Goal: Task Accomplishment & Management: Use online tool/utility

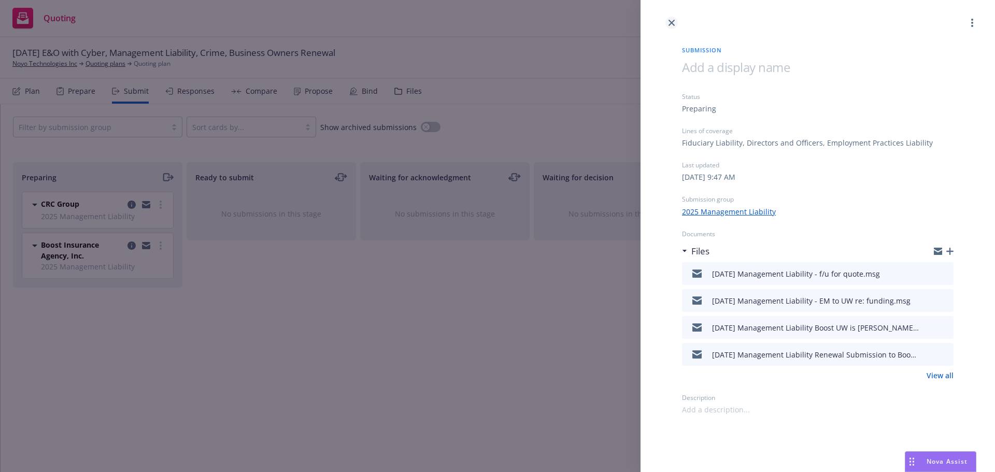
click at [670, 21] on icon "close" at bounding box center [671, 23] width 6 height 6
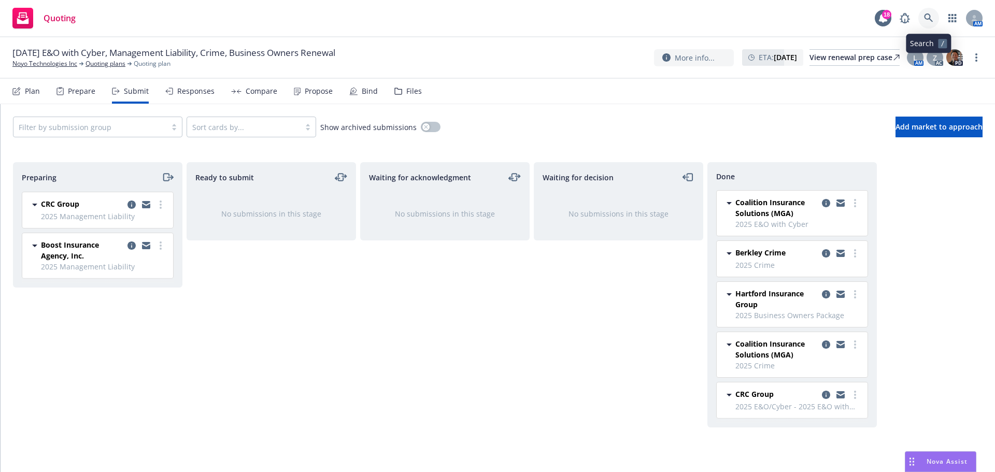
click at [928, 19] on icon at bounding box center [928, 17] width 9 height 9
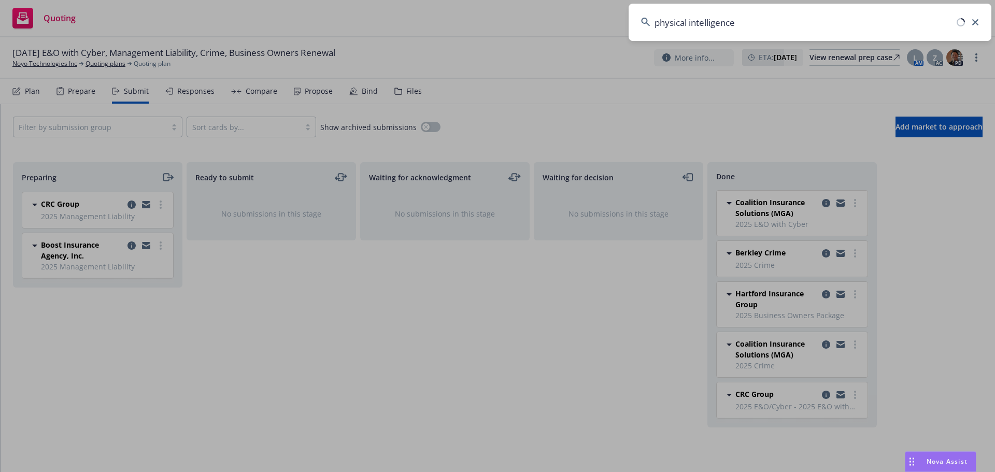
type input "physical intelligence"
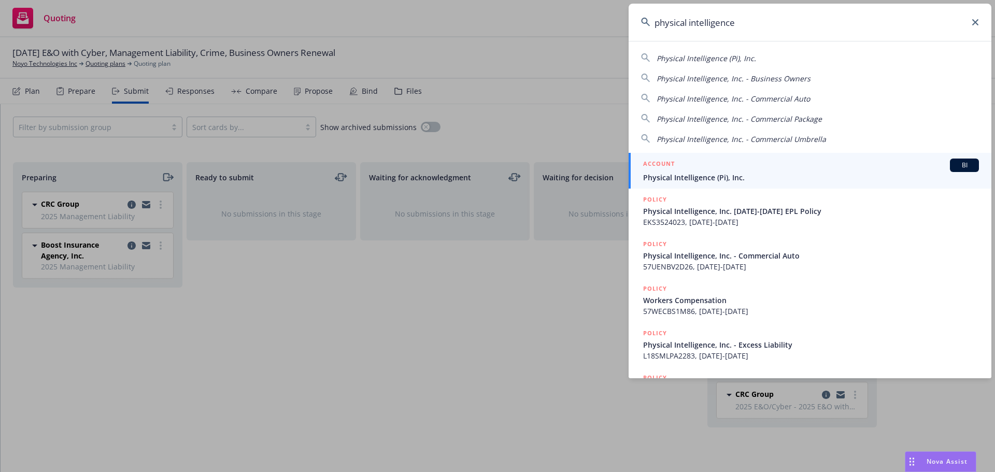
click at [975, 19] on icon at bounding box center [975, 22] width 6 height 6
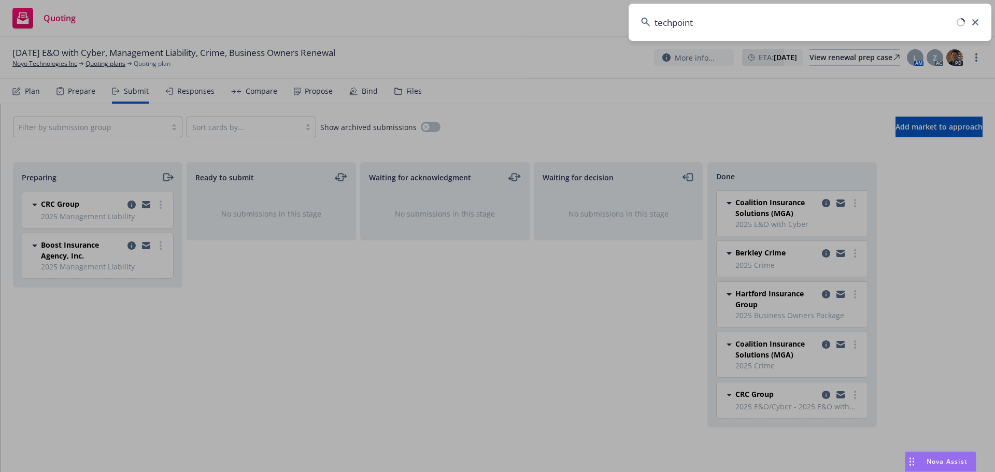
type input "techpoint"
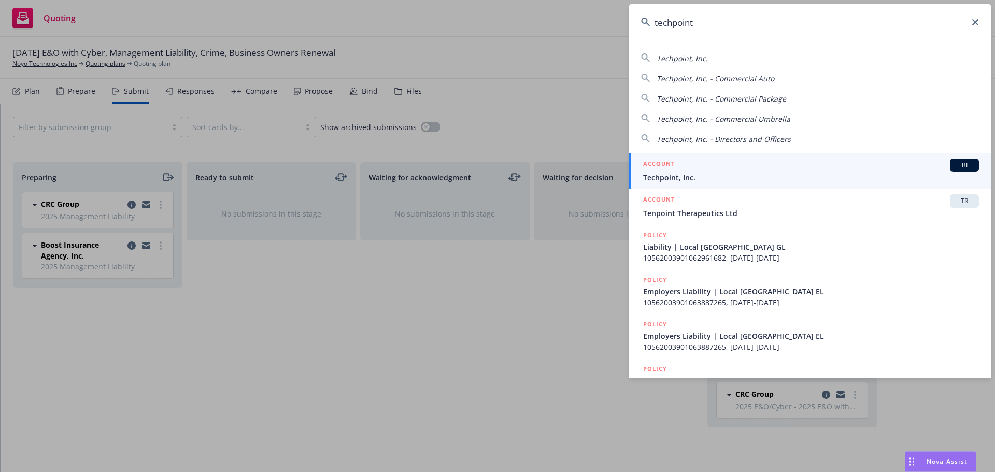
click at [676, 174] on span "Techpoint, Inc." at bounding box center [811, 177] width 336 height 11
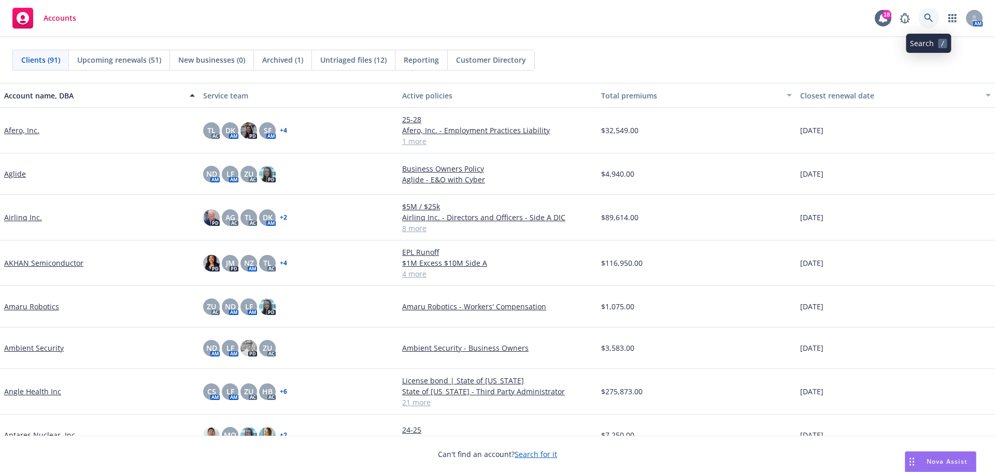
click at [493, 20] on icon at bounding box center [928, 17] width 9 height 9
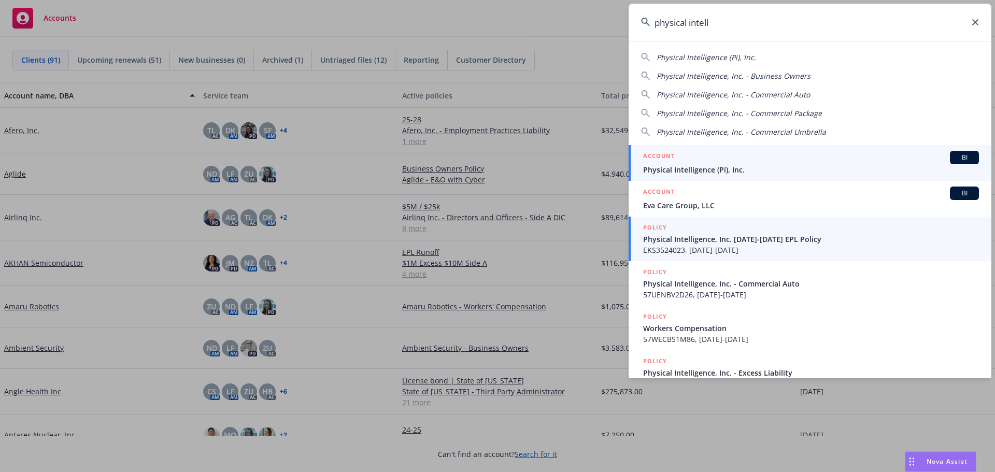
type input "physical intell"
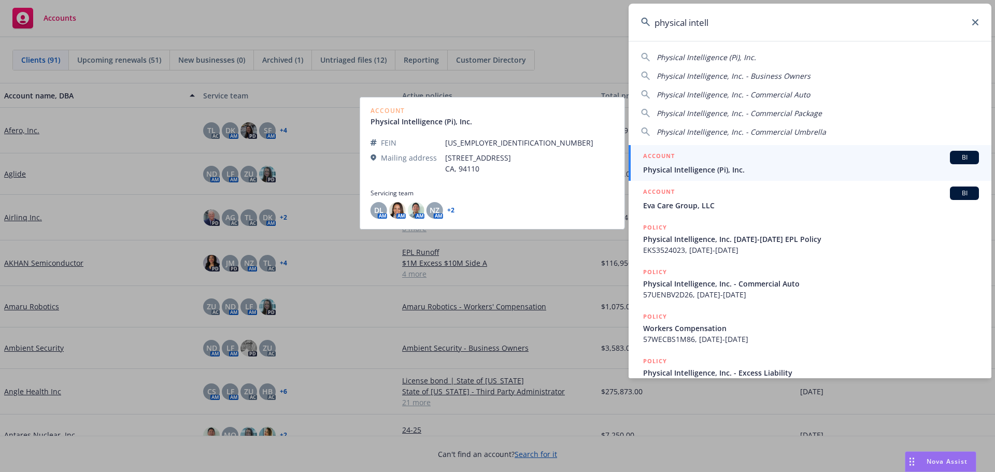
click at [493, 164] on div "ACCOUNT BI" at bounding box center [811, 157] width 336 height 13
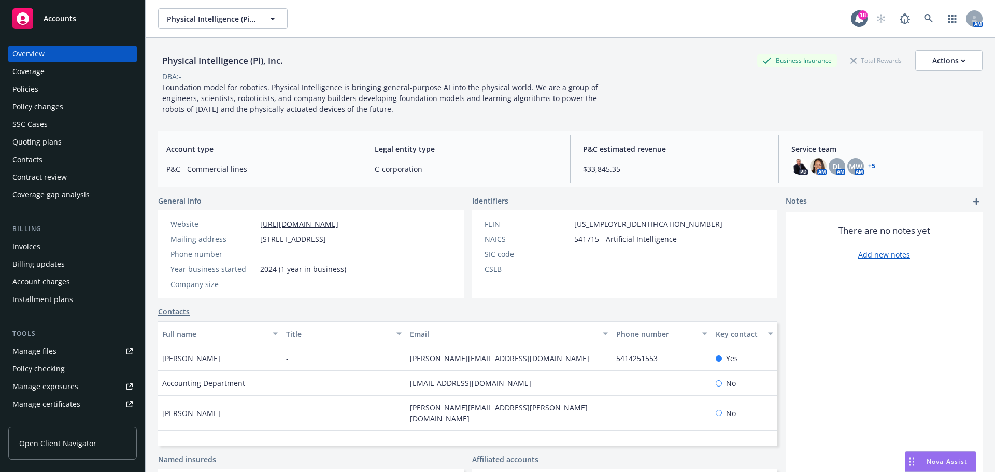
click at [493, 166] on link "+ 5" at bounding box center [871, 166] width 7 height 6
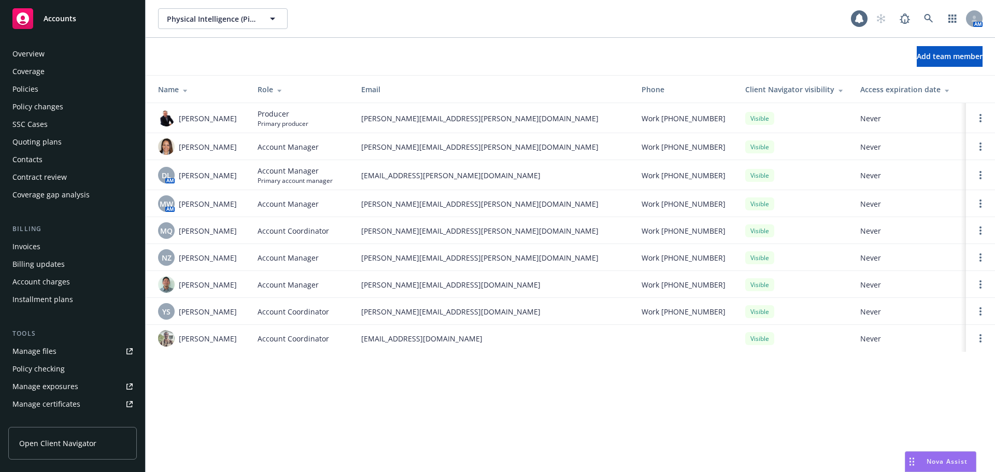
scroll to position [221, 0]
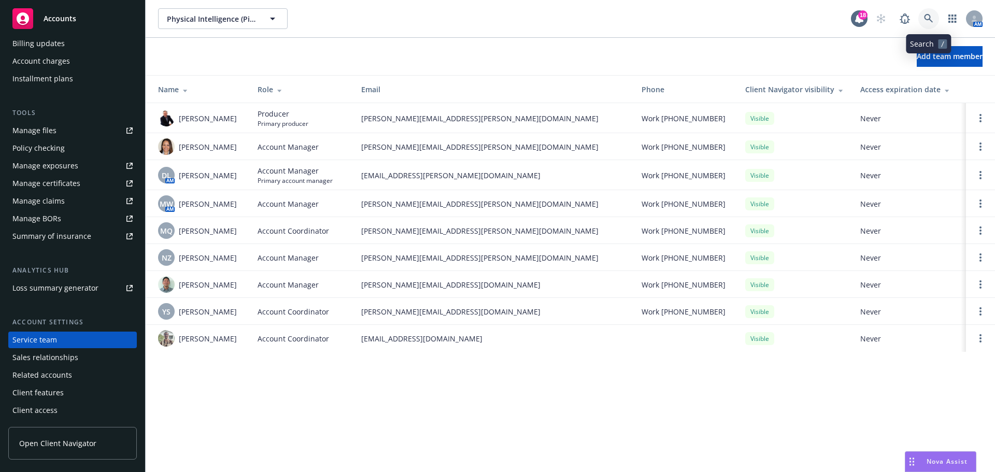
click at [922, 17] on link at bounding box center [928, 18] width 21 height 21
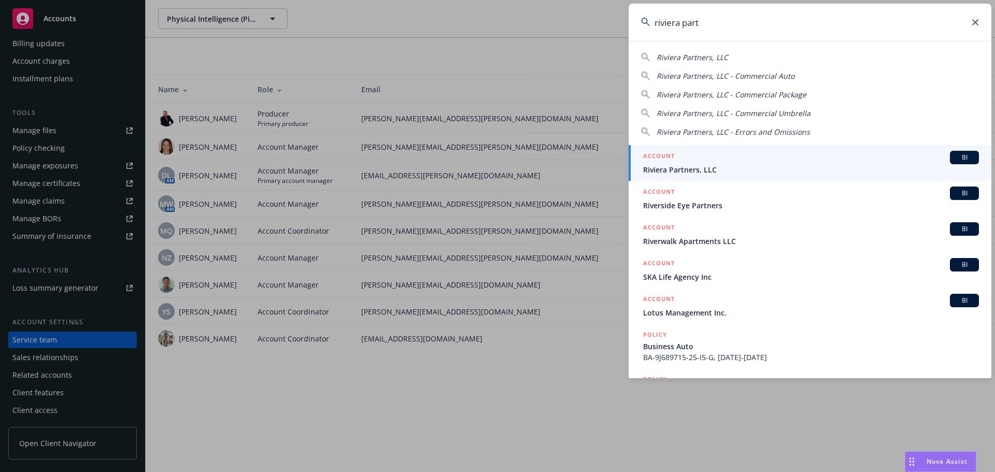
type input "riviera part"
click at [660, 171] on span "Riviera Partners, LLC" at bounding box center [811, 169] width 336 height 11
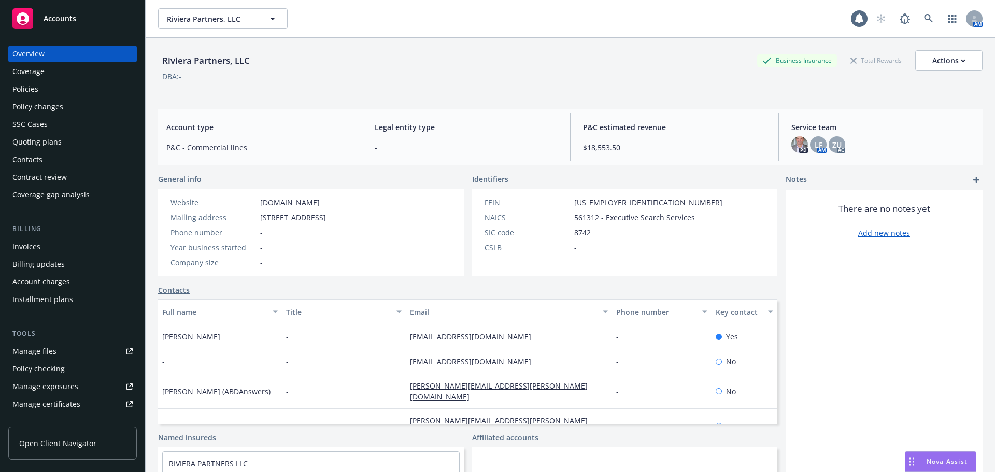
click at [36, 137] on div "Quoting plans" at bounding box center [36, 142] width 49 height 17
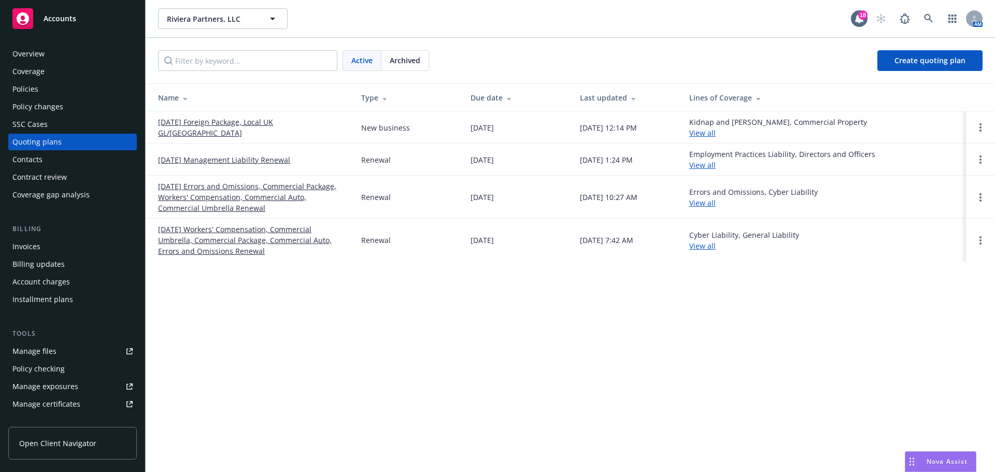
click at [234, 127] on link "[DATE] Foreign Package, Local UK GL/[GEOGRAPHIC_DATA]" at bounding box center [251, 128] width 187 height 22
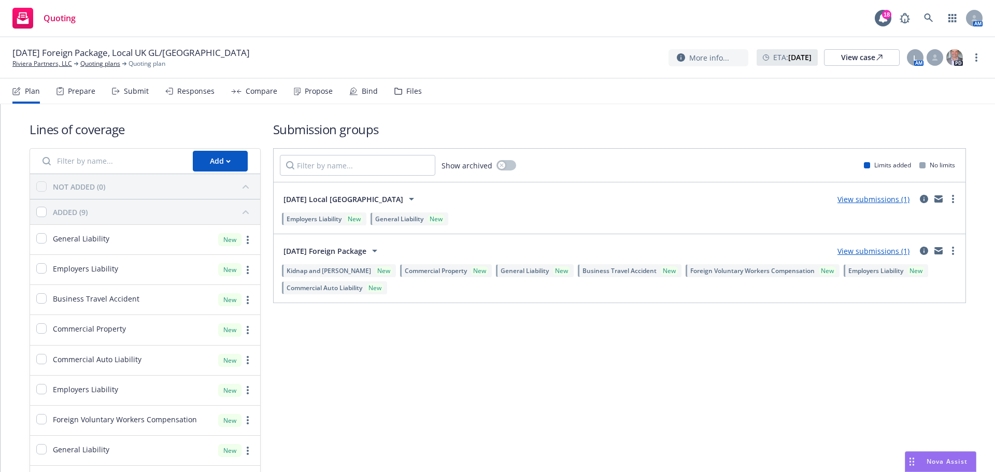
click at [307, 90] on div "Propose" at bounding box center [319, 91] width 28 height 8
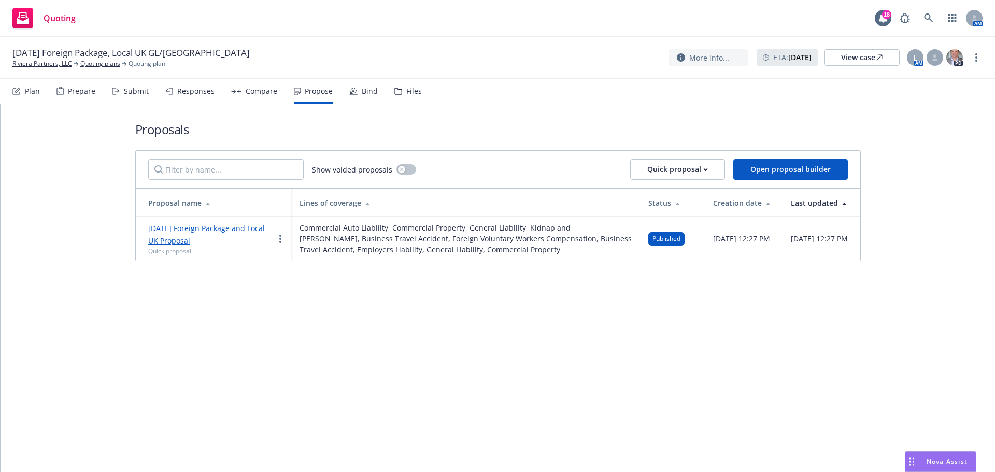
click at [194, 228] on link "8/31/2025 Foreign Package and Local UK Proposal" at bounding box center [206, 234] width 117 height 22
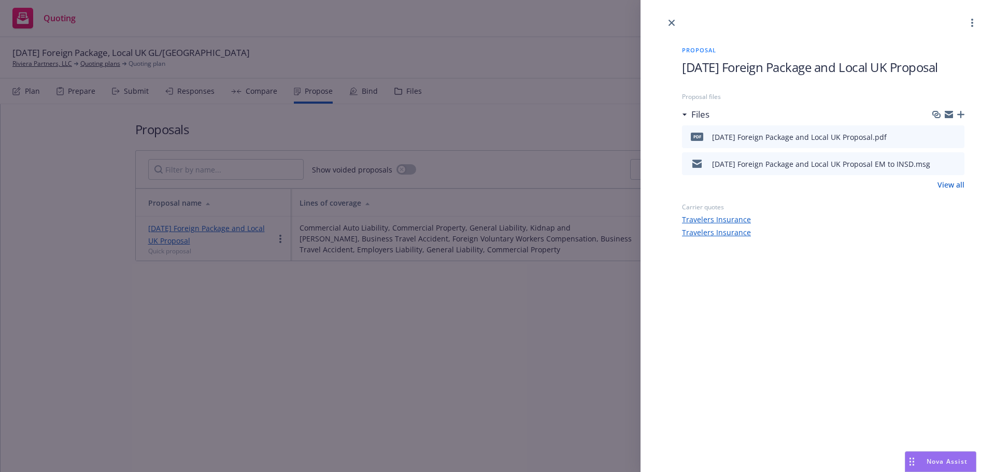
click at [964, 118] on icon "button" at bounding box center [960, 114] width 7 height 7
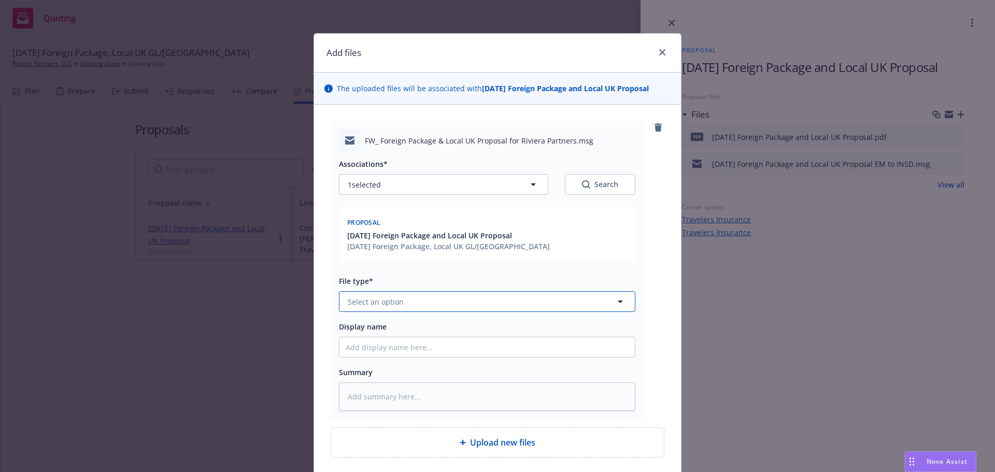
click at [374, 301] on span "Select an option" at bounding box center [376, 301] width 56 height 11
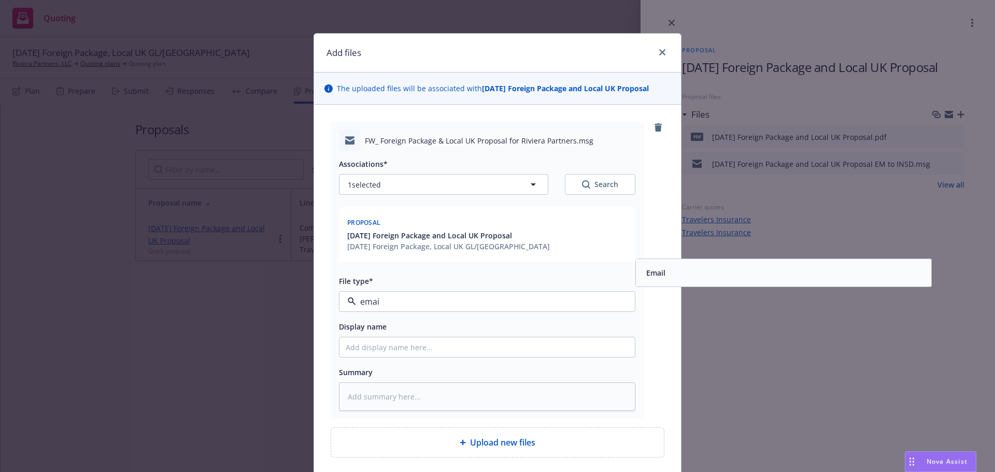
type input "email"
click at [739, 269] on div "Email" at bounding box center [783, 272] width 283 height 15
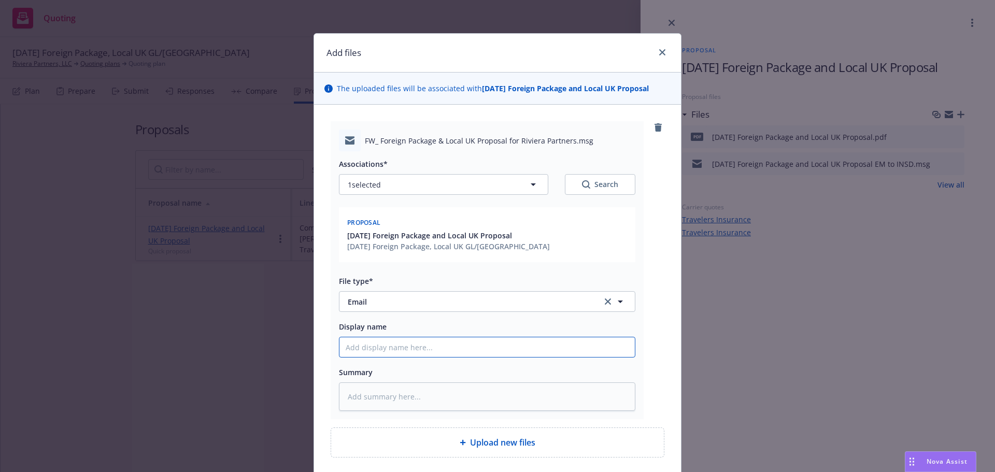
click at [375, 351] on input "Display name" at bounding box center [486, 347] width 295 height 20
type textarea "x"
type input "8"
type textarea "x"
type input "8/"
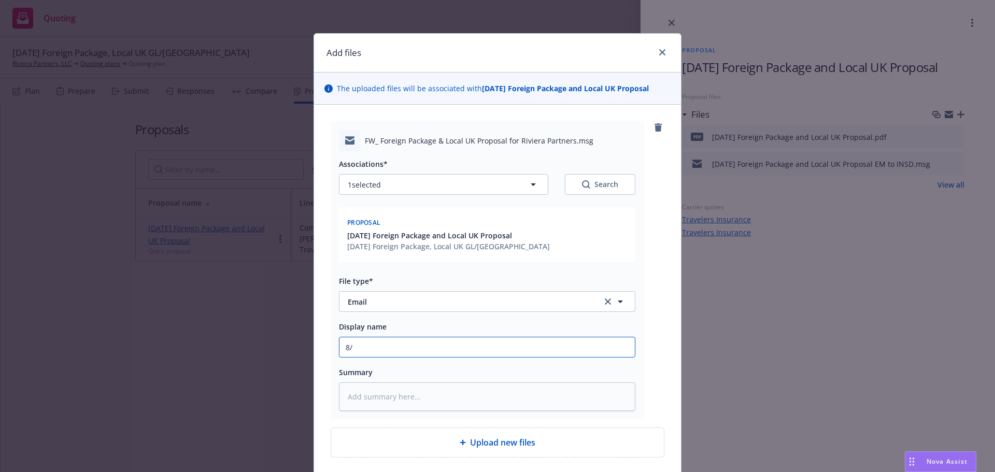
type textarea "x"
type input "8/3"
type textarea "x"
type input "8/31"
type textarea "x"
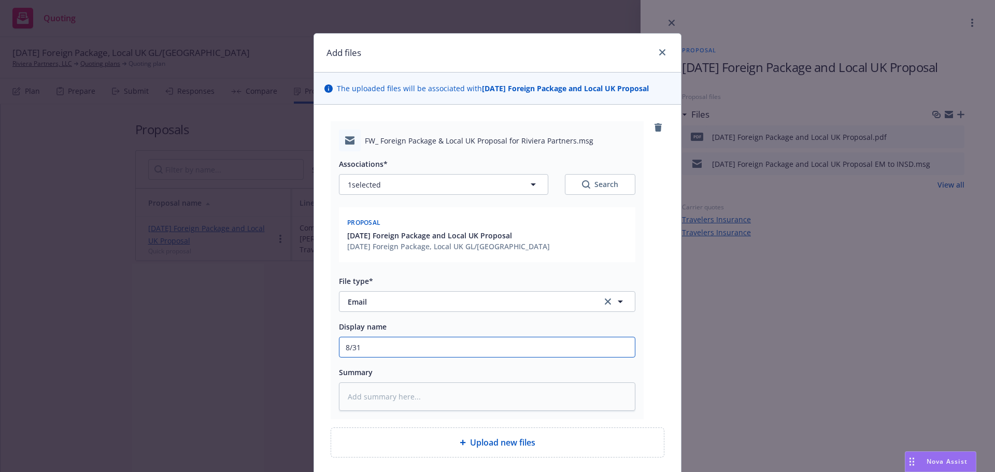
type input "8/31/"
type textarea "x"
type input "8/31/20"
type textarea "x"
type input "8/31/202"
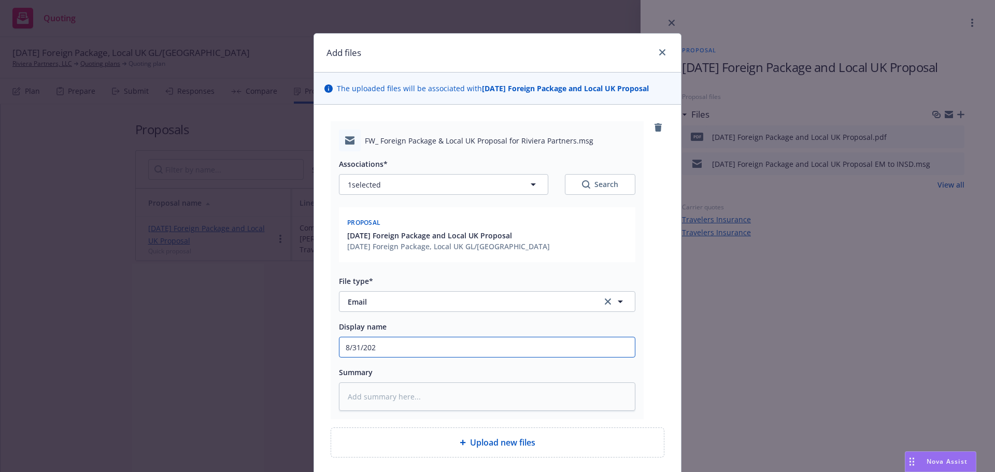
type textarea "x"
type input "8/31/2025"
type textarea "x"
type input "8/31/2025"
type textarea "x"
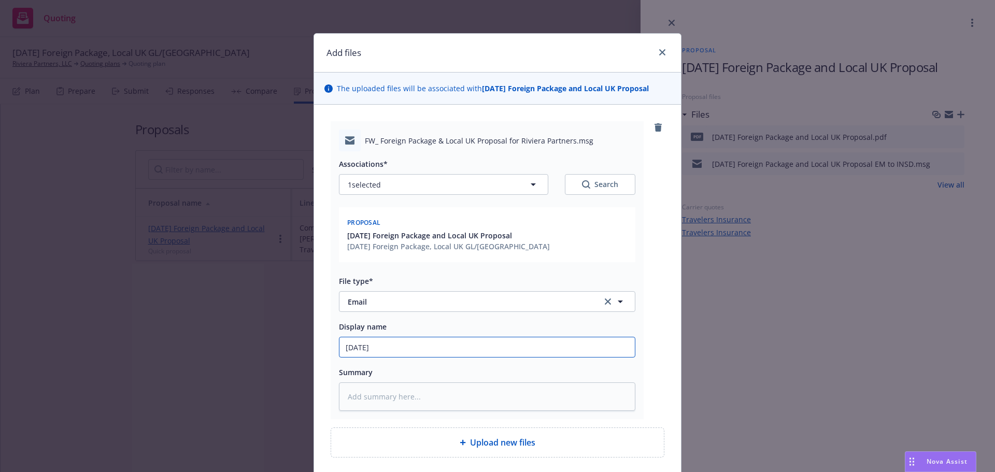
type input "8/31/2025 F"
type textarea "x"
type input "8/31/2025 Fo"
type textarea "x"
type input "8/31/2025 For"
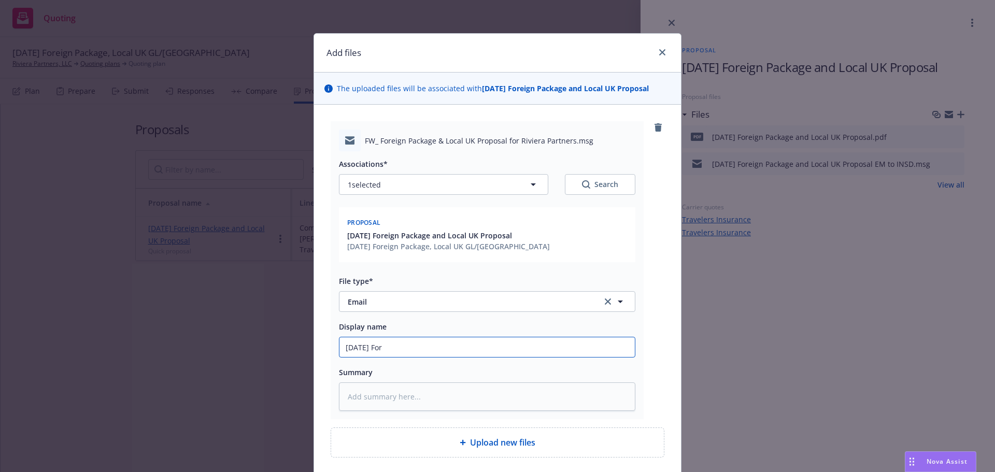
type textarea "x"
type input "8/31/2025 Fore"
type textarea "x"
type input "8/31/2025 Forei"
type textarea "x"
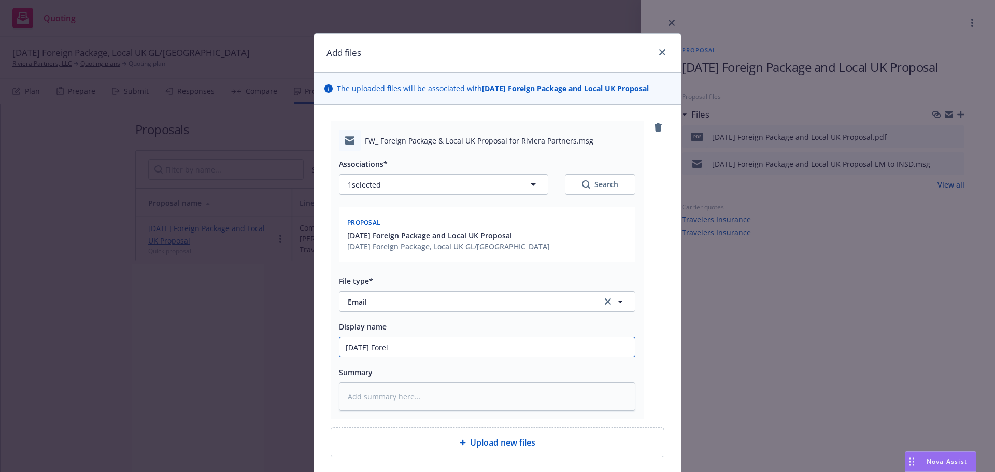
type input "8/31/2025 Foreig"
type textarea "x"
type input "8/31/2025 Foreign"
type textarea "x"
type input "8/31/2025 Foreign"
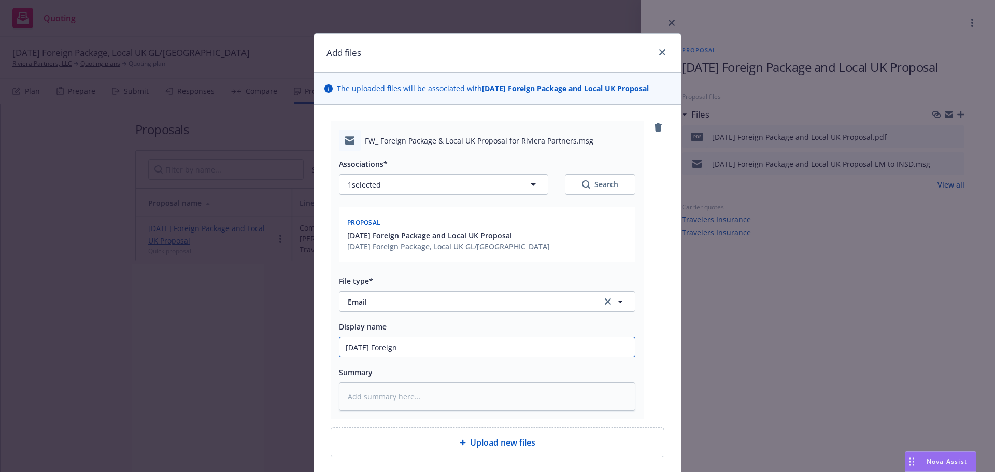
type textarea "x"
type input "8/31/2025 Foreign P"
type textarea "x"
type input "8/31/2025 Foreign Pa"
type textarea "x"
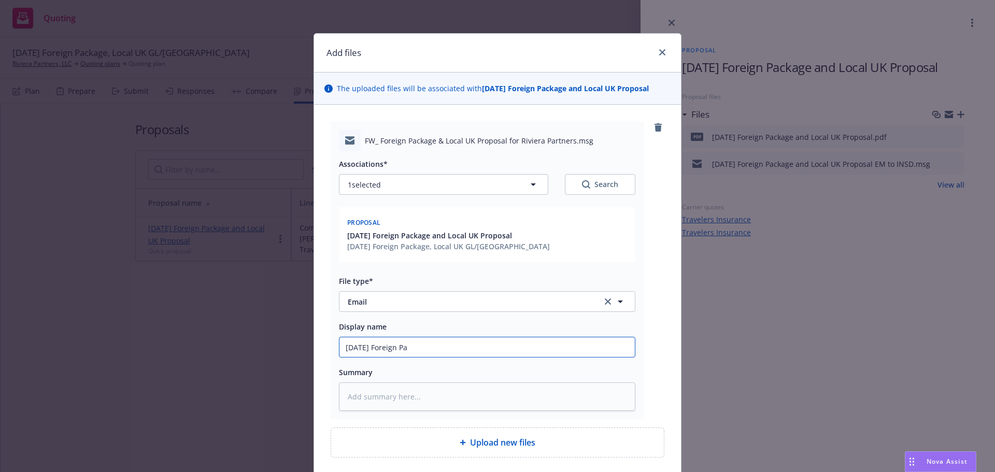
type input "8/31/2025 Foreign Pac"
type textarea "x"
type input "8/31/2025 Foreign Pack"
type textarea "x"
type input "8/31/2025 Foreign Packa"
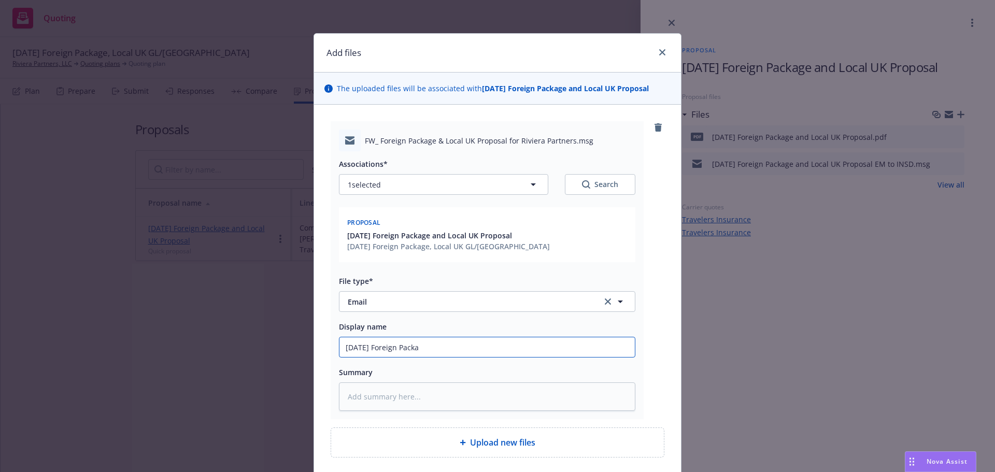
type textarea "x"
type input "8/31/2025 Foreign Packag"
type textarea "x"
type input "8/31/2025 Foreign Package"
type textarea "x"
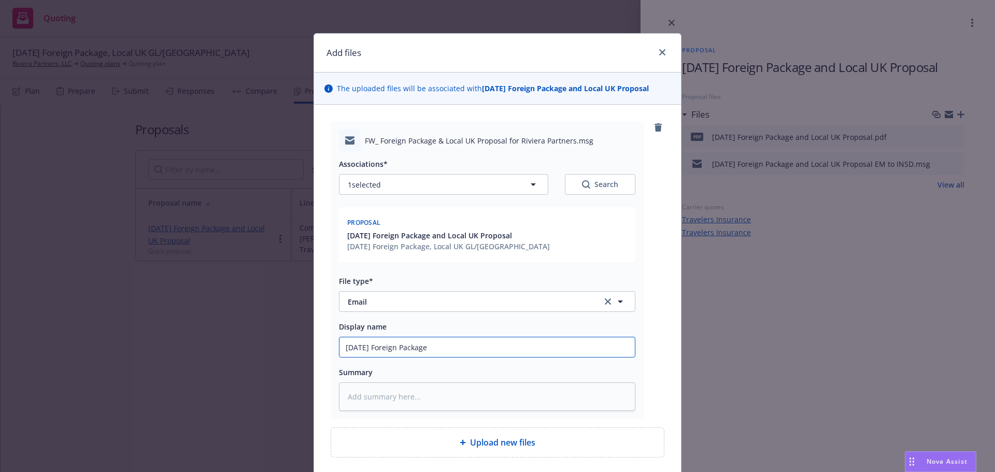
type input "8/31/2025 Foreign Package"
type textarea "x"
type input "8/31/2025 Foreign Package a"
type textarea "x"
type input "8/31/2025 Foreign Package an"
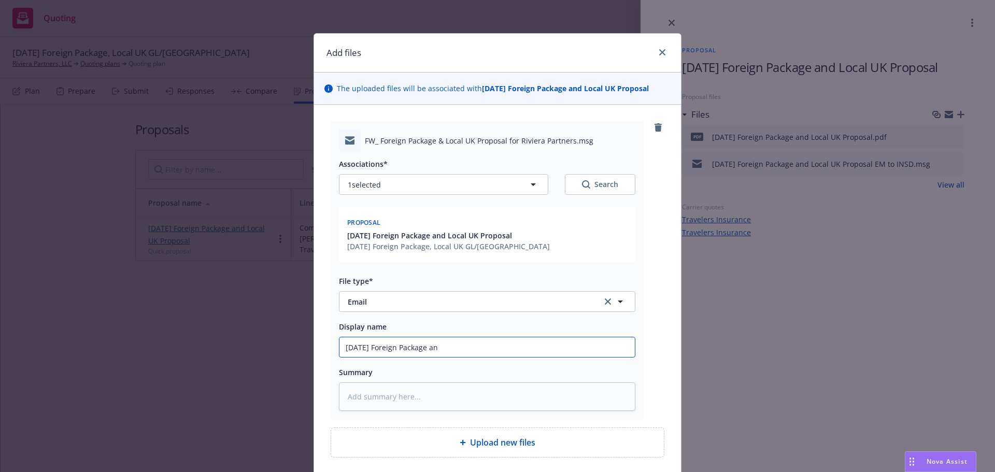
type textarea "x"
type input "8/31/2025 Foreign Package and"
type textarea "x"
type input "8/31/2025 Foreign Package and"
type textarea "x"
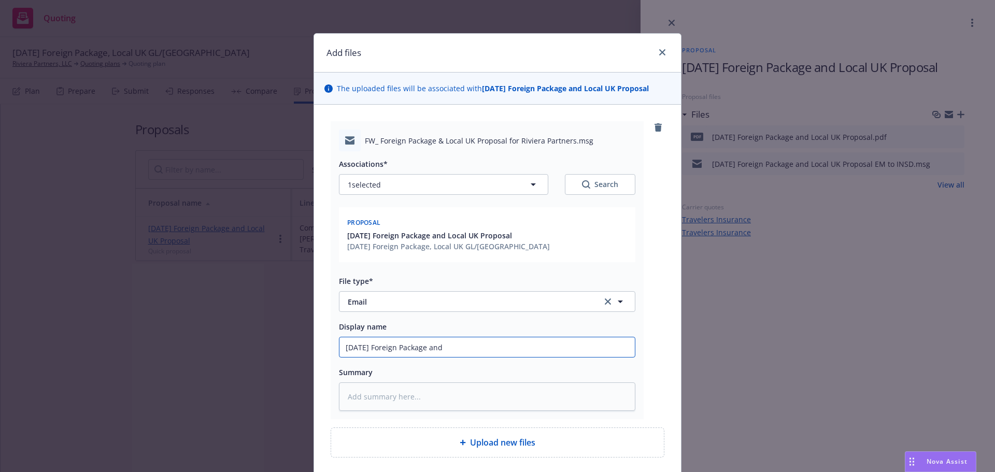
type input "8/31/2025 Foreign Package and L"
type textarea "x"
type input "8/31/2025 Foreign Package and Lo"
type textarea "x"
type input "8/31/2025 Foreign Package and Loc"
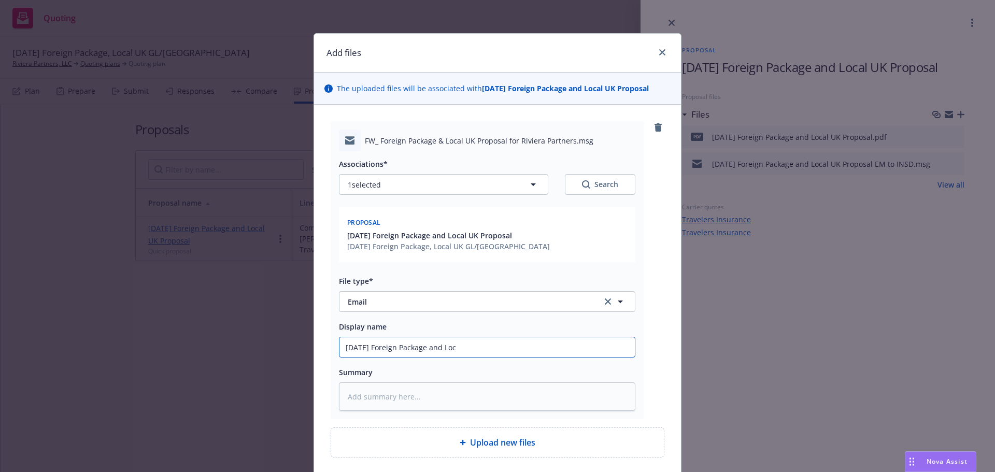
type textarea "x"
type input "8/31/2025 Foreign Package and Loca"
type textarea "x"
type input "8/31/2025 Foreign Package and Local"
type textarea "x"
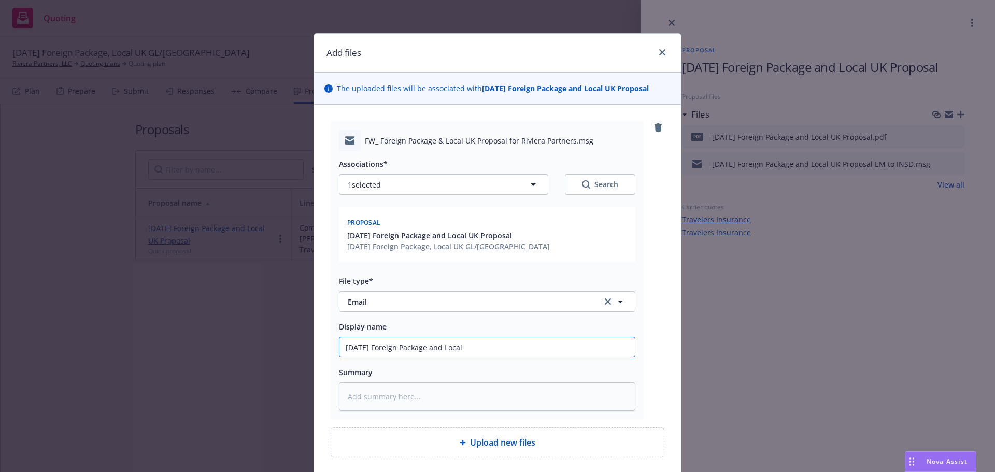
type input "8/31/2025 Foreign Package and Local"
type textarea "x"
type input "8/31/2025 Foreign Package and Local U"
type textarea "x"
type input "8/31/2025 Foreign Package and Local UK"
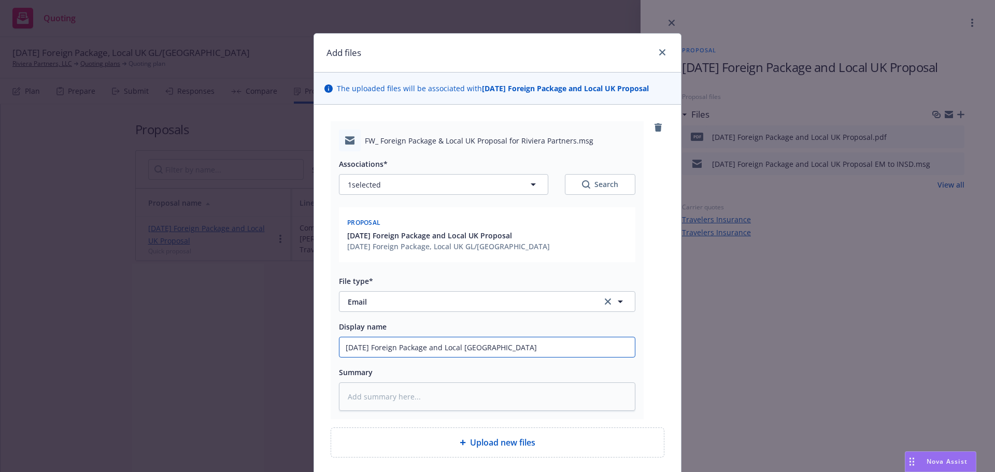
type textarea "x"
type input "8/31/2025 Foreign Package and Local UK"
type textarea "x"
type input "8/31/2025 Foreign Package and Local UK -"
type textarea "x"
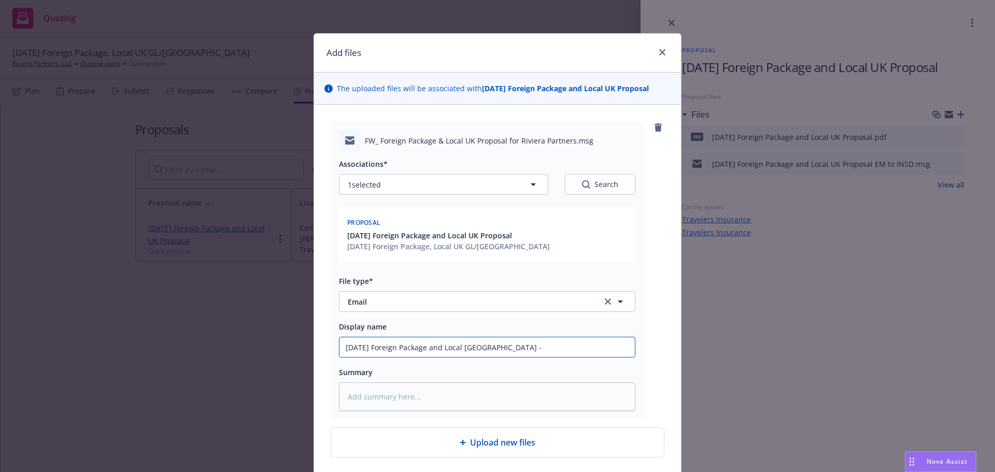
type input "8/31/2025 Foreign Package and Local UK -"
type textarea "x"
type input "8/31/2025 Foreign Package and Local UK - E"
type textarea "x"
type input "8/31/2025 Foreign Package and Local UK - Ed"
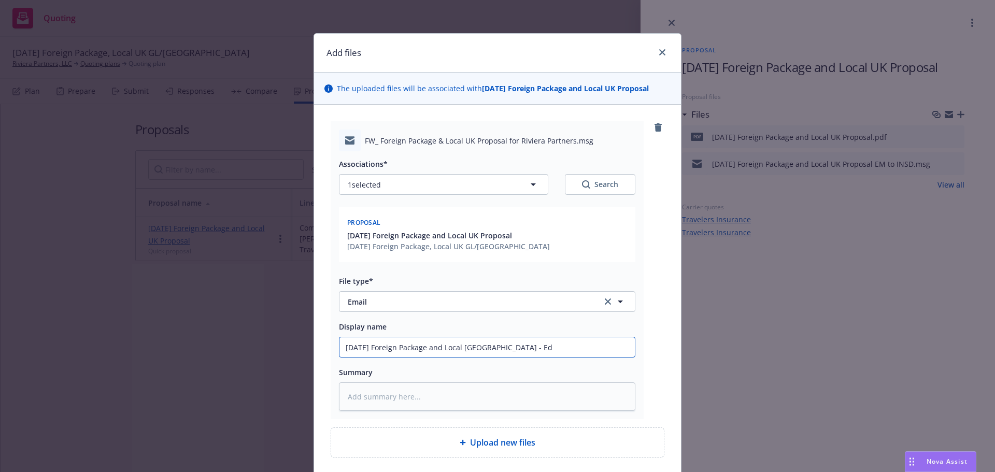
type textarea "x"
type input "8/31/2025 Foreign Package and Local UK - Ed"
type textarea "x"
type input "8/31/2025 Foreign Package and Local UK - Ed R"
type textarea "x"
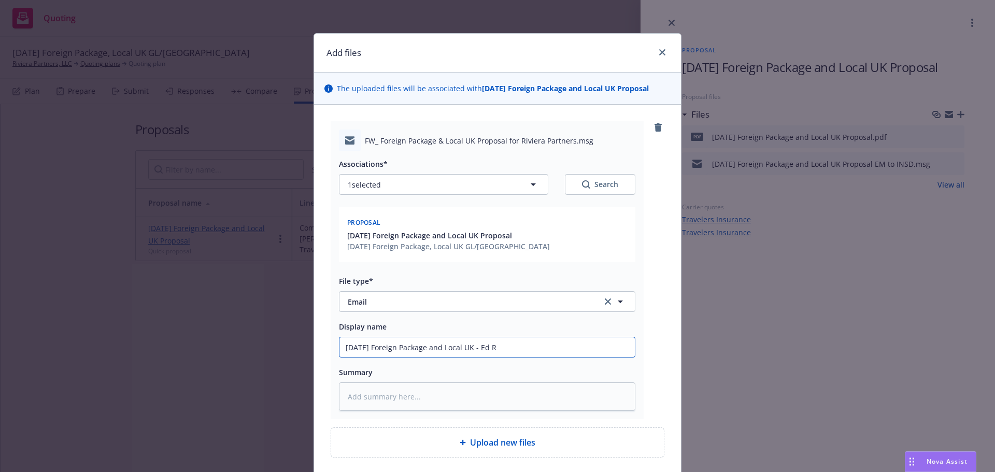
type input "8/31/2025 Foreign Package and Local UK - Ed Re"
type textarea "x"
type input "8/31/2025 Foreign Package and Local UK - Ed Reg"
type textarea "x"
type input "8/31/2025 Foreign Package and Local UK - Ed Regi"
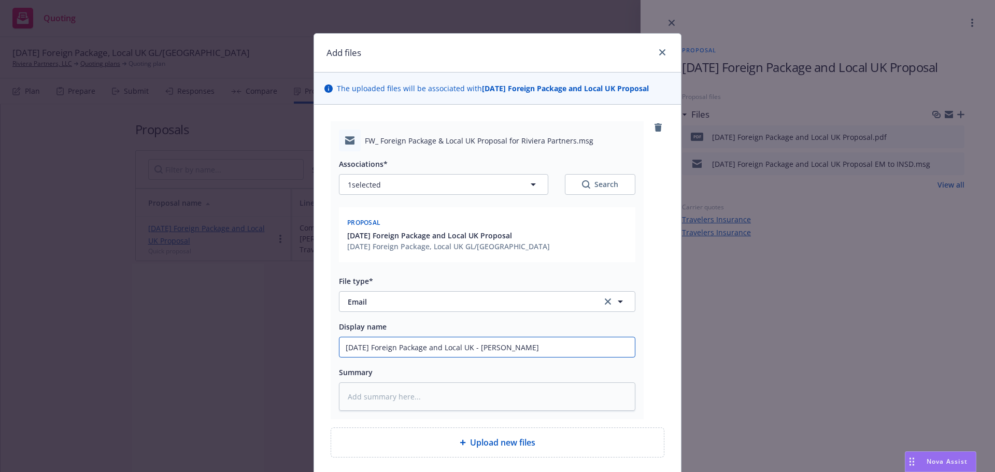
type textarea "x"
type input "8/31/2025 Foreign Package and Local UK - Ed Regin"
type textarea "x"
type input "8/31/2025 Foreign Package and Local UK - Ed Regine"
type textarea "x"
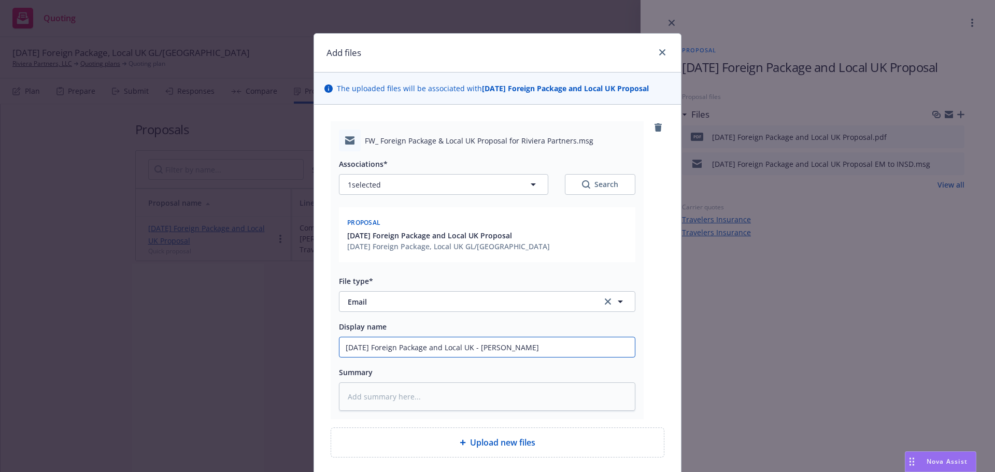
type input "8/31/2025 Foreign Package and Local UK - Ed Reginel"
type textarea "x"
type input "8/31/2025 Foreign Package and Local UK - Ed Reginell"
type textarea "x"
type input "8/31/2025 Foreign Package and Local UK - Ed Reginelli"
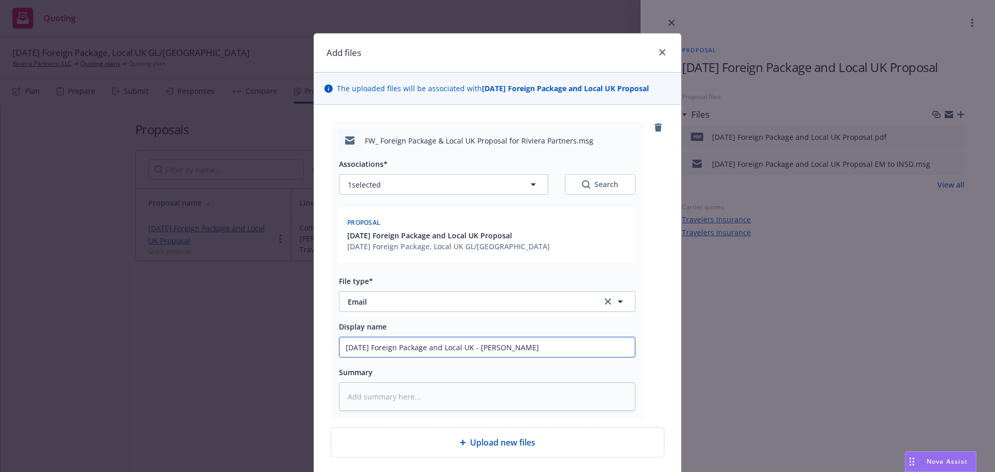
type textarea "x"
type input "8/31/2025 Foreign Package and Local UK - Ed Reginelli"
type textarea "x"
type input "8/31/2025 Foreign Package and Local UK - Ed Reginelli t"
type textarea "x"
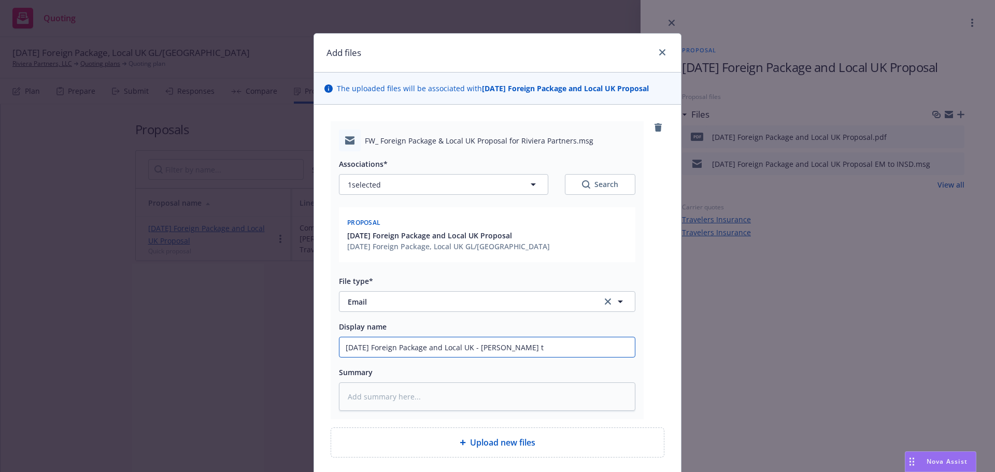
type input "8/31/2025 Foreign Package and Local UK - Ed Reginelli to"
type textarea "x"
type input "8/31/2025 Foreign Package and Local UK - Ed Reginelli to"
type textarea "x"
type input "8/31/2025 Foreign Package and Local UK - Ed Reginelli to pr"
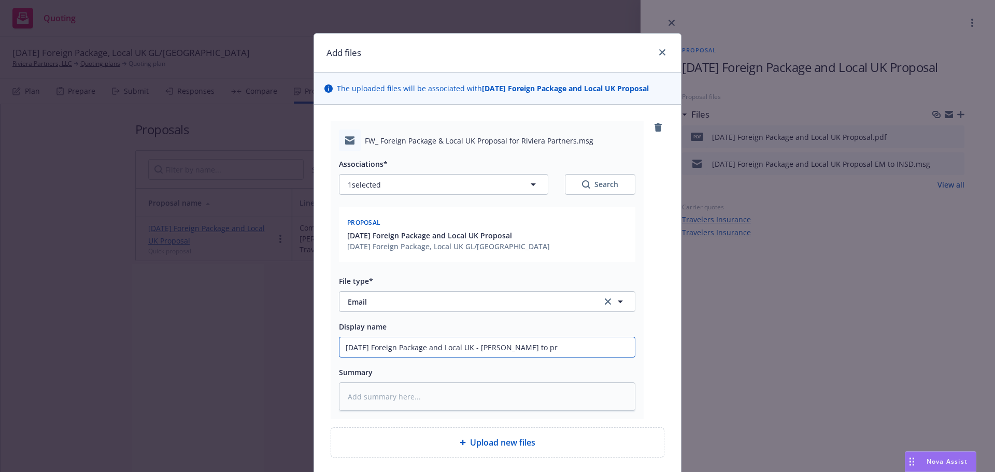
type textarea "x"
type input "8/31/2025 Foreign Package and Local UK - Ed Reginelli to pro"
type textarea "x"
type input "8/31/2025 Foreign Package and Local UK - Ed Reginelli to prov"
type textarea "x"
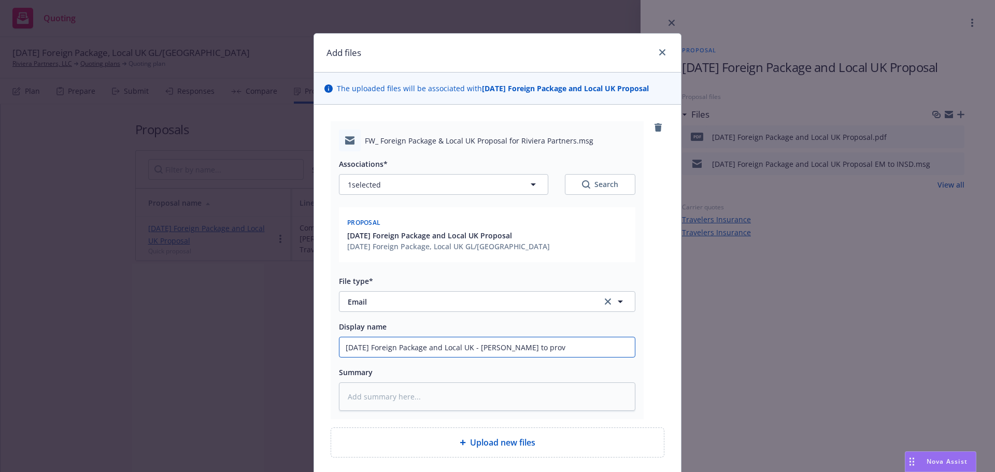
type input "8/31/2025 Foreign Package and Local UK - Ed Reginelli to provi"
type textarea "x"
type input "8/31/2025 Foreign Package and Local UK - Ed Reginelli to provid"
type textarea "x"
type input "8/31/2025 Foreign Package and Local UK - Ed Reginelli to provide"
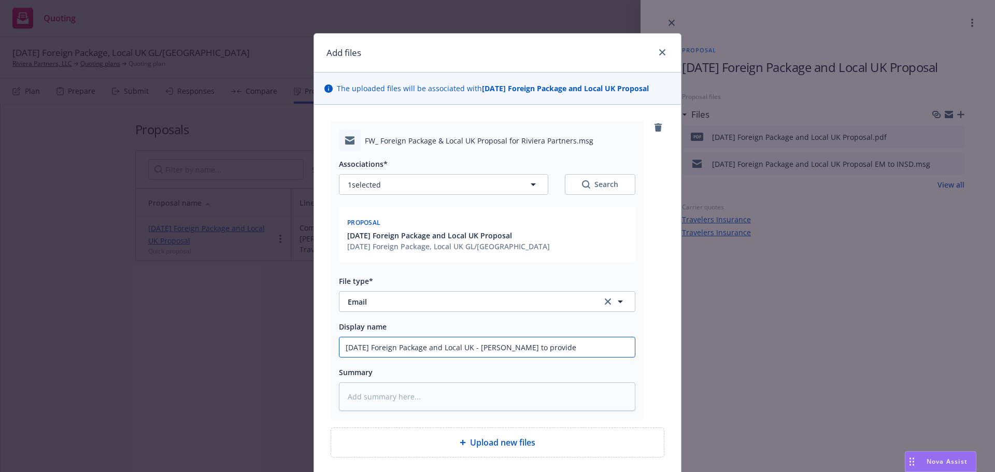
type textarea "x"
type input "8/31/2025 Foreign Package and Local UK - Ed Reginelli to provide"
type textarea "x"
type input "8/31/2025 Foreign Package and Local UK - Ed Reginelli to provide a"
type textarea "x"
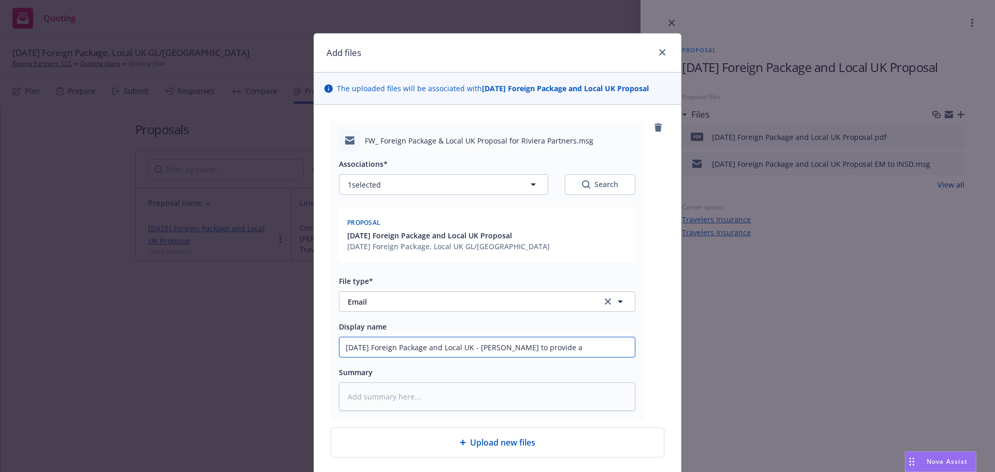
type input "8/31/2025 Foreign Package and Local UK - Ed Reginelli to provide ap"
type textarea "x"
type input "8/31/2025 Foreign Package and Local UK - Ed Reginelli to provide app"
type textarea "x"
type input "8/31/2025 Foreign Package and Local UK - Ed Reginelli to provide appr"
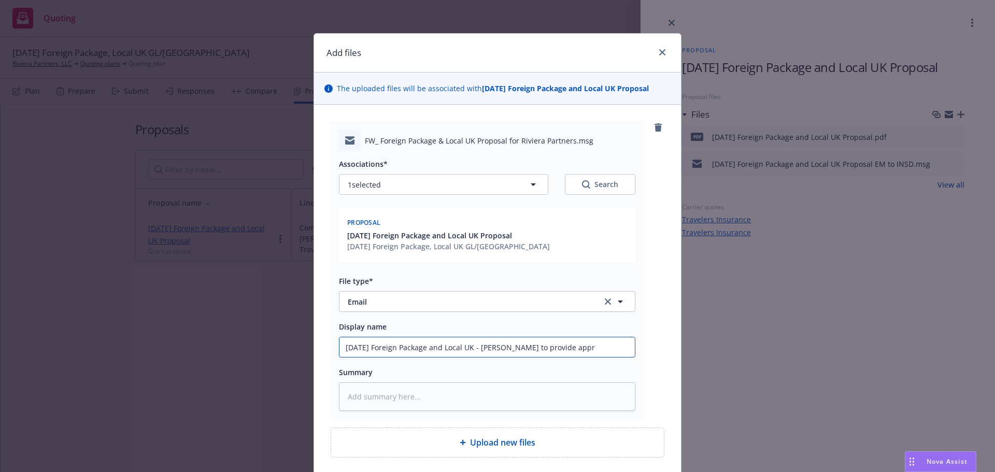
type textarea "x"
type input "8/31/2025 Foreign Package and Local UK - Ed Reginelli to provide appro"
type textarea "x"
type input "8/31/2025 Foreign Package and Local UK - Ed Reginelli to provide approv"
type textarea "x"
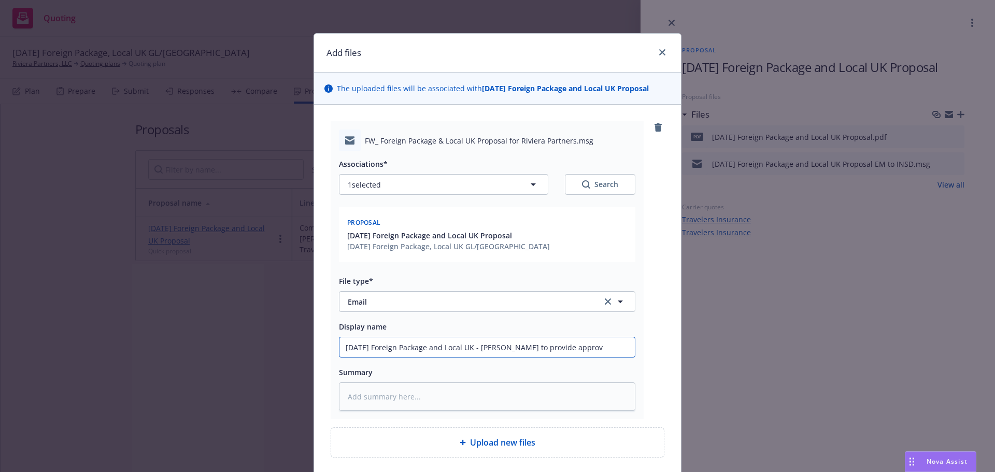
type input "8/31/2025 Foreign Package and Local UK - Ed Reginelli to provide approva"
type textarea "x"
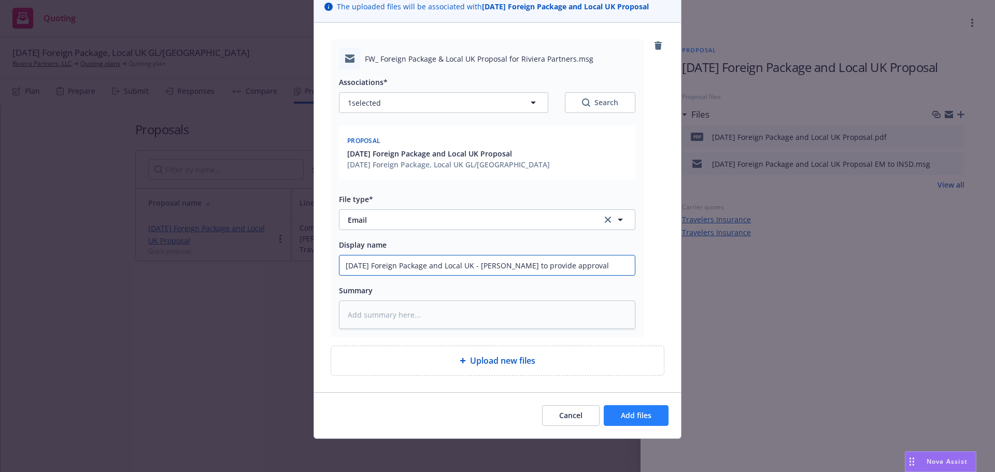
type input "8/31/2025 Foreign Package and Local UK - Ed Reginelli to provide approval"
click at [644, 417] on span "Add files" at bounding box center [636, 415] width 31 height 10
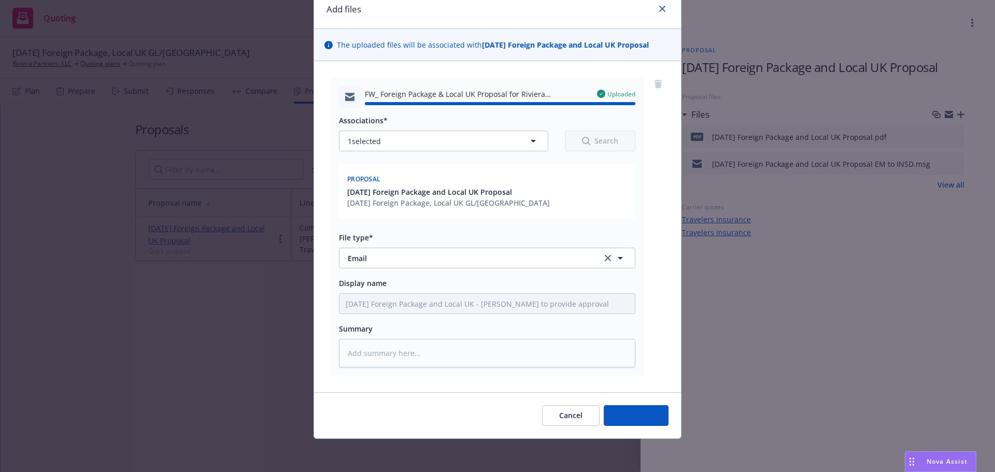
type textarea "x"
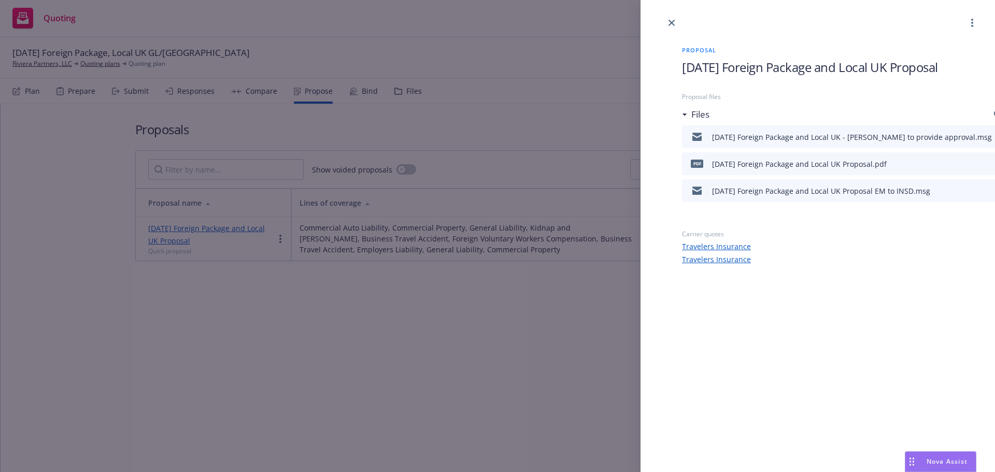
click at [670, 23] on icon "close" at bounding box center [671, 23] width 6 height 6
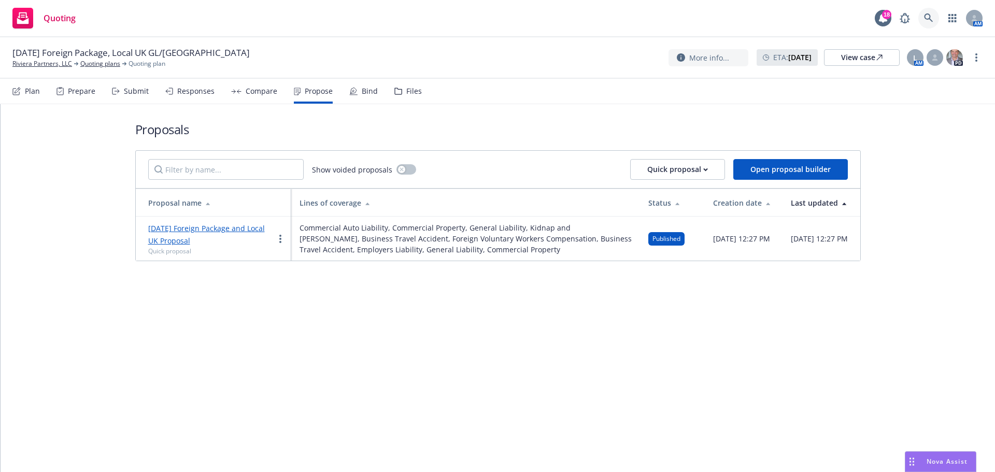
click at [930, 15] on icon at bounding box center [928, 17] width 9 height 9
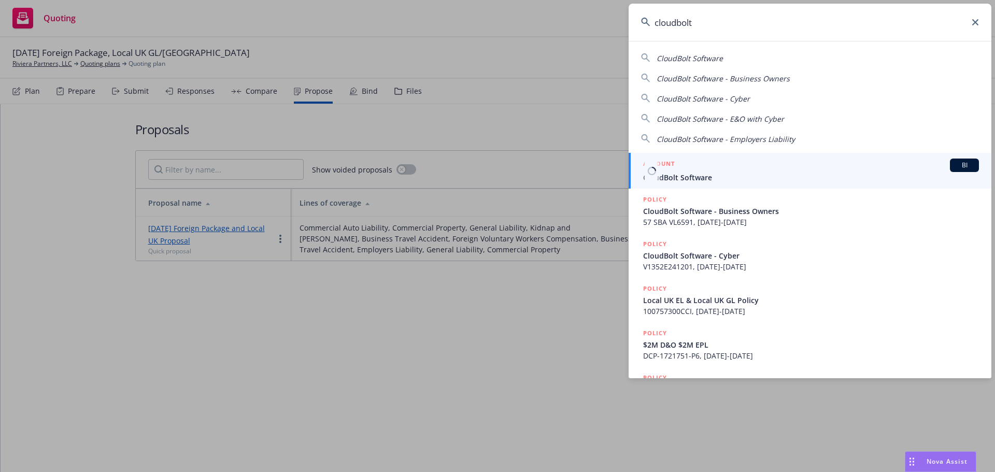
type input "cloudbolt"
click at [668, 176] on span "CloudBolt Software" at bounding box center [811, 177] width 336 height 11
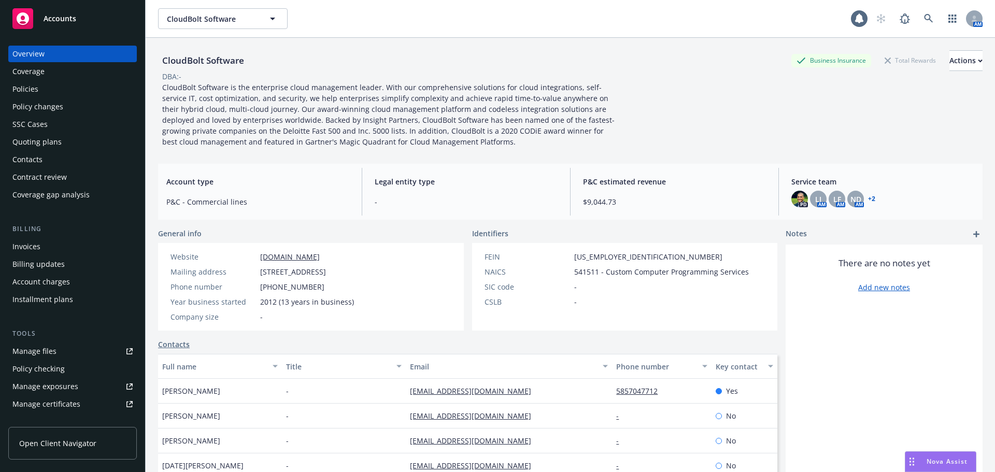
click at [13, 86] on div "Policies" at bounding box center [25, 89] width 26 height 17
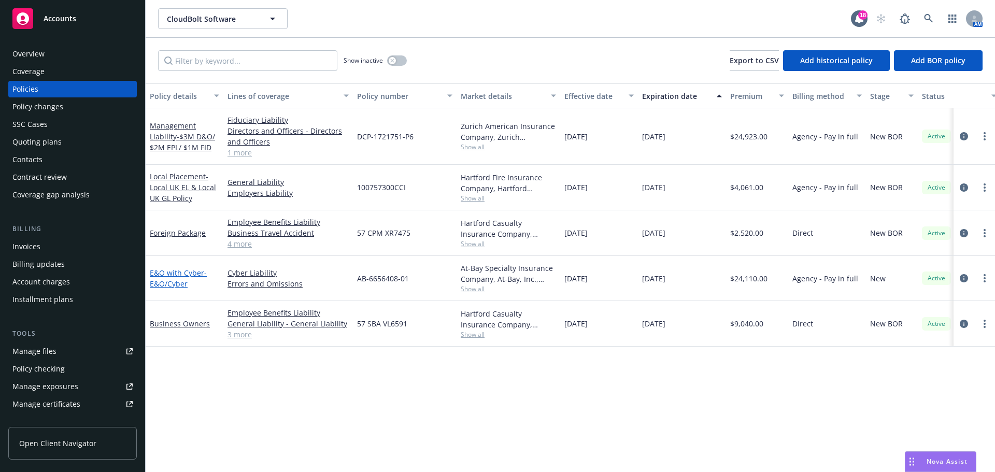
click at [174, 283] on span "- E&O/Cyber" at bounding box center [178, 278] width 57 height 21
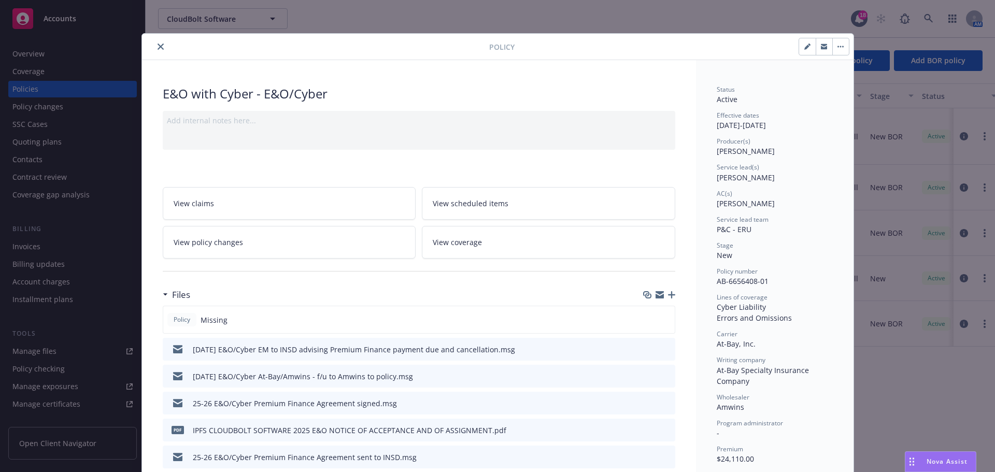
drag, startPoint x: 160, startPoint y: 46, endPoint x: 144, endPoint y: 52, distance: 17.2
click at [160, 47] on button "close" at bounding box center [160, 46] width 12 height 12
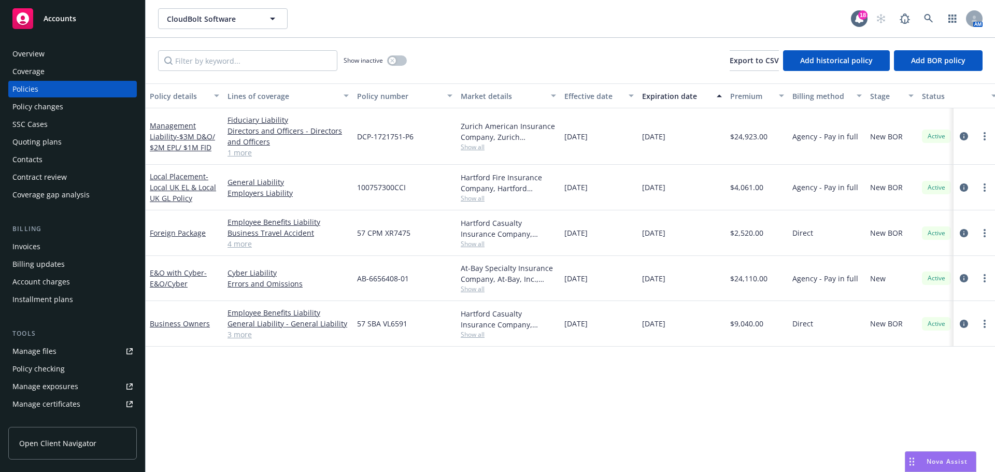
click at [39, 241] on div "Invoices" at bounding box center [26, 246] width 28 height 17
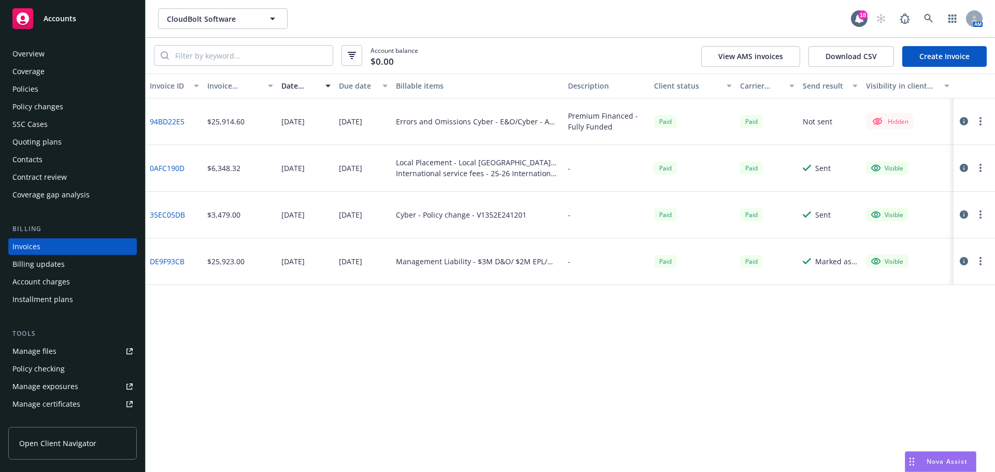
click at [169, 123] on link "94BD22E5" at bounding box center [167, 121] width 35 height 11
click at [27, 90] on div "Policies" at bounding box center [25, 89] width 26 height 17
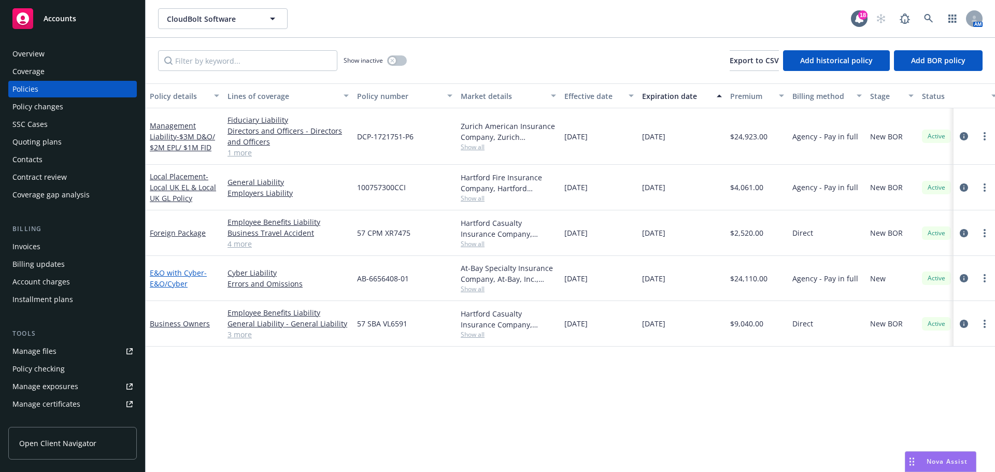
click at [178, 277] on link "E&O with Cyber - E&O/Cyber" at bounding box center [178, 278] width 57 height 21
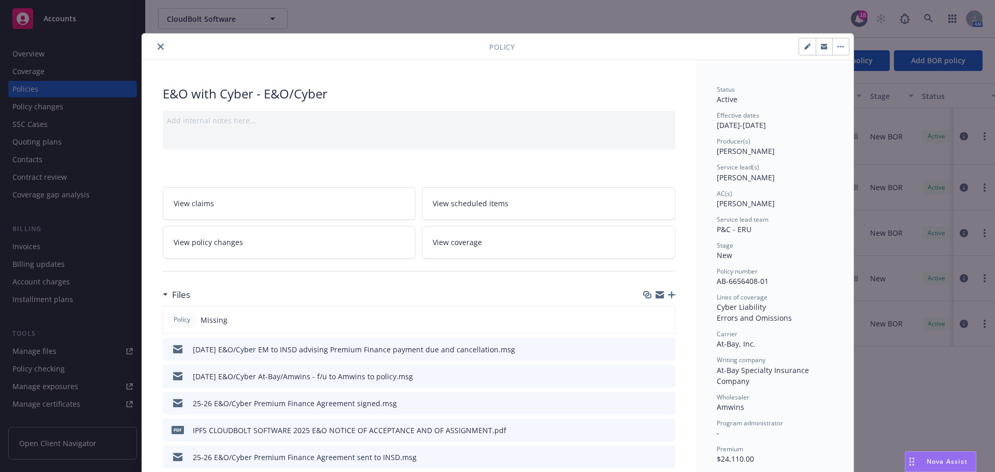
scroll to position [31, 0]
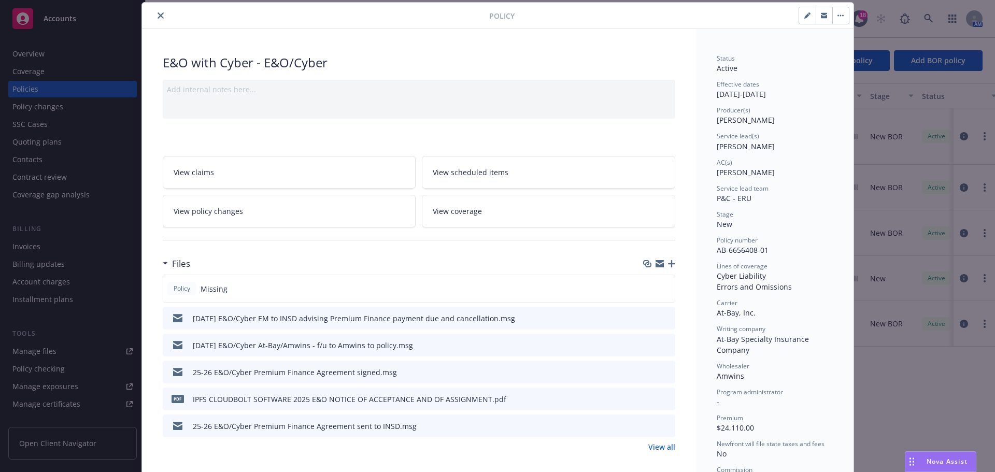
click at [668, 263] on icon "button" at bounding box center [671, 263] width 7 height 7
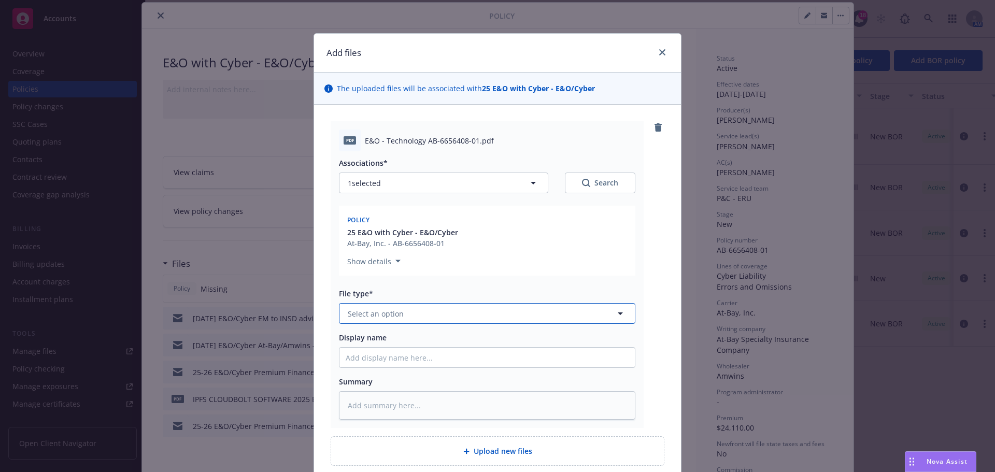
click at [359, 319] on button "Select an option" at bounding box center [487, 313] width 296 height 21
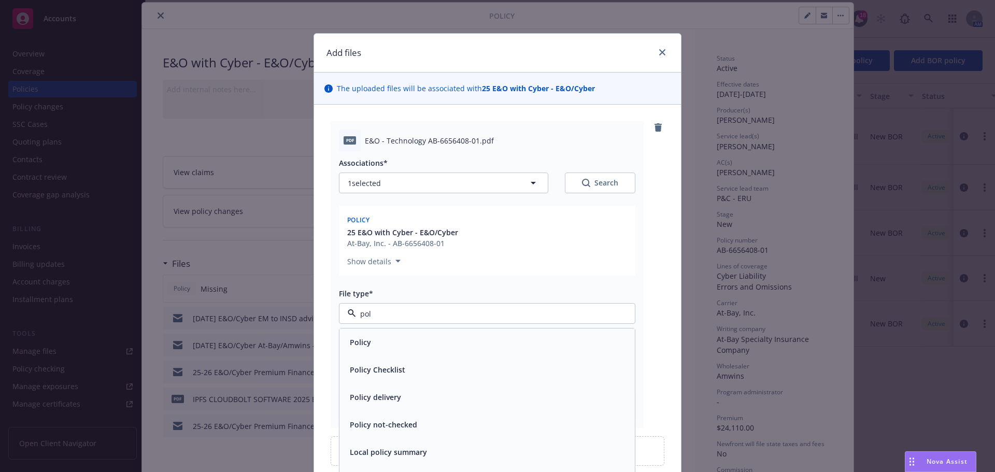
type input "poli"
click at [385, 349] on div "Policy" at bounding box center [487, 342] width 283 height 15
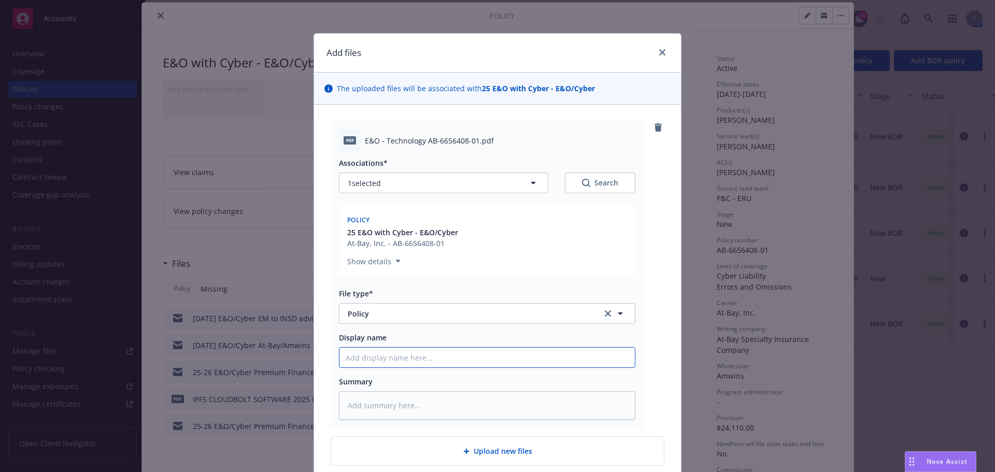
click at [371, 354] on input "Display name" at bounding box center [486, 358] width 295 height 20
type textarea "x"
type input "3"
type textarea "x"
type input "3/"
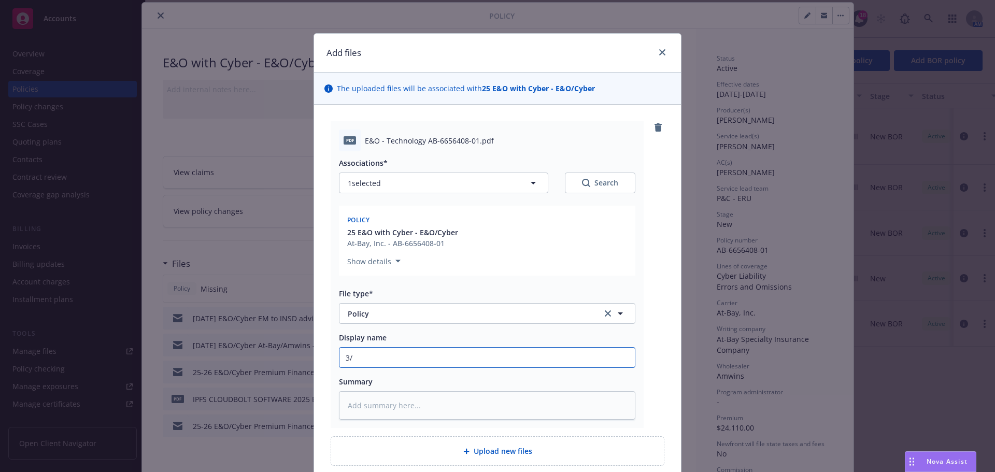
type textarea "x"
type input "3/1"
type textarea "x"
type input "3/15"
type textarea "x"
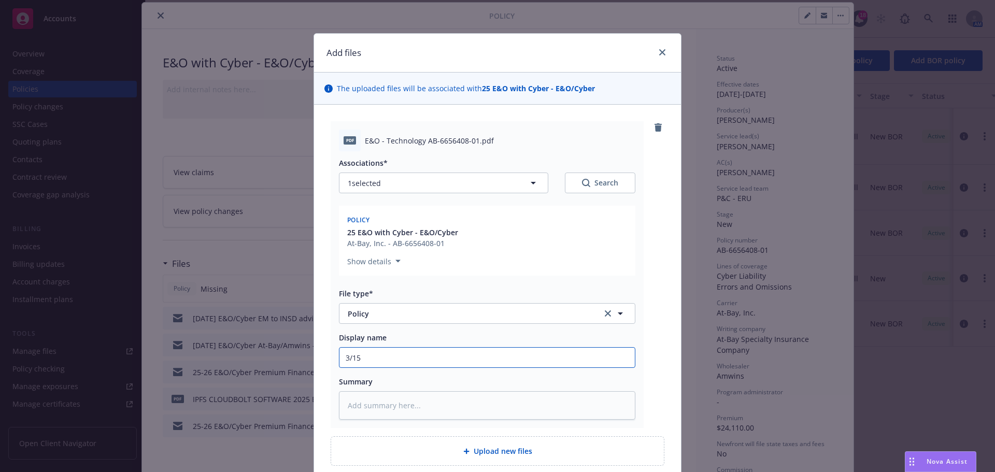
type input "3/15/"
type textarea "x"
type input "3/15/2"
type textarea "x"
type input "3/15/20"
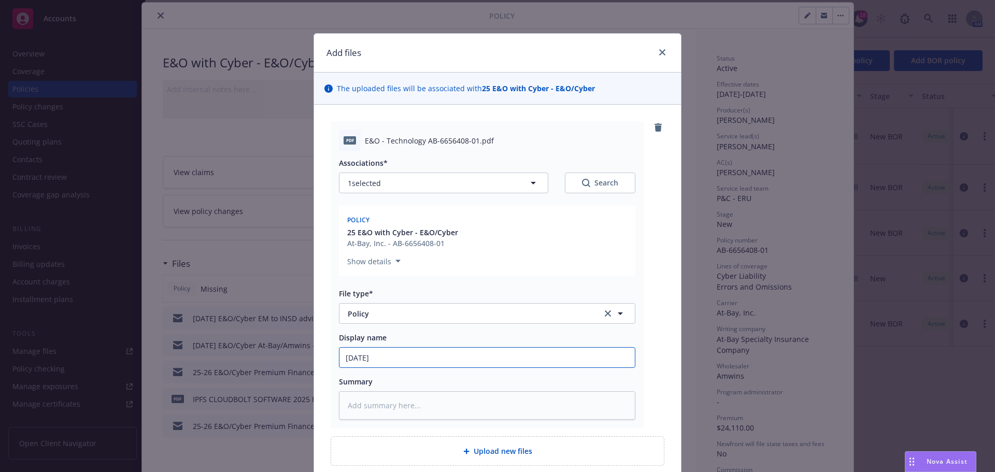
type textarea "x"
type input "3/15/202"
type textarea "x"
type input "3/15/2025"
type textarea "x"
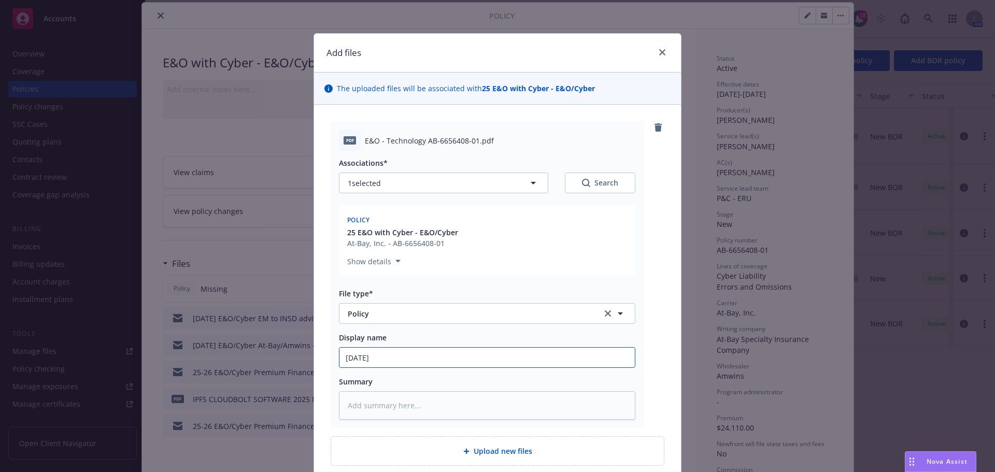
type input "3/15/2025"
type textarea "x"
type input "3/15/2025 E"
type textarea "x"
type input "3/15/2025 E&"
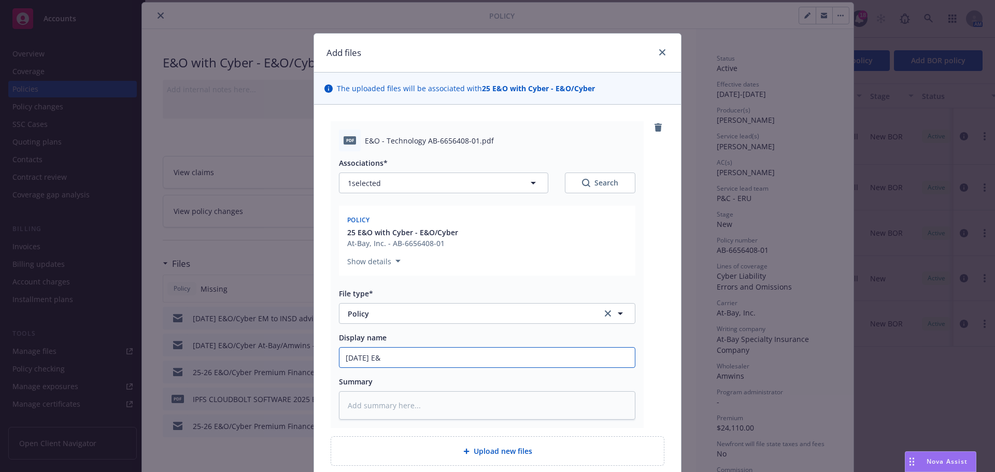
type textarea "x"
type input "3/15/2025 E&O"
type textarea "x"
type input "3/15/2025 E&O/"
type textarea "x"
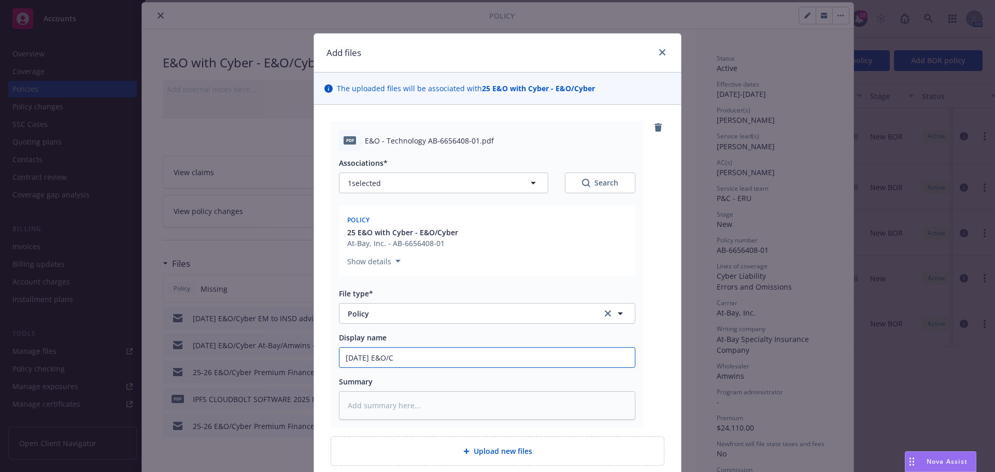
type input "3/15/2025 E&O/Cy"
type textarea "x"
type input "3/15/2025 E&O/Cyb"
type textarea "x"
type input "3/15/2025 E&O/Cyber"
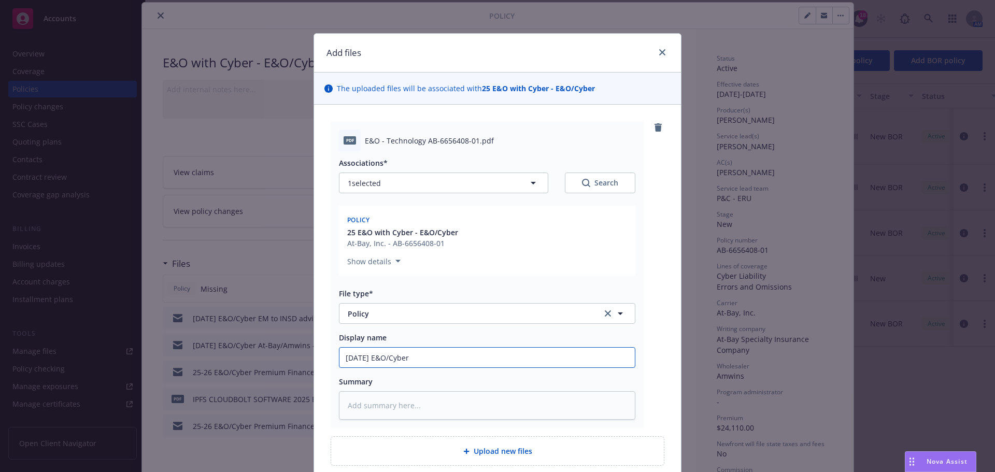
type textarea "x"
type input "3/15/2025 E&O/Cyber"
type textarea "x"
type input "3/15/2025 E&O/Cyber Po"
type textarea "x"
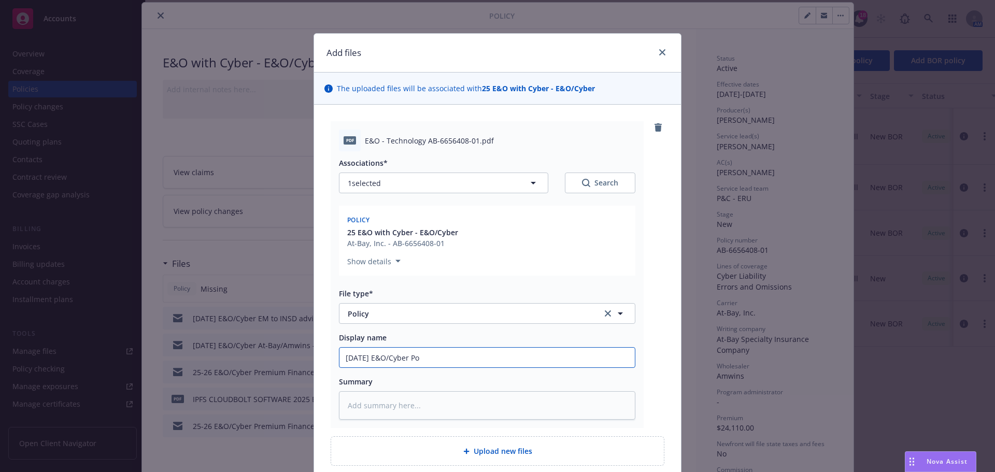
type input "3/15/2025 E&O/Cyber Pol"
type textarea "x"
type input "3/15/2025 E&O/Cyber Poli"
type textarea "x"
type input "3/15/2025 E&O/Cyber Polic"
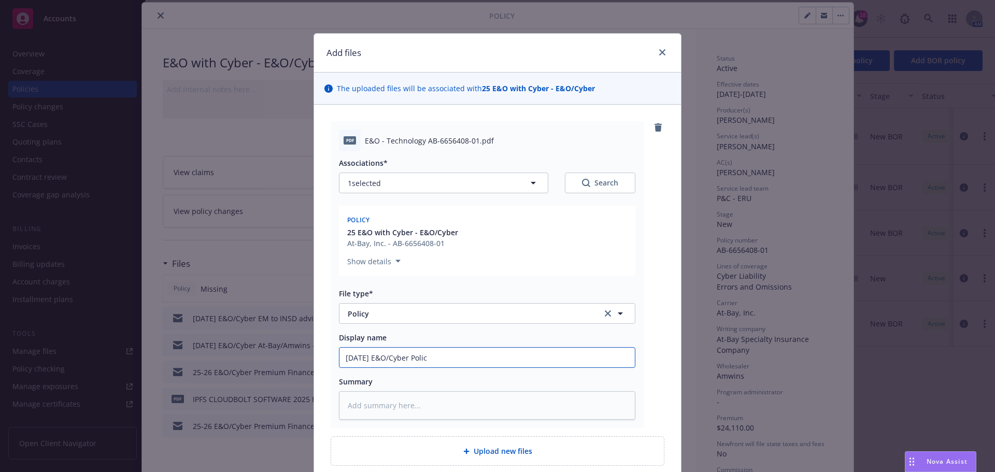
type textarea "x"
type input "3/15/2025 E&O/Cyber Policy"
type textarea "x"
type input "3/15/2025 E&O/Cyber Policy"
type textarea "x"
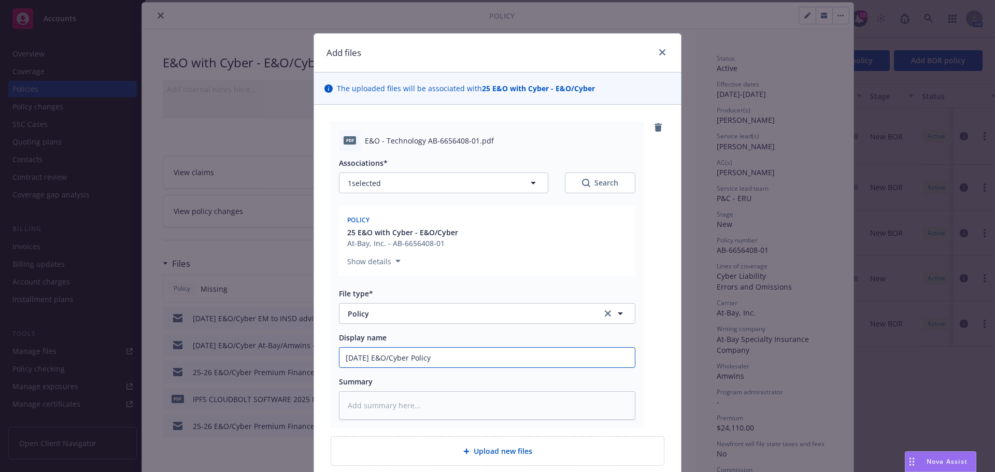
type input "3/15/2025 E&O/Cyber Policy A"
type textarea "x"
type input "3/15/2025 E&O/Cyber Policy At"
type textarea "x"
type input "3/15/2025 E&O/Cyber Policy At-"
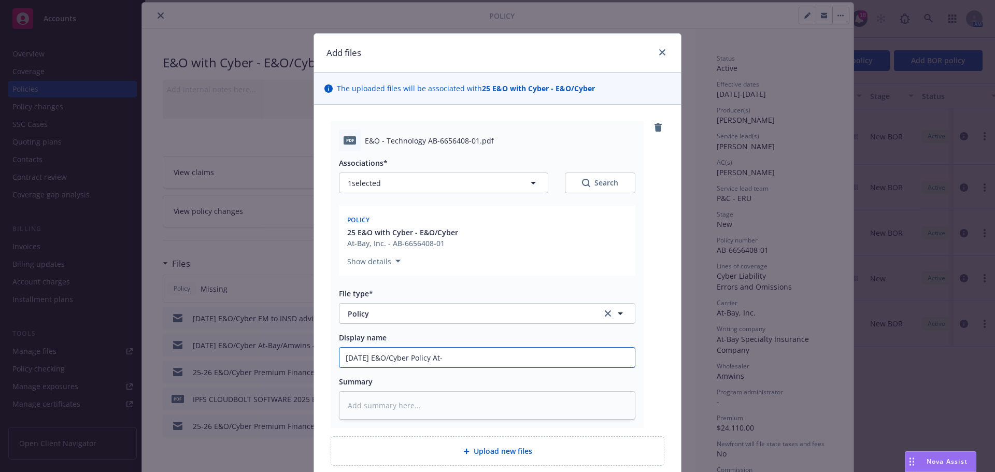
type textarea "x"
type input "3/15/2025 E&O/Cyber Policy At-B"
type textarea "x"
type input "3/15/2025 E&O/Cyber Policy At-Ba"
type textarea "x"
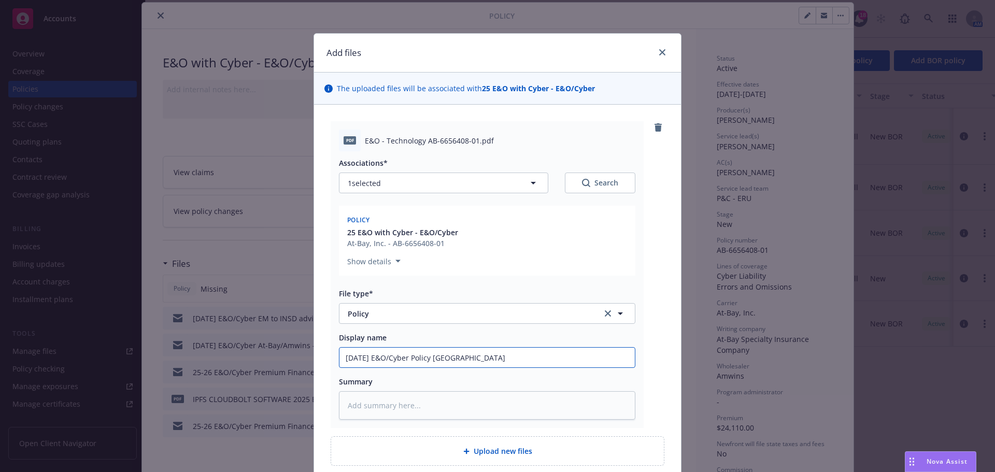
type input "3/15/2025 E&O/Cyber Policy At-Bay"
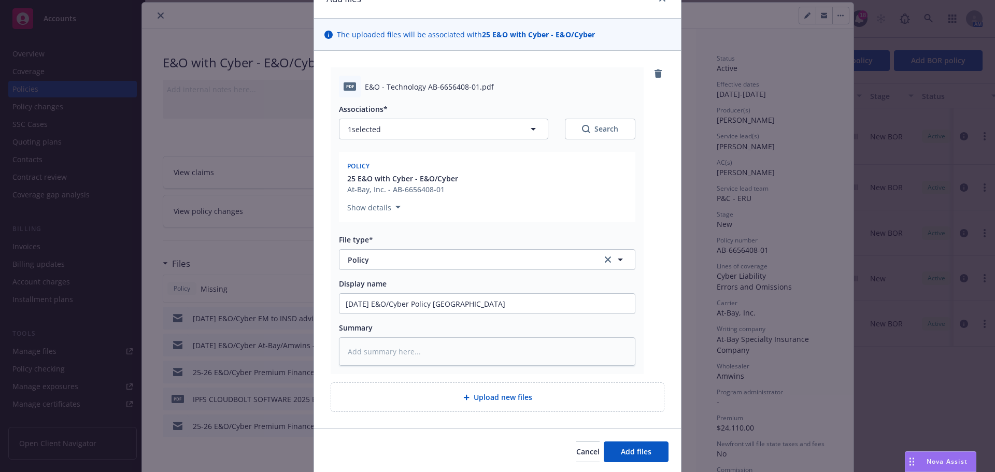
scroll to position [90, 0]
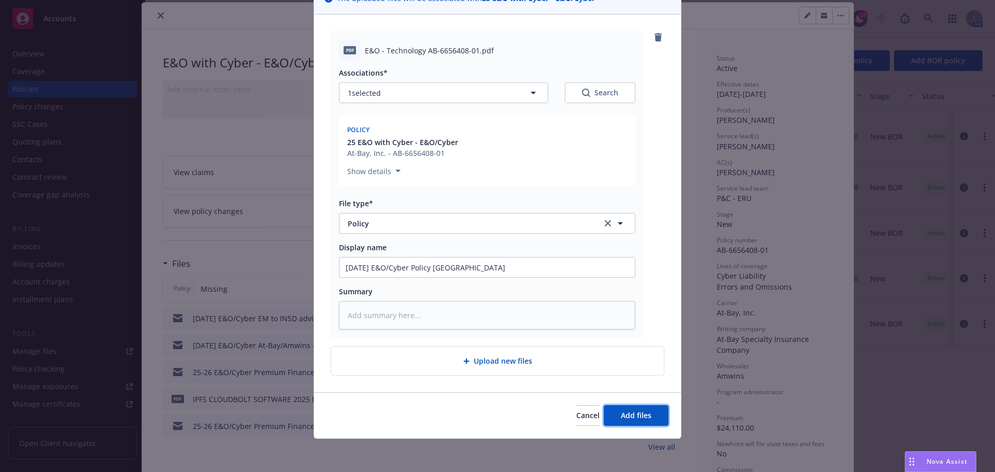
drag, startPoint x: 634, startPoint y: 411, endPoint x: 567, endPoint y: 400, distance: 67.7
click at [635, 411] on span "Add files" at bounding box center [636, 415] width 31 height 10
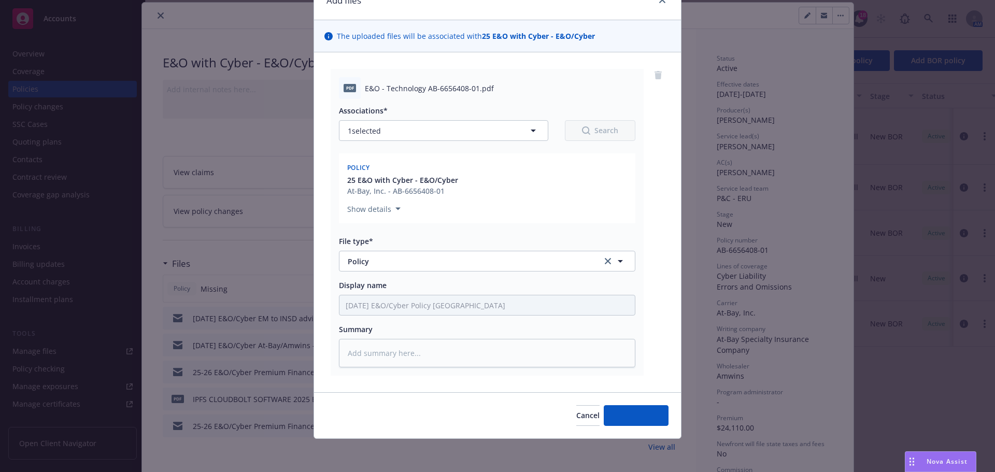
scroll to position [52, 0]
type textarea "x"
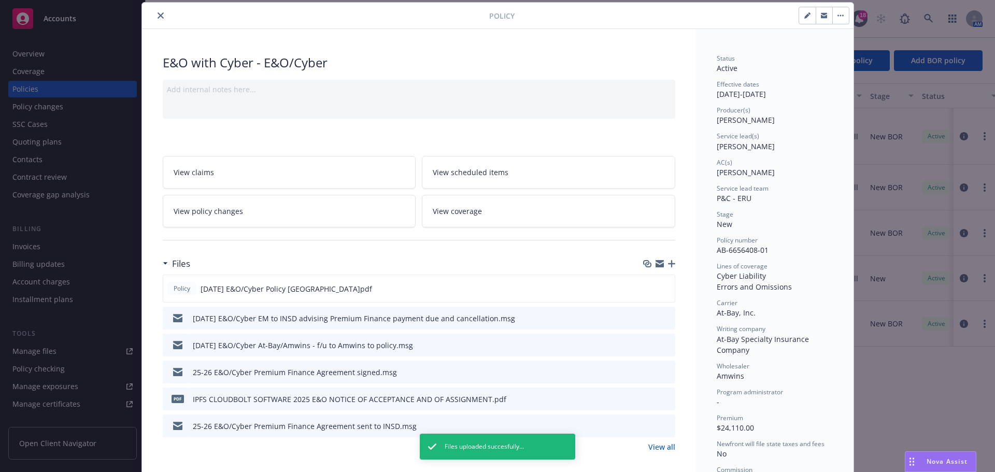
click at [665, 319] on icon "preview file" at bounding box center [665, 317] width 9 height 7
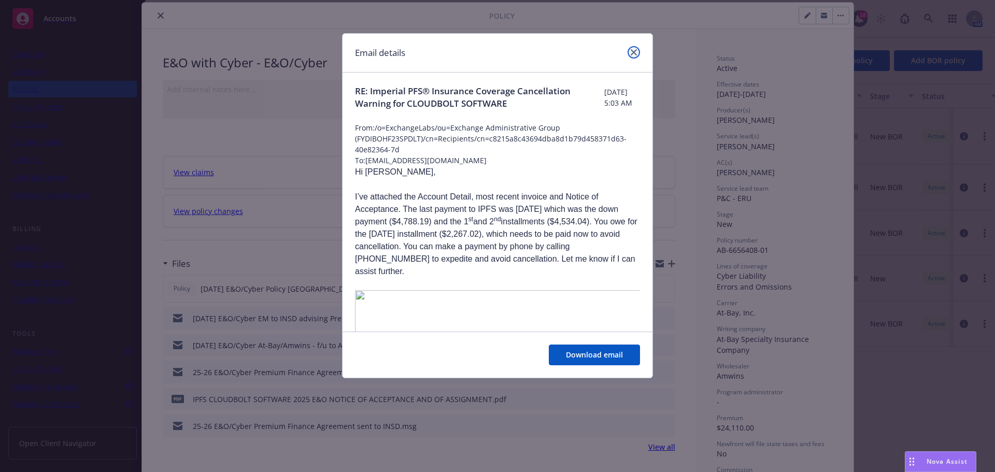
click at [633, 52] on icon "close" at bounding box center [634, 52] width 6 height 6
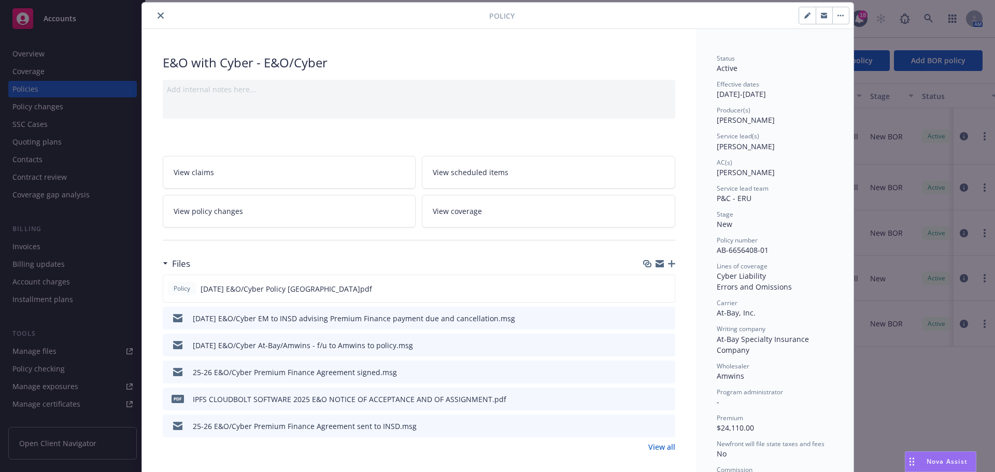
click at [669, 261] on icon "button" at bounding box center [671, 263] width 7 height 7
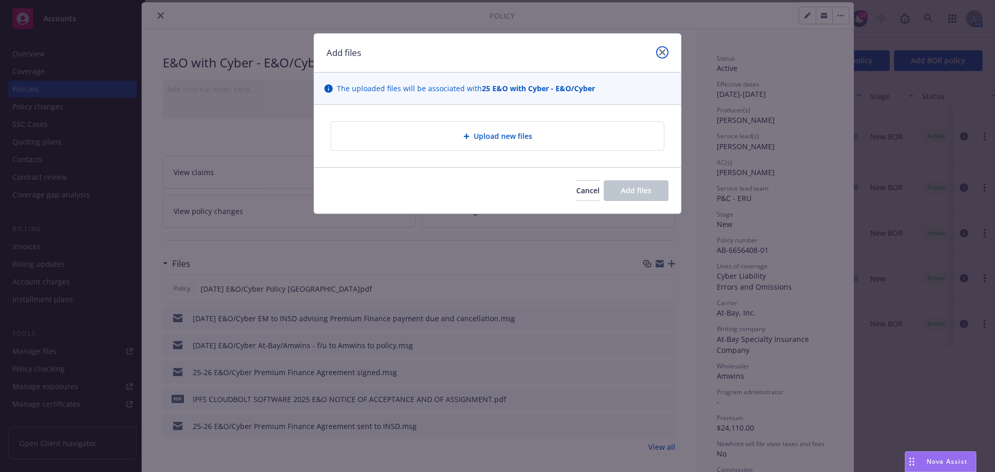
click at [663, 55] on link "close" at bounding box center [662, 52] width 12 height 12
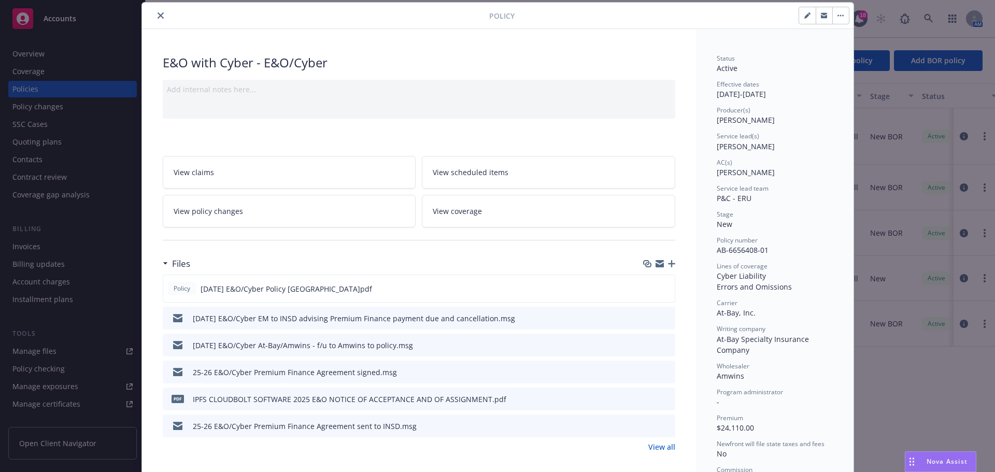
click at [163, 10] on div at bounding box center [317, 15] width 343 height 12
click at [158, 17] on icon "close" at bounding box center [161, 15] width 6 height 6
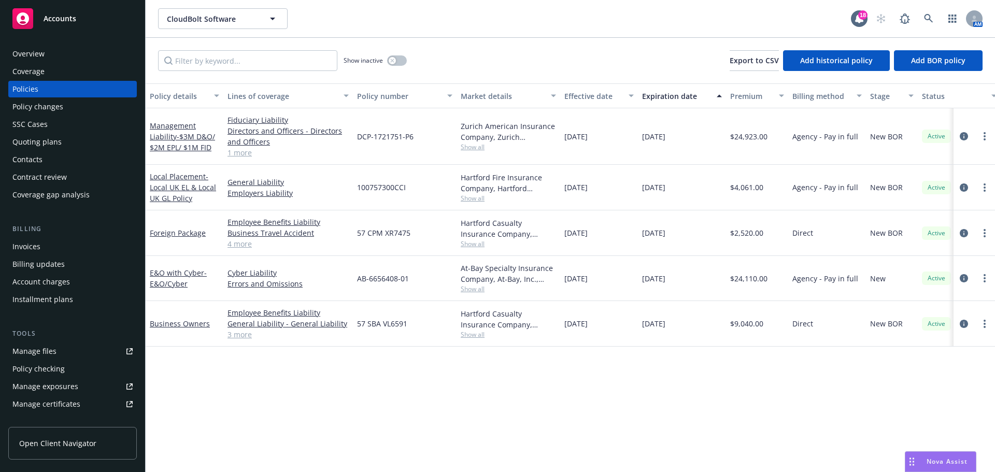
click at [48, 140] on div "Quoting plans" at bounding box center [36, 142] width 49 height 17
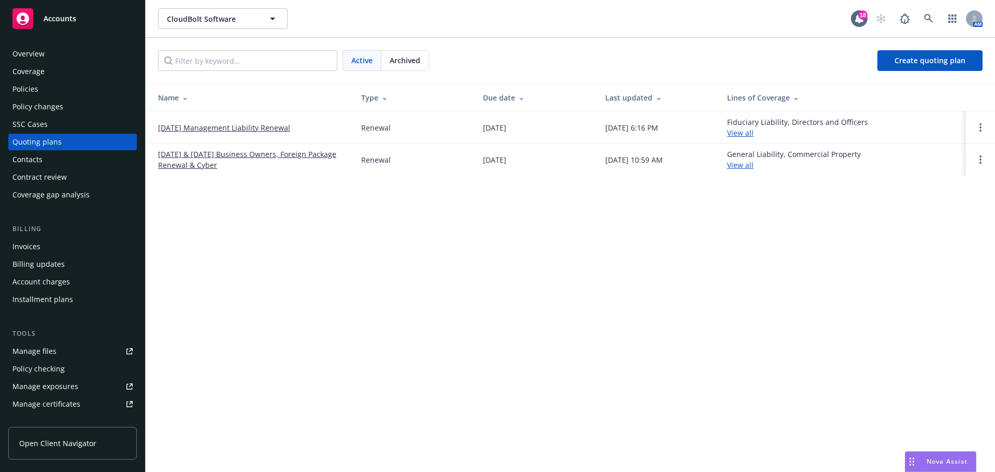
click at [202, 162] on link "03/15/25 & 03/21/25 Business Owners, Foreign Package Renewal & Cyber" at bounding box center [251, 160] width 187 height 22
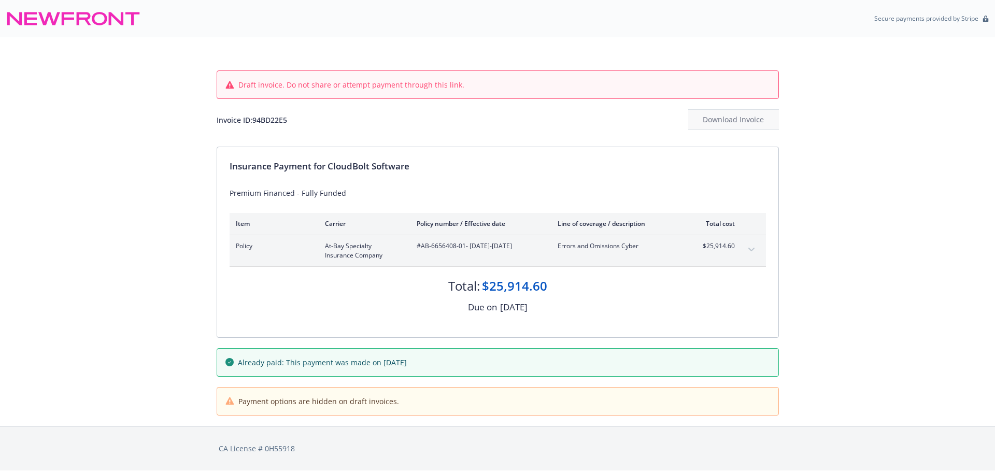
click at [751, 250] on icon "expand content" at bounding box center [751, 250] width 6 height 4
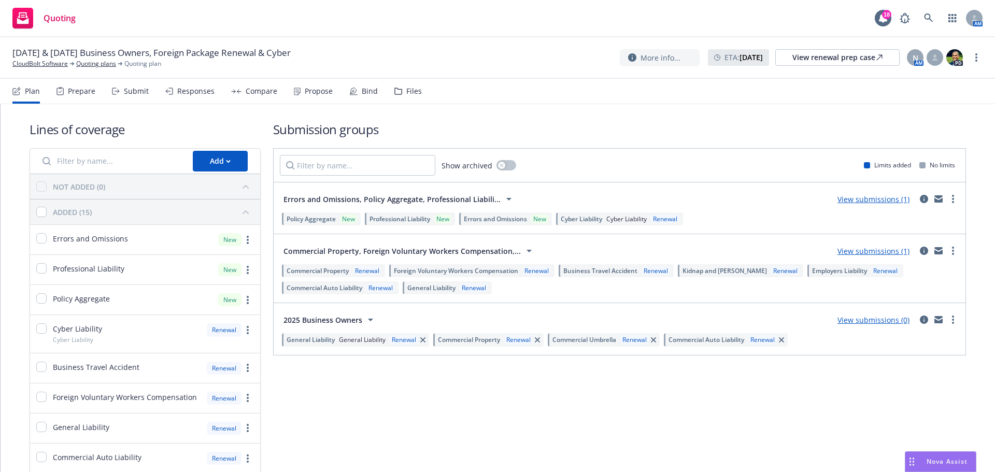
click at [133, 89] on div "Submit" at bounding box center [136, 91] width 25 height 8
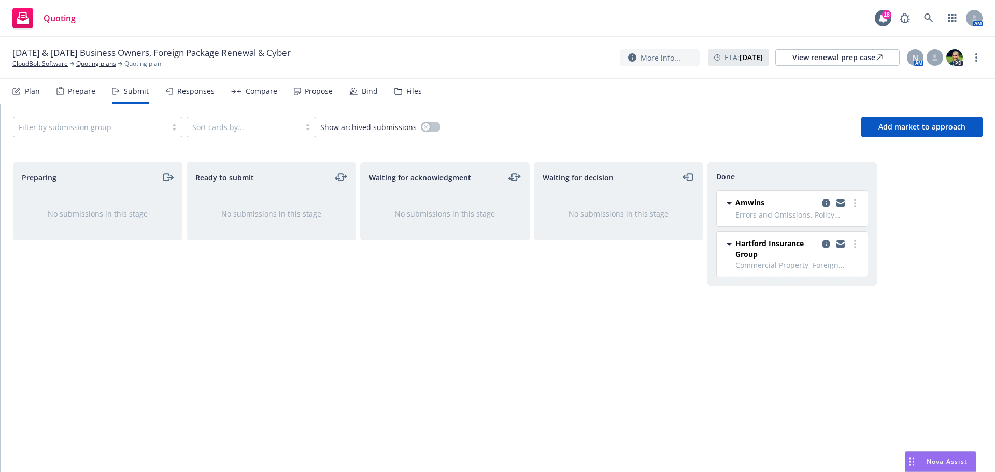
click at [363, 91] on div "Bind" at bounding box center [370, 91] width 16 height 8
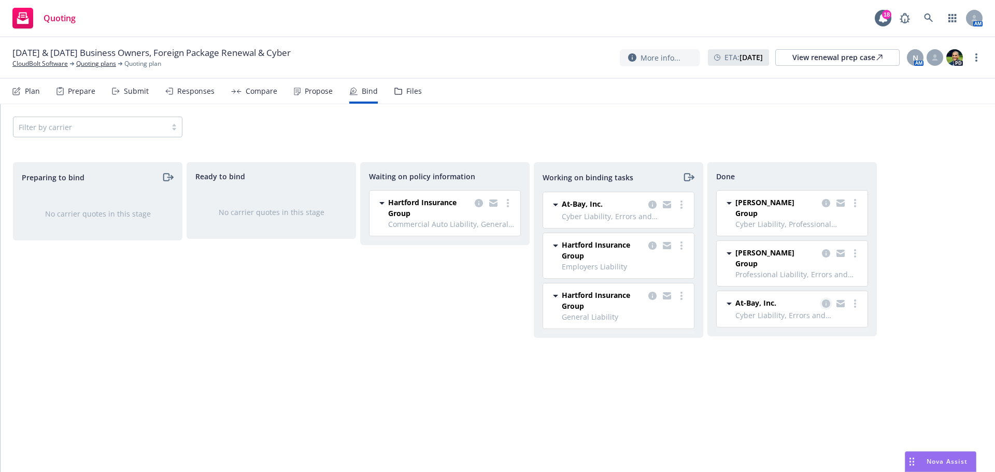
click at [821, 297] on link "copy logging email" at bounding box center [826, 303] width 12 height 12
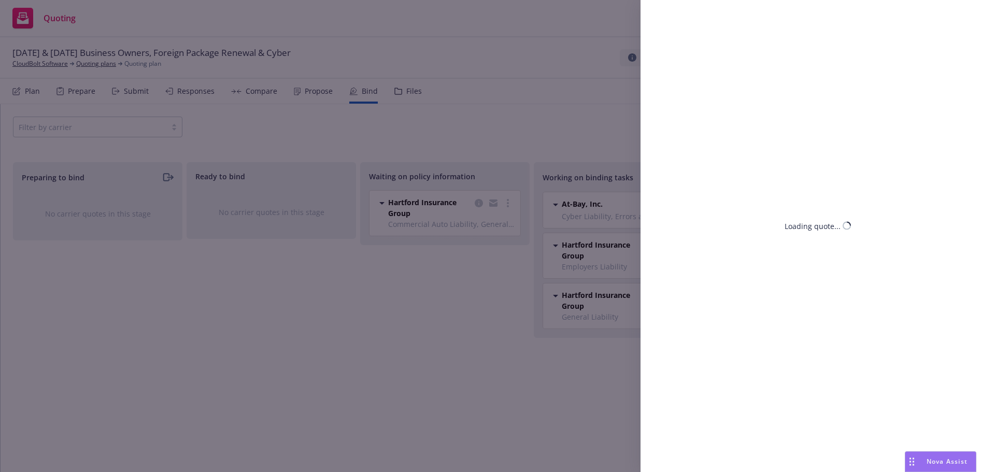
select select "MD"
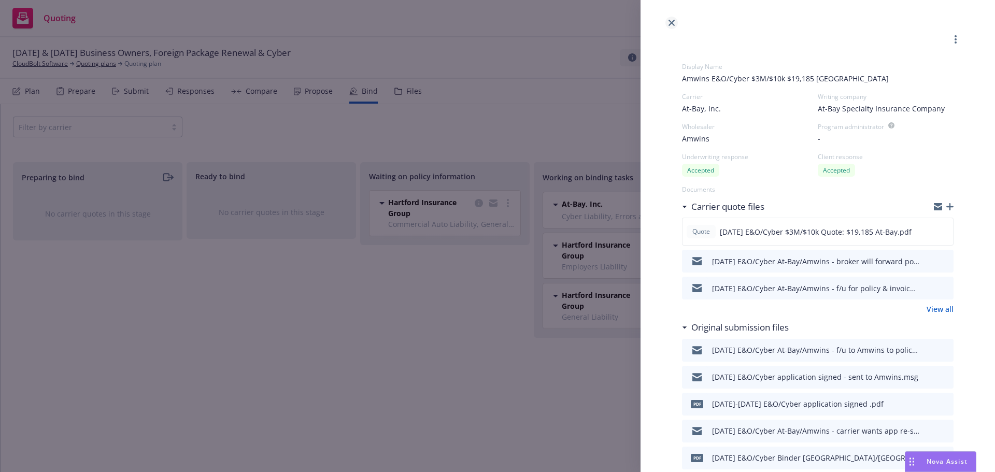
click at [669, 21] on icon "close" at bounding box center [671, 23] width 6 height 6
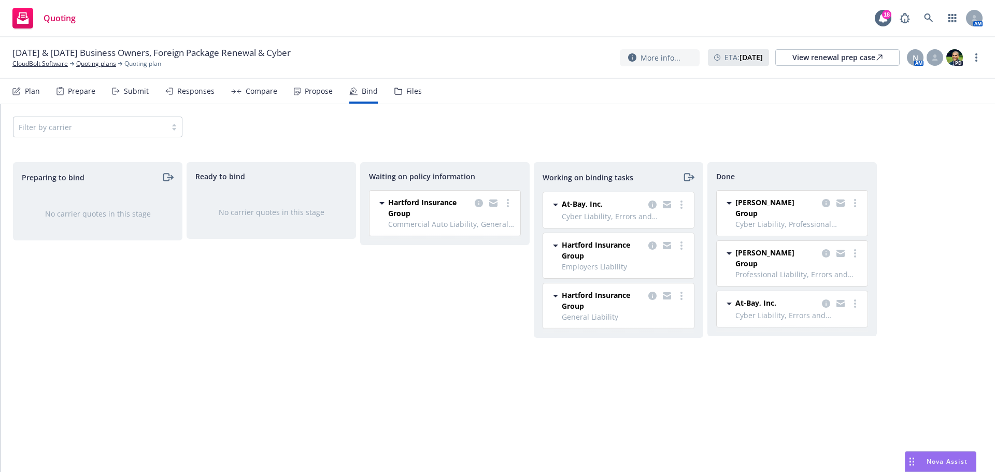
click at [676, 24] on div "Quoting 18 AM" at bounding box center [497, 18] width 995 height 37
click at [649, 206] on icon "copy logging email" at bounding box center [652, 205] width 8 height 8
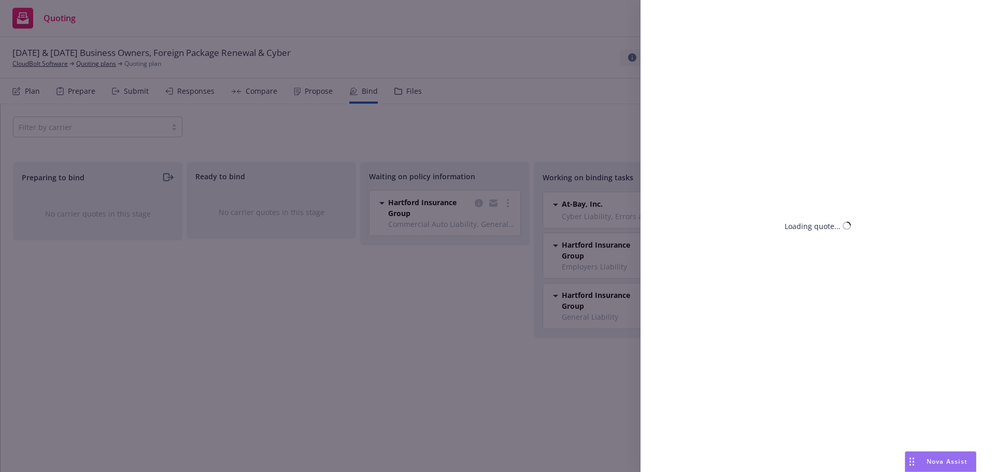
select select "MD"
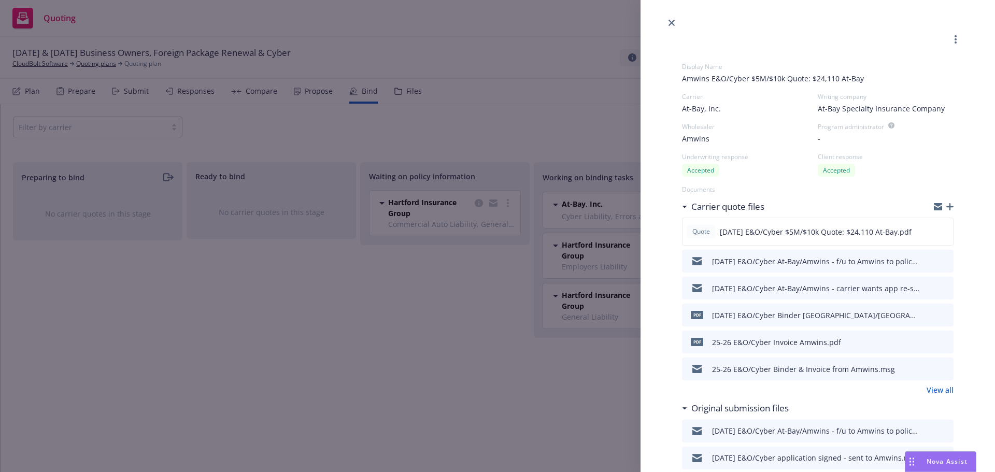
click at [946, 205] on icon "button" at bounding box center [949, 206] width 7 height 7
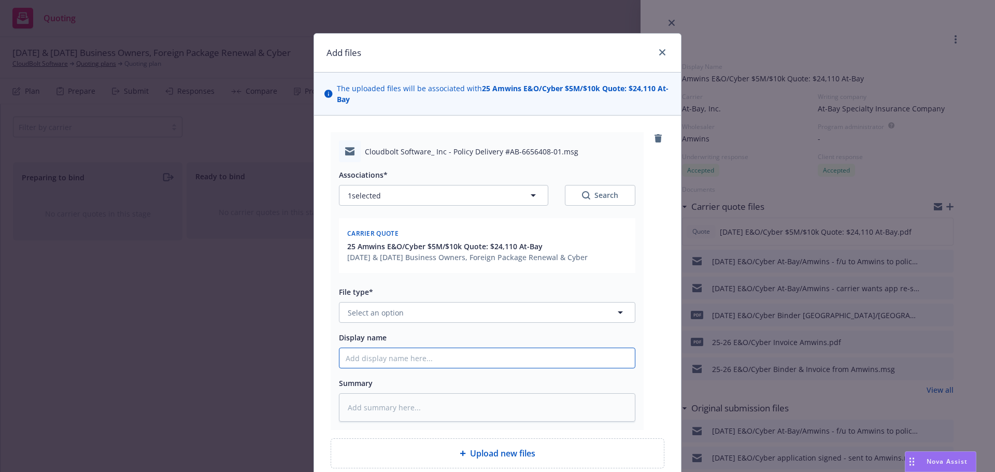
click at [364, 356] on input "Display name" at bounding box center [486, 358] width 295 height 20
type textarea "x"
type input "3"
type textarea "x"
type input "3/"
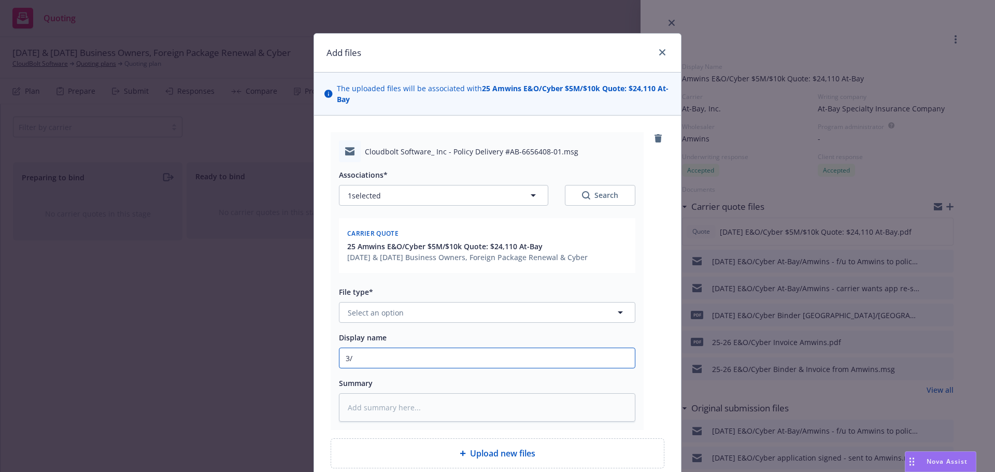
type textarea "x"
type input "3/1"
type textarea "x"
type input "3/15"
type textarea "x"
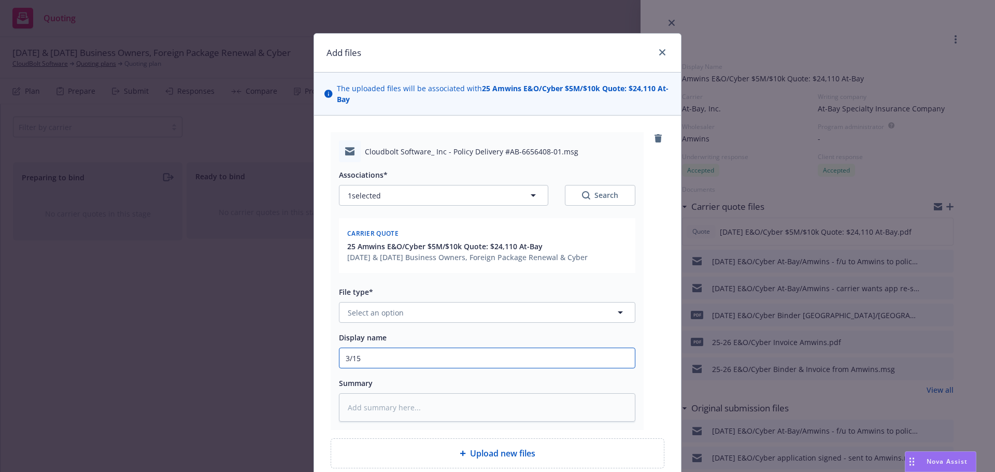
type input "3/15/"
type textarea "x"
type input "3/15/2"
type textarea "x"
type input "3/15/20"
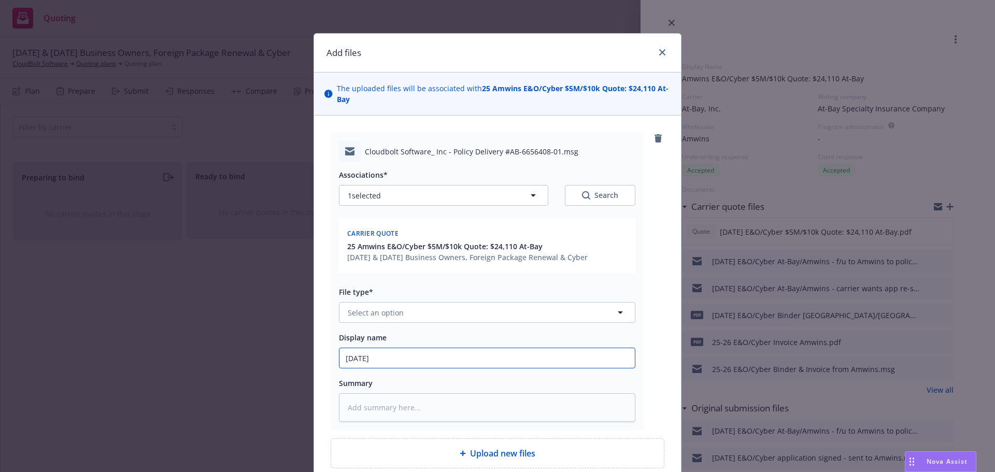
type textarea "x"
type input "3/15/202"
type textarea "x"
type input "3/15/2025"
type textarea "x"
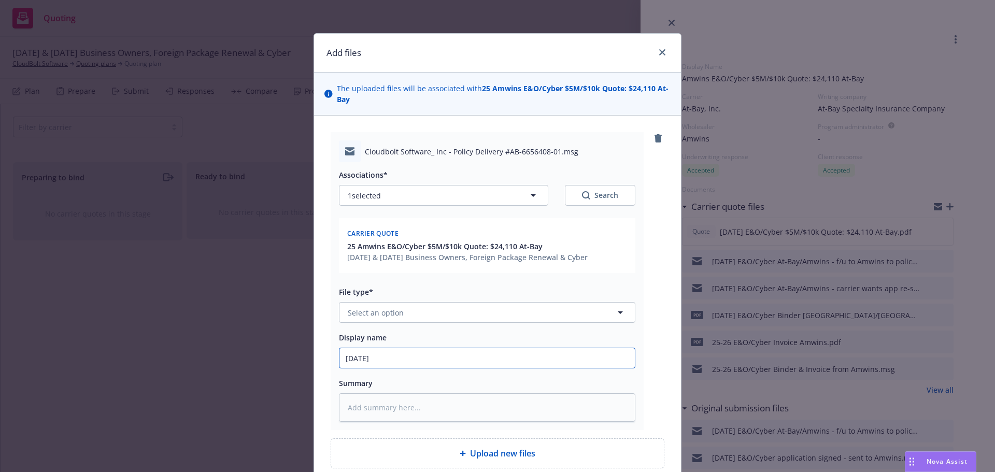
type input "3/15/2025"
type textarea "x"
type input "3/15/2025 E"
type textarea "x"
type input "3/15/2025 E&"
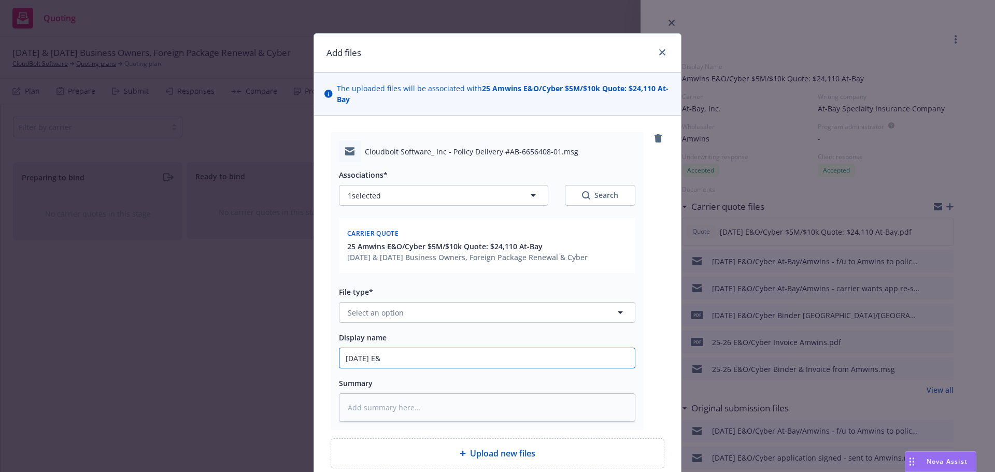
type textarea "x"
type input "3/15/2025 E&O"
type textarea "x"
type input "3/15/2025 E&O/"
type textarea "x"
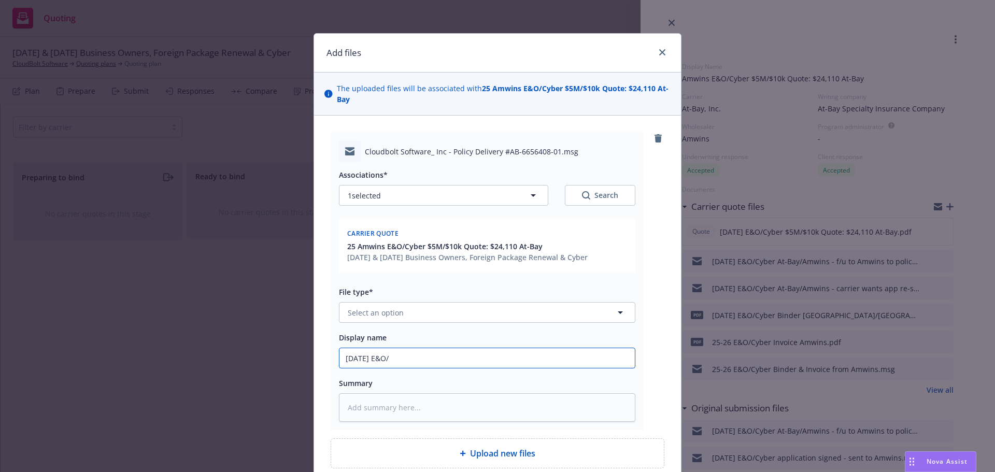
type input "3/15/2025 E&O/C"
type textarea "x"
type input "3/15/2025 E&O/Cy"
type textarea "x"
type input "3/15/2025 E&O/Cybe"
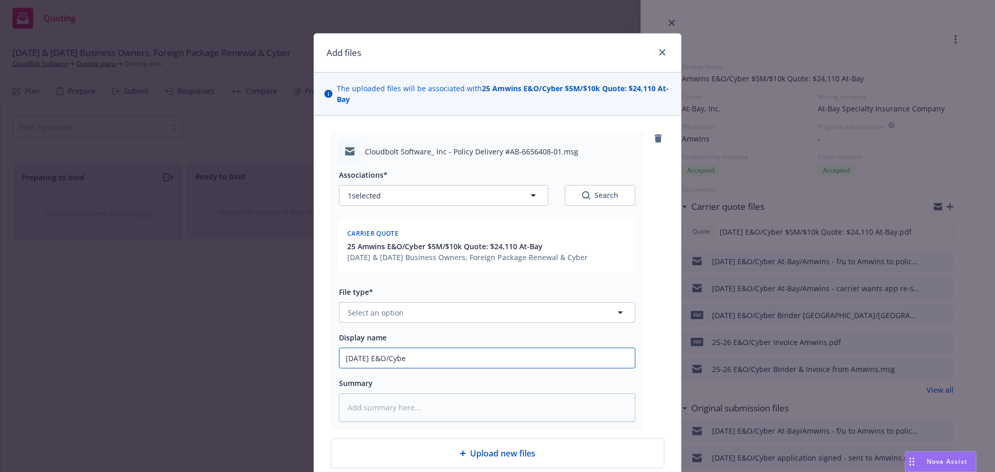
type textarea "x"
type input "3/15/2025 E&O/Cyber"
type textarea "x"
type input "3/15/2025 E&O/Cyber"
type textarea "x"
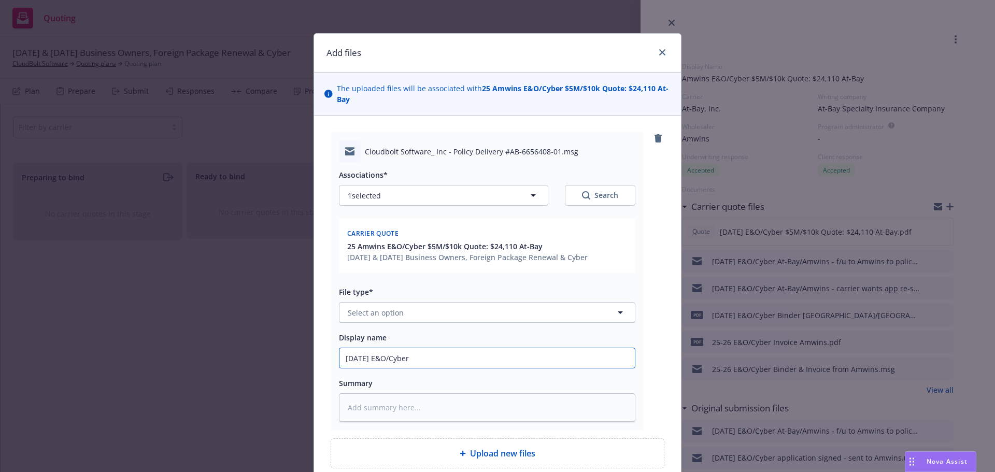
type input "3/15/2025 E&O/Cyber P"
type textarea "x"
type input "3/15/2025 E&O/Cyber Po"
type textarea "x"
type input "3/15/2025 E&O/Cyber Pol"
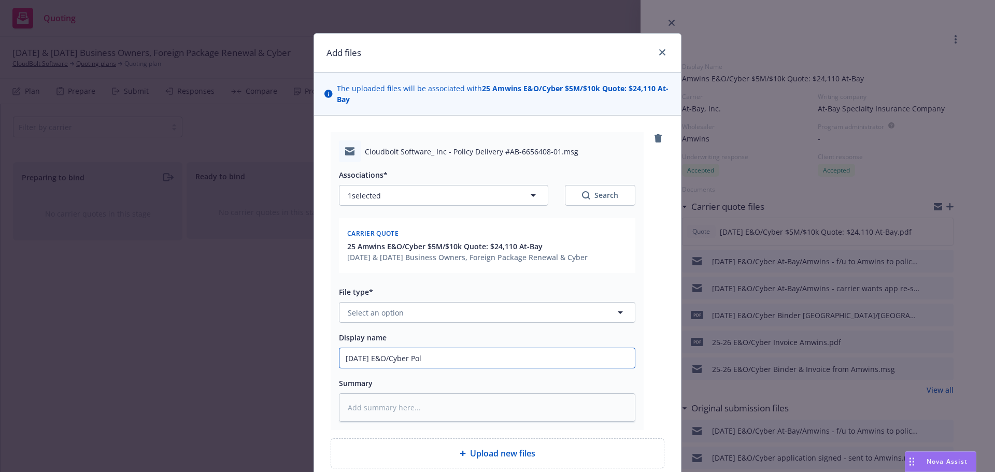
type textarea "x"
type input "3/15/2025 E&O/Cyber Poli"
type textarea "x"
type input "3/15/2025 E&O/Cyber Polic"
type textarea "x"
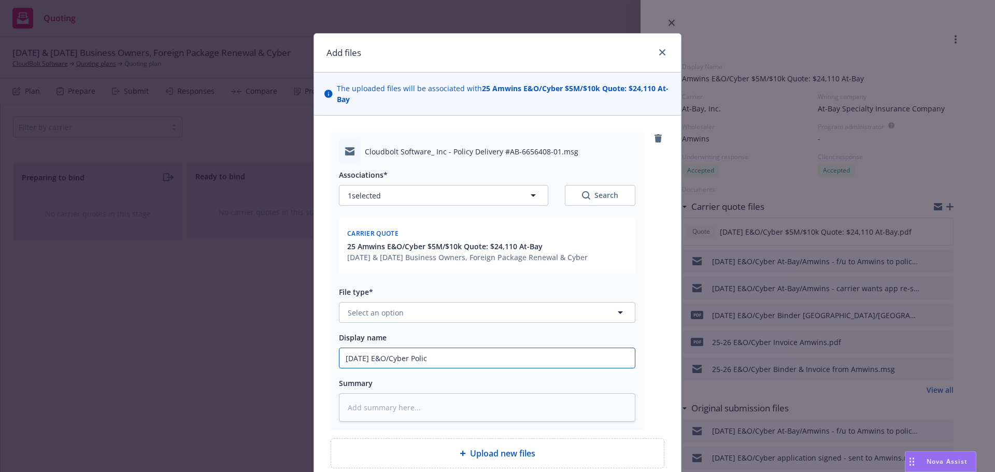
type input "3/15/2025 E&O/Cyber Policy"
type textarea "x"
type input "3/15/2025 E&O/Cyber Policy"
type textarea "x"
type input "3/15/2025 E&O/Cyber Policy r"
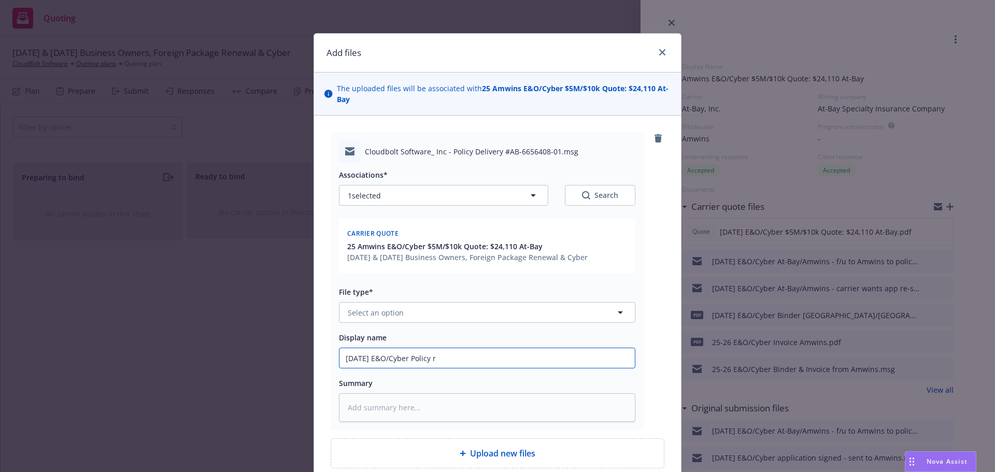
type textarea "x"
type input "3/15/2025 E&O/Cyber Policy re"
type textarea "x"
type input "3/15/2025 E&O/Cyber Policy rec"
type textarea "x"
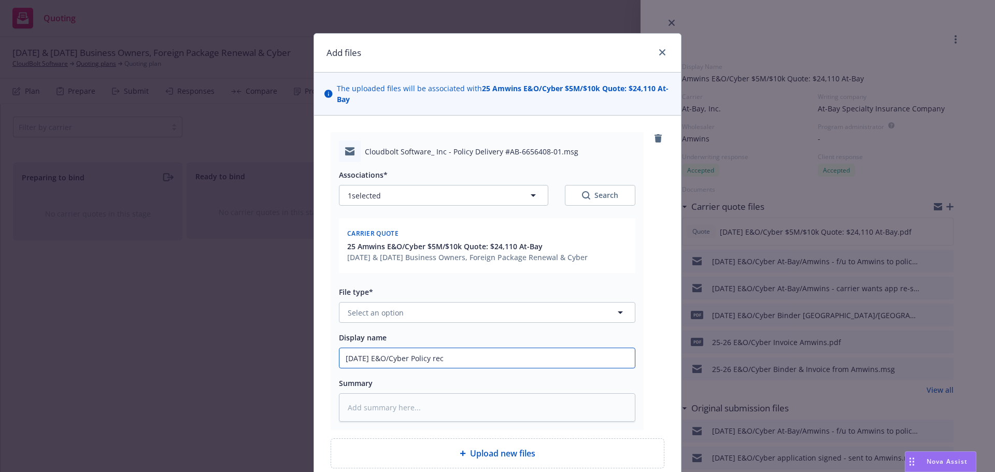
type input "3/15/2025 E&O/Cyber Policy rece"
type textarea "x"
type input "3/15/2025 E&O/Cyber Policy recei"
type textarea "x"
type input "3/15/2025 E&O/Cyber Policy receiv"
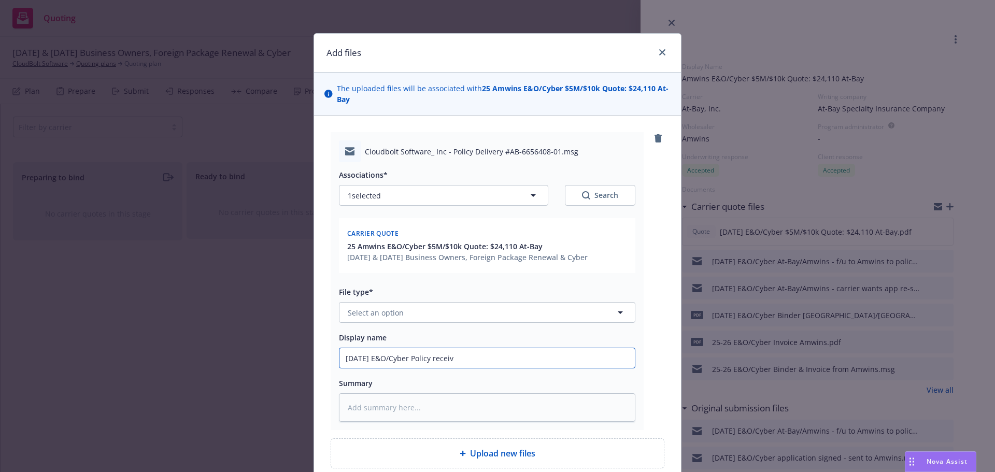
type textarea "x"
type input "3/15/2025 E&O/Cyber Policy receive"
type textarea "x"
type input "3/15/2025 E&O/Cyber Policy received"
type textarea "x"
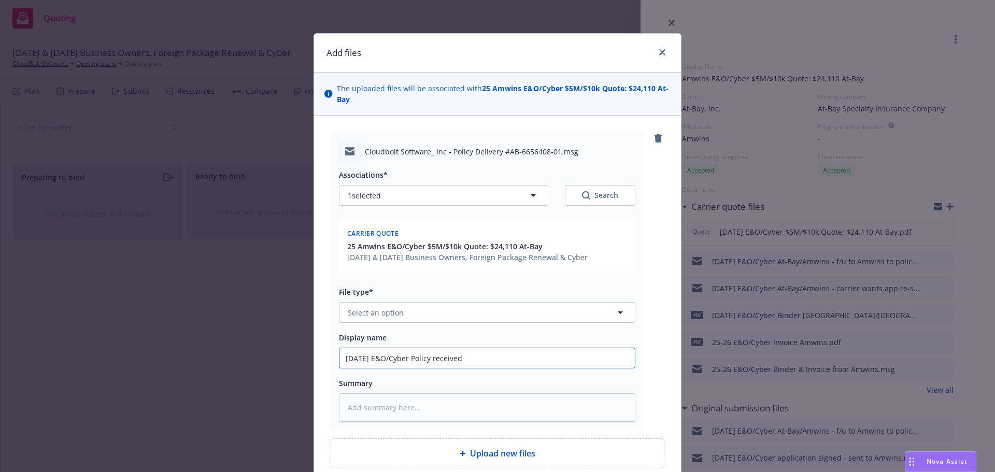
type input "3/15/2025 E&O/Cyber Policy received"
type textarea "x"
type input "3/15/2025 E&O/Cyber Policy received f"
type textarea "x"
type input "3/15/2025 E&O/Cyber Policy received fr"
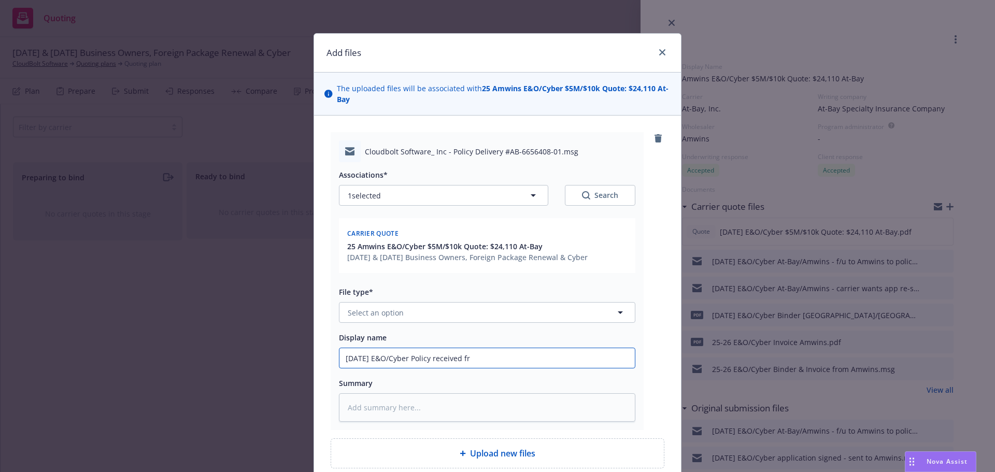
type textarea "x"
type input "3/15/2025 E&O/Cyber Policy received fro"
type textarea "x"
type input "3/15/2025 E&O/Cyber Policy received from"
type textarea "x"
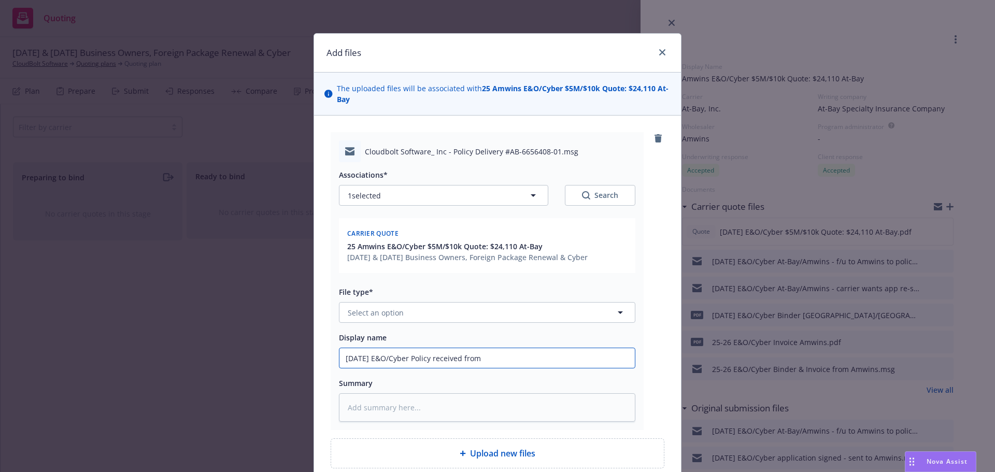
type input "3/15/2025 E&O/Cyber Policy received from"
click at [541, 359] on input "3/15/2025 E&O/Cyber Policy received from" at bounding box center [486, 358] width 295 height 20
type textarea "x"
type input "3/15/2025 E&O/Cyber Policy received from A"
type textarea "x"
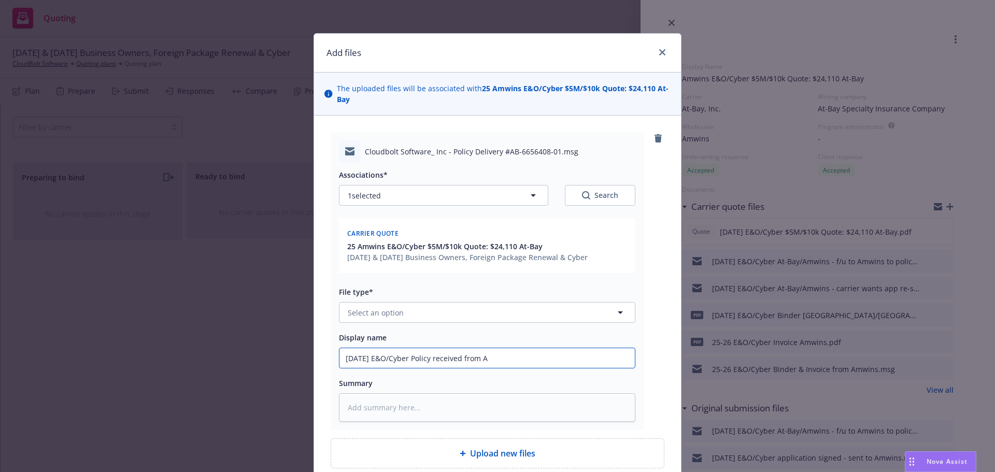
type input "3/15/2025 E&O/Cyber Policy received from Am"
type textarea "x"
type input "3/15/2025 E&O/Cyber Policy received from Amw"
type textarea "x"
type input "3/15/2025 E&O/Cyber Policy received from Amwi"
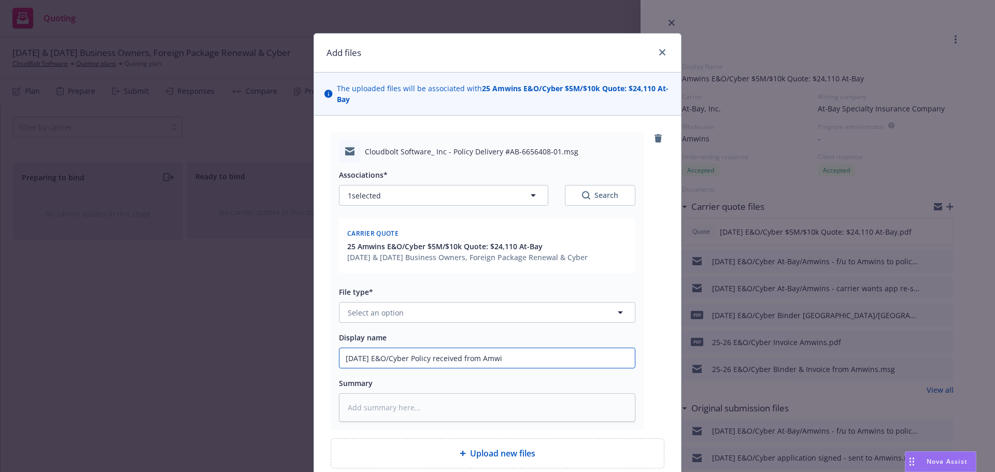
type textarea "x"
type input "3/15/2025 E&O/Cyber Policy received from Amwin"
type textarea "x"
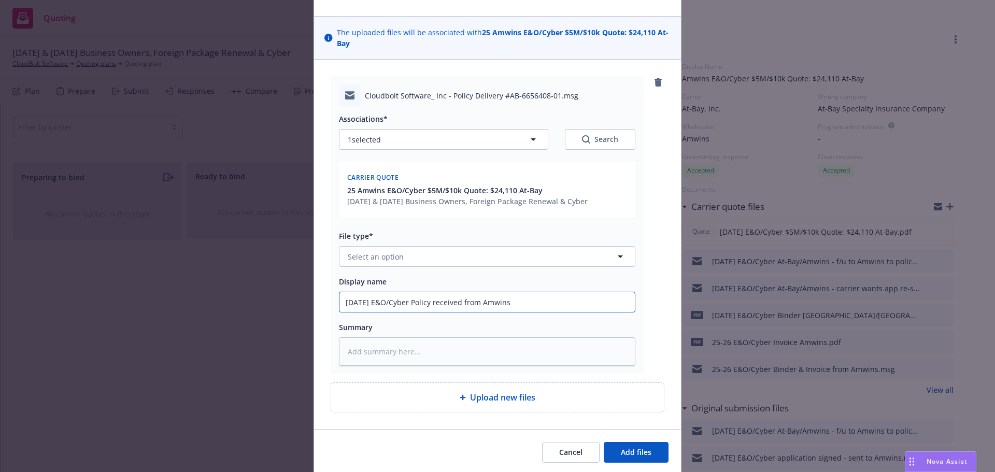
scroll to position [93, 0]
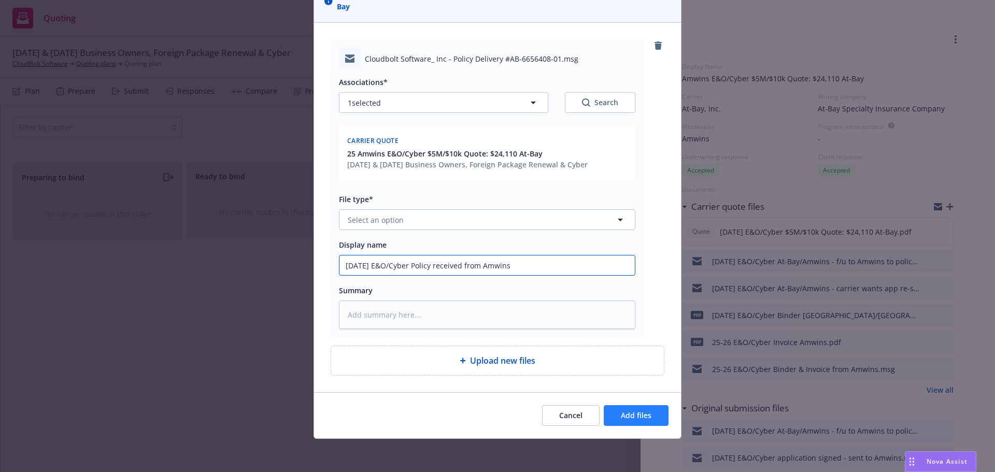
type input "3/15/2025 E&O/Cyber Policy received from Amwins"
drag, startPoint x: 626, startPoint y: 416, endPoint x: 627, endPoint y: 426, distance: 9.9
click at [627, 416] on span "Add files" at bounding box center [636, 415] width 31 height 10
type textarea "x"
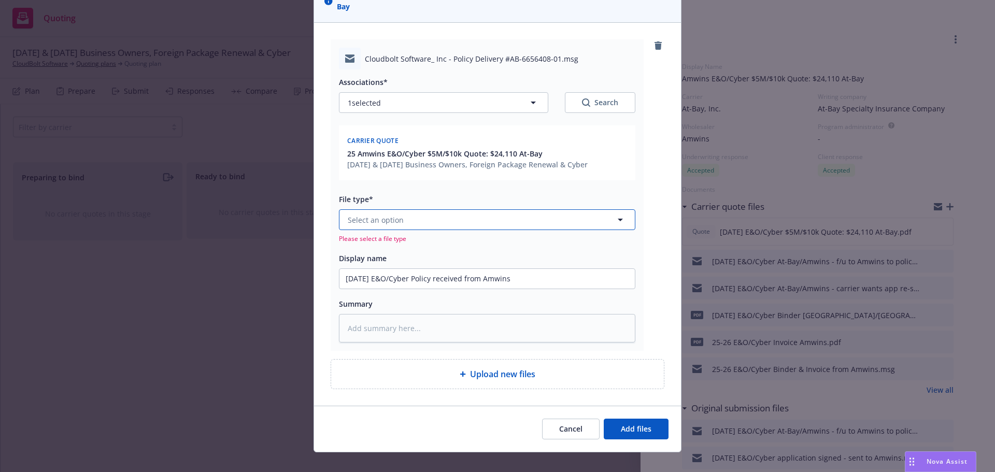
click at [401, 226] on button "Select an option" at bounding box center [487, 219] width 296 height 21
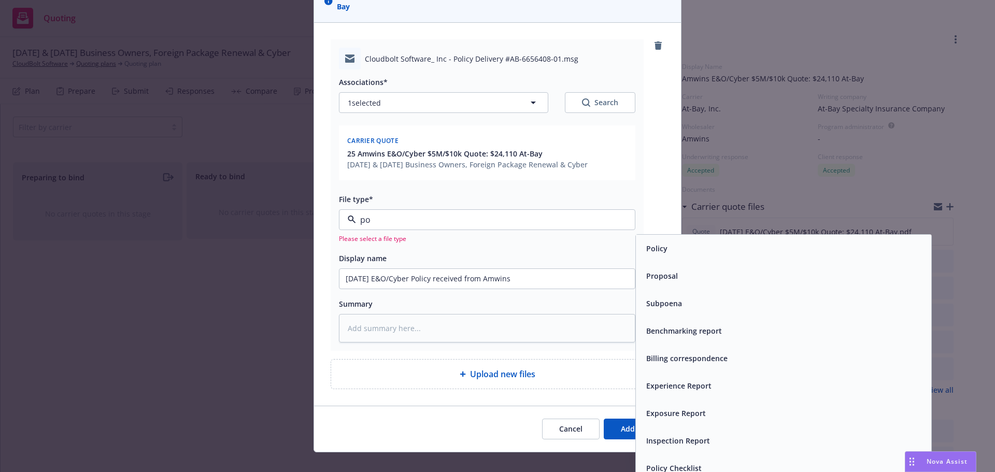
type input "pol"
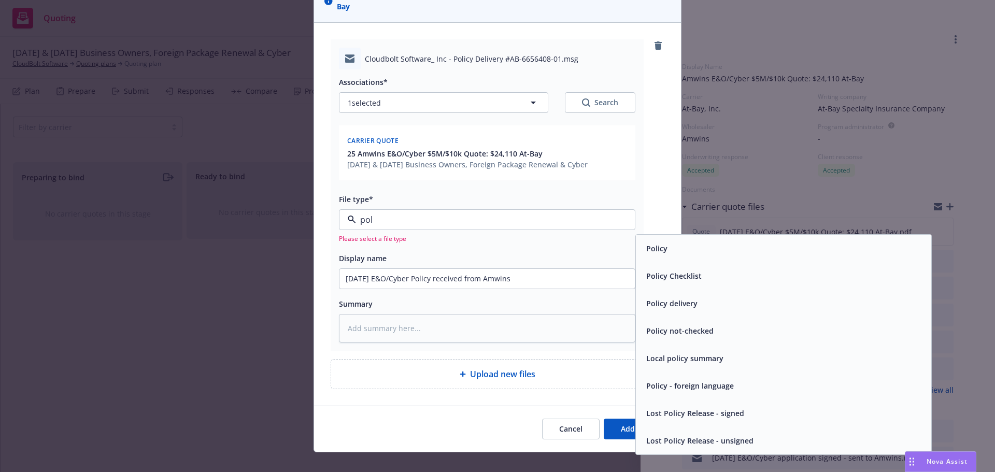
click at [701, 297] on div "Policy delivery" at bounding box center [783, 303] width 283 height 15
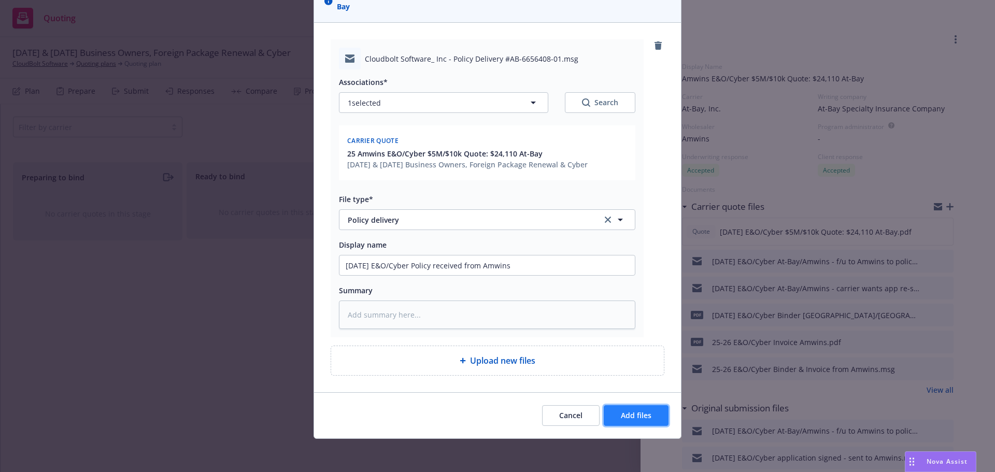
drag, startPoint x: 640, startPoint y: 411, endPoint x: 497, endPoint y: 228, distance: 232.2
click at [639, 411] on span "Add files" at bounding box center [636, 415] width 31 height 10
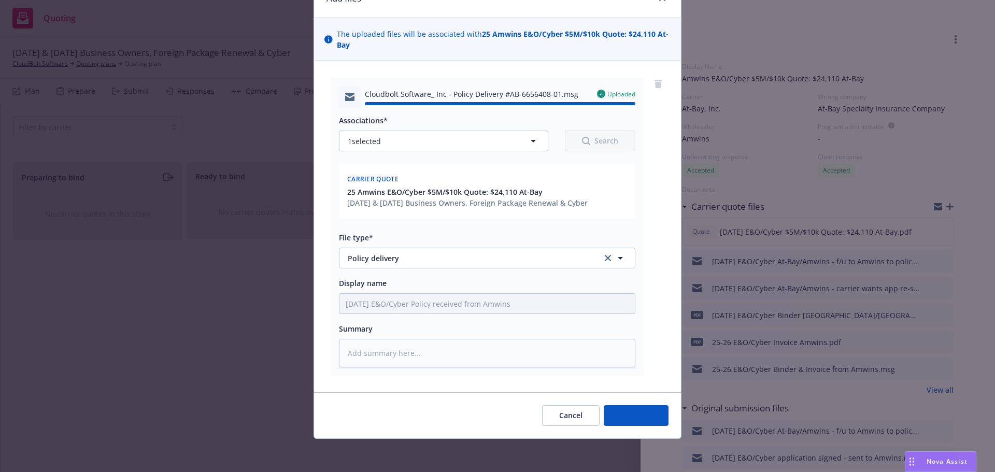
type textarea "x"
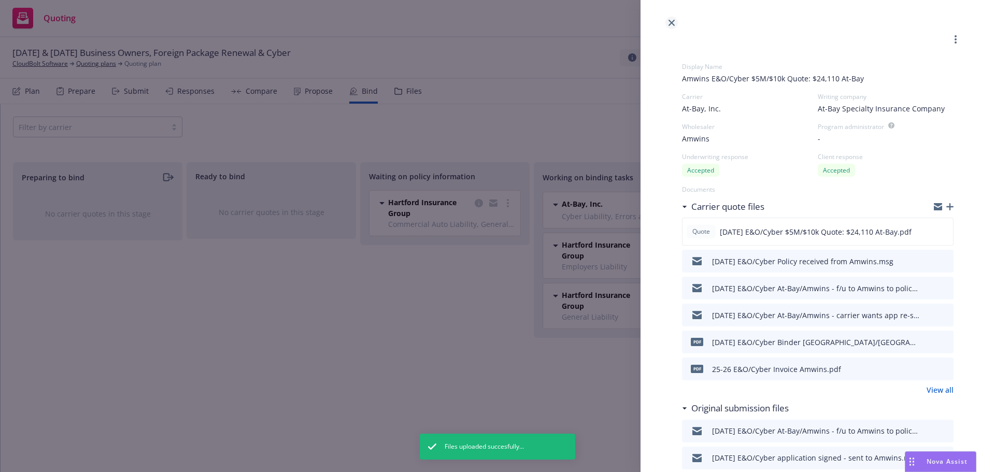
click at [672, 23] on icon "close" at bounding box center [671, 23] width 6 height 6
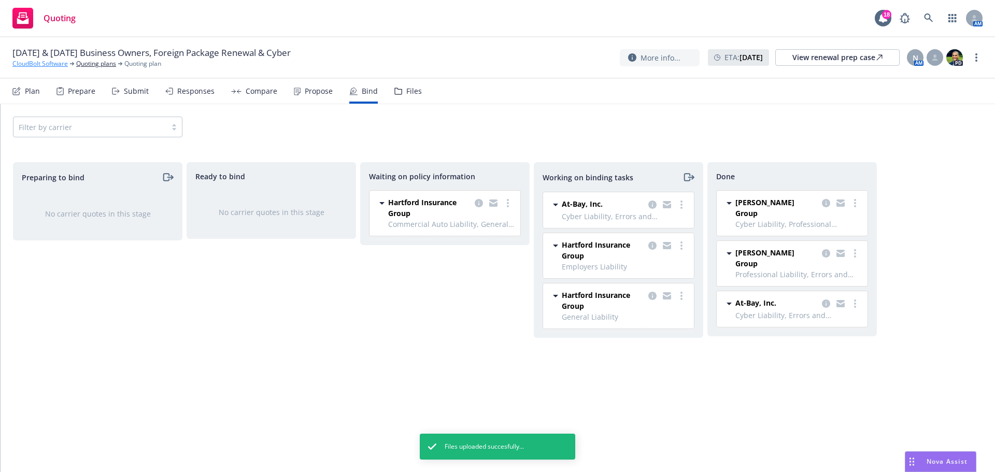
click at [49, 61] on link "CloudBolt Software" at bounding box center [39, 63] width 55 height 9
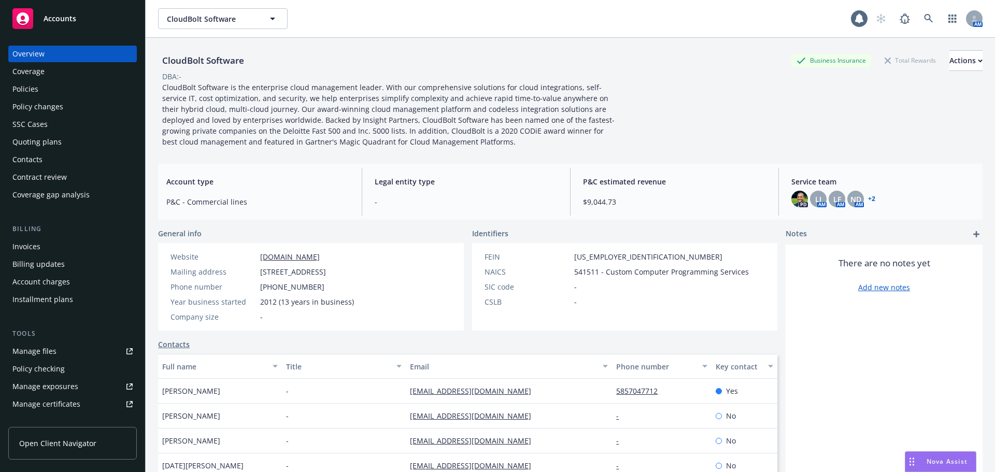
click at [36, 90] on div "Policies" at bounding box center [25, 89] width 26 height 17
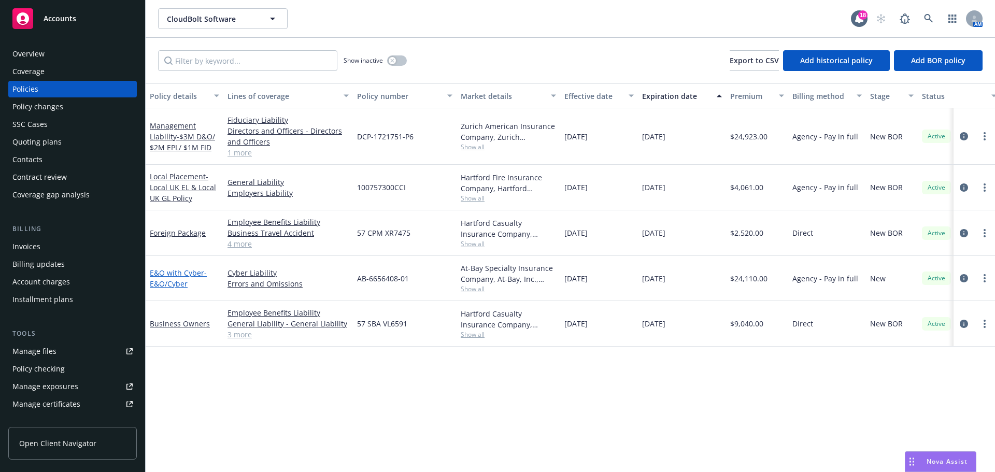
click at [171, 279] on span "- E&O/Cyber" at bounding box center [178, 278] width 57 height 21
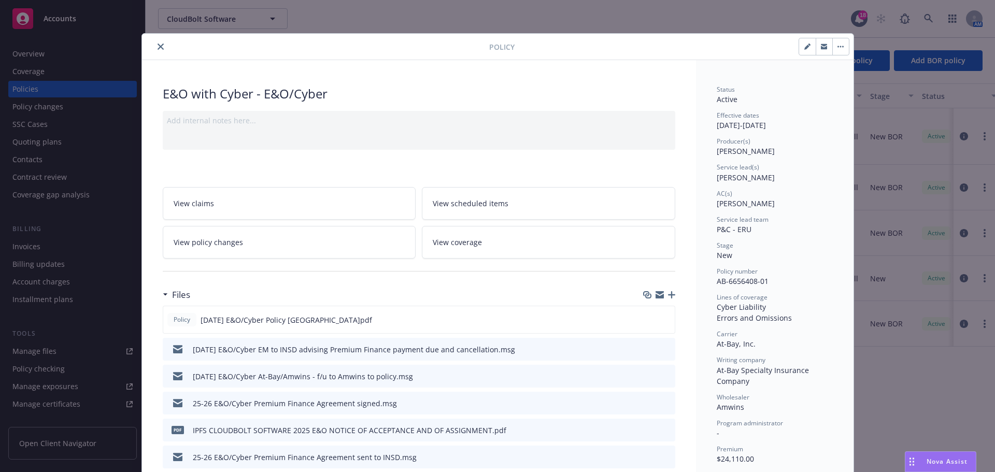
click at [158, 46] on icon "close" at bounding box center [161, 47] width 6 height 6
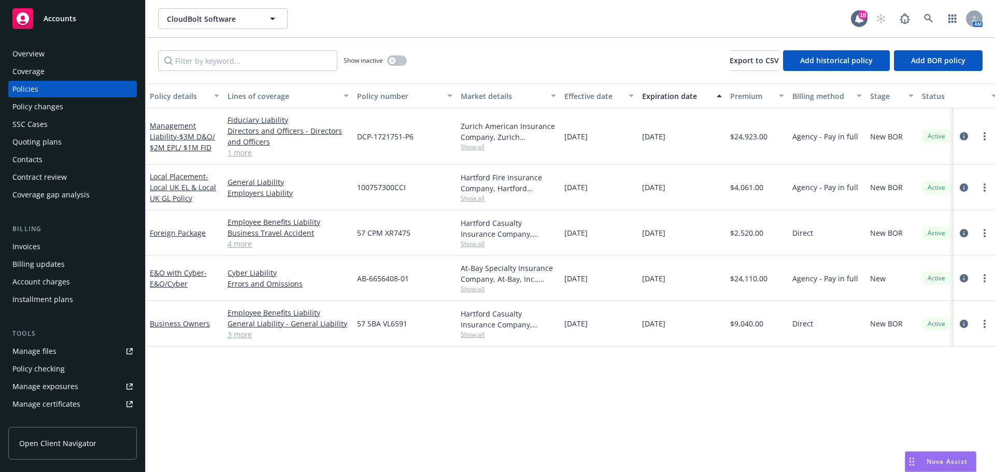
click at [36, 140] on div "Quoting plans" at bounding box center [36, 142] width 49 height 17
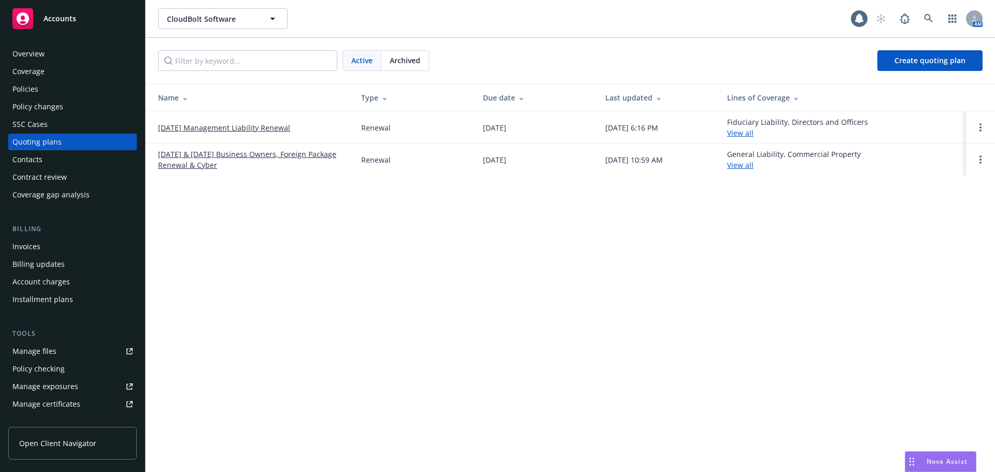
click at [213, 161] on link "[DATE] & [DATE] Business Owners, Foreign Package Renewal & Cyber" at bounding box center [251, 160] width 187 height 22
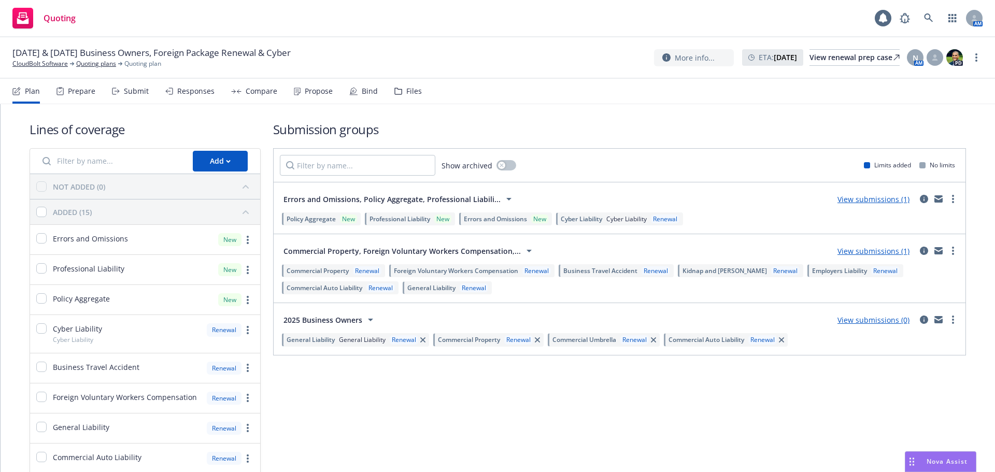
click at [367, 87] on div "Bind" at bounding box center [370, 91] width 16 height 8
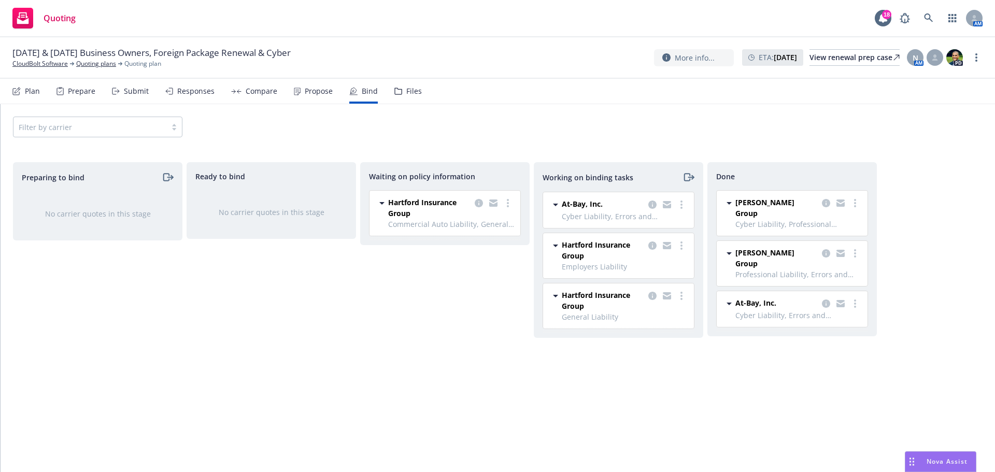
click at [407, 93] on div "Files" at bounding box center [414, 91] width 16 height 8
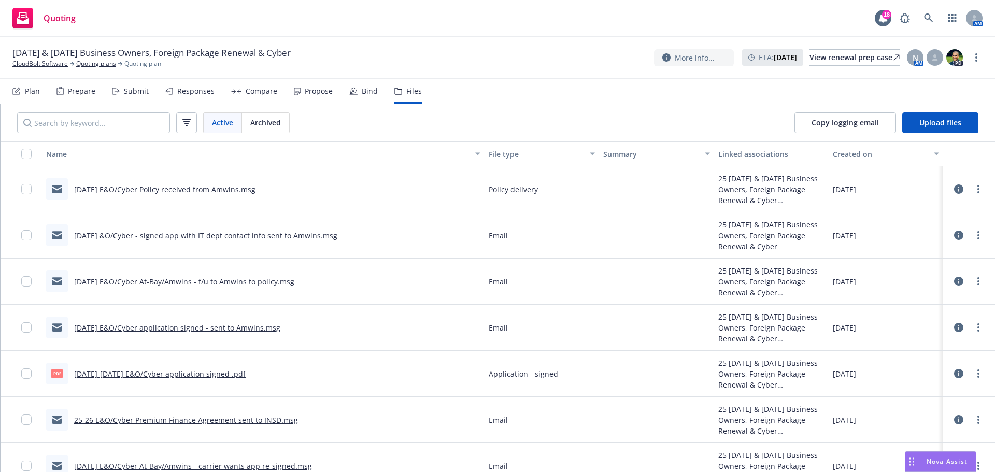
click at [955, 189] on icon at bounding box center [958, 188] width 9 height 9
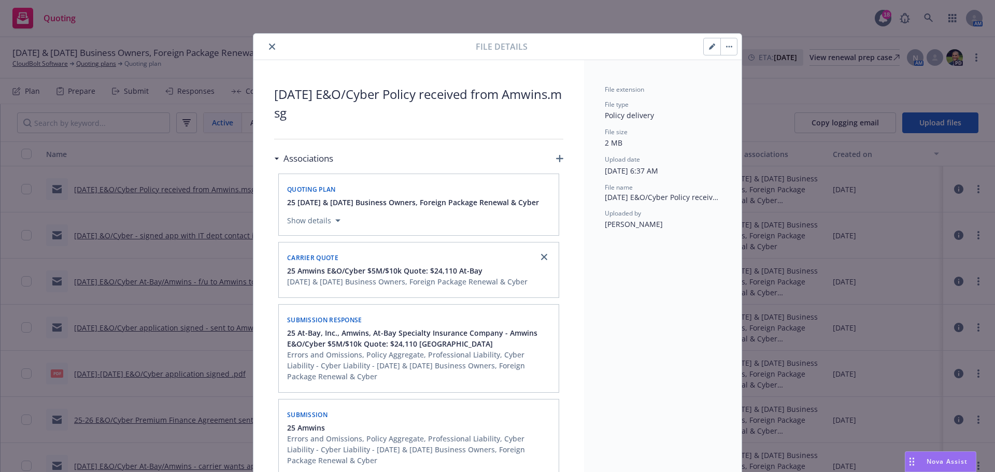
click at [556, 156] on icon "button" at bounding box center [559, 158] width 7 height 7
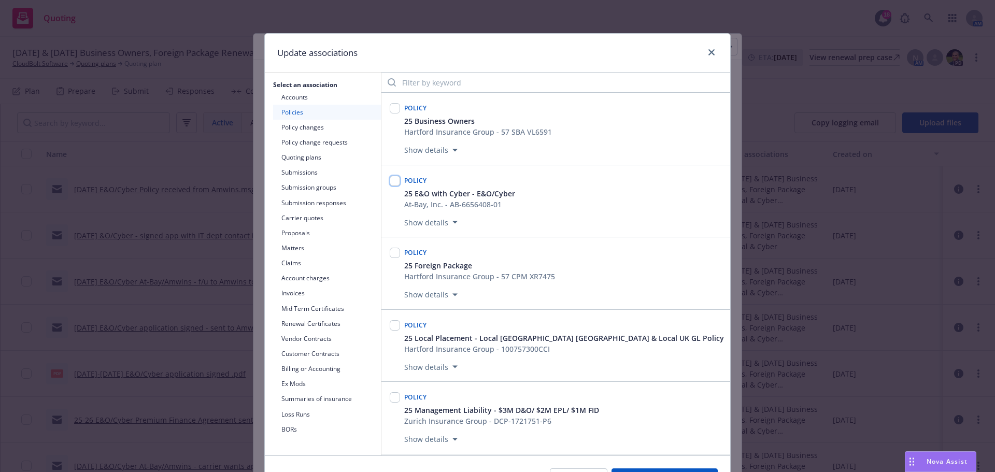
click at [395, 185] on input "checkbox" at bounding box center [395, 181] width 10 height 10
checkbox input "true"
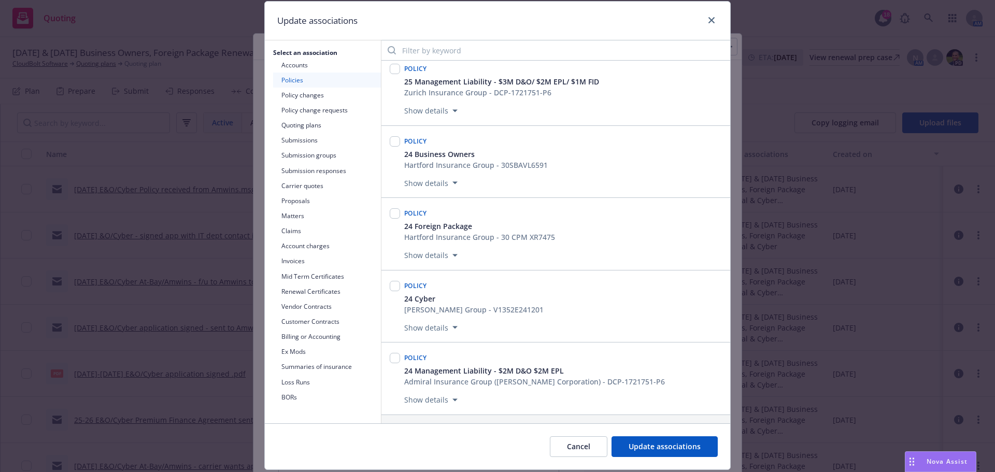
scroll to position [63, 0]
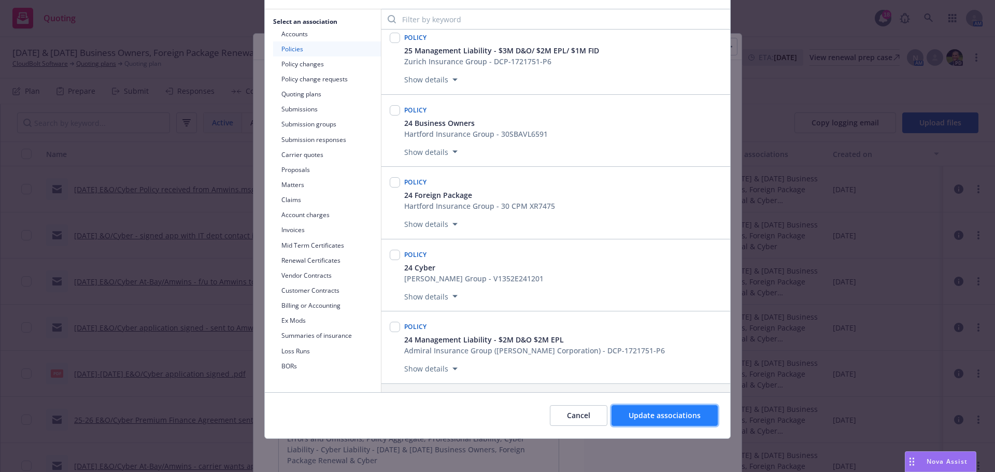
click at [658, 418] on span "Update associations" at bounding box center [664, 415] width 72 height 10
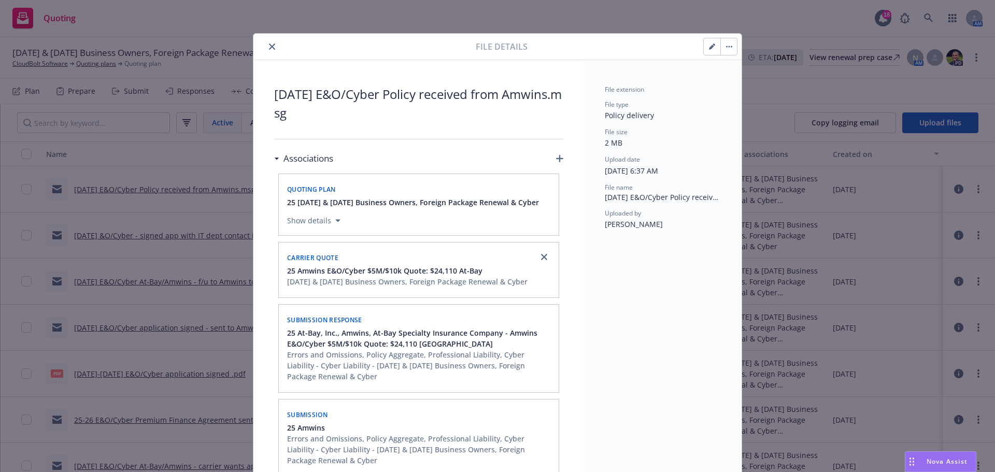
click at [271, 46] on button "close" at bounding box center [272, 46] width 12 height 12
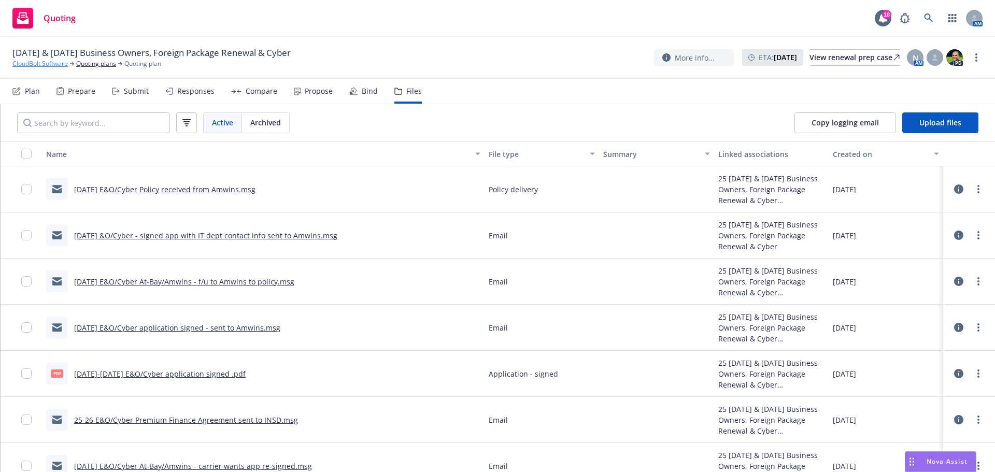
click at [41, 63] on link "CloudBolt Software" at bounding box center [39, 63] width 55 height 9
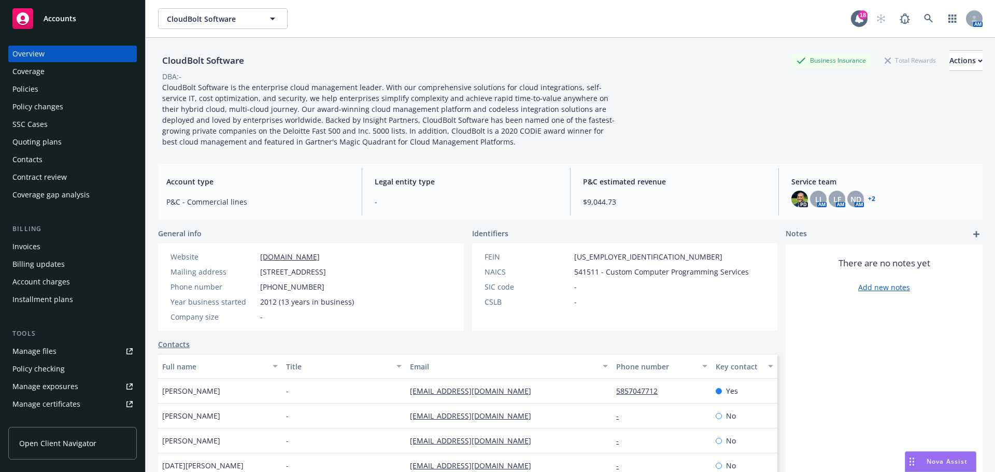
click at [26, 92] on div "Policies" at bounding box center [25, 89] width 26 height 17
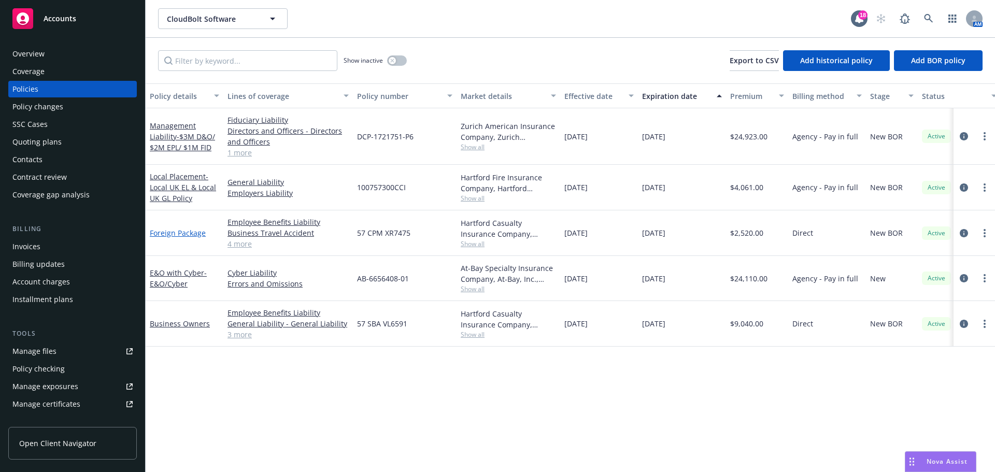
click at [174, 231] on link "Foreign Package" at bounding box center [178, 233] width 56 height 10
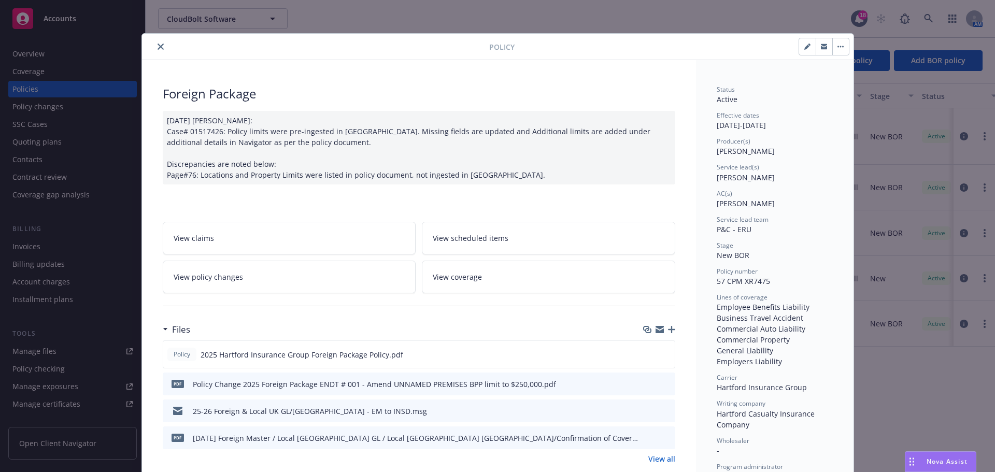
click at [158, 40] on button "close" at bounding box center [160, 46] width 12 height 12
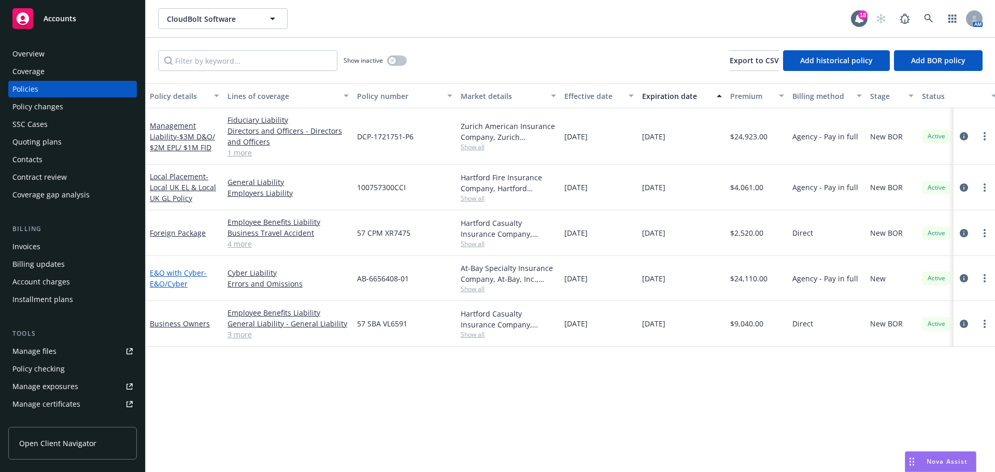
click at [177, 275] on link "E&O with Cyber - E&O/Cyber" at bounding box center [178, 278] width 57 height 21
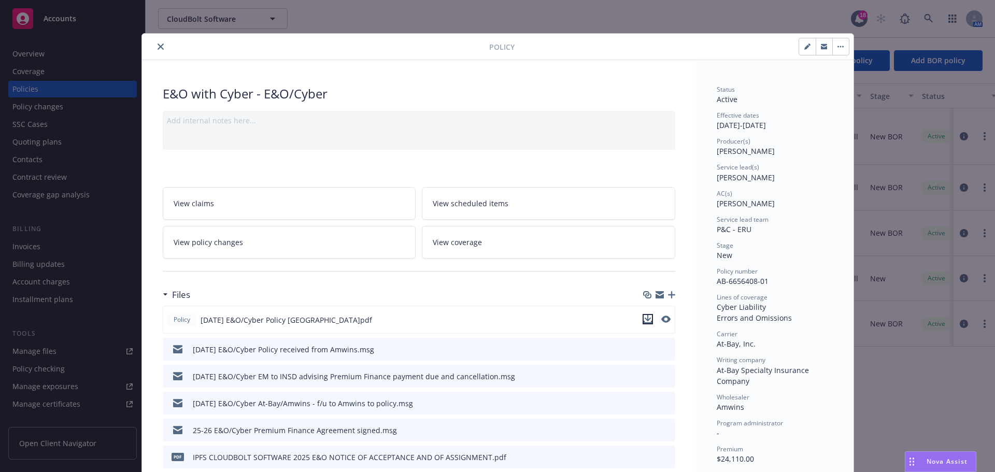
click at [644, 320] on icon "download file" at bounding box center [648, 319] width 8 height 8
click at [158, 45] on icon "close" at bounding box center [161, 47] width 6 height 6
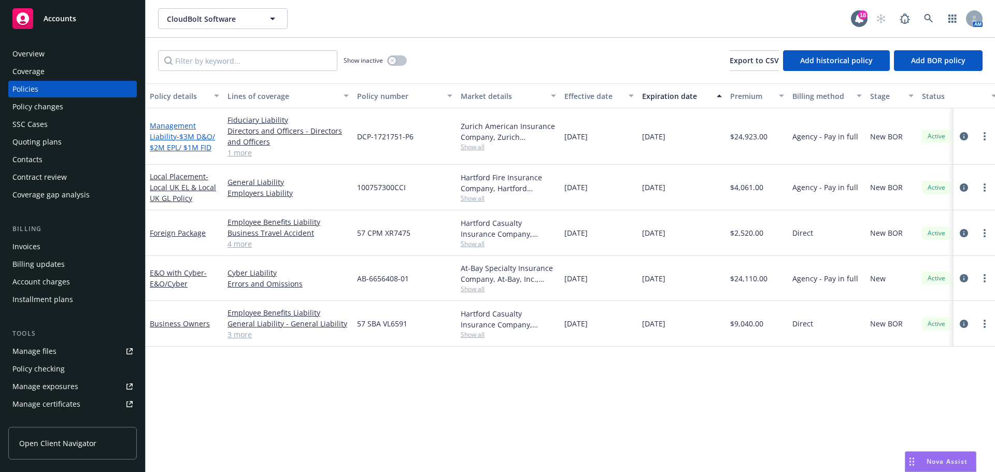
click at [170, 137] on link "Management Liability - $3M D&O/ $2M EPL/ $1M FID" at bounding box center [182, 137] width 65 height 32
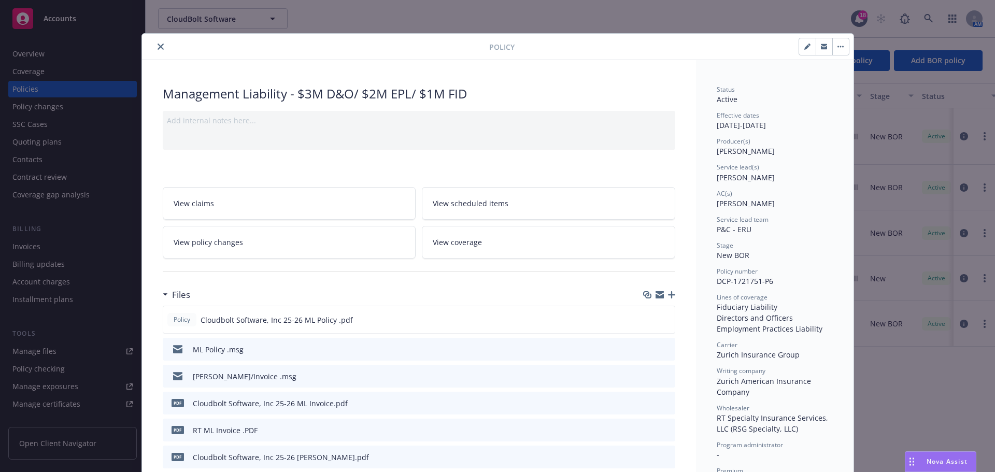
click at [151, 40] on div "Policy" at bounding box center [497, 47] width 711 height 26
click at [158, 45] on icon "close" at bounding box center [161, 47] width 6 height 6
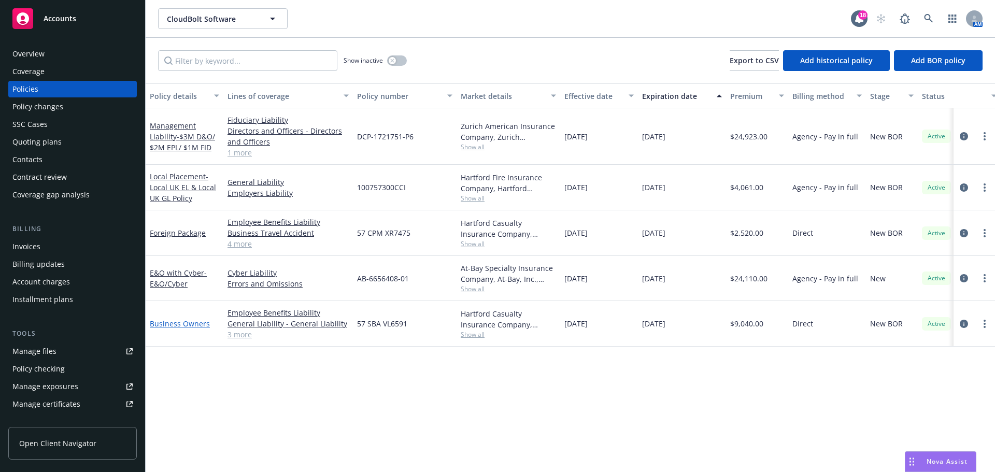
click at [168, 326] on link "Business Owners" at bounding box center [180, 324] width 60 height 10
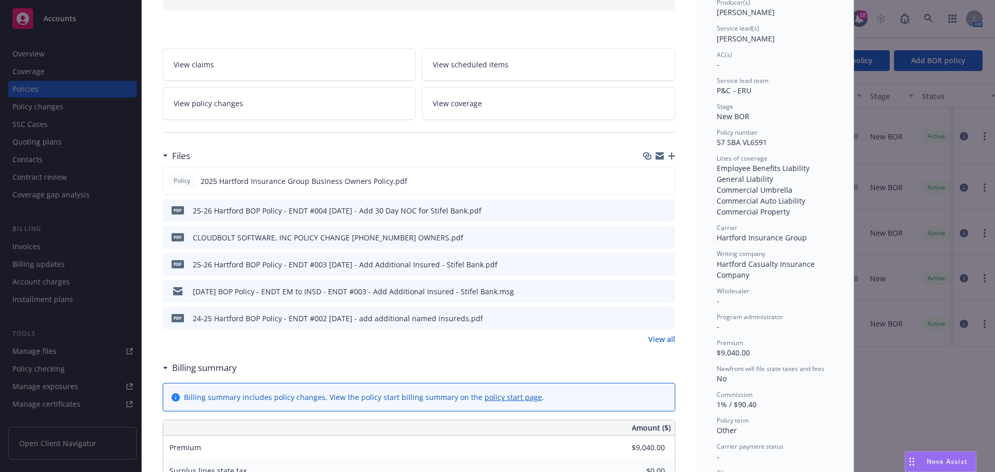
scroll to position [155, 0]
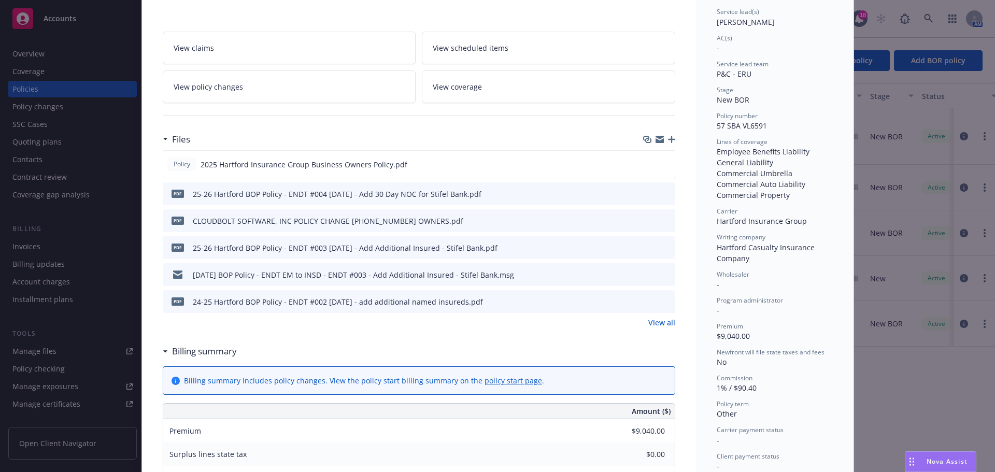
click at [664, 323] on link "View all" at bounding box center [661, 322] width 27 height 11
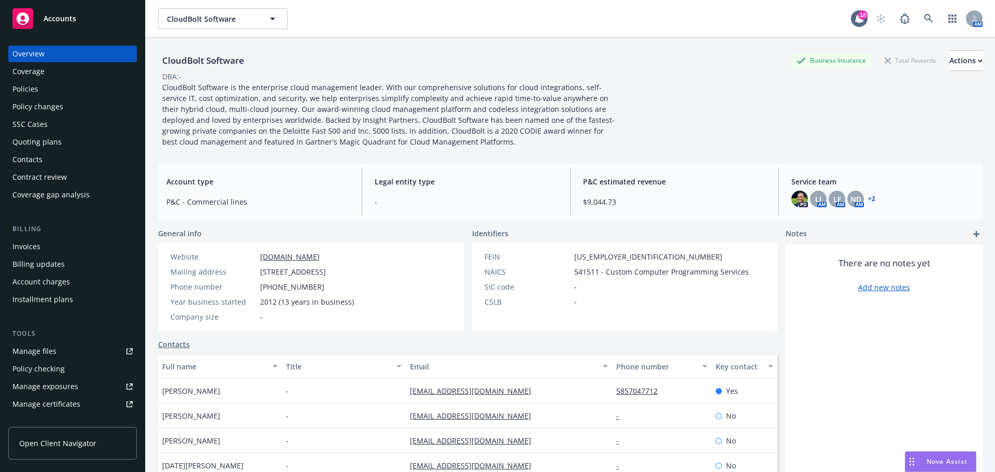
click at [36, 160] on div "Contacts" at bounding box center [27, 159] width 30 height 17
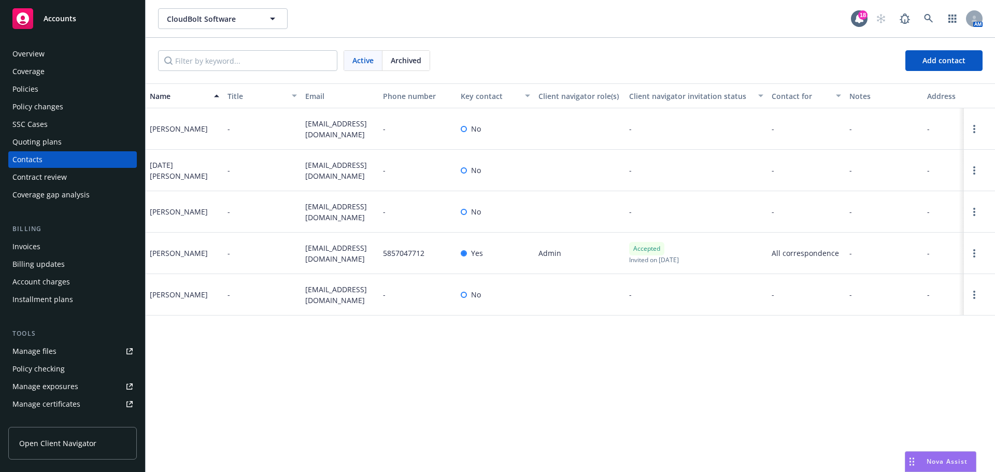
click at [28, 57] on div "Overview" at bounding box center [28, 54] width 32 height 17
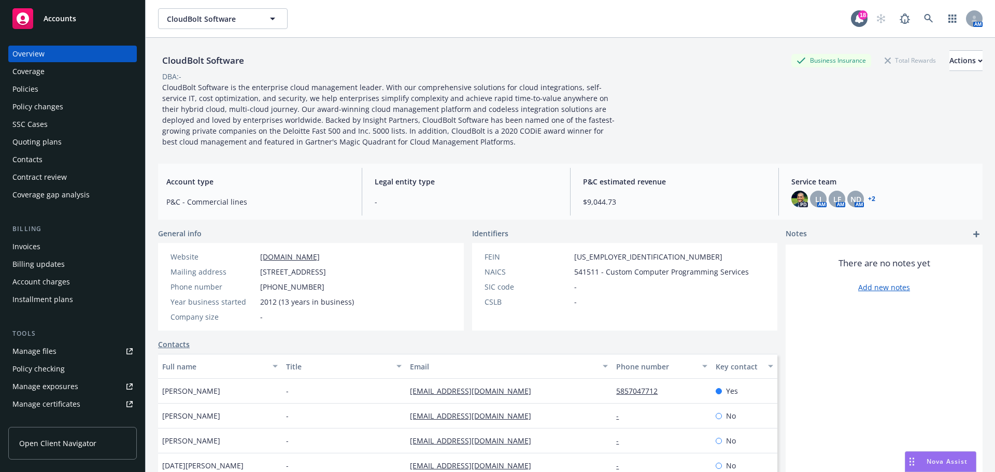
click at [868, 198] on link "+ 2" at bounding box center [871, 199] width 7 height 6
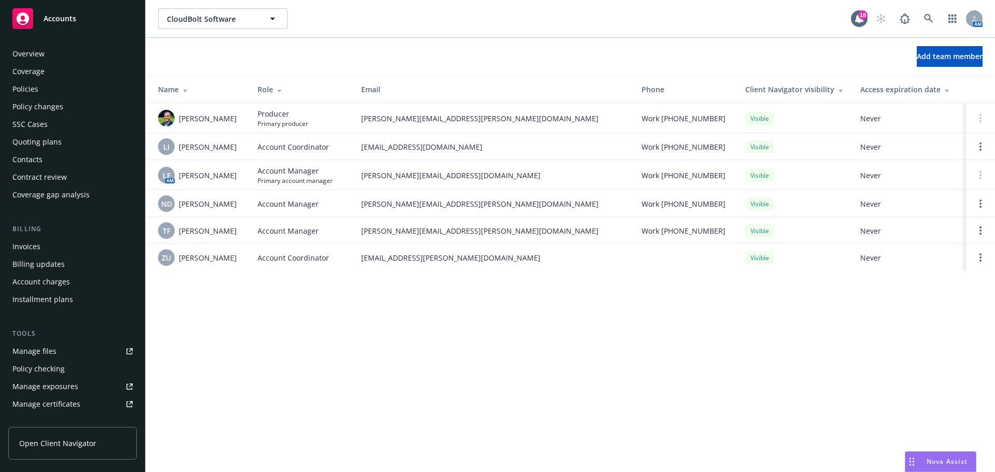
click at [31, 88] on div "Policies" at bounding box center [25, 89] width 26 height 17
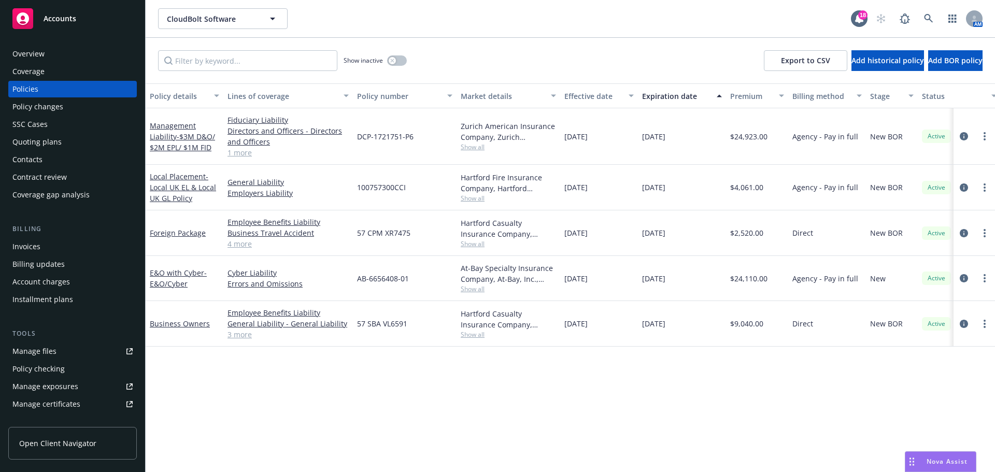
click at [715, 405] on div "Policy details Lines of coverage Policy number Market details Effective date Ex…" at bounding box center [570, 277] width 849 height 389
click at [946, 456] on div "Nova Assist" at bounding box center [940, 462] width 70 height 20
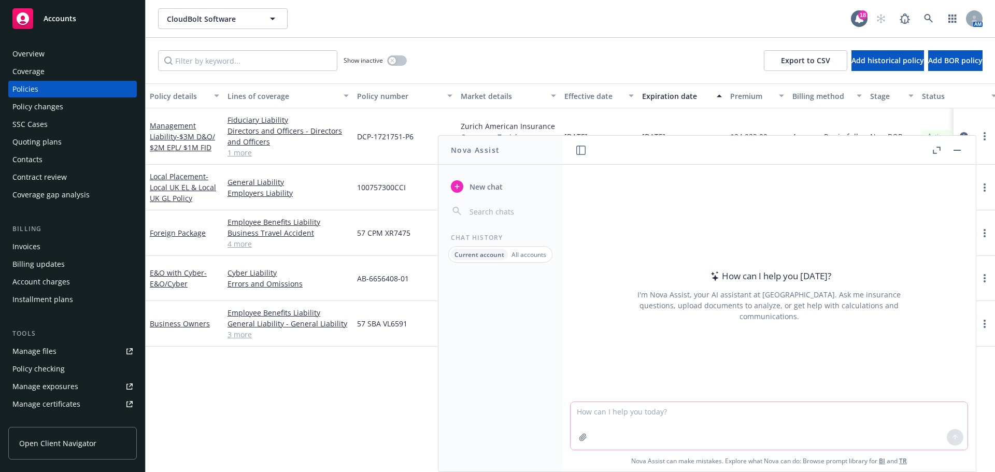
click at [582, 410] on textarea at bounding box center [768, 426] width 397 height 48
click at [622, 413] on textarea "say better:" at bounding box center [768, 425] width 397 height 49
paste textarea "Please accept my apologies on the late delivery of the attached E&O/Cyber polic…"
type textarea "say better: Please accept my apologies on the late delivery of the attached E&O…"
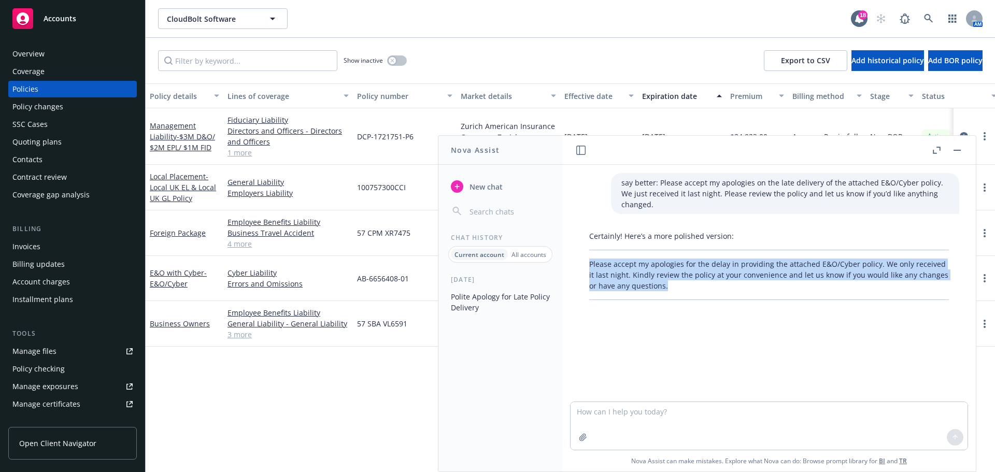
drag, startPoint x: 590, startPoint y: 252, endPoint x: 678, endPoint y: 273, distance: 90.5
click at [678, 273] on p "Please accept my apologies for the delay in providing the attached E&O/Cyber po…" at bounding box center [769, 275] width 360 height 33
copy p "Please accept my apologies for the delay in providing the attached E&O/Cyber po…"
click at [954, 150] on icon "button" at bounding box center [956, 150] width 7 height 1
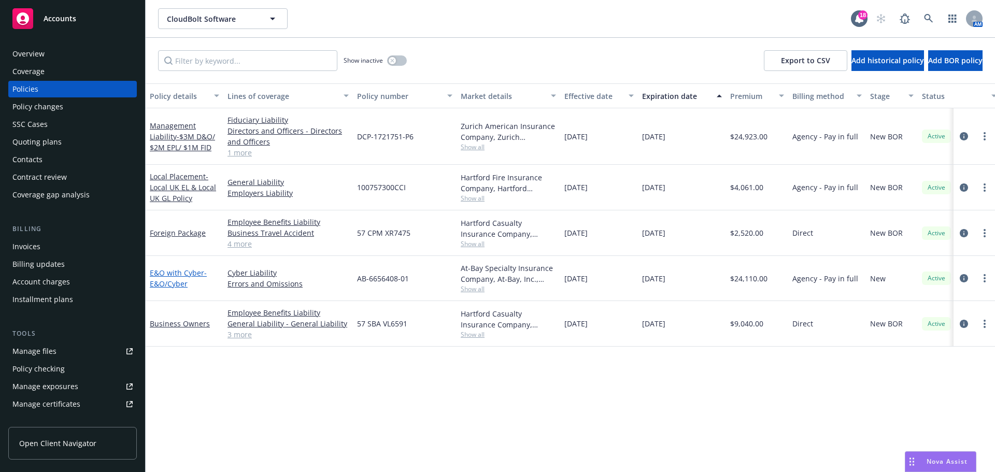
click at [162, 274] on link "E&O with Cyber - E&O/Cyber" at bounding box center [178, 278] width 57 height 21
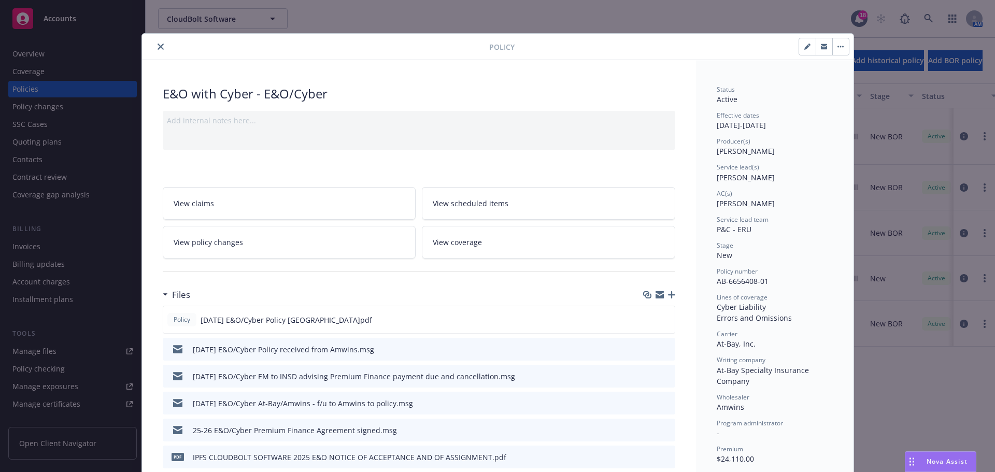
click at [668, 293] on icon "button" at bounding box center [671, 294] width 7 height 7
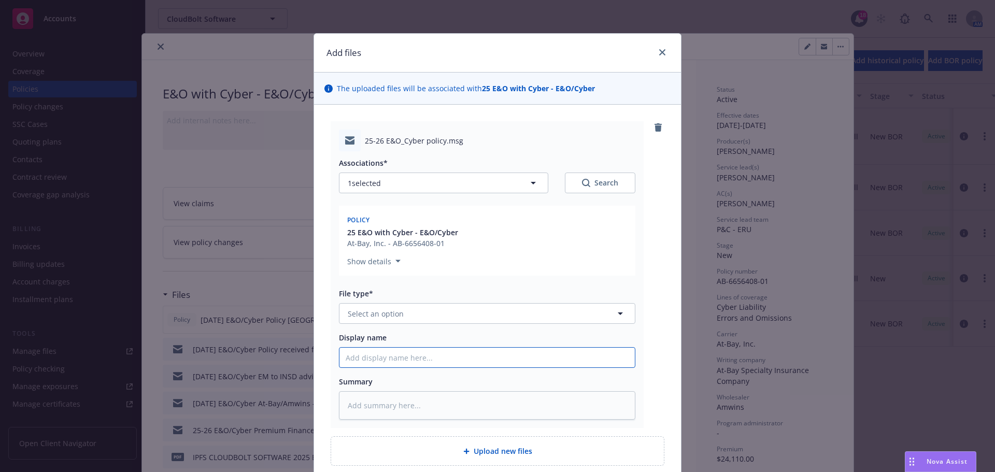
click at [378, 362] on input "Display name" at bounding box center [486, 358] width 295 height 20
type textarea "x"
type input "3"
type textarea "x"
type input "3/"
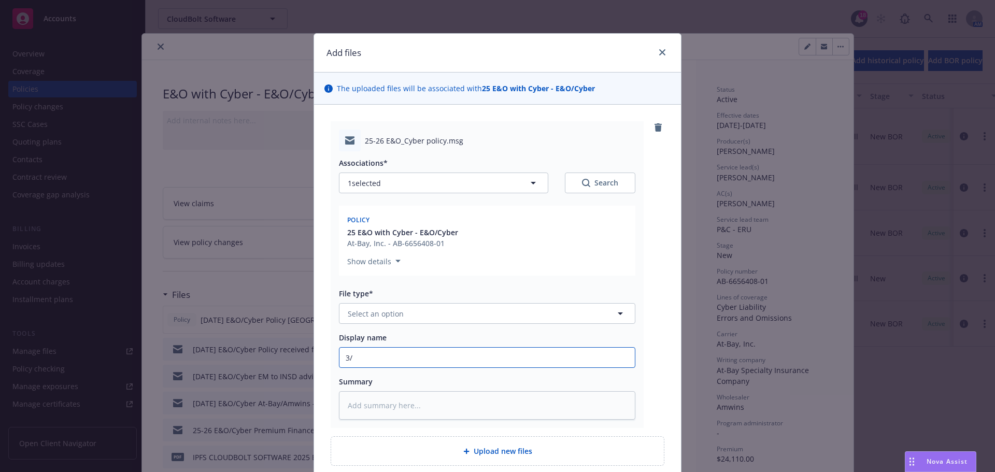
type textarea "x"
type input "3/1"
type textarea "x"
type input "3/15"
type textarea "x"
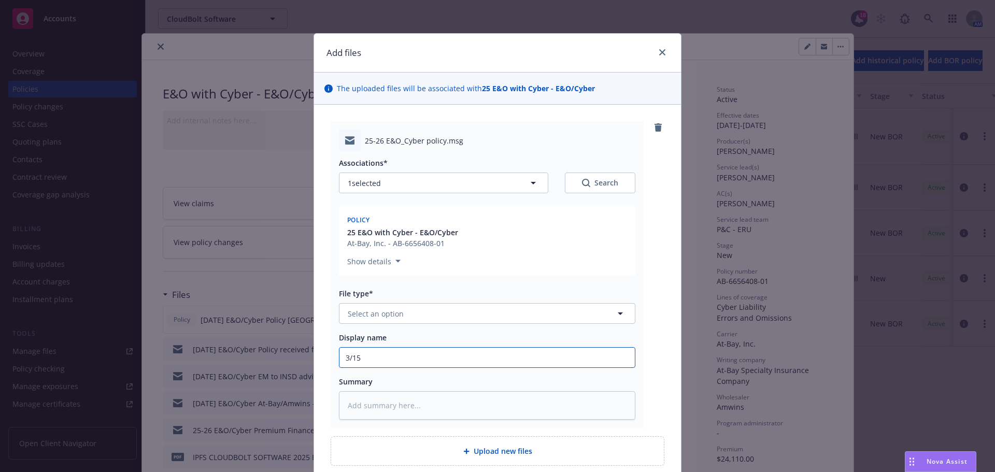
type input "3/15/"
type textarea "x"
type input "3/15/20"
type textarea "x"
type input "3/15/202"
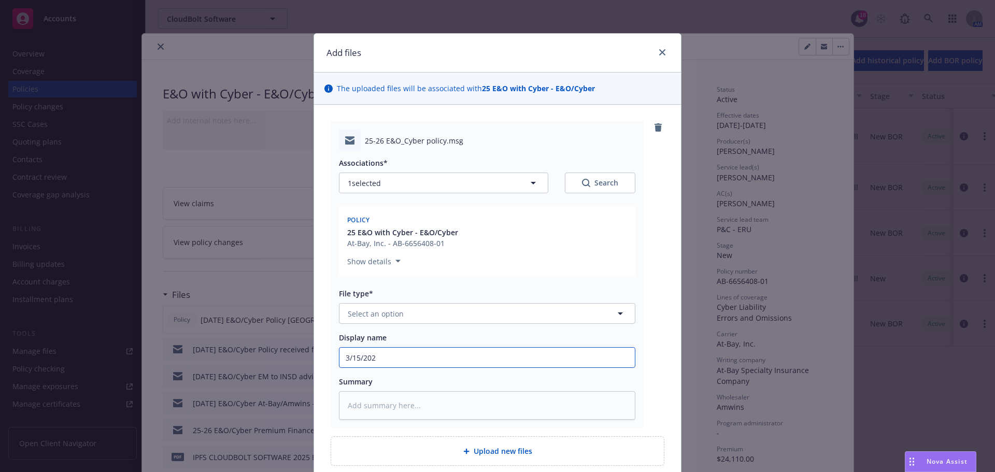
type textarea "x"
type input "3/15/2025"
type textarea "x"
type input "3/15/2025"
type textarea "x"
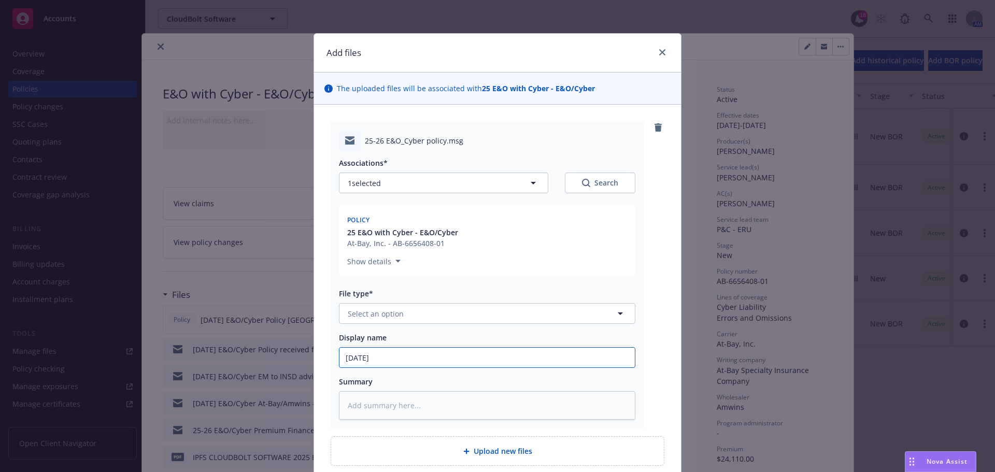
type input "3/15/2025 E"
type textarea "x"
type input "3/15/2025 E&"
type textarea "x"
type input "3/15/2025 E&O"
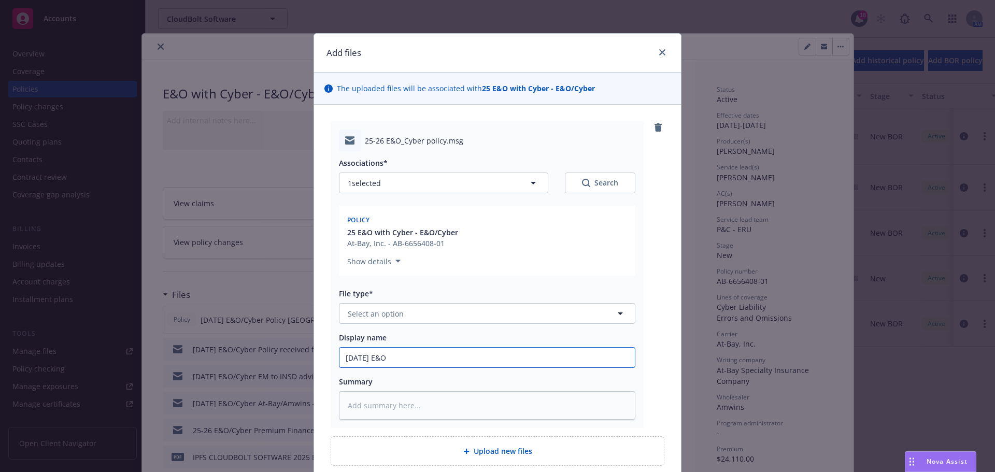
type textarea "x"
type input "3/15/2025 E&O/"
type textarea "x"
type input "3/15/2025 E&O/C"
type textarea "x"
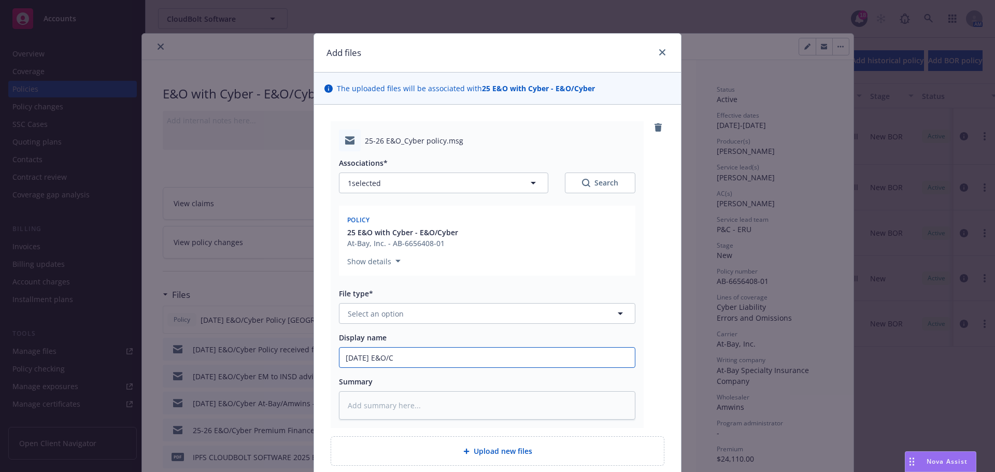
type input "3/15/2025 E&O/Cy"
type textarea "x"
type input "3/15/2025 E&O/Cyb"
type textarea "x"
type input "3/15/2025 E&O/Cybe"
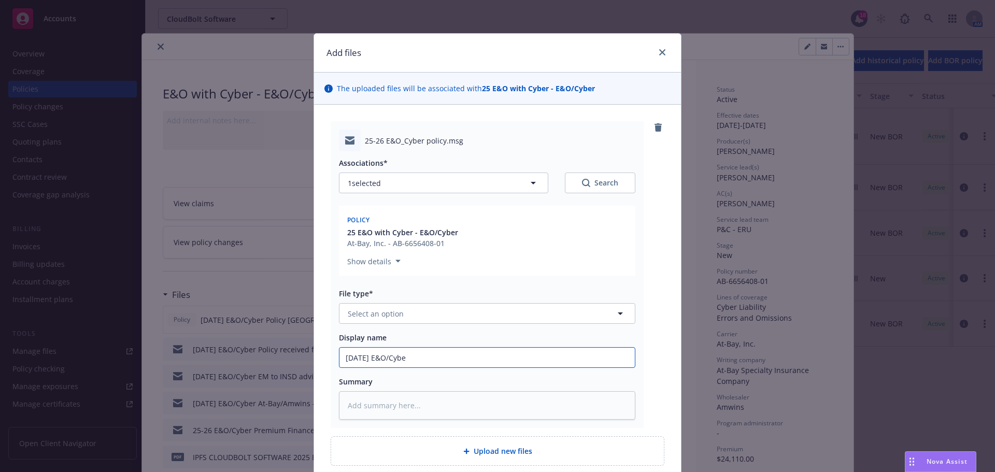
type textarea "x"
type input "3/15/2025 E&O/Cyber"
type textarea "x"
type input "3/15/2025 E&O/Cyber"
type textarea "x"
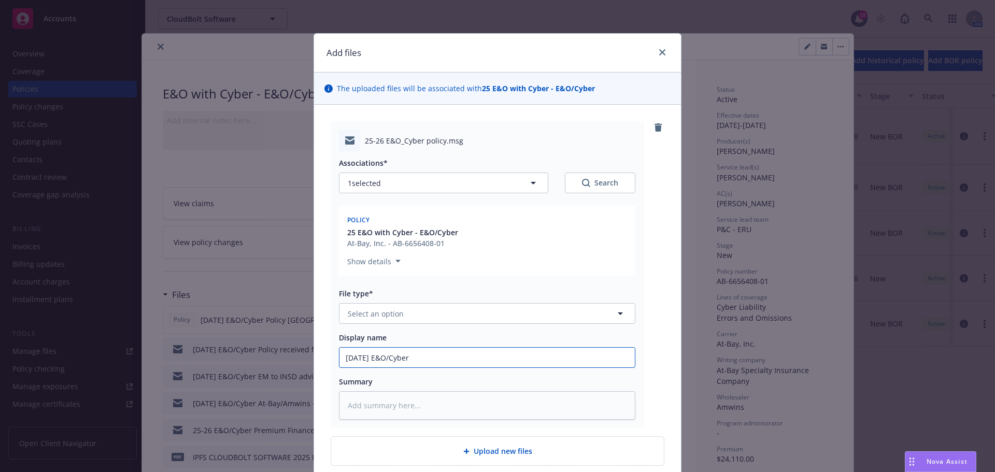
type input "3/15/2025 E&O/Cyber P"
type textarea "x"
type input "3/15/2025 E&O/Cyber Po"
type textarea "x"
type input "3/15/2025 E&O/Cyber Pol"
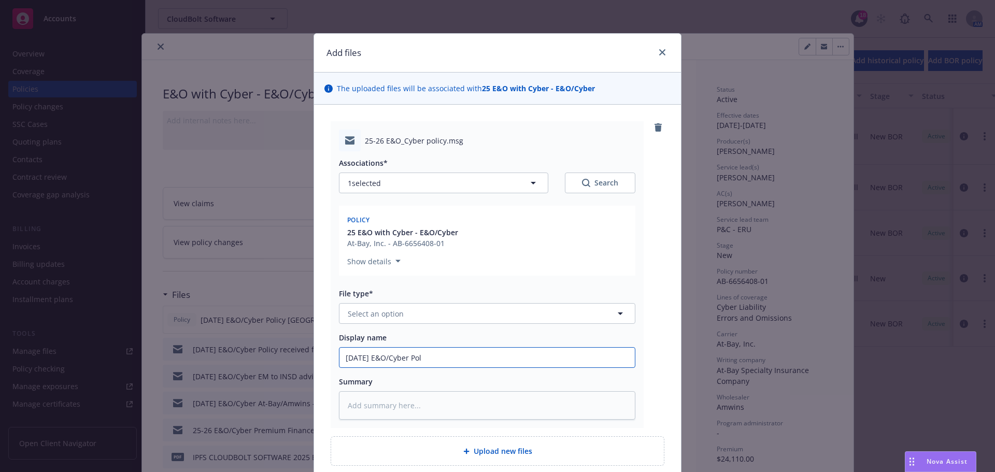
type textarea "x"
type input "3/15/2025 E&O/Cyber Poli"
type textarea "x"
type input "3/15/2025 E&O/Cyber Polic"
type textarea "x"
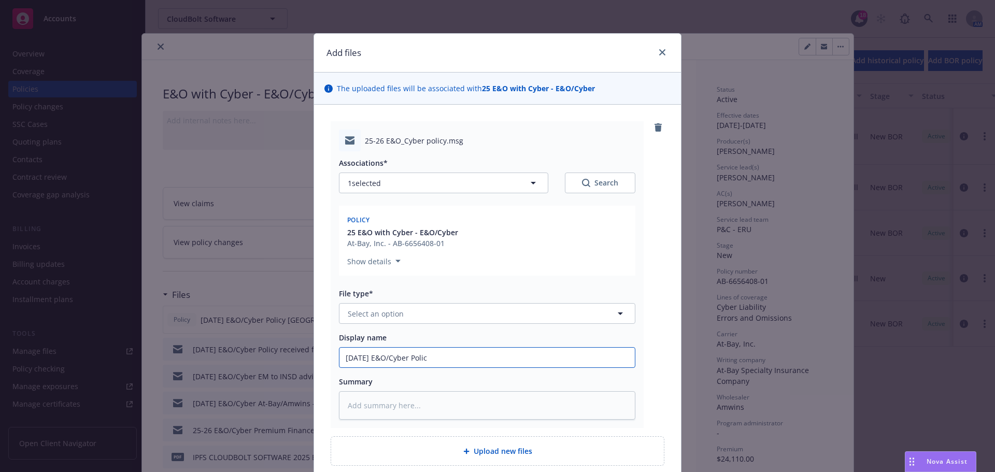
type input "3/15/2025 E&O/Cyber Policy"
type textarea "x"
type input "3/15/2025 E&O/Cyber Policy"
type textarea "x"
type input "3/15/2025 E&O/Cyber Policy E"
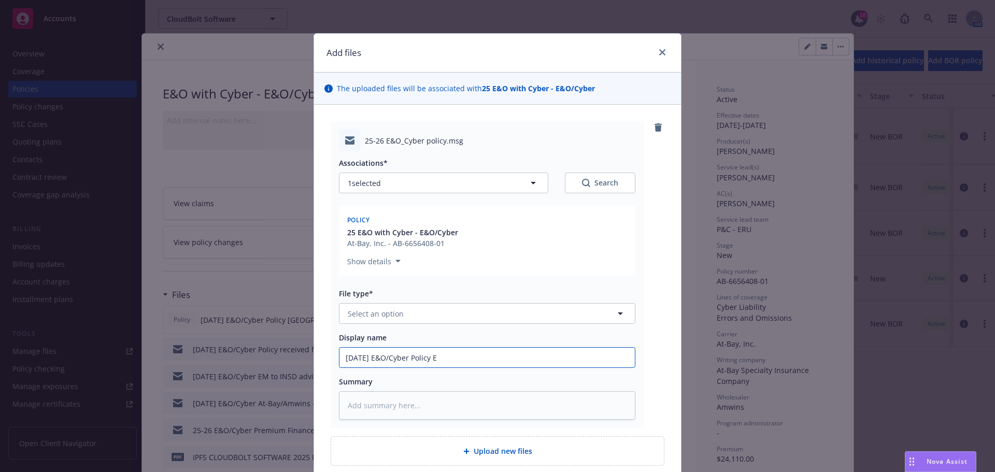
type textarea "x"
type input "3/15/2025 E&O/Cyber Policy EM"
type textarea "x"
type input "3/15/2025 E&O/Cyber Policy EM"
type textarea "x"
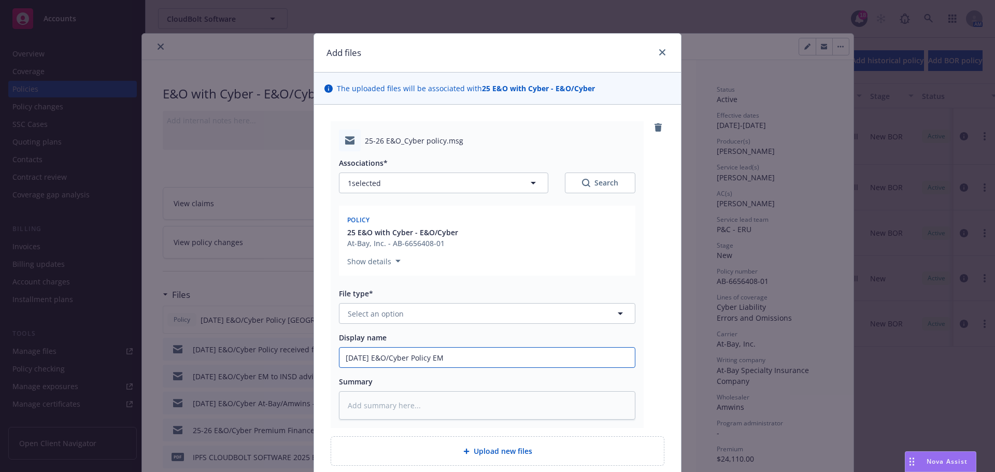
type input "3/15/2025 E&O/Cyber Policy EM t"
type textarea "x"
type input "3/15/2025 E&O/Cyber Policy EM to"
type textarea "x"
type input "3/15/2025 E&O/Cyber Policy EM to"
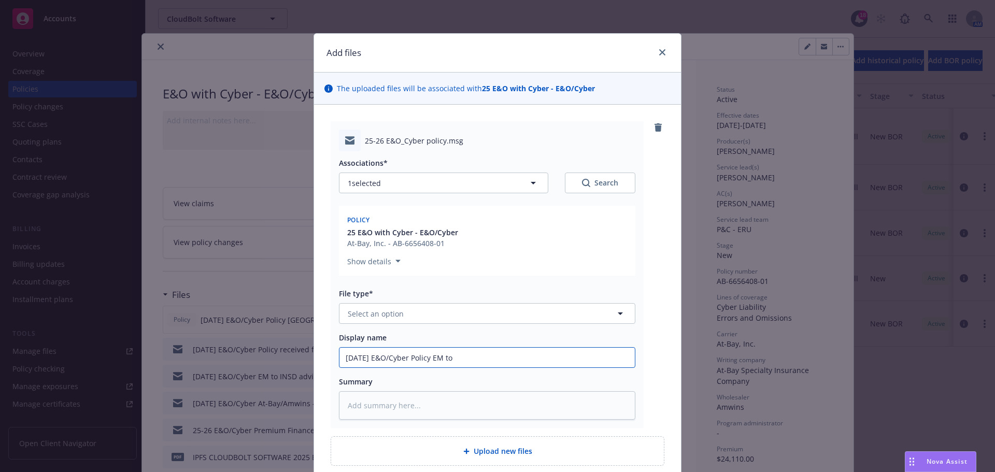
type textarea "x"
type input "3/15/2025 E&O/Cyber Policy EM to I"
type textarea "x"
type input "3/15/2025 E&O/Cyber Policy EM to IN"
type textarea "x"
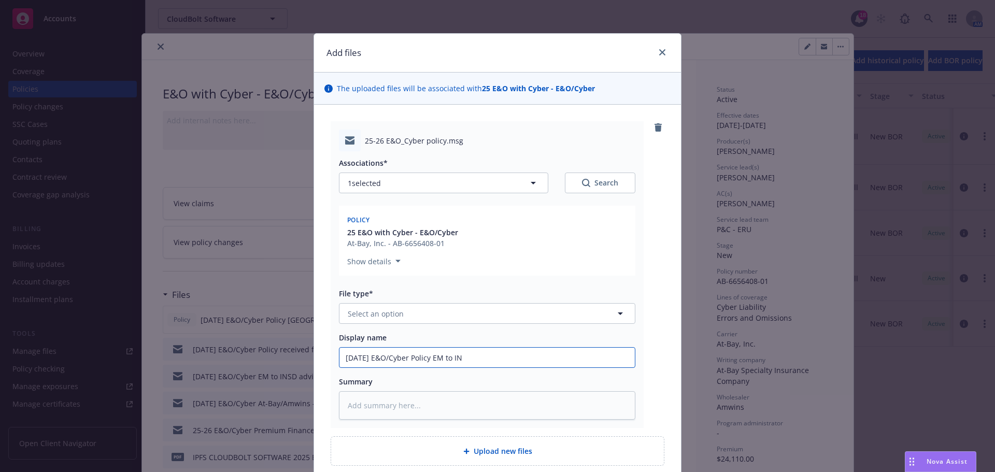
type input "3/15/2025 E&O/Cyber Policy EM to INS"
type textarea "x"
type input "3/15/2025 E&O/Cyber Policy EM to INSD"
click at [373, 313] on span "Select an option" at bounding box center [376, 313] width 56 height 11
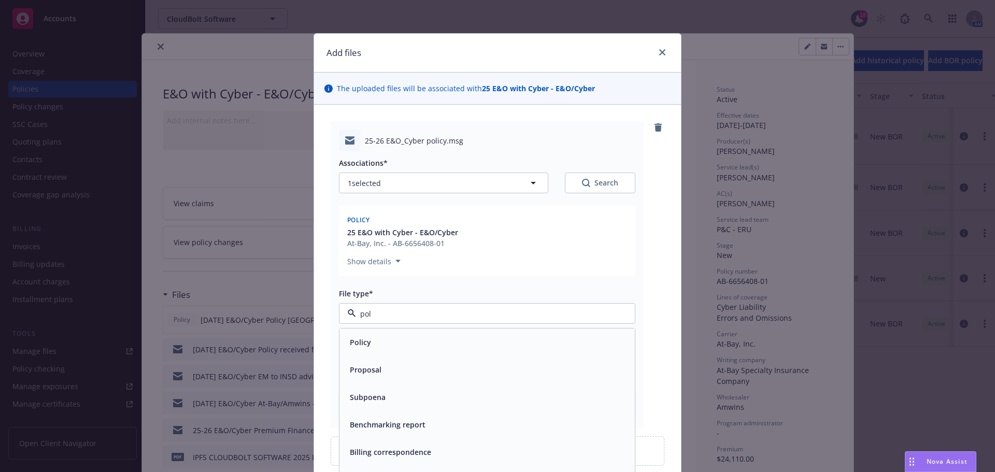
type input "poli"
click at [361, 399] on span "Policy delivery" at bounding box center [375, 397] width 51 height 11
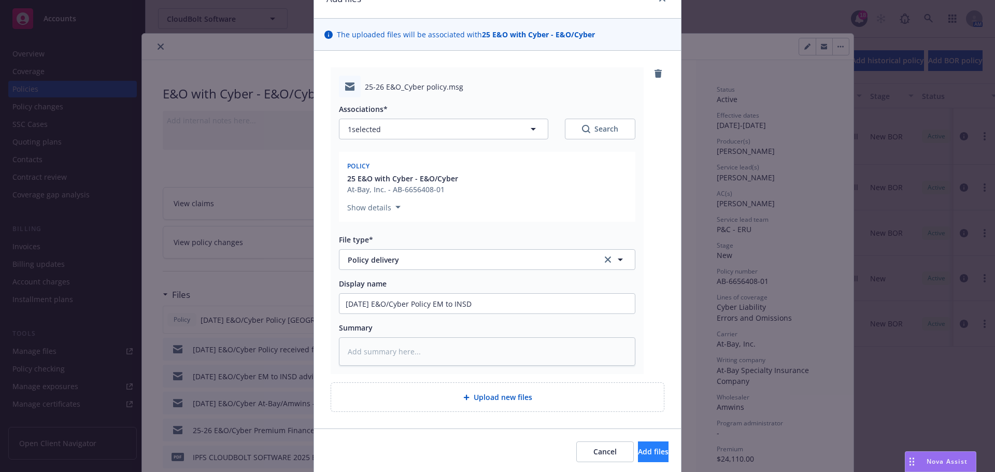
scroll to position [90, 0]
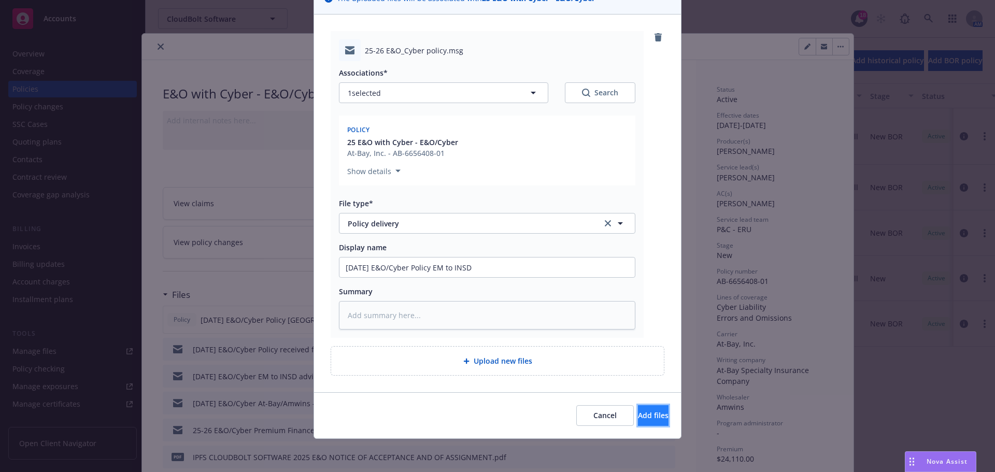
click at [644, 415] on span "Add files" at bounding box center [653, 415] width 31 height 10
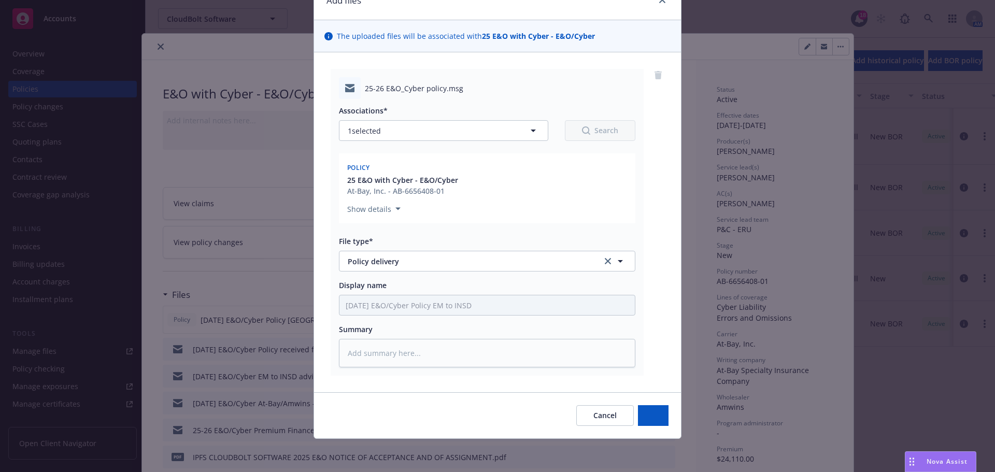
scroll to position [52, 0]
type textarea "x"
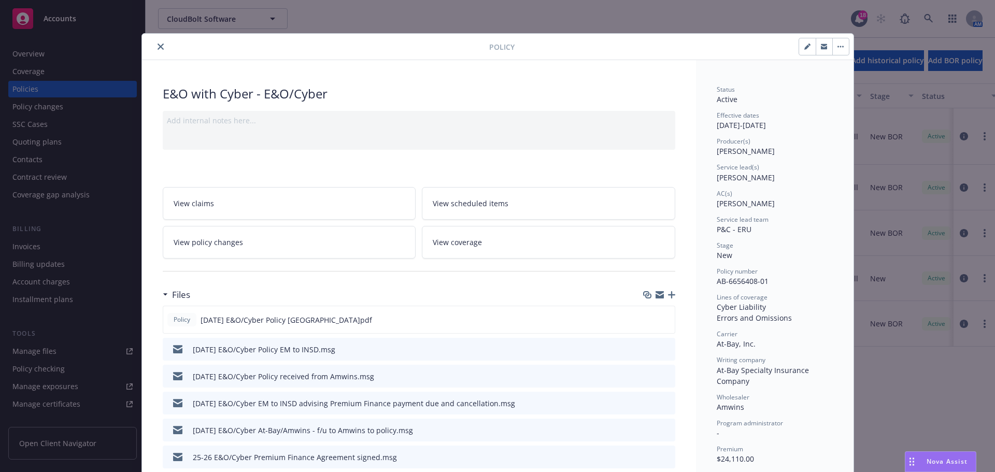
click at [158, 46] on icon "close" at bounding box center [161, 47] width 6 height 6
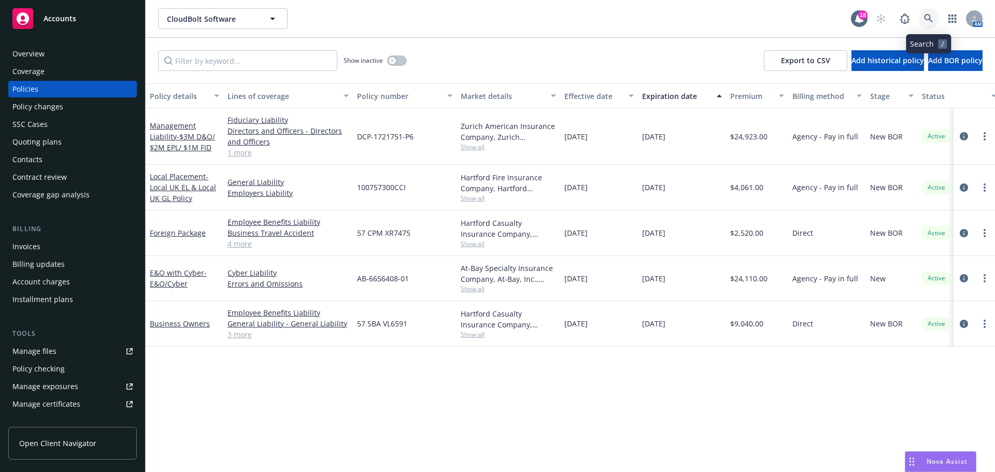
click at [930, 18] on icon at bounding box center [928, 18] width 9 height 9
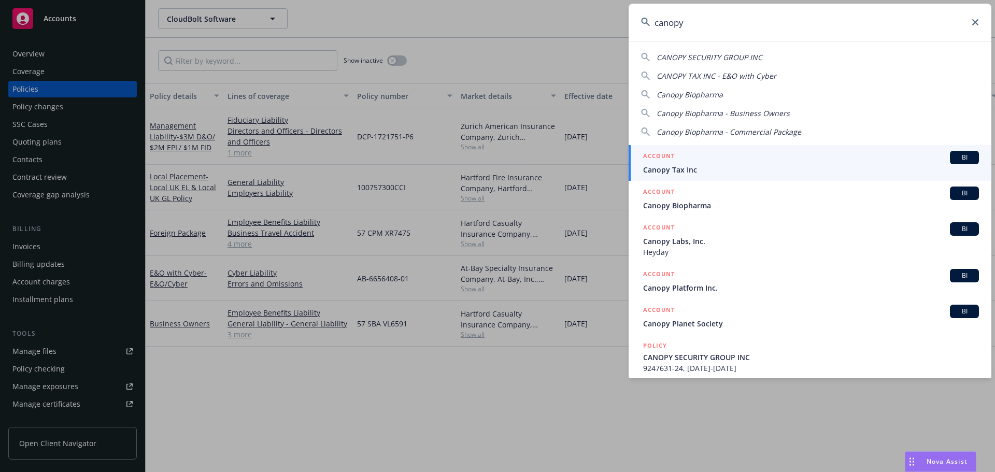
type input "canopy"
click at [686, 168] on span "Canopy Tax Inc" at bounding box center [811, 169] width 336 height 11
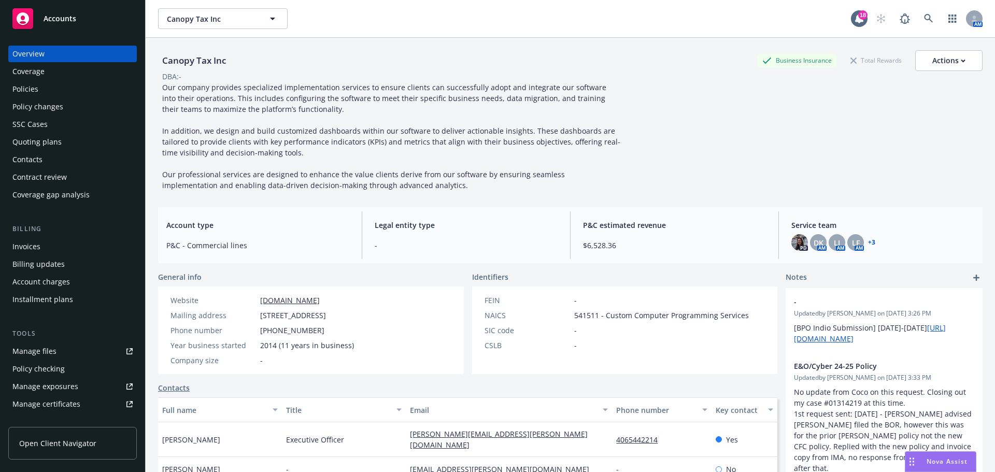
click at [52, 144] on div "Quoting plans" at bounding box center [36, 142] width 49 height 17
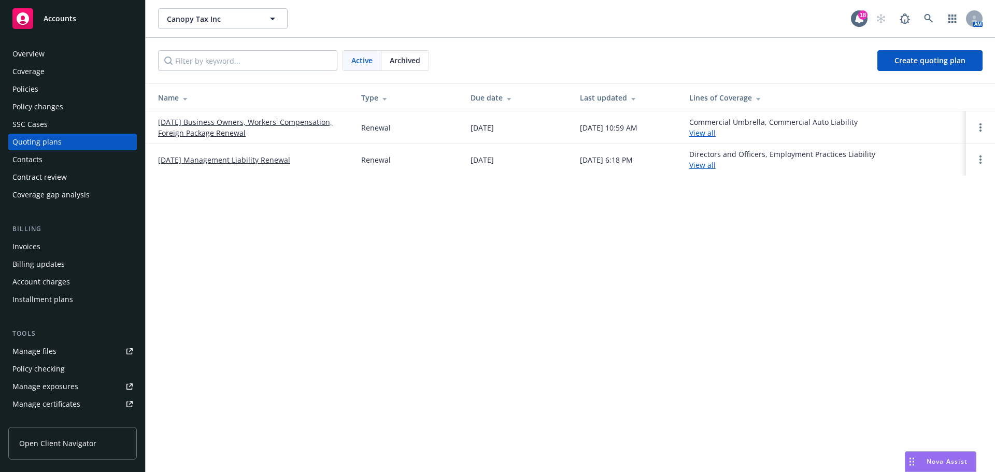
click at [214, 120] on link "09/20/25 Business Owners, Workers' Compensation, Foreign Package Renewal" at bounding box center [251, 128] width 187 height 22
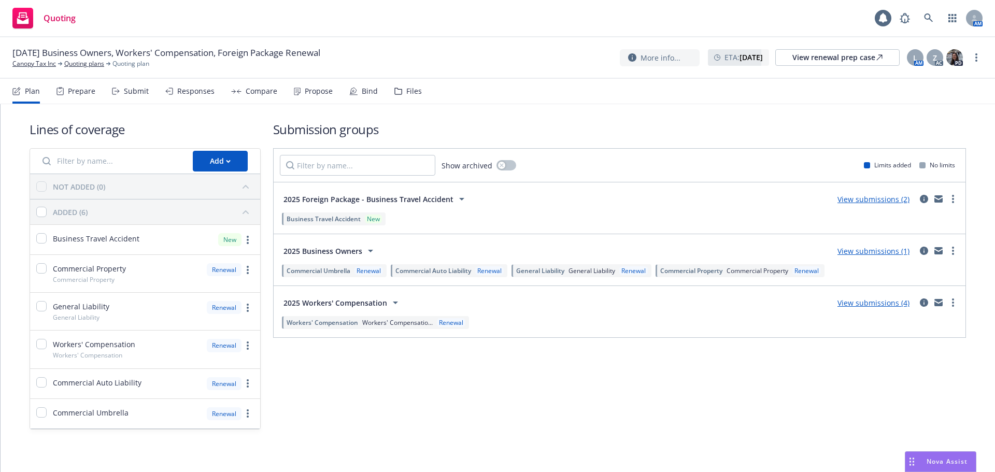
click at [132, 90] on div "Submit" at bounding box center [136, 91] width 25 height 8
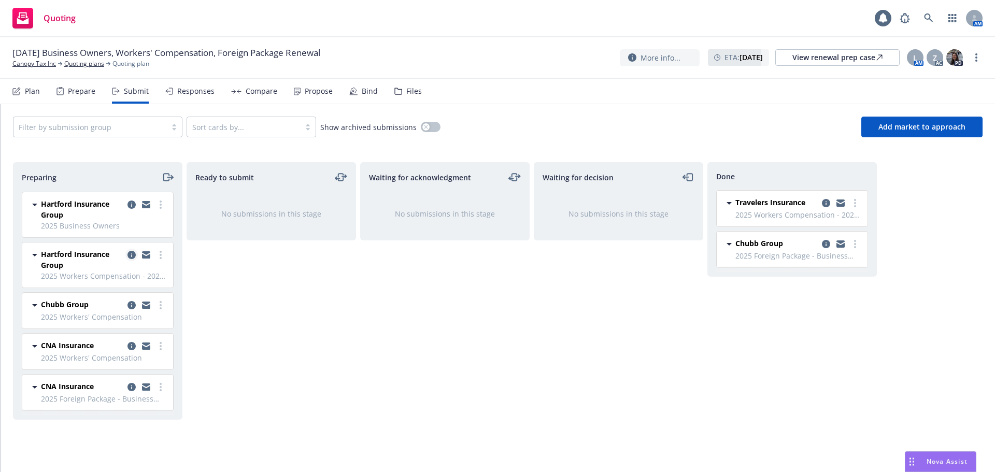
click at [132, 252] on icon "copy logging email" at bounding box center [131, 255] width 8 height 8
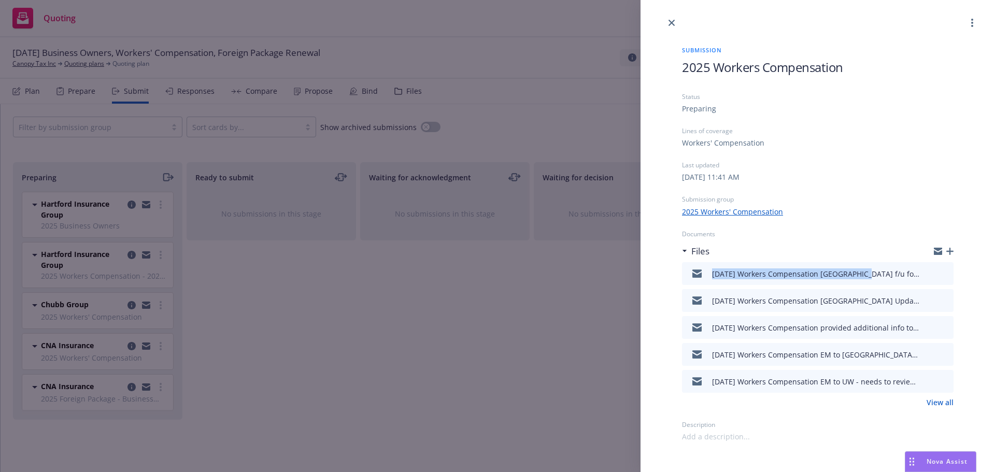
drag, startPoint x: 712, startPoint y: 273, endPoint x: 861, endPoint y: 277, distance: 148.7
click at [861, 277] on div "[DATE] Workers Compensation [GEOGRAPHIC_DATA] f/u for quote.msg" at bounding box center [815, 273] width 207 height 11
copy div "[DATE] Workers Compensation [GEOGRAPHIC_DATA]"
click at [953, 251] on icon "button" at bounding box center [949, 251] width 7 height 7
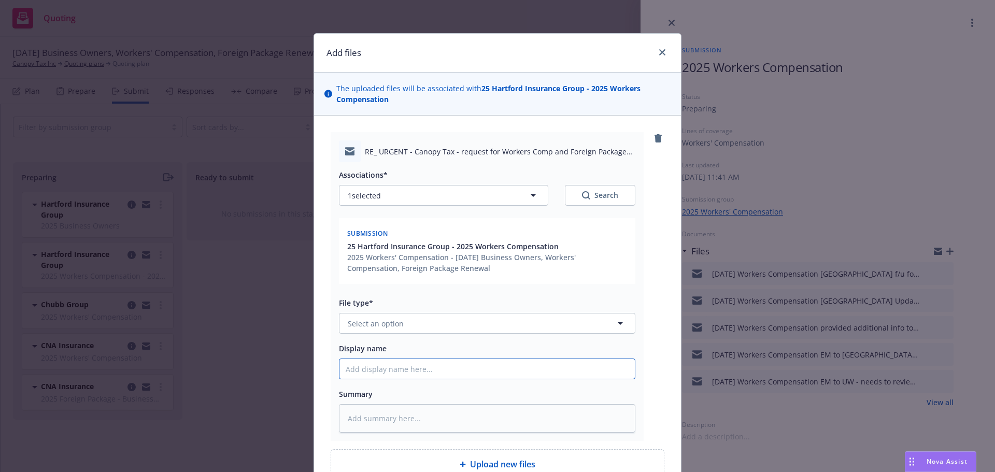
click at [369, 370] on input "Display name" at bounding box center [486, 369] width 295 height 20
paste input "[DATE] Workers Compensation [GEOGRAPHIC_DATA]"
type textarea "x"
type input "[DATE] Workers Compensation [GEOGRAPHIC_DATA]"
type textarea "x"
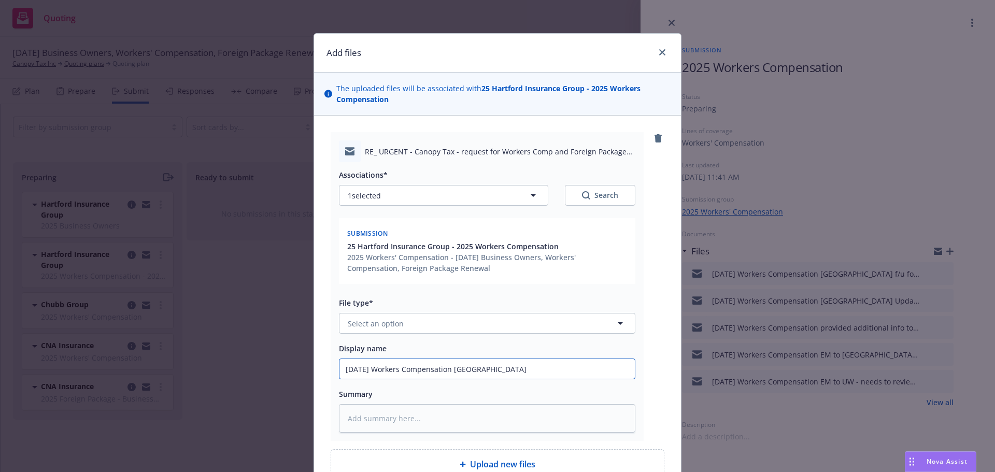
type input "[DATE] Workers Compensation [GEOGRAPHIC_DATA] -"
type textarea "x"
type input "[DATE] Workers Compensation [GEOGRAPHIC_DATA] -"
type textarea "x"
type input "[DATE] Workers Compensation [GEOGRAPHIC_DATA] - [GEOGRAPHIC_DATA]"
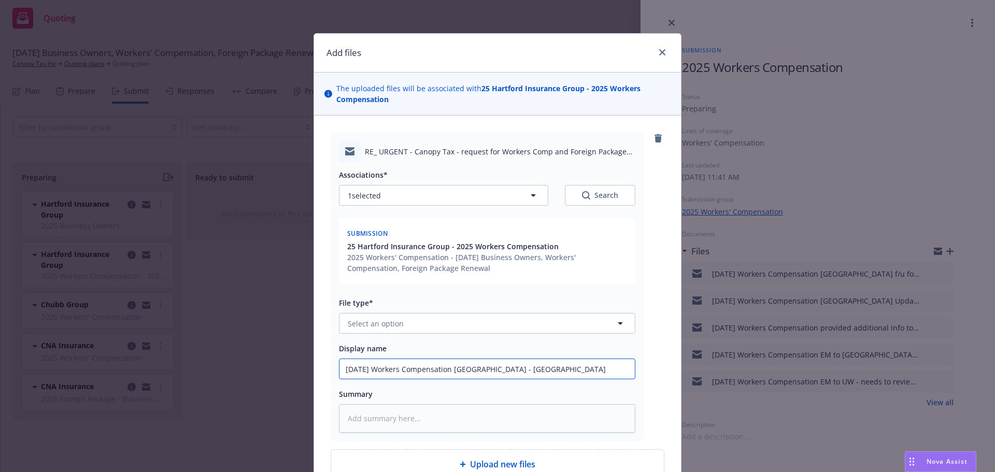
type textarea "x"
type input "[DATE] Workers Compensation [GEOGRAPHIC_DATA] - [GEOGRAPHIC_DATA]"
type textarea "x"
type input "[DATE] Workers Compensation [GEOGRAPHIC_DATA] - [GEOGRAPHIC_DATA]"
type textarea "x"
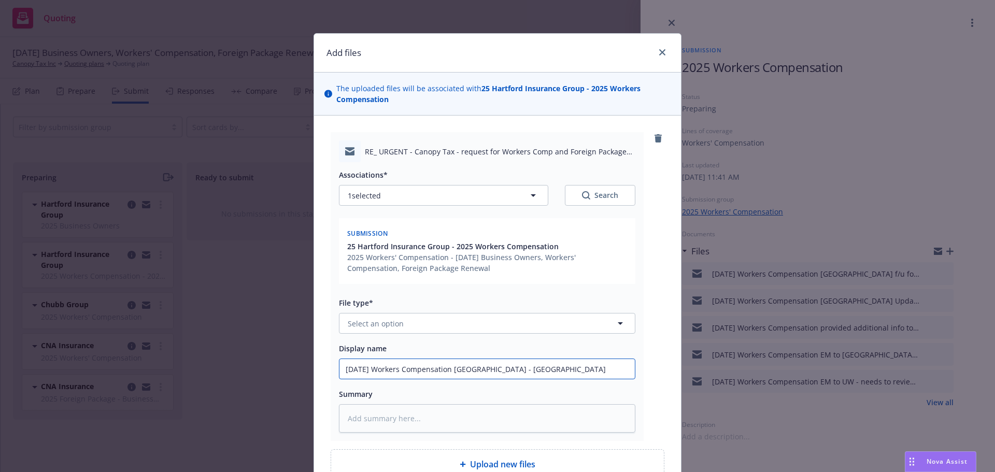
type input "[DATE] Workers Compensation [GEOGRAPHIC_DATA] - [GEOGRAPHIC_DATA] w"
type textarea "x"
type input "[DATE] Workers Compensation [GEOGRAPHIC_DATA] - [GEOGRAPHIC_DATA]"
type textarea "x"
type input "9/20/2025 Workers Compensation Hartford - UW wil"
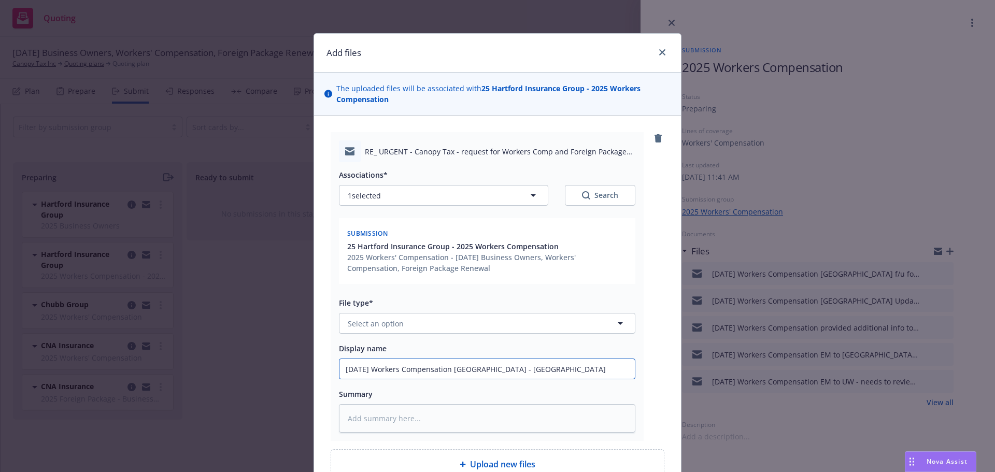
type textarea "x"
type input "9/20/2025 Workers Compensation Hartford - UW will"
type textarea "x"
type input "9/20/2025 Workers Compensation Hartford - UW will"
type textarea "x"
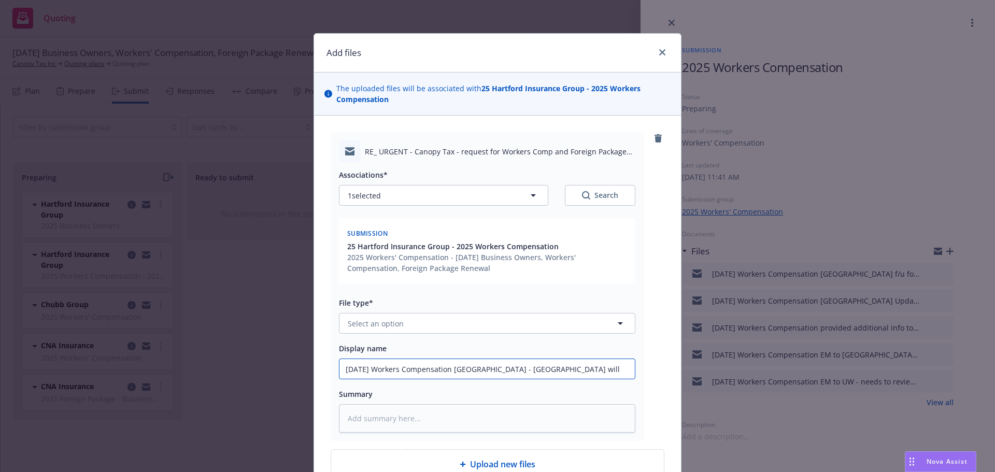
type input "9/20/2025 Workers Compensation Hartford - UW will s"
type textarea "x"
type input "9/20/2025 Workers Compensation Hartford - UW will se"
type textarea "x"
type input "9/20/2025 Workers Compensation Hartford - UW will sen"
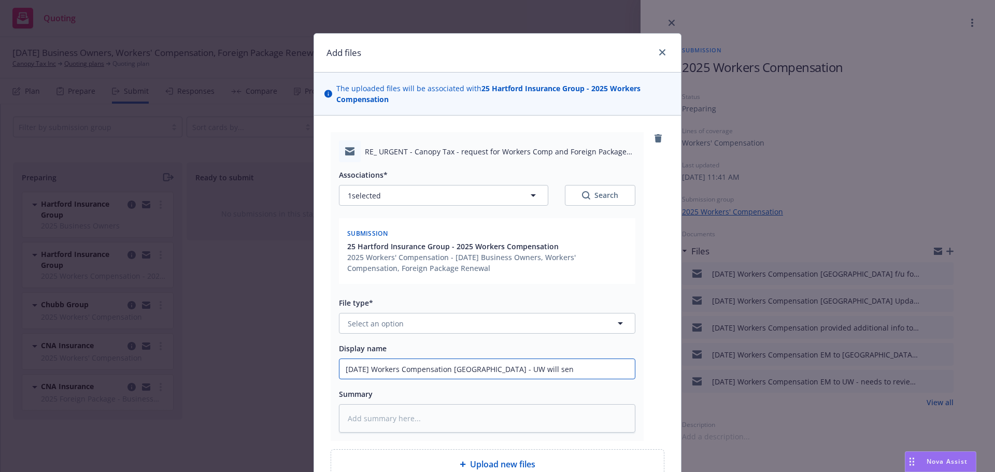
type textarea "x"
type input "9/20/2025 Workers Compensation Hartford - UW will send"
type textarea "x"
type input "9/20/2025 Workers Compensation Hartford - UW will send"
type textarea "x"
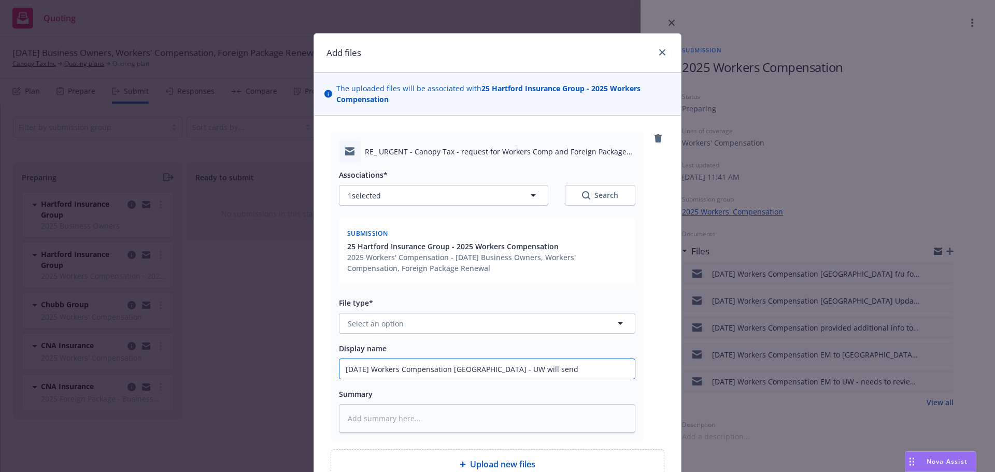
type input "9/20/2025 Workers Compensation Hartford - UW will send q"
type textarea "x"
type input "9/20/2025 Workers Compensation Hartford - UW will send qu"
type textarea "x"
type input "9/20/2025 Workers Compensation Hartford - UW will send quo"
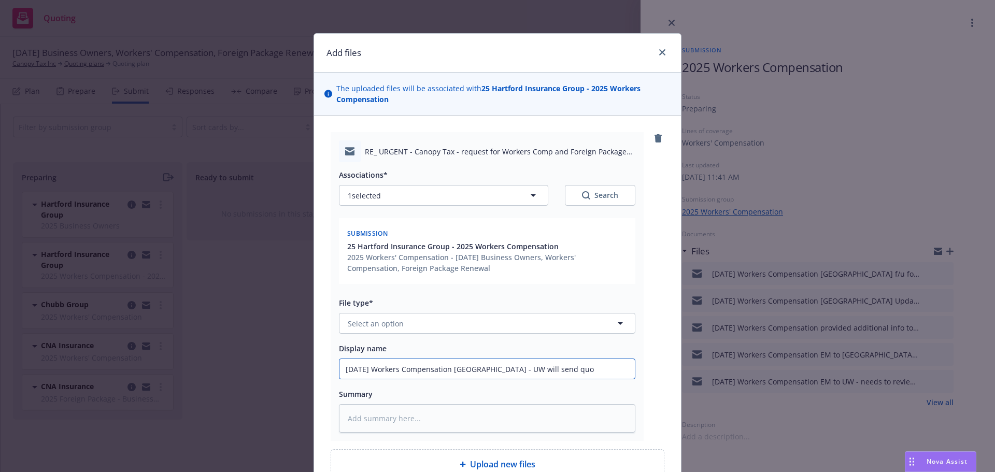
type textarea "x"
type input "9/20/2025 Workers Compensation Hartford - UW will send quot"
type textarea "x"
type input "9/20/2025 Workers Compensation Hartford - UW will send quote"
type textarea "x"
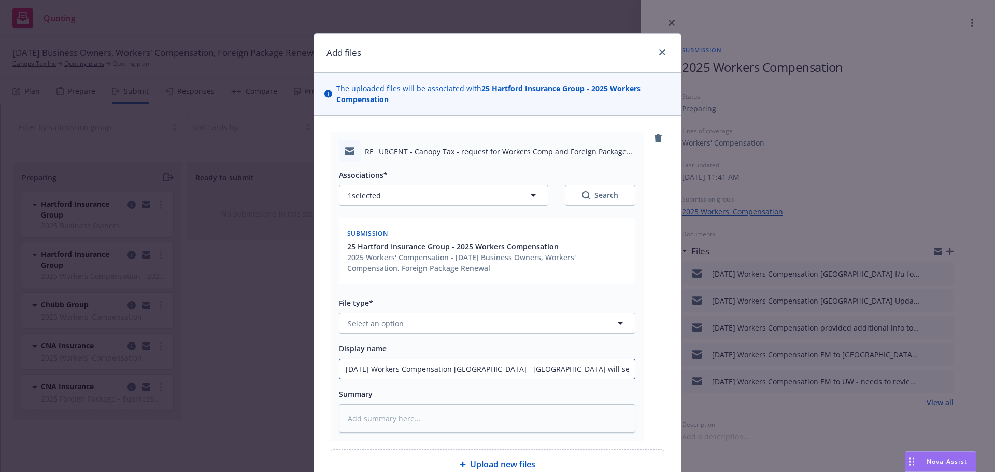
type input "9/20/2025 Workers Compensation Hartford - UW will send quote"
type textarea "x"
type input "9/20/2025 Workers Compensation Hartford - UW will send quote t"
type textarea "x"
type input "9/20/2025 Workers Compensation Hartford - UW will send quote to"
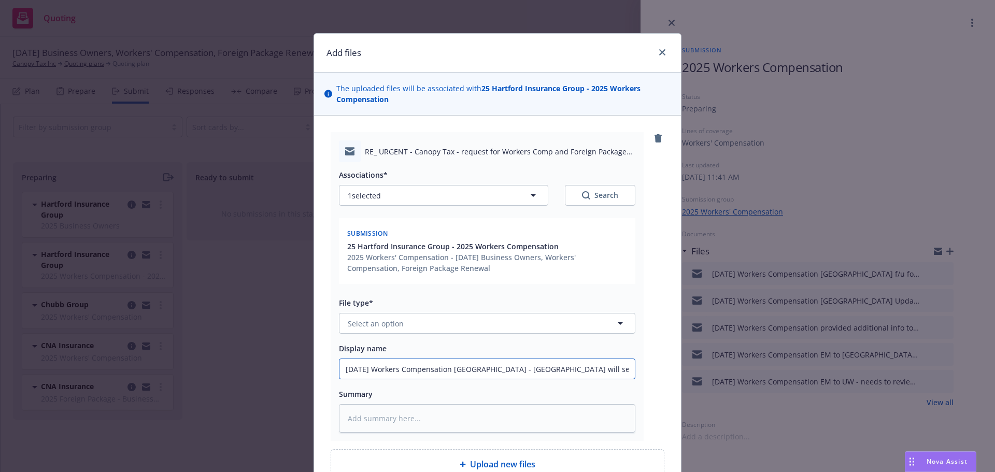
type textarea "x"
type input "9/20/2025 Workers Compensation Hartford - UW will send quote tom"
type textarea "x"
type input "9/20/2025 Workers Compensation Hartford - UW will send quote tomo"
type textarea "x"
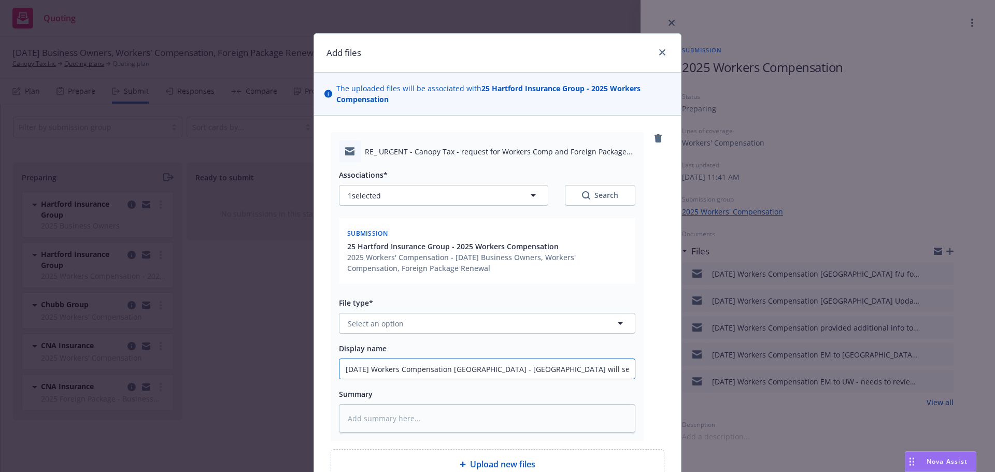
type input "9/20/2025 Workers Compensation Hartford - UW will send quote tomor"
type textarea "x"
type input "9/20/2025 Workers Compensation Hartford - UW will send quote tomorr"
type textarea "x"
type input "9/20/2025 Workers Compensation Hartford - UW will send quote tomorro"
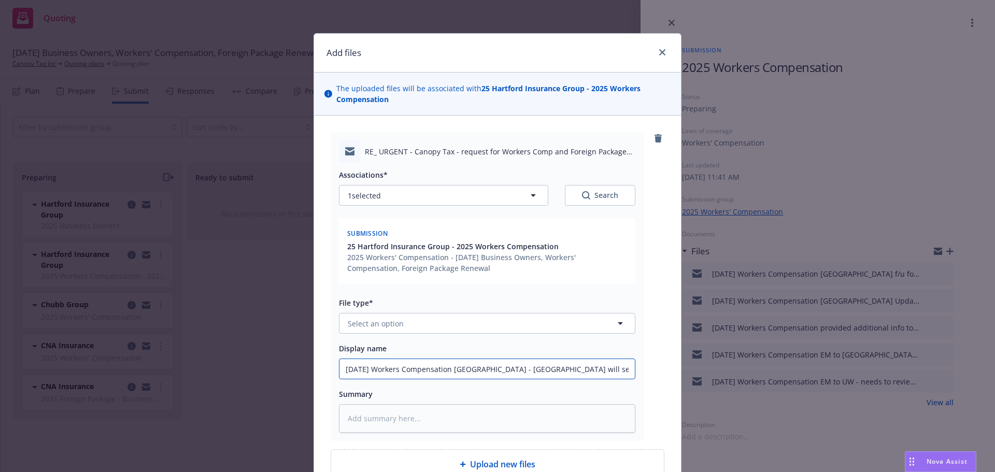
type textarea "x"
type input "9/20/2025 Workers Compensation Hartford - UW will send quote tomorrow"
type textarea "x"
type input "9/20/2025 Workers Compensation Hartford - UW will send quote tomorrow-"
type textarea "x"
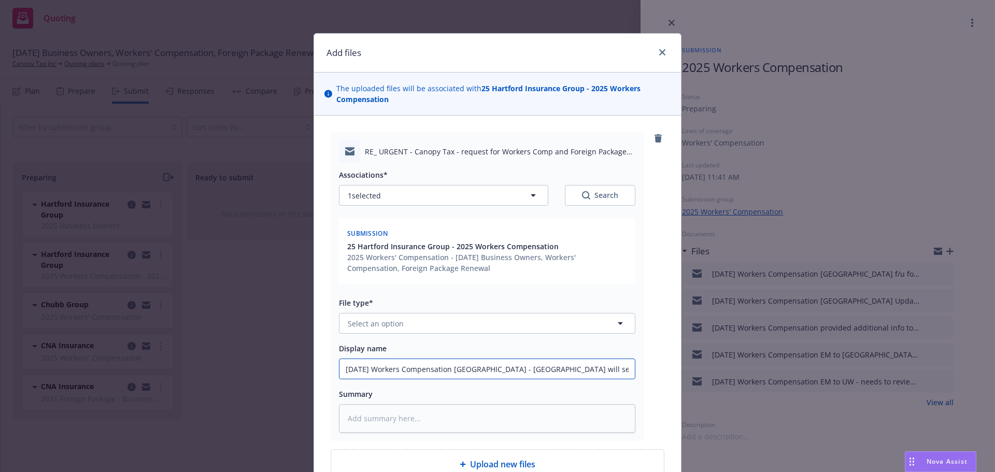
type input "9/20/2025 Workers Compensation Hartford - UW will send quote tomorrow-3"
type textarea "x"
type input "9/20/2025 Workers Compensation Hartford - UW will send quote tomorrow-30"
type textarea "x"
type input "9/20/2025 Workers Compensation Hartford - UW will send quote tomorrow-30%"
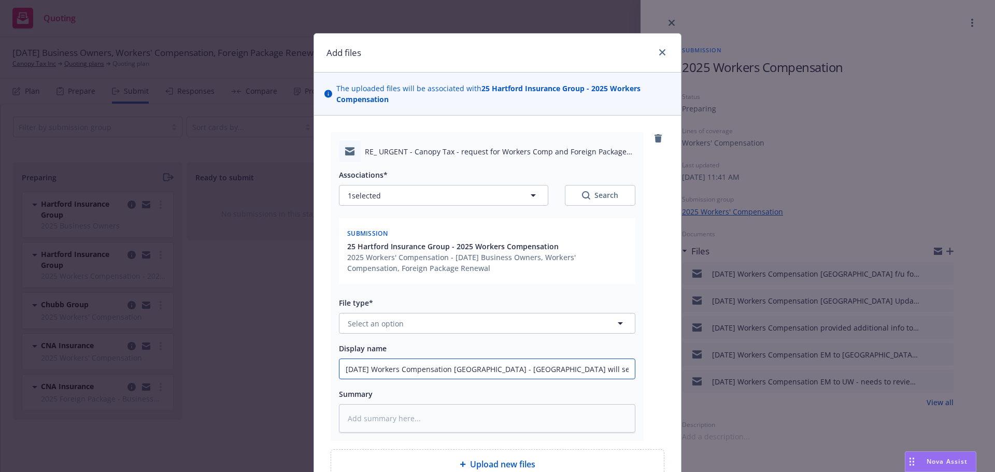
type textarea "x"
type input "9/20/2025 Workers Compensation Hartford - UW will send quote tomorrow-30%"
type textarea "x"
type input "9/20/2025 Workers Compensation Hartford - UW will send quote tomorrow-30% c"
type textarea "x"
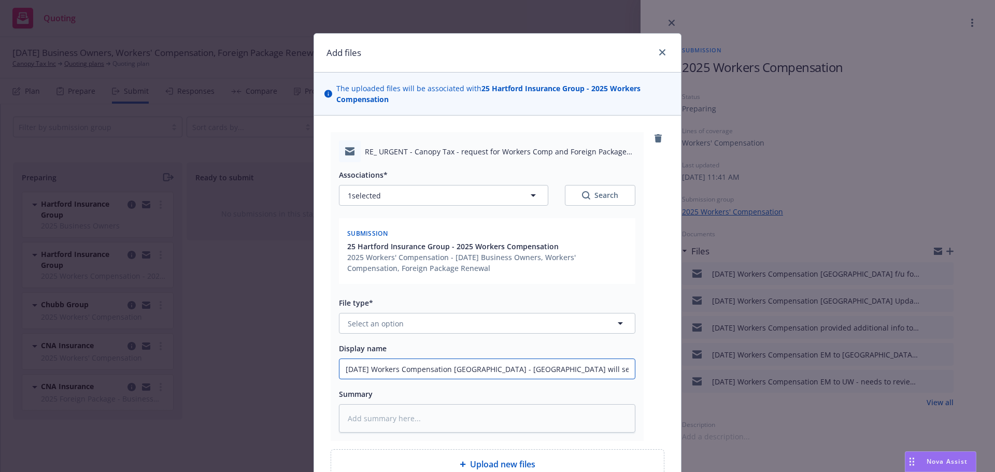
type input "9/20/2025 Workers Compensation Hartford - UW will send quote tomorrow-30% co"
type textarea "x"
type input "9/20/2025 Workers Compensation Hartford - UW will send quote tomorrow-30% com"
type textarea "x"
type input "9/20/2025 Workers Compensation Hartford - UW will send quote tomorrow-30% comm"
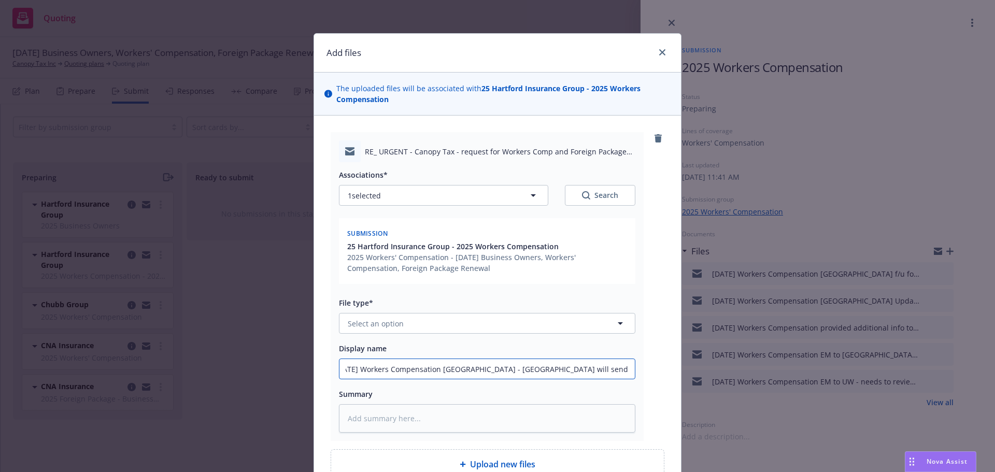
type textarea "x"
type input "9/20/2025 Workers Compensation Hartford - UW will send quote tomorrow-30% commi"
type textarea "x"
type input "9/20/2025 Workers Compensation Hartford - UW will send quote tomorrow-30% commis"
type textarea "x"
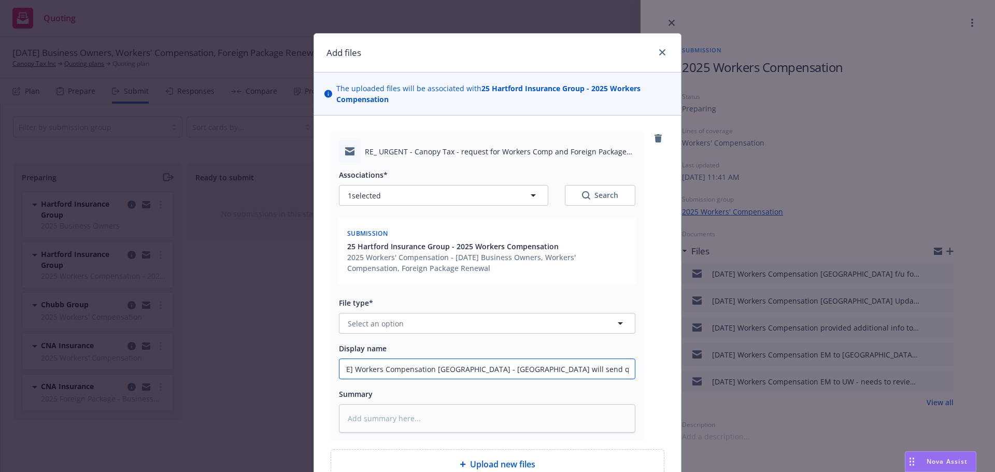
type input "9/20/2025 Workers Compensation Hartford - UW will send quote tomorrow-30% commi…"
type textarea "x"
type input "9/20/2025 Workers Compensation Hartford - UW will send quote tomorrow-30% commi…"
type textarea "x"
type input "9/20/2025 Workers Compensation Hartford - UW will send quote tomorrow-30% commi…"
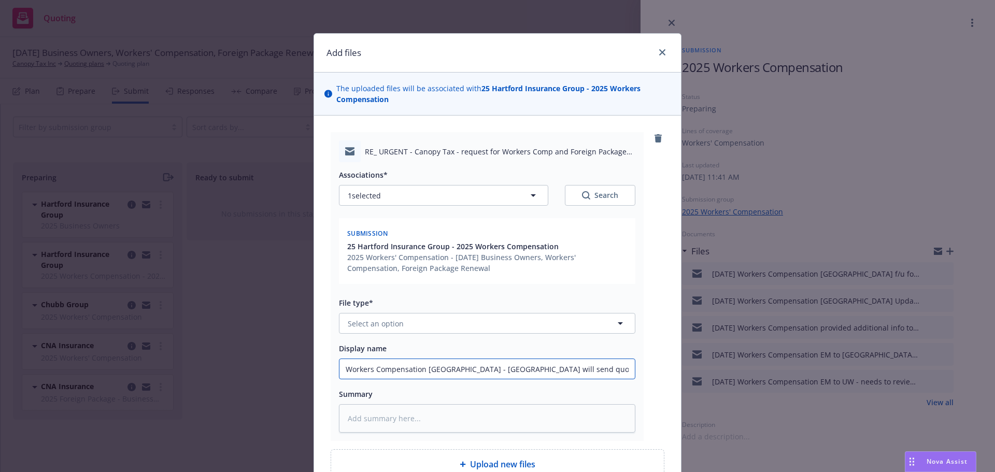
type textarea "x"
type input "9/20/2025 Workers Compensation Hartford - UW will send quote tomorrow-30% commi…"
click at [454, 320] on button "Select an option" at bounding box center [487, 323] width 296 height 21
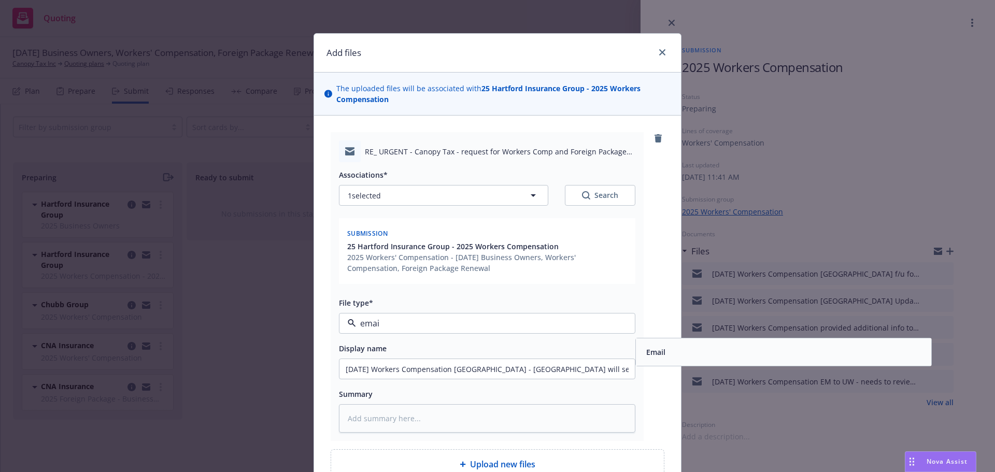
type input "email"
click at [652, 360] on div "Email" at bounding box center [654, 352] width 25 height 15
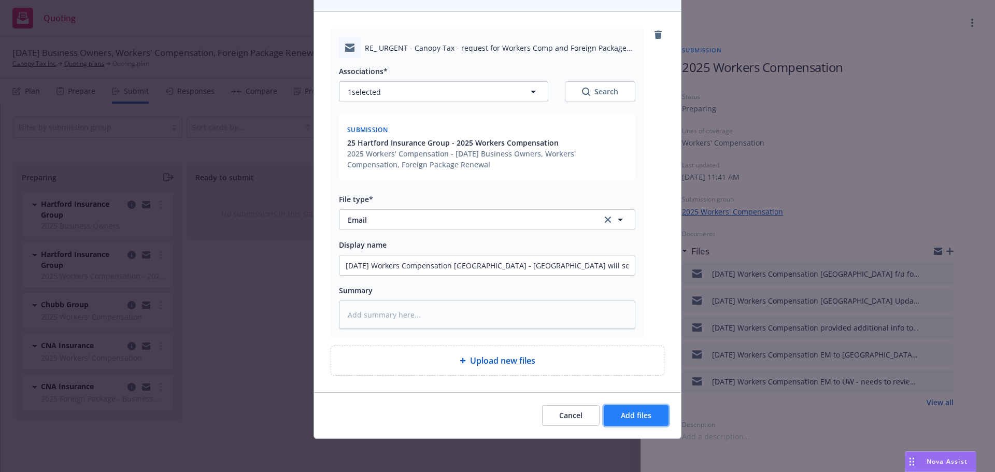
click at [634, 415] on span "Add files" at bounding box center [636, 415] width 31 height 10
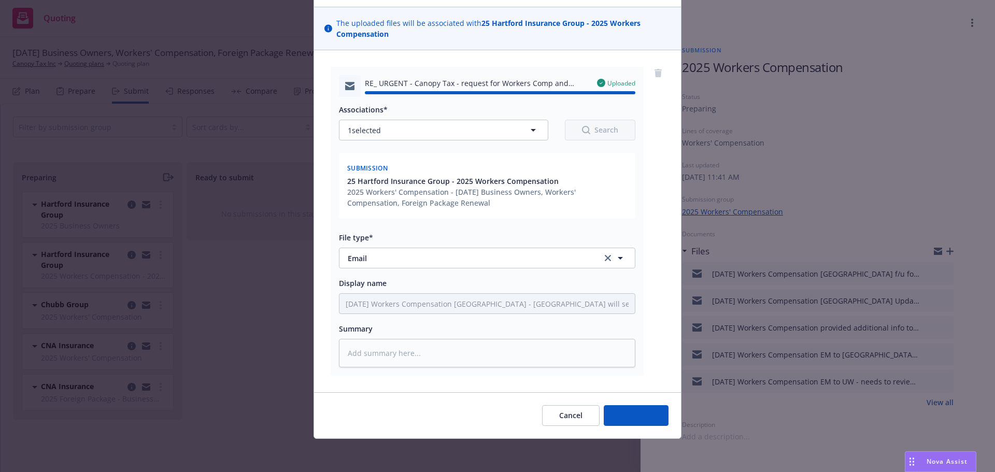
type textarea "x"
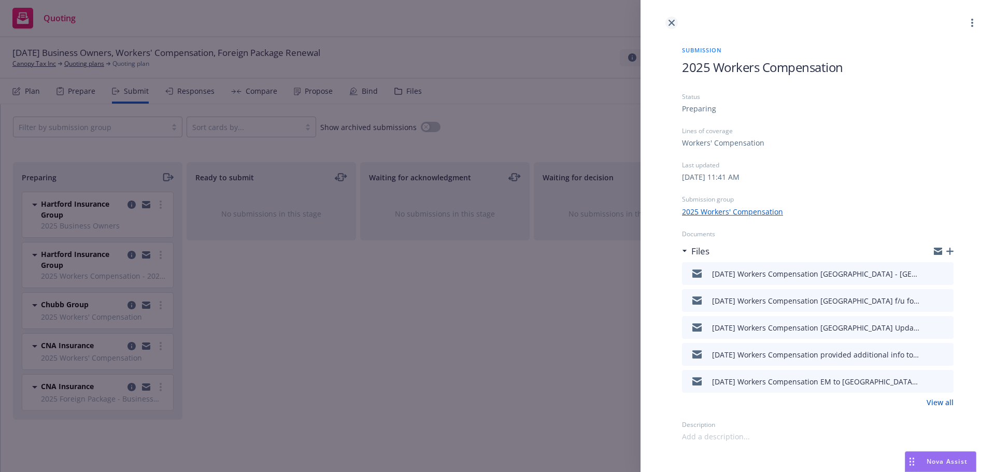
click at [670, 22] on icon "close" at bounding box center [671, 23] width 6 height 6
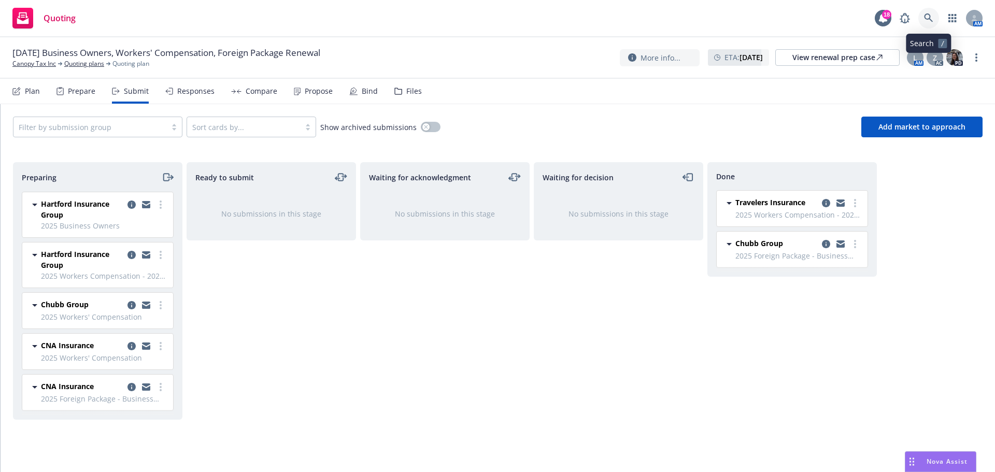
click at [925, 17] on icon at bounding box center [928, 17] width 9 height 9
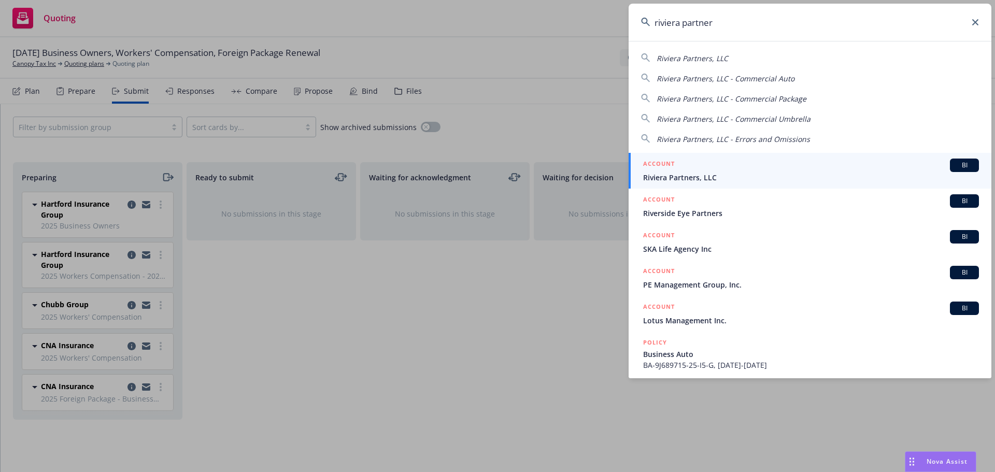
type input "riviera partner"
click at [656, 178] on span "Riviera Partners, LLC" at bounding box center [811, 177] width 336 height 11
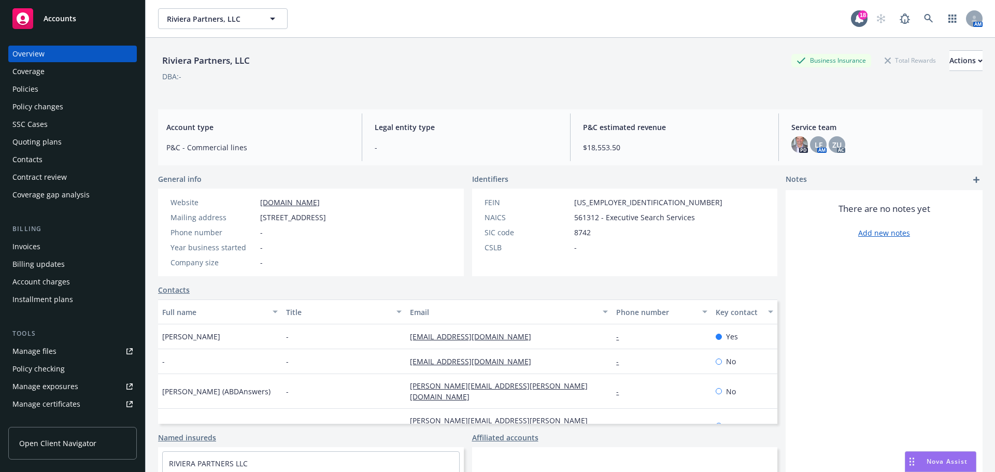
click at [25, 86] on div "Policies" at bounding box center [25, 89] width 26 height 17
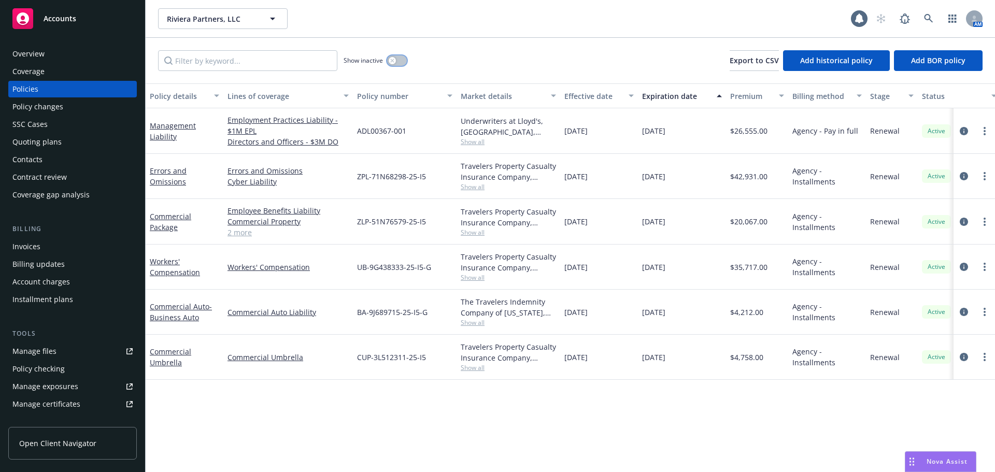
click at [395, 60] on div "button" at bounding box center [392, 60] width 7 height 7
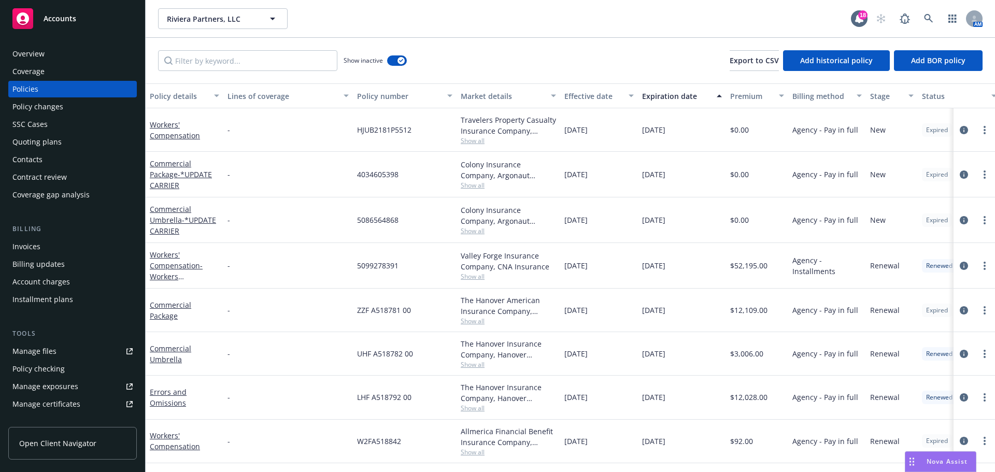
click at [169, 94] on div "Policy details" at bounding box center [179, 96] width 58 height 11
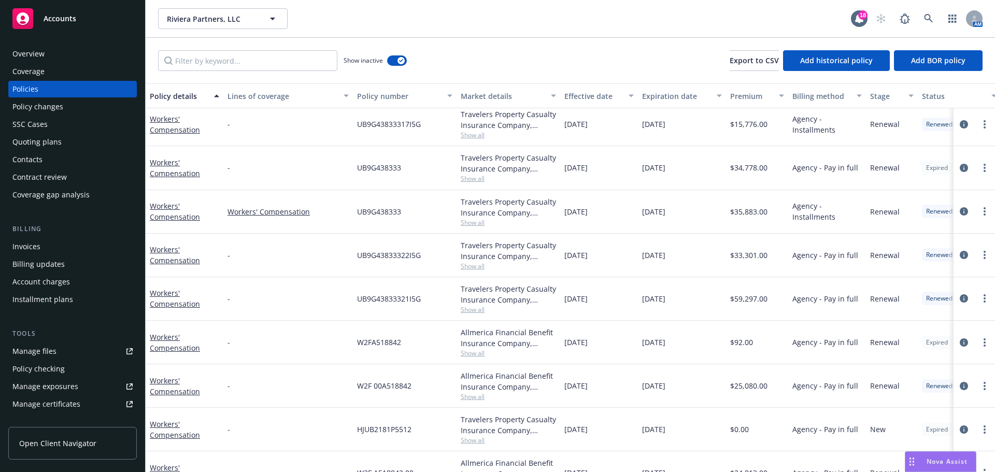
scroll to position [2152, 0]
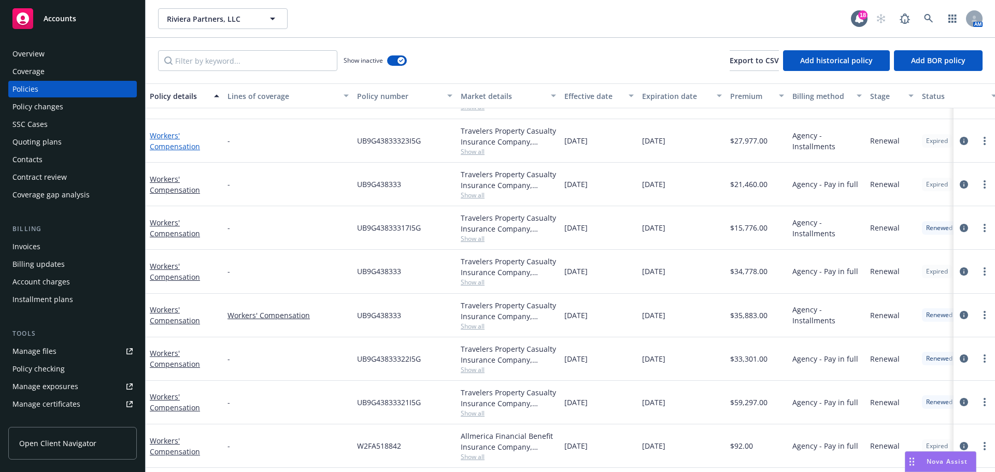
click at [178, 145] on link "Workers' Compensation" at bounding box center [175, 141] width 50 height 21
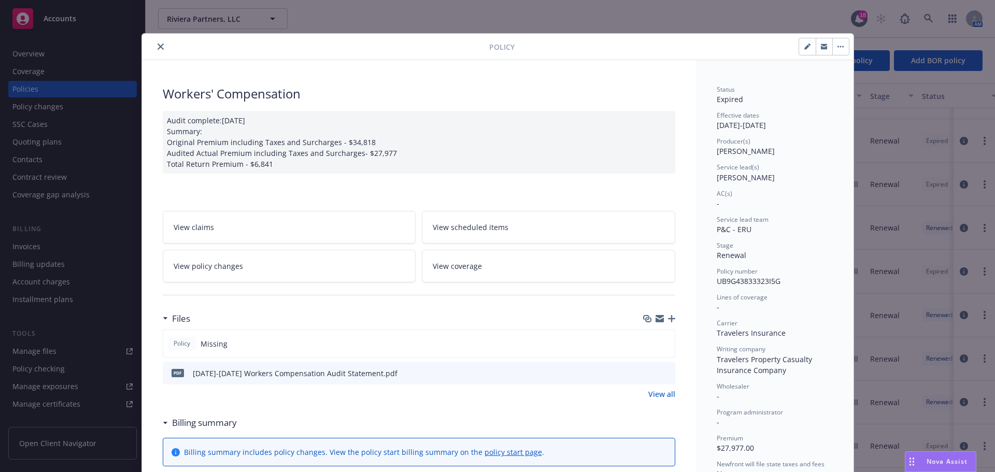
click at [158, 45] on icon "close" at bounding box center [161, 47] width 6 height 6
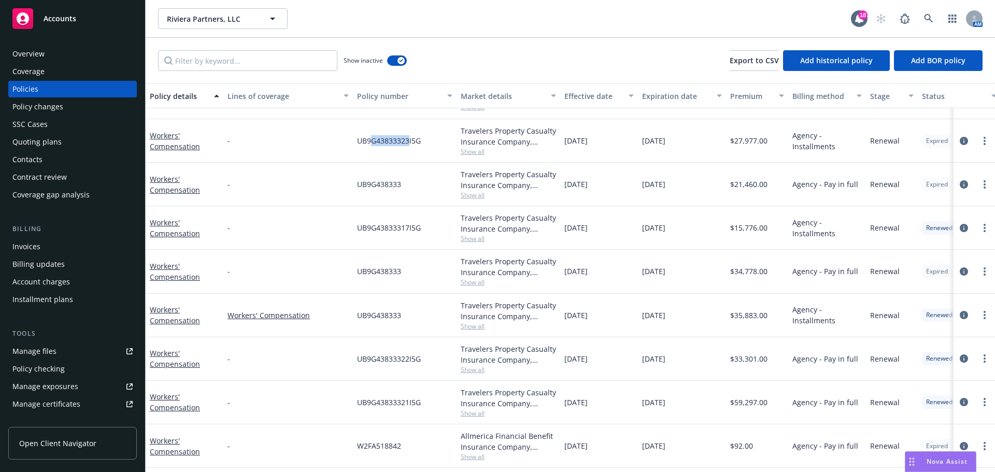
drag, startPoint x: 370, startPoint y: 141, endPoint x: 408, endPoint y: 142, distance: 37.9
click at [408, 142] on span "UB9G43833323I5G" at bounding box center [389, 140] width 64 height 11
copy span "G43833323"
click at [175, 147] on link "Workers' Compensation" at bounding box center [175, 141] width 50 height 21
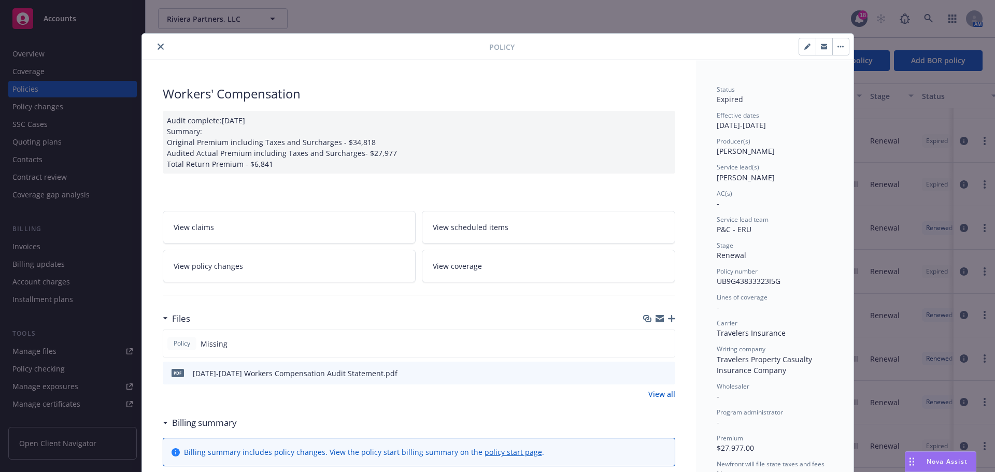
scroll to position [31, 0]
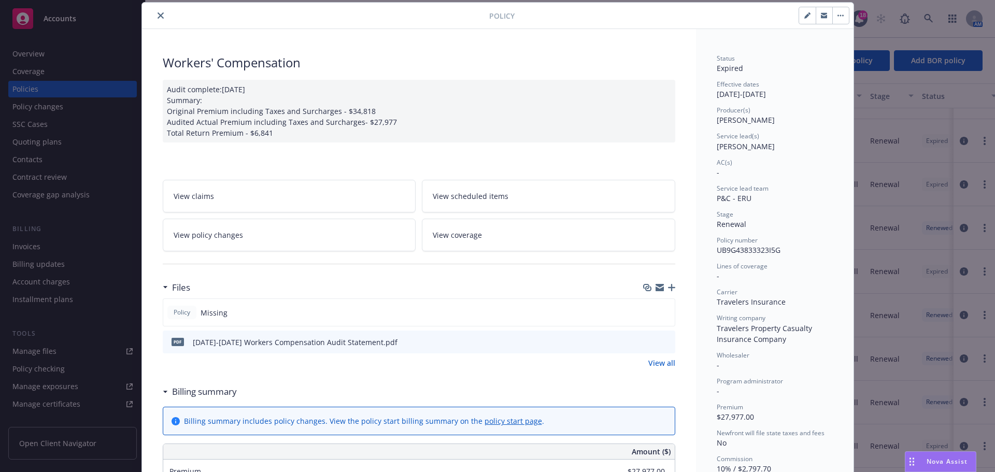
click at [668, 287] on icon "button" at bounding box center [671, 287] width 7 height 7
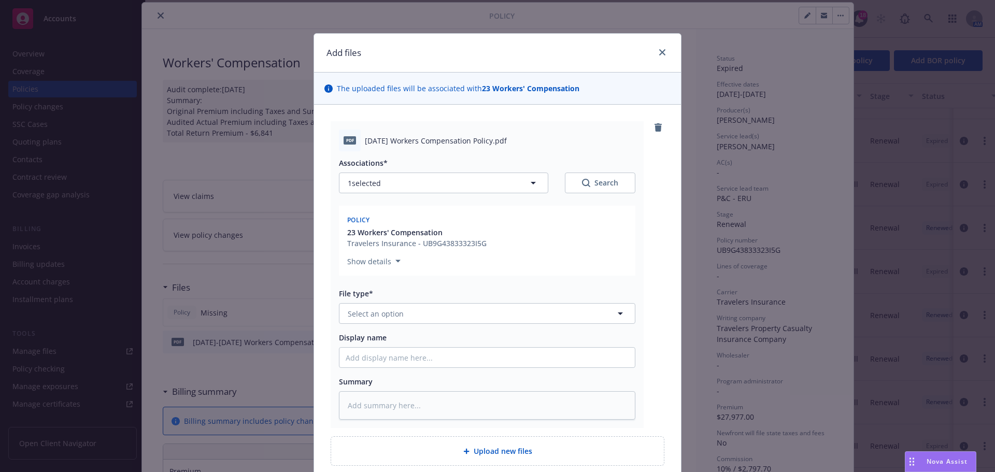
click at [367, 346] on div "Display name" at bounding box center [487, 350] width 296 height 36
click at [366, 354] on input "Display name" at bounding box center [486, 358] width 295 height 20
type textarea "x"
type input "1"
type textarea "x"
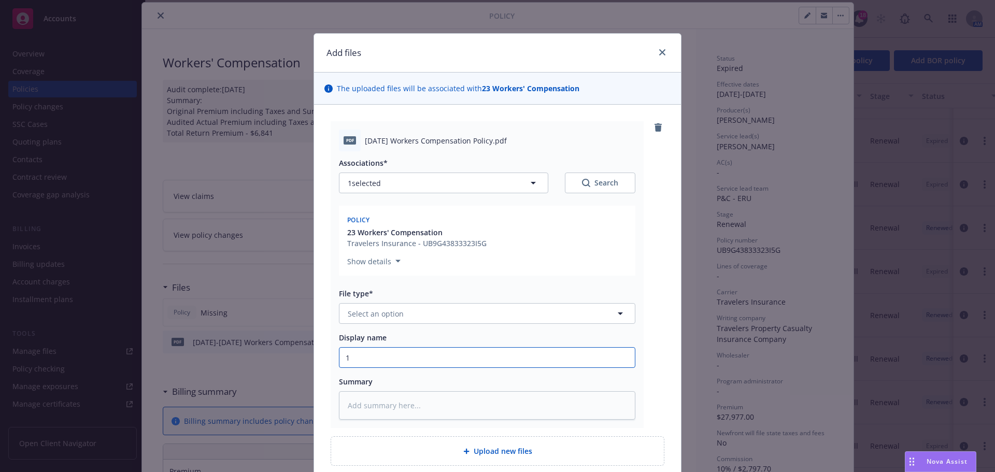
type input "1/"
type textarea "x"
type input "1/1"
type textarea "x"
type input "1/1/"
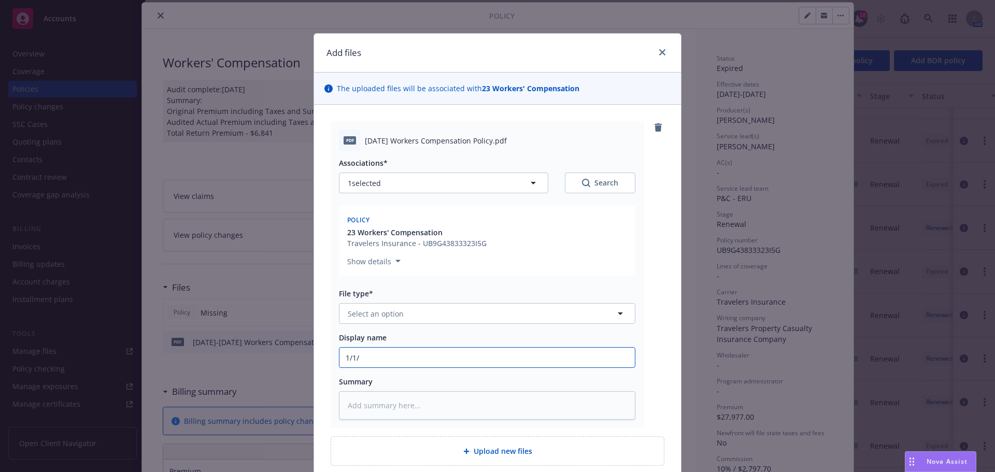
type textarea "x"
type input "1/1/20"
type textarea "x"
type input "1/1/202"
type textarea "x"
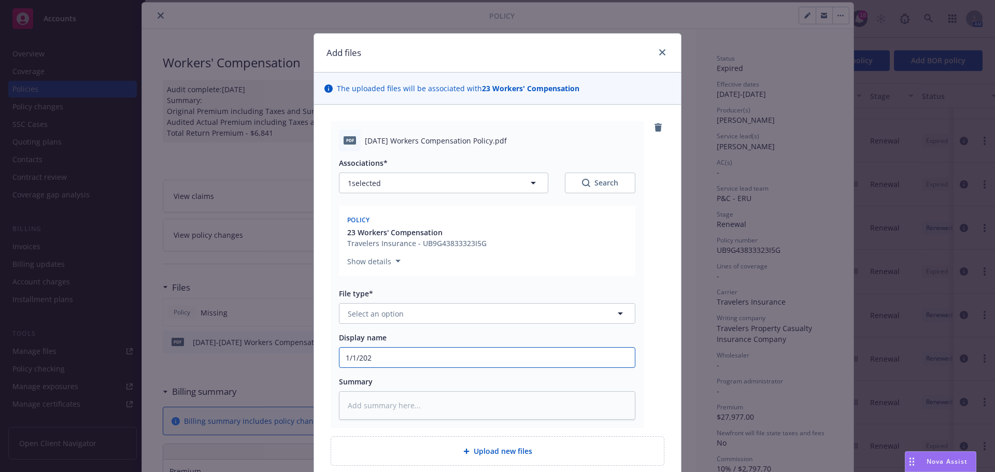
type input "1/1/2023"
type textarea "x"
type input "1/1/2023"
type textarea "x"
type input "1/1/2023 W"
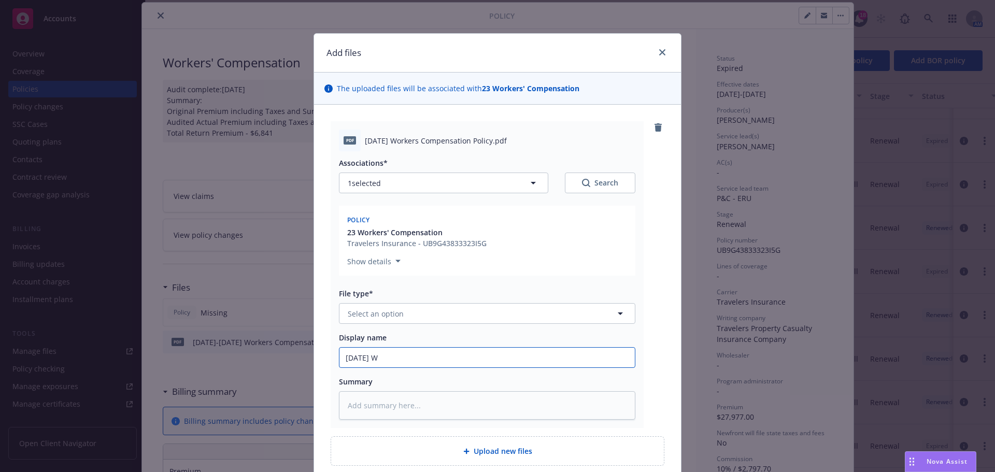
type textarea "x"
type input "1/1/2023 Wo"
type textarea "x"
type input "1/1/2023 Wor"
type textarea "x"
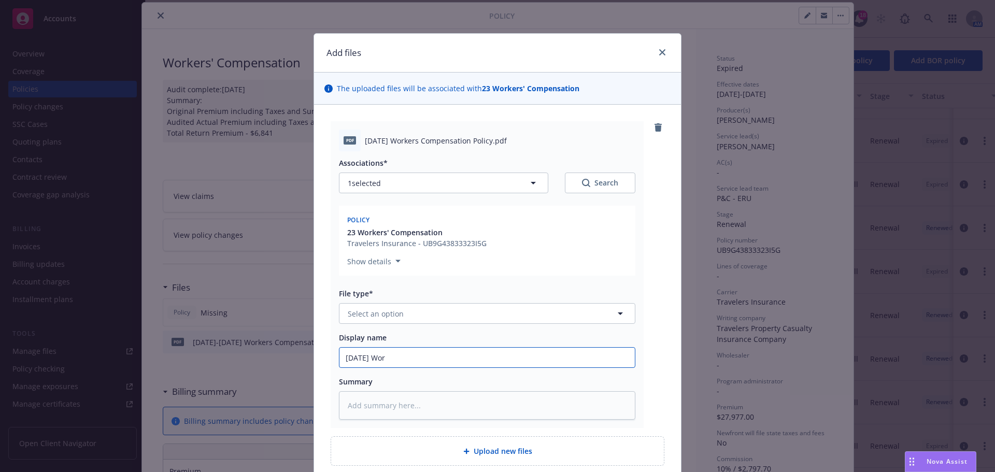
type input "1/1/2023 Work"
type textarea "x"
type input "1/1/2023 Worke"
type textarea "x"
type input "1/1/2023 Worker"
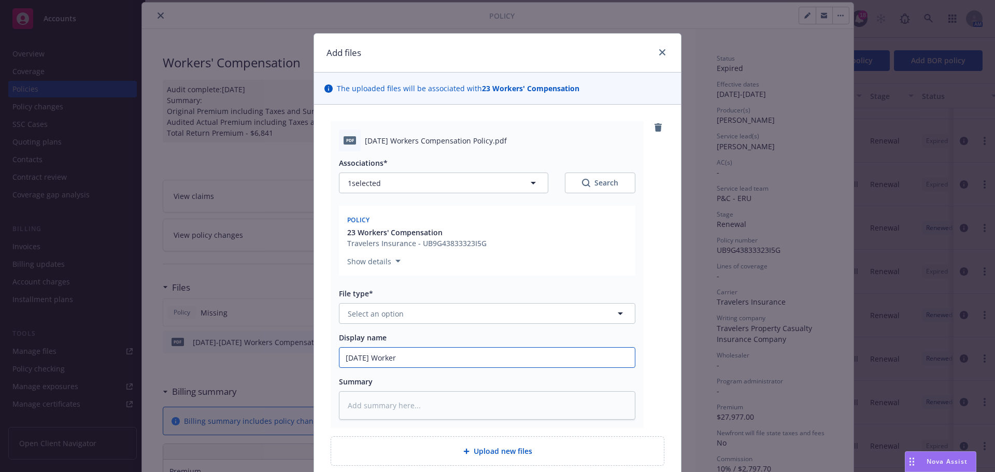
type textarea "x"
type input "1/1/2023 Workers"
type textarea "x"
type input "1/1/2023 Workers"
type textarea "x"
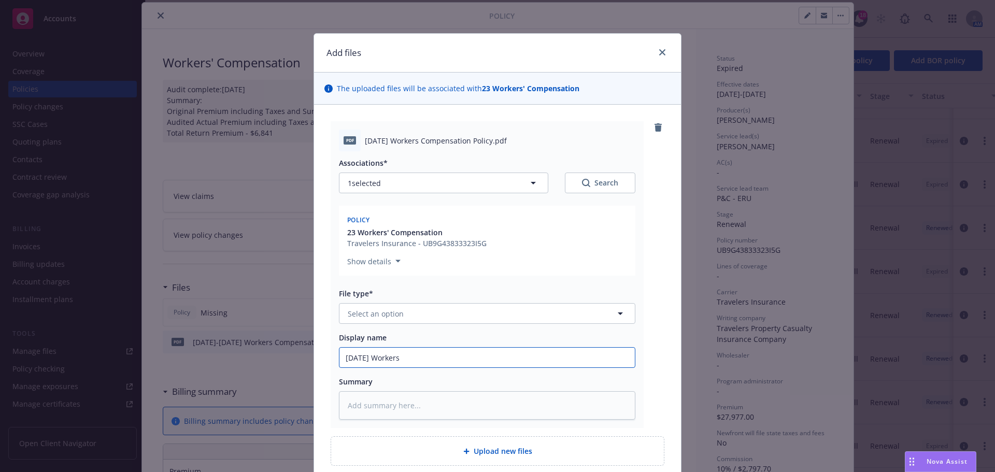
type input "1/1/2023 Workers C"
type textarea "x"
type input "1/1/2023 Workers Co"
type textarea "x"
type input "1/1/2023 Workers Com"
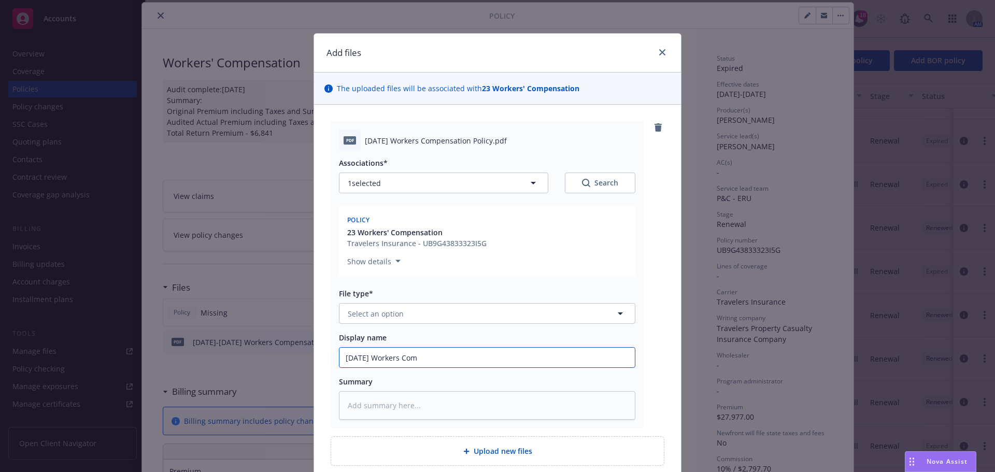
type textarea "x"
type input "1/1/2023 Workers Comp"
type textarea "x"
type input "1/1/2023 Workers Compe"
type textarea "x"
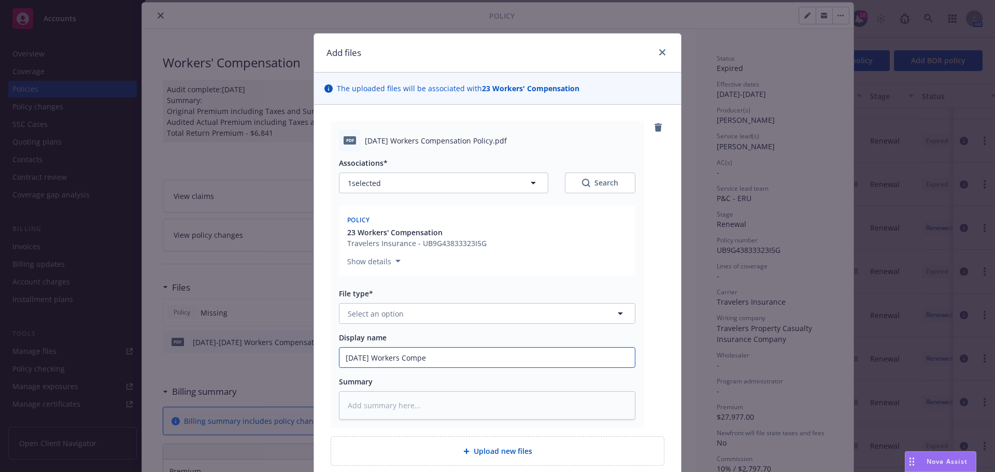
type input "1/1/2023 Workers Compen"
type textarea "x"
type input "1/1/2023 Workers Compens"
type textarea "x"
type input "1/1/2023 Workers Compensa"
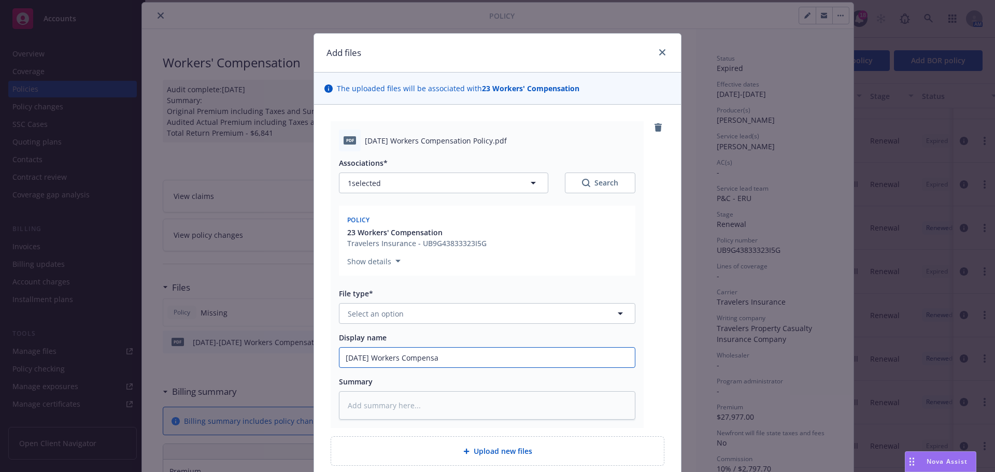
type textarea "x"
type input "1/1/2023 Workers Compensati"
type textarea "x"
type input "1/1/2023 Workers Compensatio"
type textarea "x"
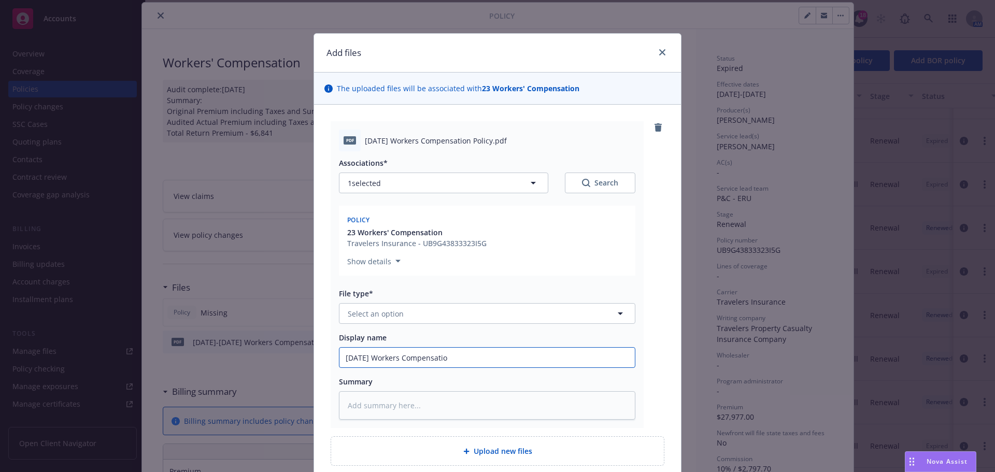
type input "1/1/2023 Workers Compensation"
type textarea "x"
type input "1/1/2023 Workers Compensation"
type textarea "x"
type input "1/1/2023 Workers Compensation P"
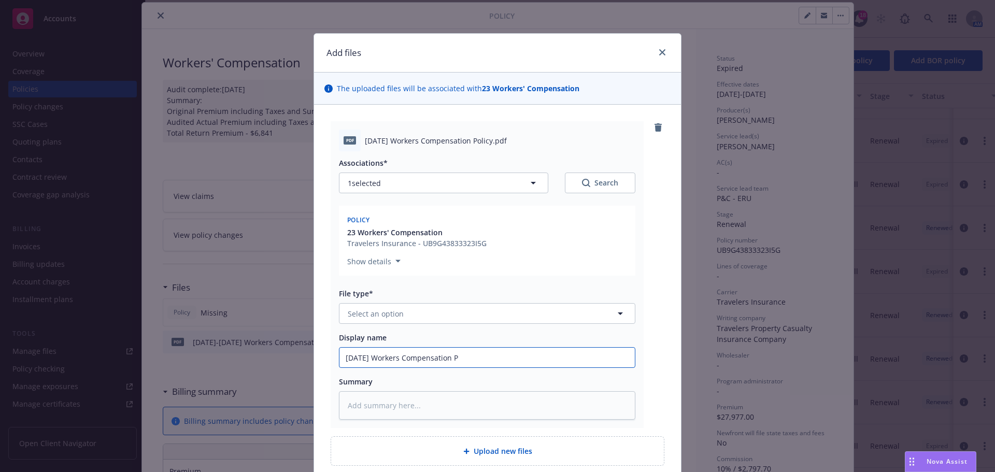
type textarea "x"
type input "1/1/2023 Workers Compensation Po"
type textarea "x"
type input "1/1/2023 Workers Compensation Pol"
type textarea "x"
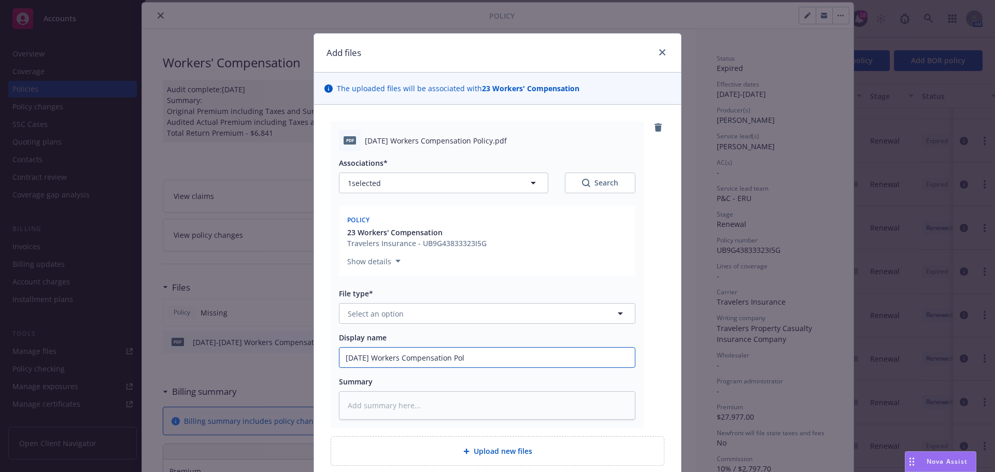
type input "1/1/2023 Workers Compensation Poli"
type textarea "x"
type input "1/1/2023 Workers Compensation Polic"
type textarea "x"
type input "1/1/2023 Workers Compensation Policy"
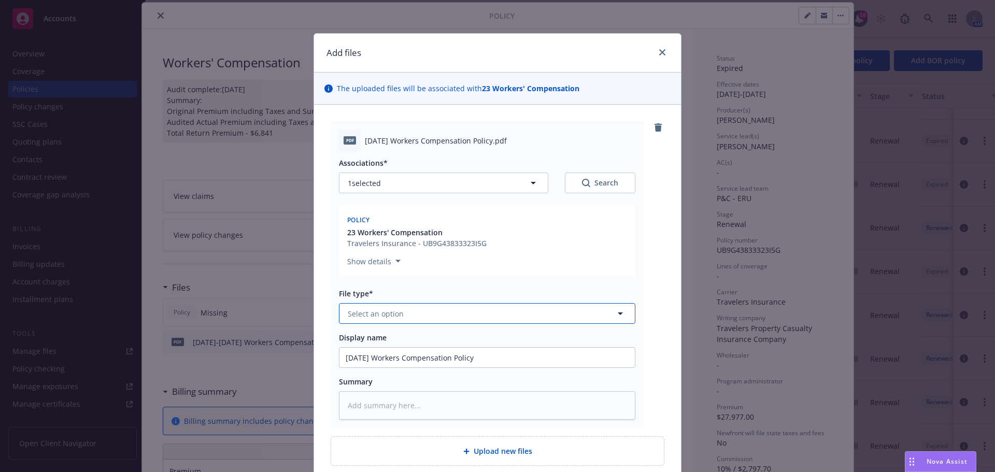
click at [385, 316] on span "Select an option" at bounding box center [376, 313] width 56 height 11
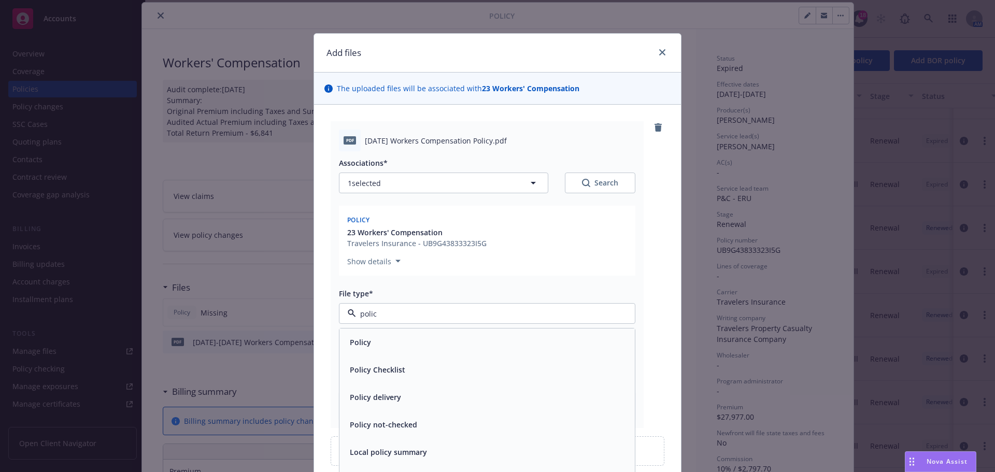
type input "policy"
click at [365, 345] on span "Policy" at bounding box center [360, 342] width 21 height 11
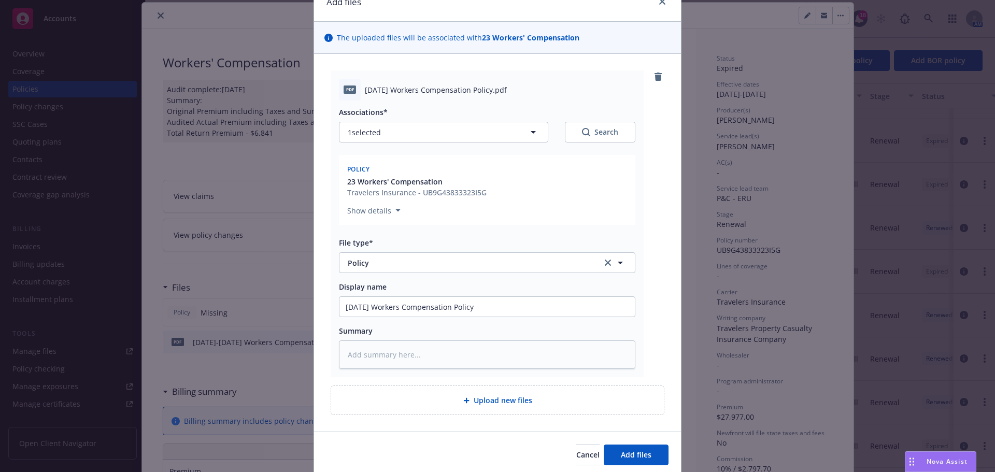
scroll to position [90, 0]
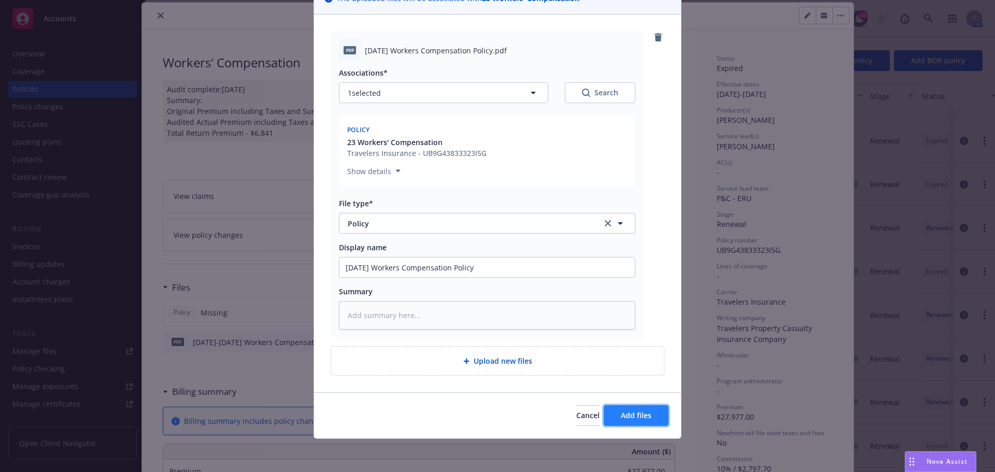
click at [641, 407] on button "Add files" at bounding box center [636, 415] width 65 height 21
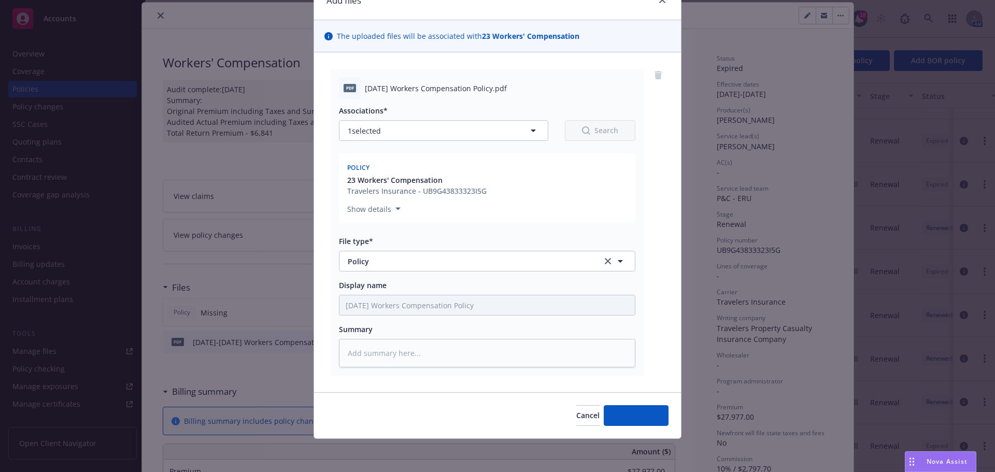
scroll to position [52, 0]
type textarea "x"
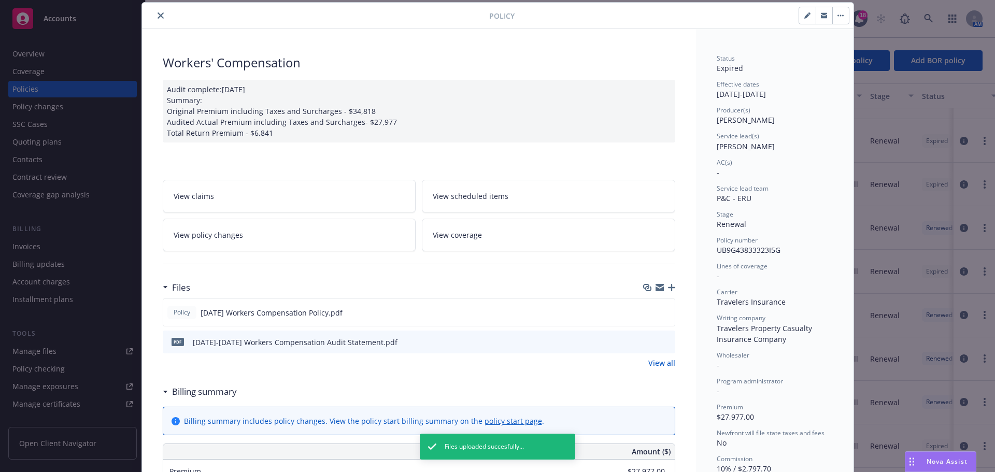
click at [158, 14] on icon "close" at bounding box center [161, 15] width 6 height 6
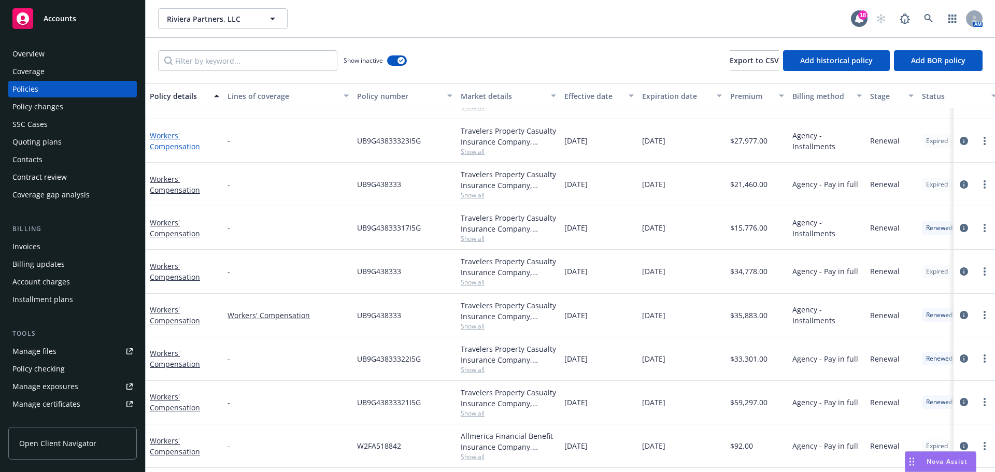
click at [185, 145] on link "Workers' Compensation" at bounding box center [175, 141] width 50 height 21
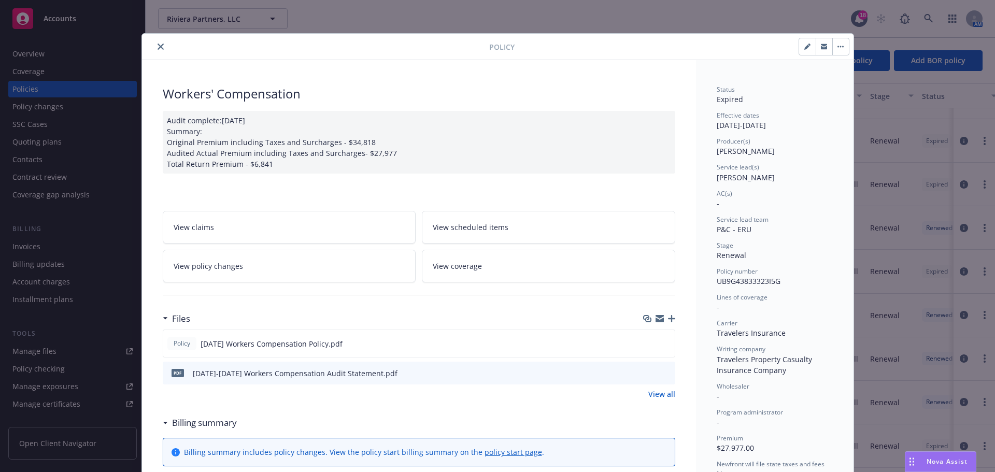
click at [662, 373] on icon "preview file" at bounding box center [665, 372] width 9 height 7
drag, startPoint x: 153, startPoint y: 50, endPoint x: 164, endPoint y: 64, distance: 17.4
click at [154, 50] on button "close" at bounding box center [160, 46] width 12 height 12
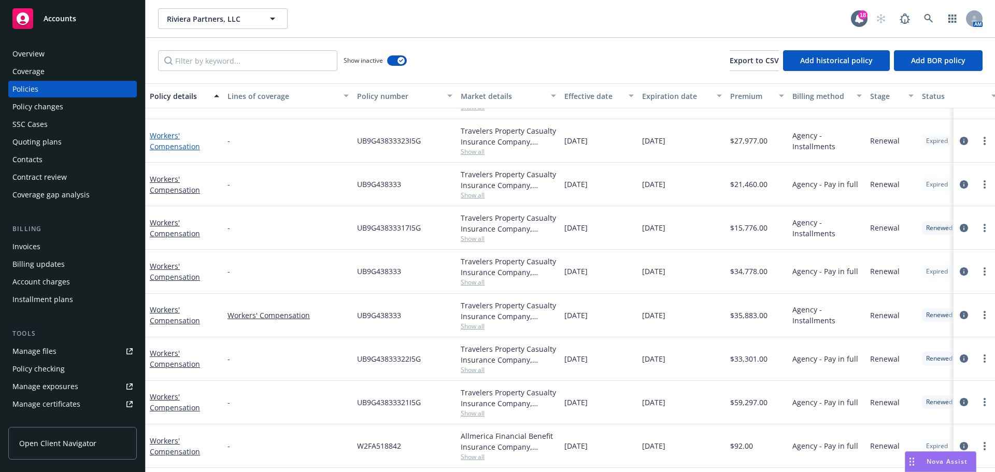
click at [166, 145] on link "Workers' Compensation" at bounding box center [175, 141] width 50 height 21
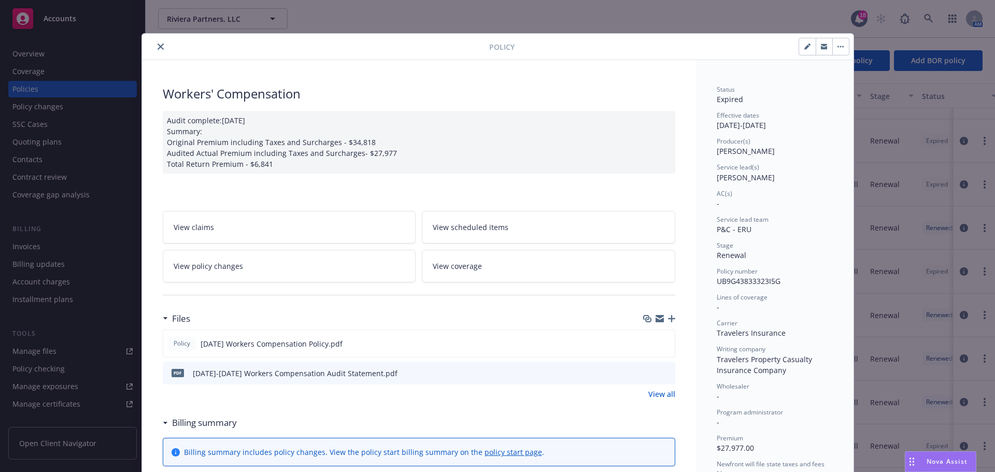
scroll to position [31, 0]
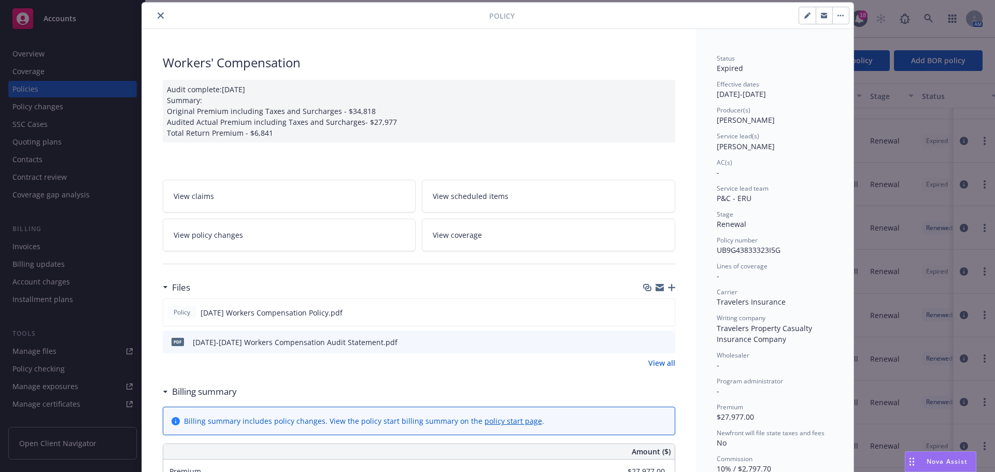
click at [196, 228] on link "View policy changes" at bounding box center [289, 235] width 253 height 33
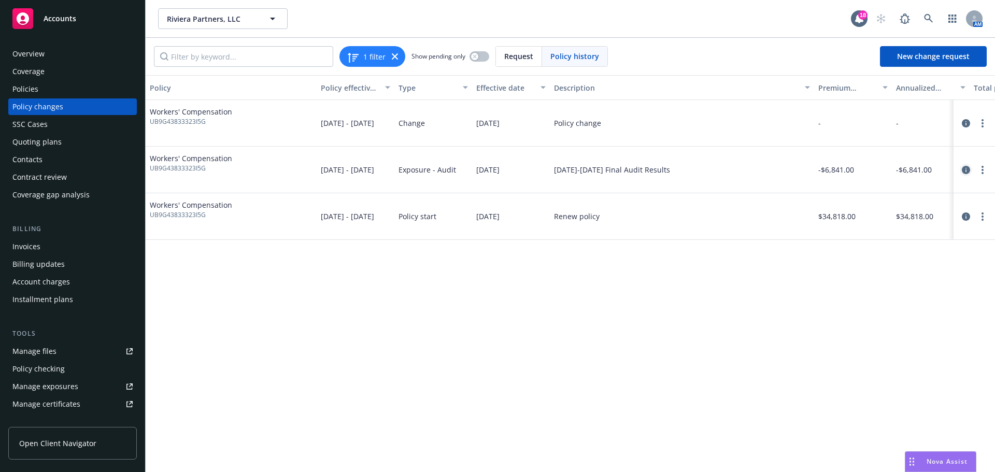
click at [965, 171] on icon "circleInformation" at bounding box center [966, 170] width 8 height 8
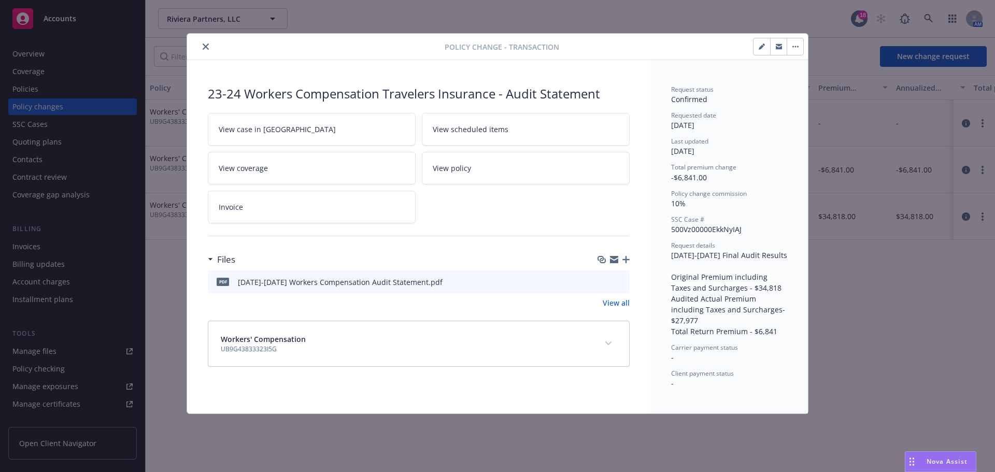
click at [203, 46] on icon "close" at bounding box center [206, 47] width 6 height 6
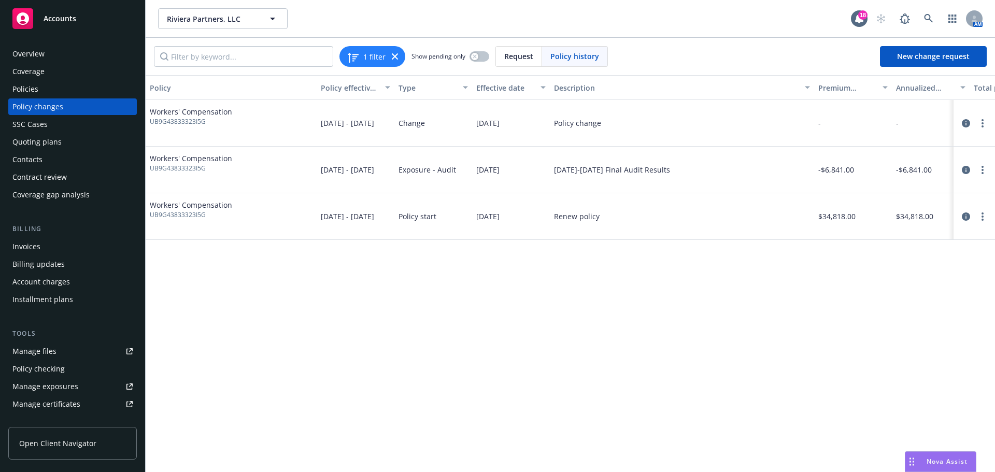
click at [25, 240] on div "Invoices" at bounding box center [26, 246] width 28 height 17
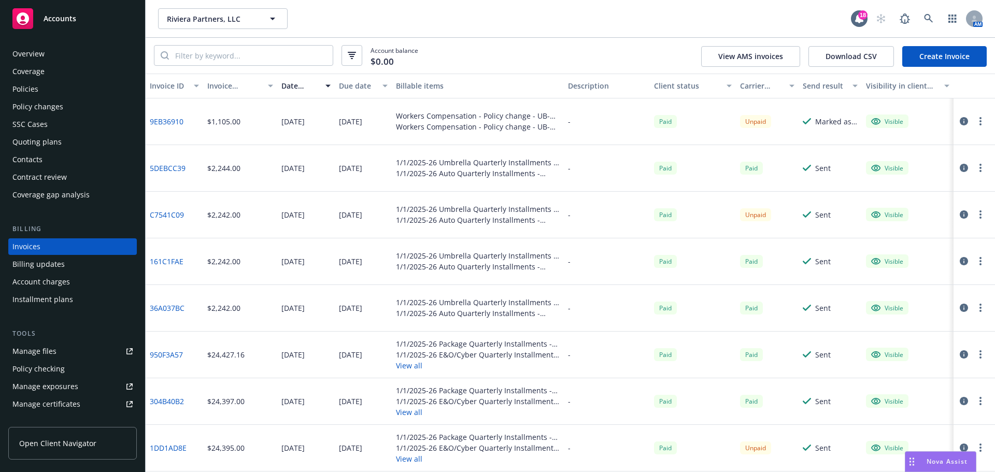
click at [931, 55] on link "Create Invoice" at bounding box center [944, 56] width 84 height 21
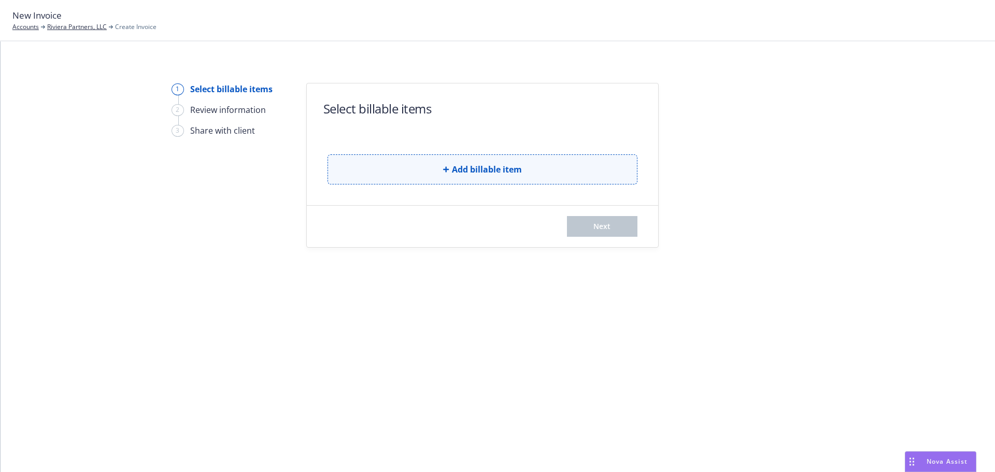
click at [475, 168] on span "Add billable item" at bounding box center [487, 169] width 70 height 12
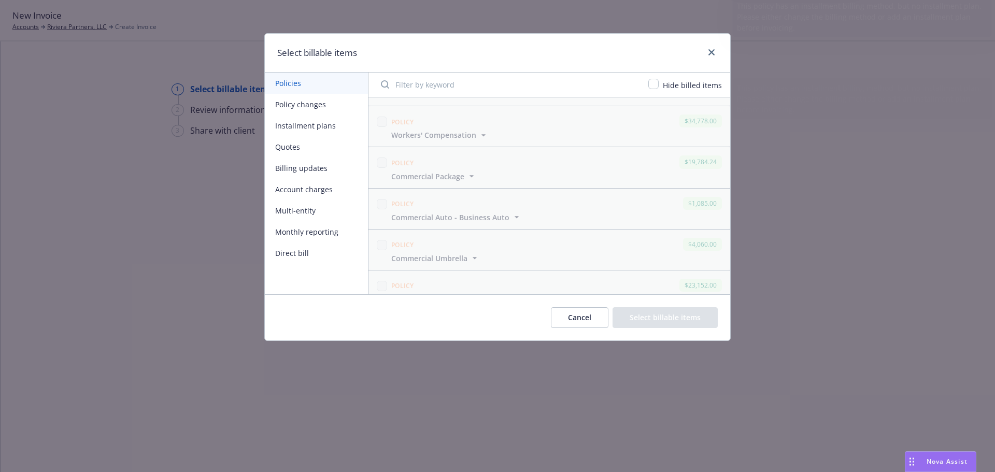
scroll to position [881, 0]
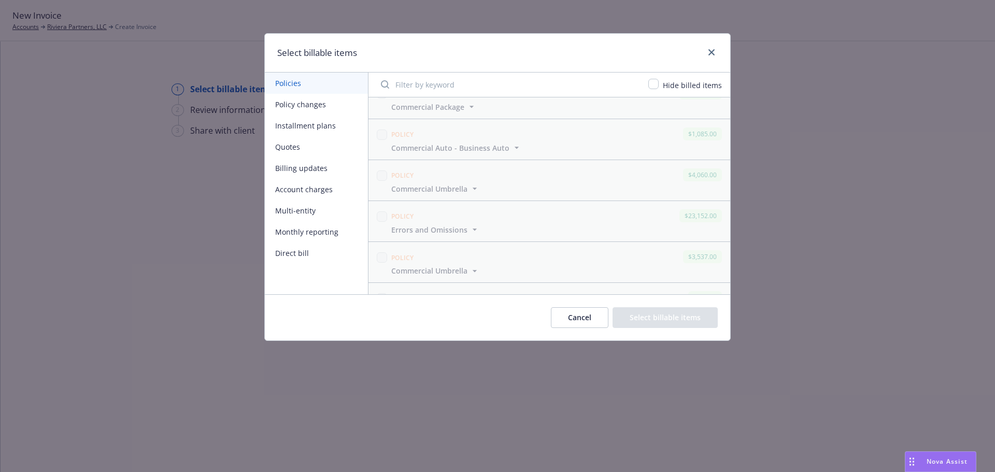
click at [288, 104] on button "Policy changes" at bounding box center [316, 104] width 103 height 21
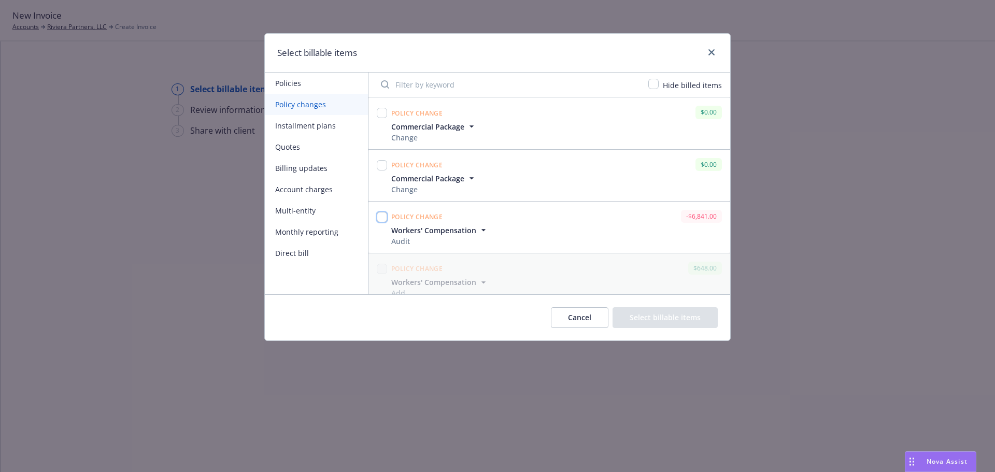
click at [383, 216] on input "checkbox" at bounding box center [382, 217] width 10 height 10
checkbox input "true"
click at [659, 314] on button "Select billable items" at bounding box center [664, 317] width 105 height 21
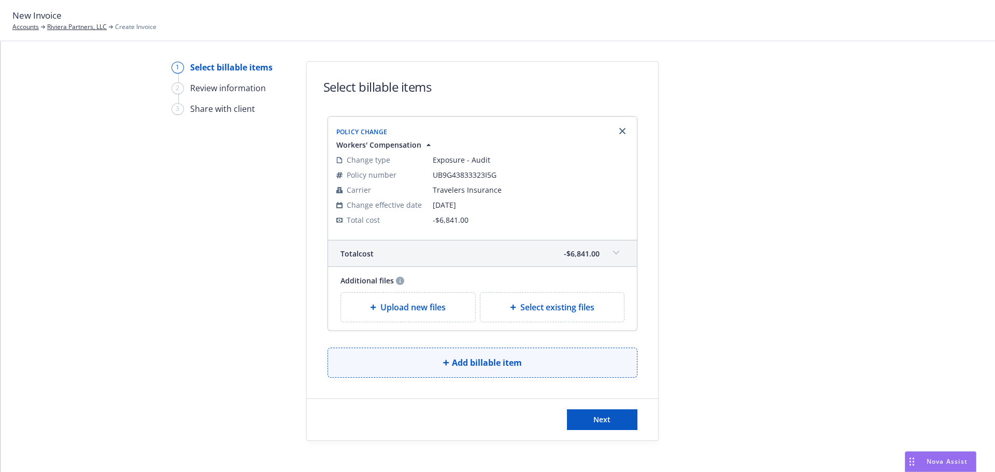
scroll to position [32, 0]
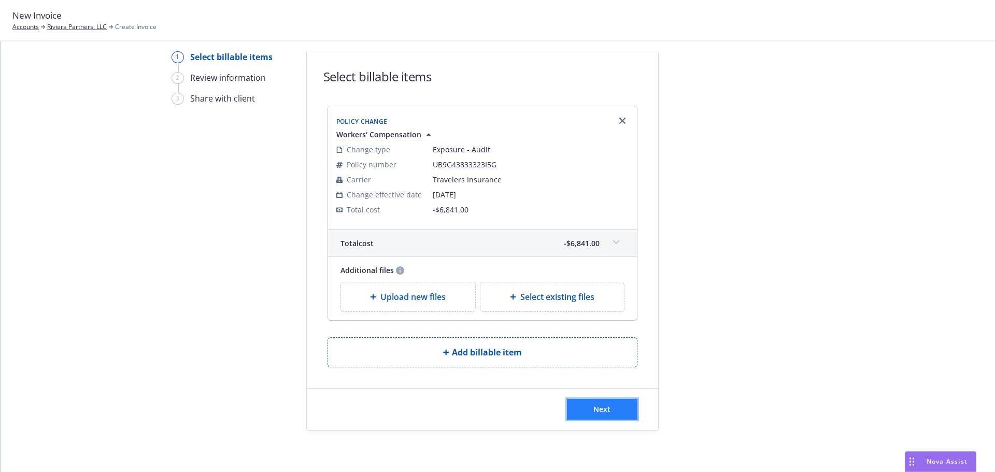
click at [597, 408] on span "Next" at bounding box center [601, 409] width 17 height 10
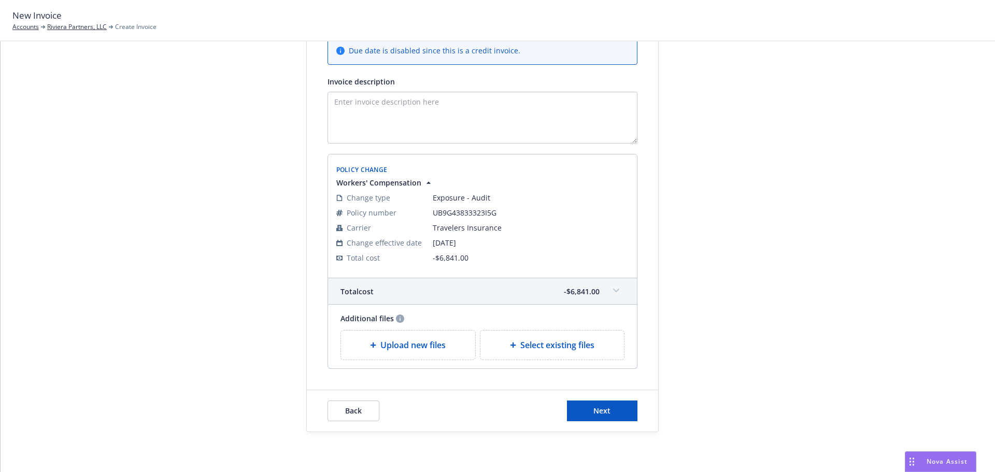
scroll to position [192, 0]
click at [594, 410] on span "Next" at bounding box center [601, 409] width 17 height 10
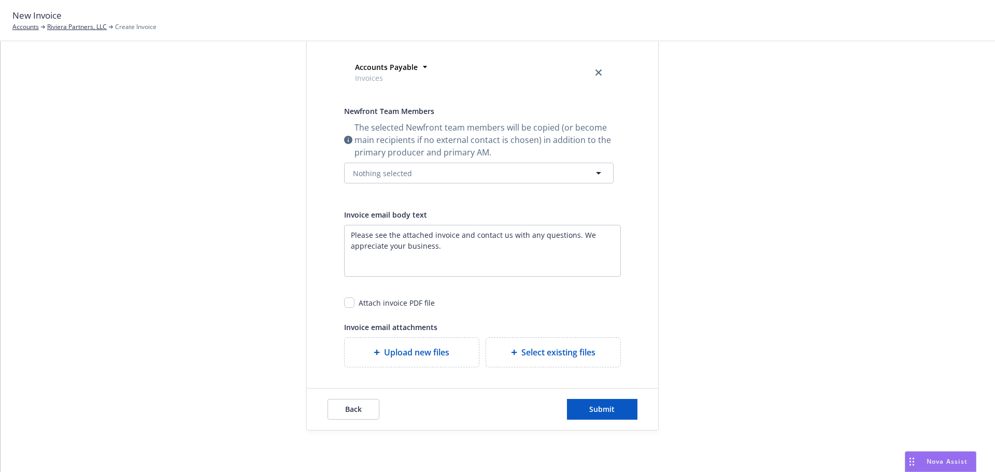
scroll to position [0, 0]
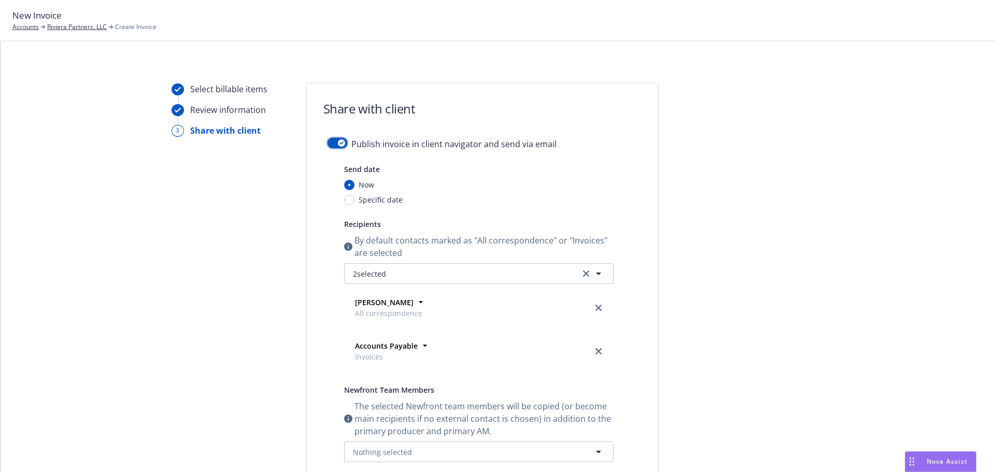
click at [339, 141] on div "button" at bounding box center [341, 142] width 7 height 7
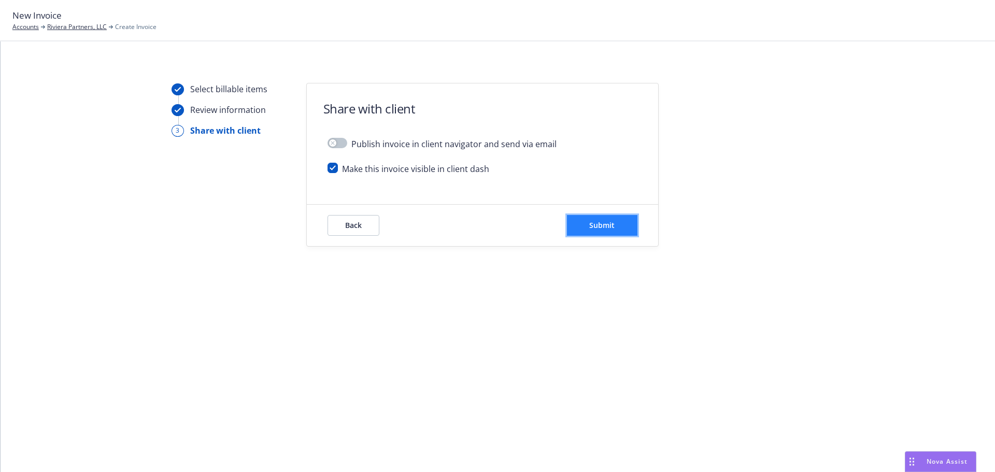
click at [606, 223] on span "Submit" at bounding box center [601, 225] width 25 height 10
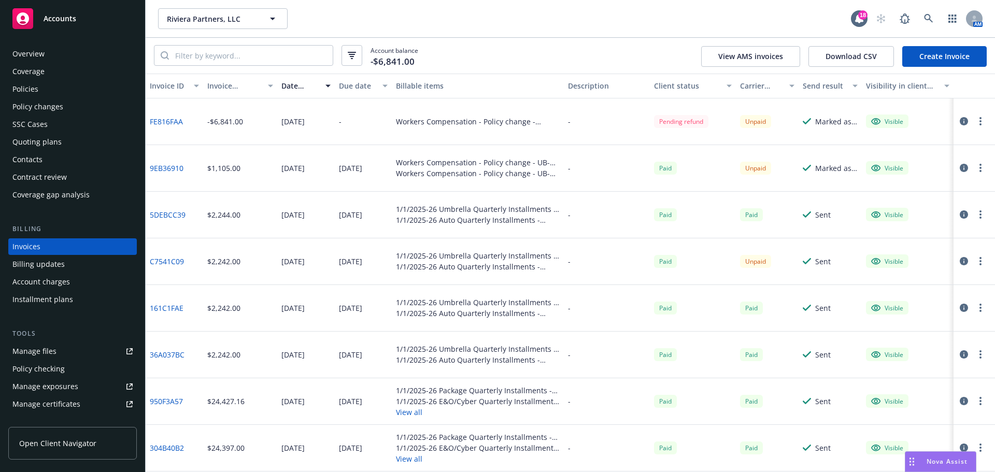
click at [168, 121] on link "FE816FAA" at bounding box center [166, 121] width 33 height 11
click at [28, 83] on div "Policies" at bounding box center [25, 89] width 26 height 17
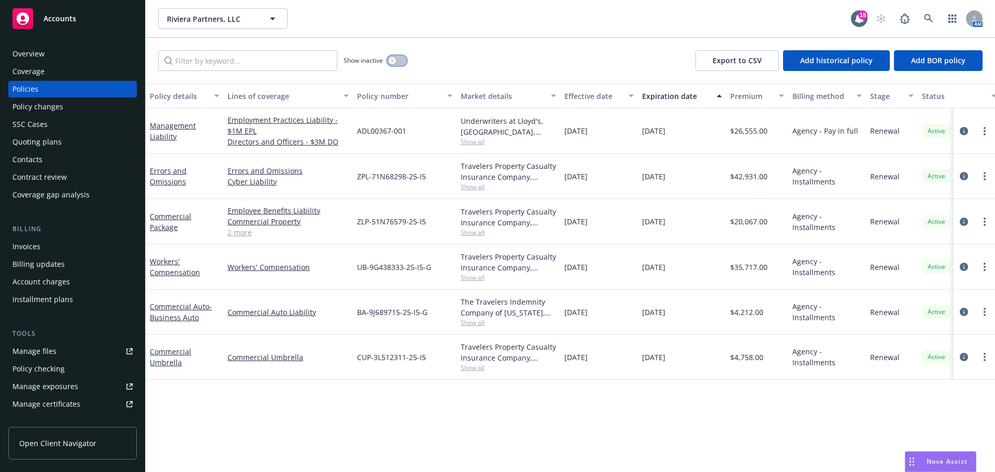
click at [391, 59] on icon "button" at bounding box center [392, 61] width 4 height 4
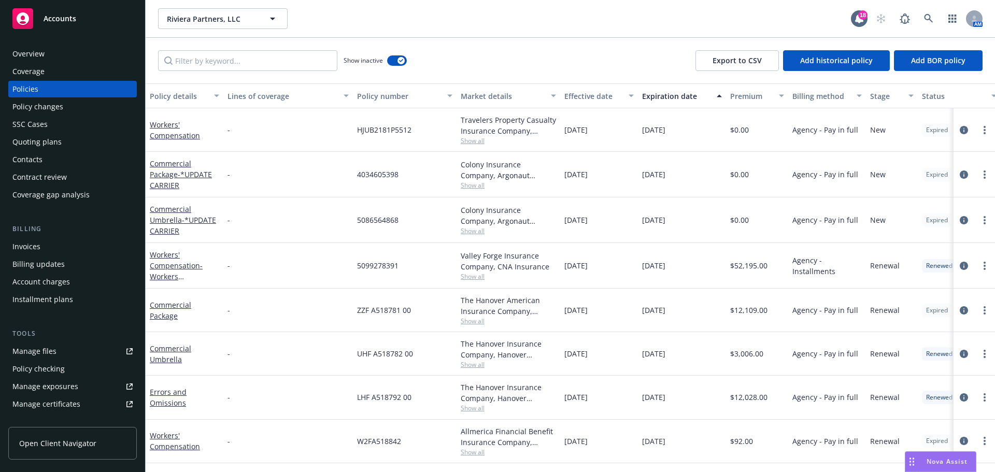
click at [163, 97] on div "Policy details" at bounding box center [179, 96] width 58 height 11
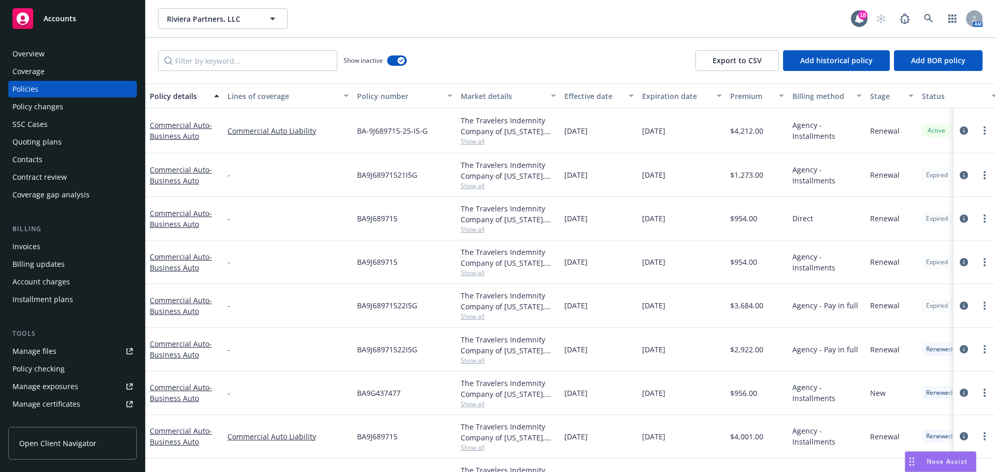
click at [163, 97] on div "Policy details" at bounding box center [179, 96] width 58 height 11
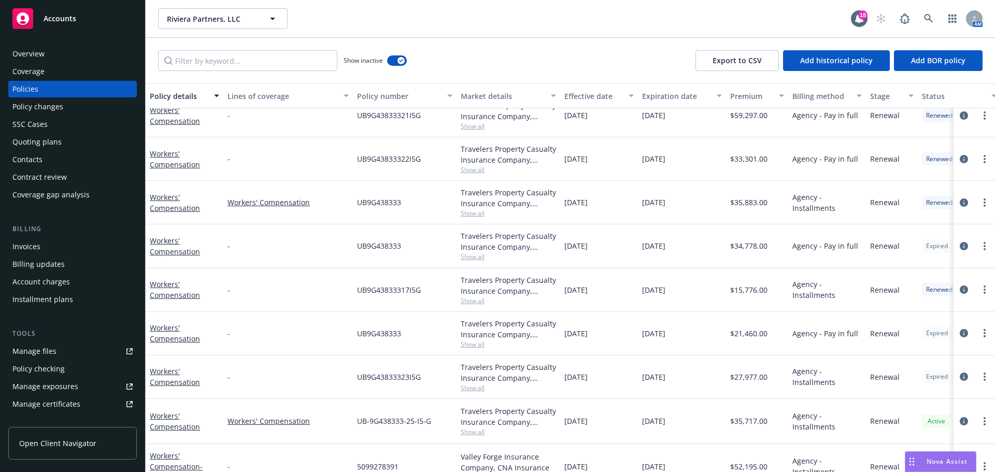
scroll to position [311, 0]
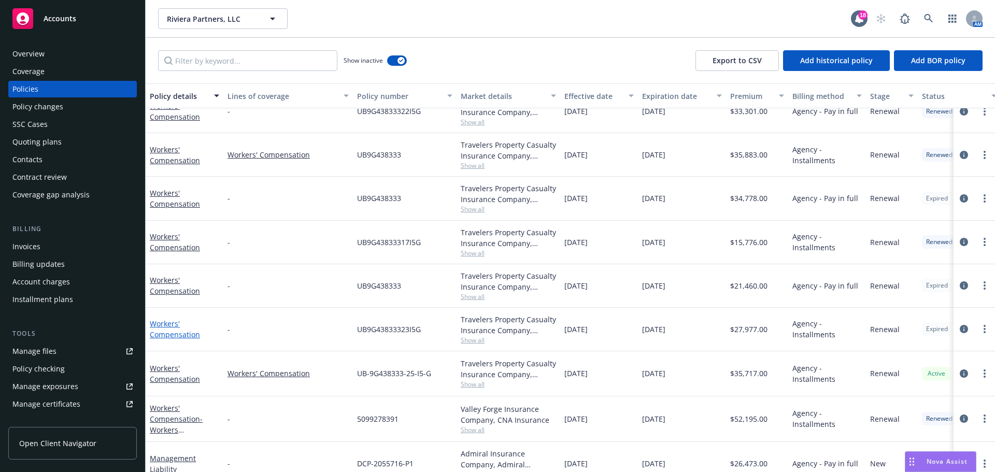
click at [178, 334] on link "Workers' Compensation" at bounding box center [175, 329] width 50 height 21
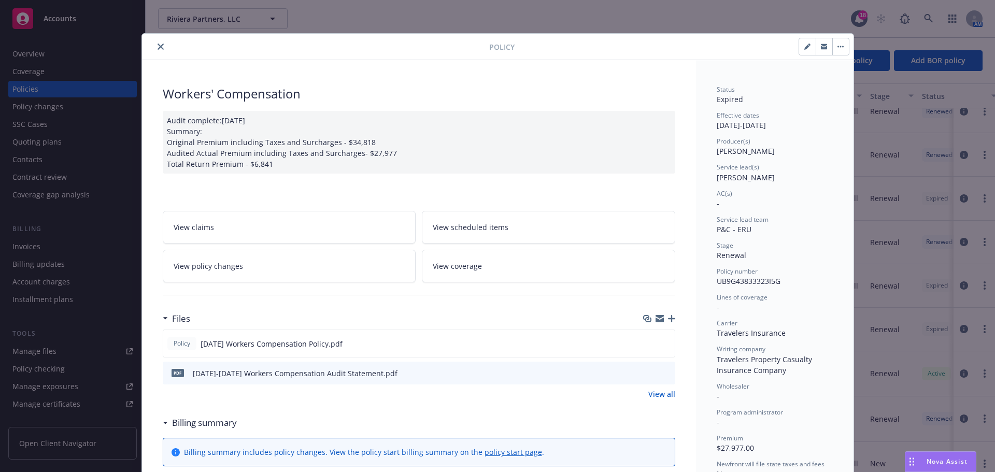
click at [647, 370] on icon "download file" at bounding box center [648, 372] width 8 height 8
drag, startPoint x: 150, startPoint y: 46, endPoint x: 165, endPoint y: 49, distance: 15.5
click at [154, 46] on button "close" at bounding box center [160, 46] width 12 height 12
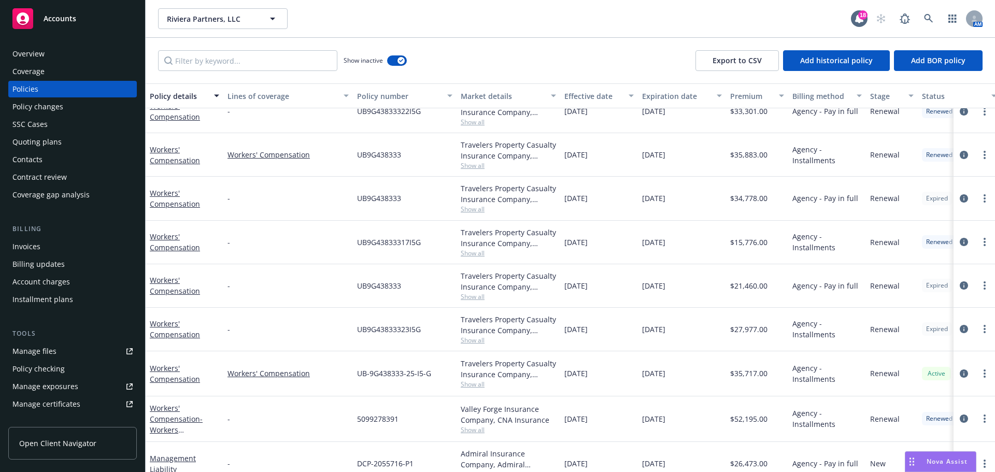
click at [936, 468] on div "Nova Assist" at bounding box center [940, 462] width 70 height 20
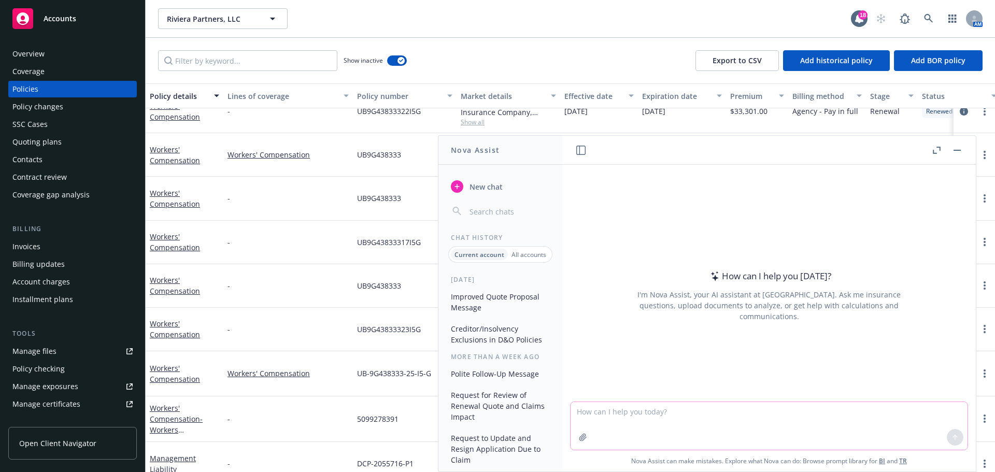
click at [614, 415] on textarea at bounding box center [768, 426] width 397 height 48
click at [620, 412] on textarea "say better:" at bounding box center [768, 425] width 397 height 49
paste textarea "It has come to our attention that the attached 23-24 Workers Compensation audit…"
type textarea "say better: It has come to our attention that the attached 23-24 Workers Compen…"
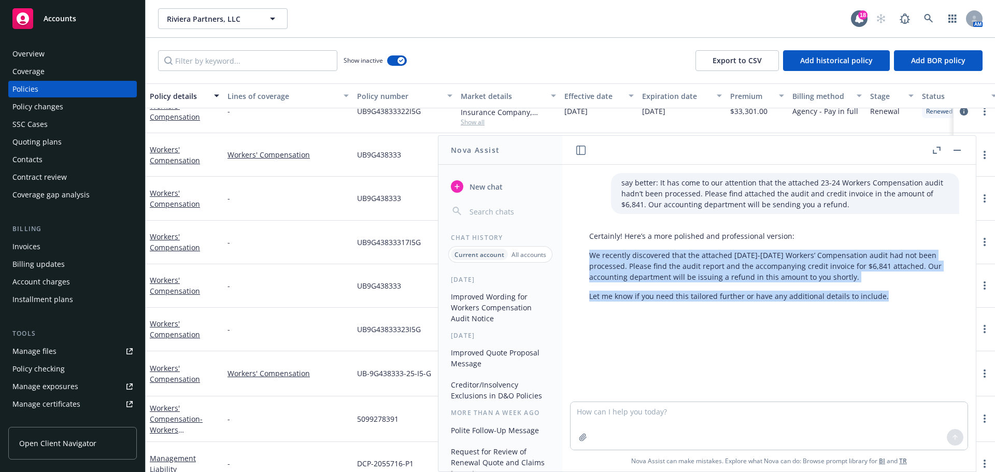
drag, startPoint x: 590, startPoint y: 251, endPoint x: 889, endPoint y: 298, distance: 303.1
click at [889, 298] on div "Certainly! Here’s a more polished and professional version: We recently discove…" at bounding box center [769, 265] width 380 height 79
copy div "We recently discovered that the attached 2023-2024 Workers’ Compensation audit …"
click at [959, 148] on button "button" at bounding box center [957, 150] width 12 height 12
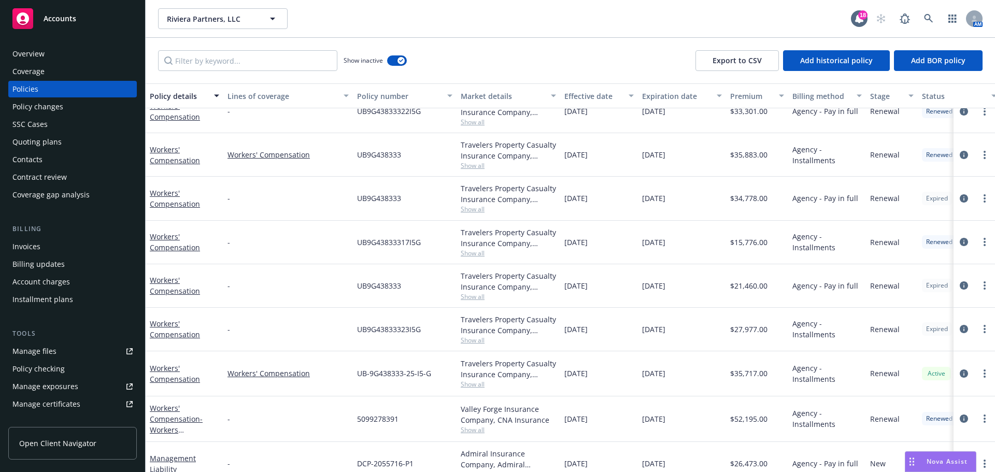
click at [40, 126] on div "SSC Cases" at bounding box center [29, 124] width 35 height 17
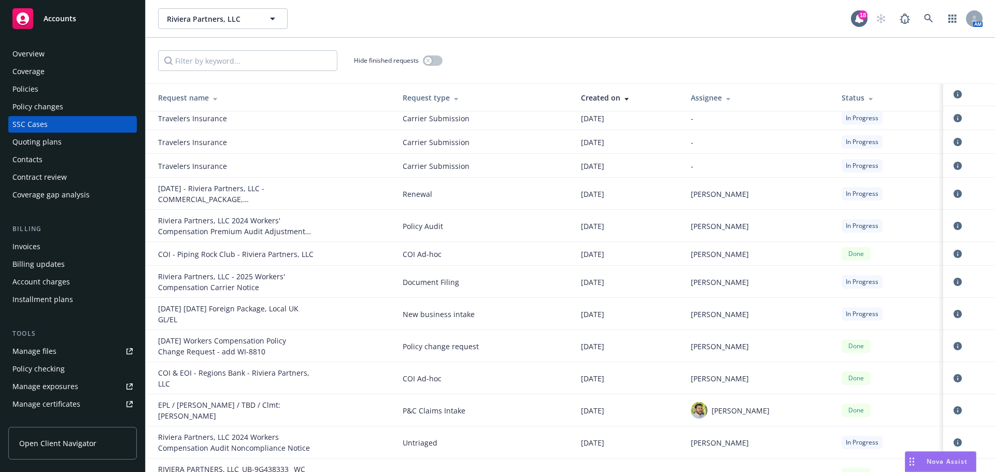
scroll to position [259, 0]
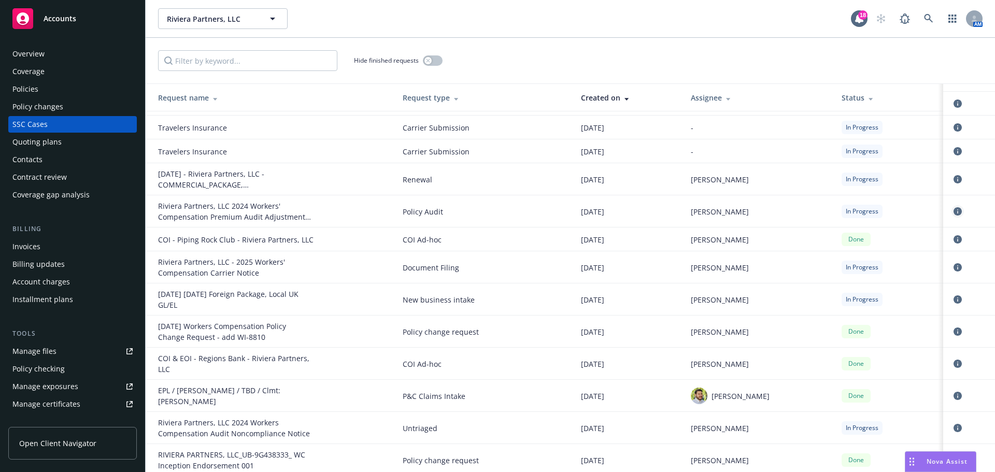
click at [954, 205] on link "circleInformation" at bounding box center [957, 211] width 12 height 12
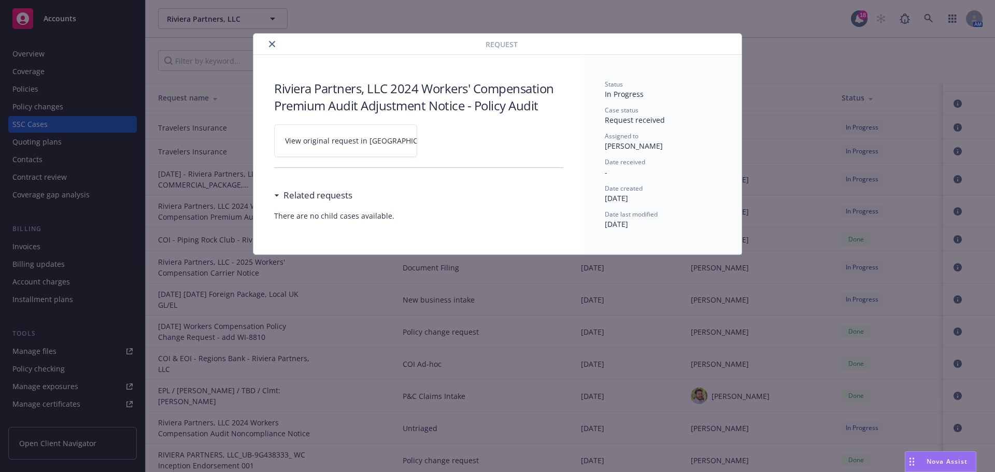
click at [322, 146] on link "View original request in SSC" at bounding box center [345, 140] width 143 height 33
click at [272, 39] on button "close" at bounding box center [272, 44] width 12 height 12
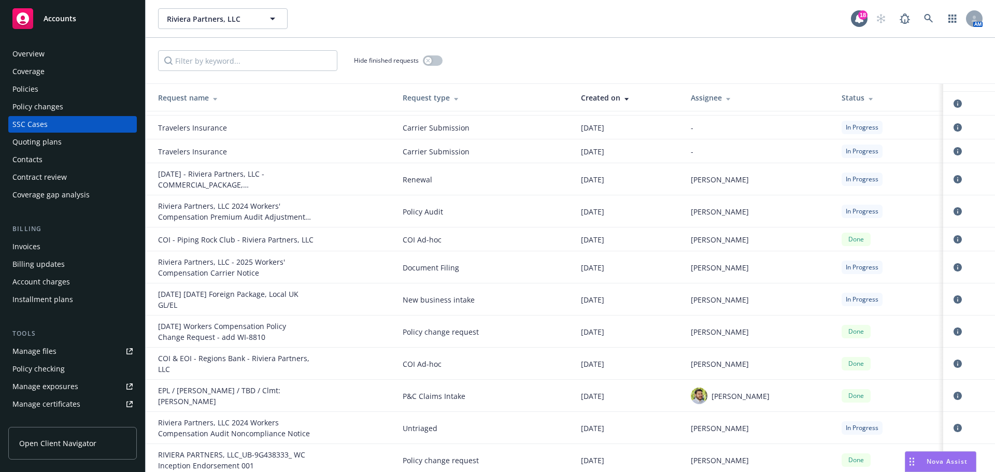
click at [23, 90] on div "Policies" at bounding box center [25, 89] width 26 height 17
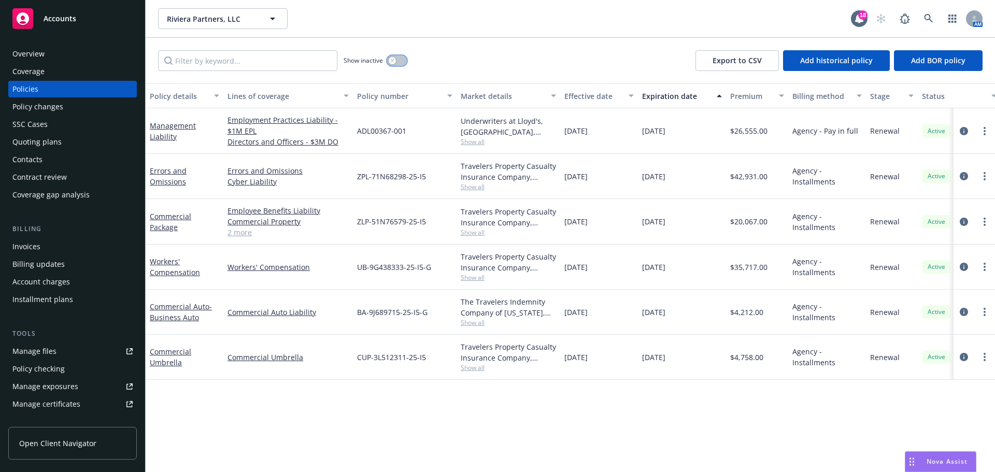
click at [389, 62] on div "button" at bounding box center [392, 60] width 7 height 7
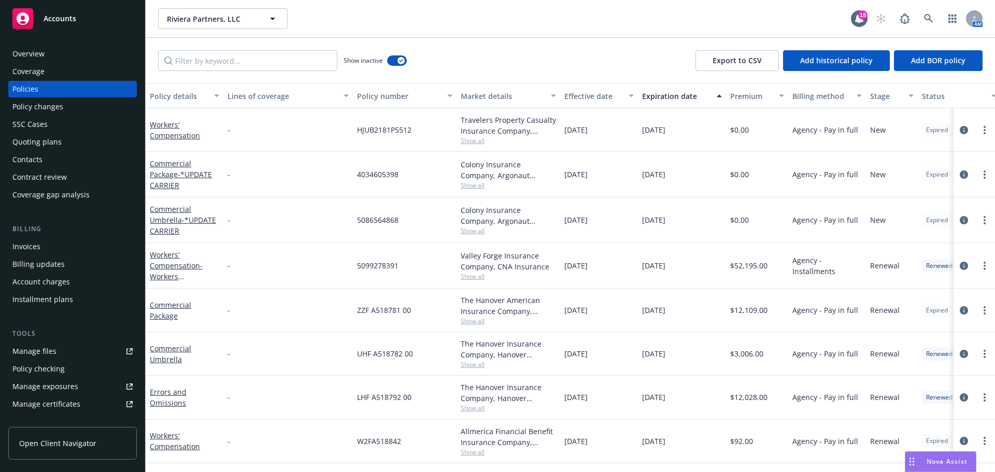
click at [171, 96] on div "Policy details" at bounding box center [179, 96] width 58 height 11
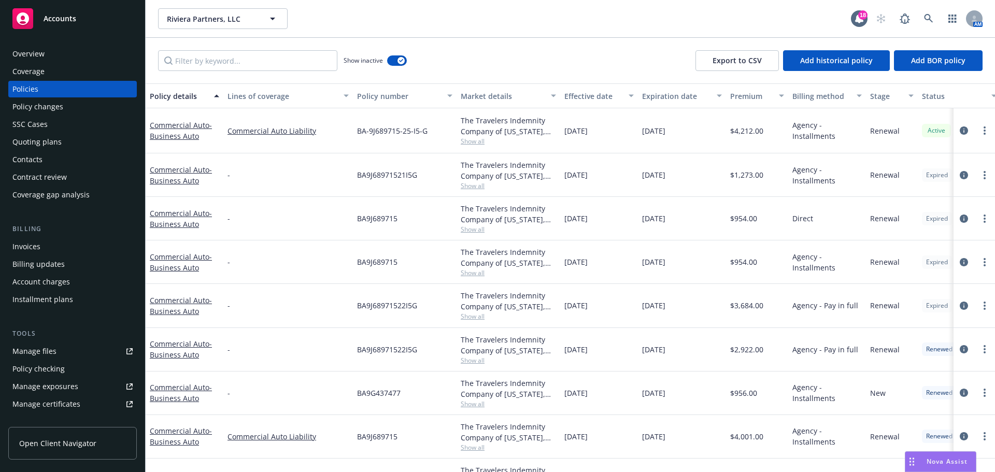
click at [171, 96] on div "Policy details" at bounding box center [179, 96] width 58 height 11
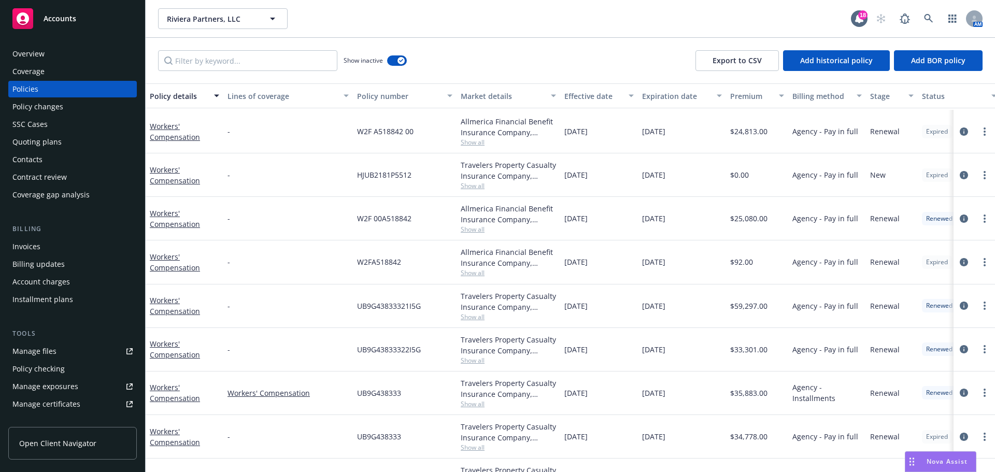
scroll to position [155, 0]
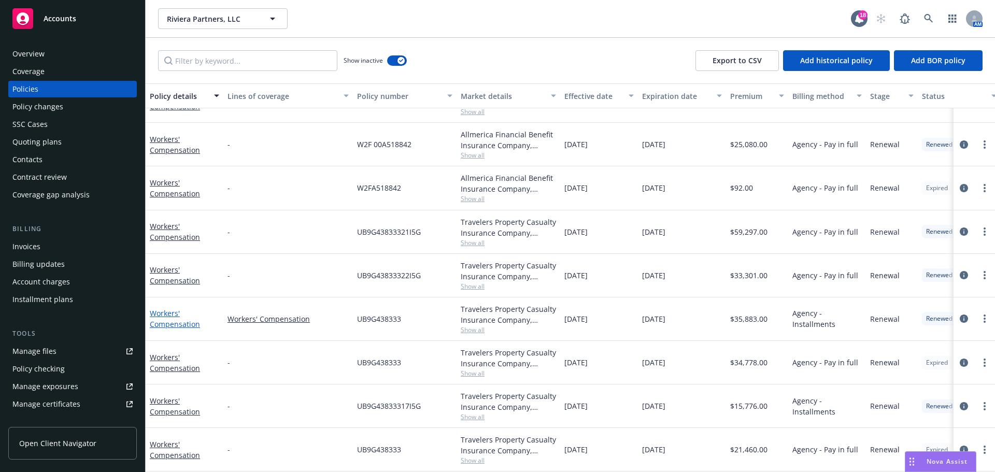
click at [184, 323] on link "Workers' Compensation" at bounding box center [175, 318] width 50 height 21
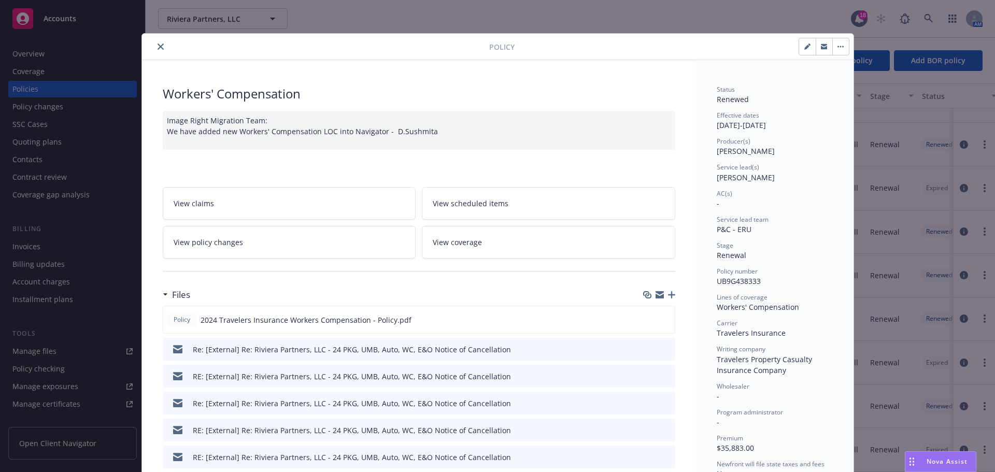
click at [259, 234] on link "View policy changes" at bounding box center [289, 242] width 253 height 33
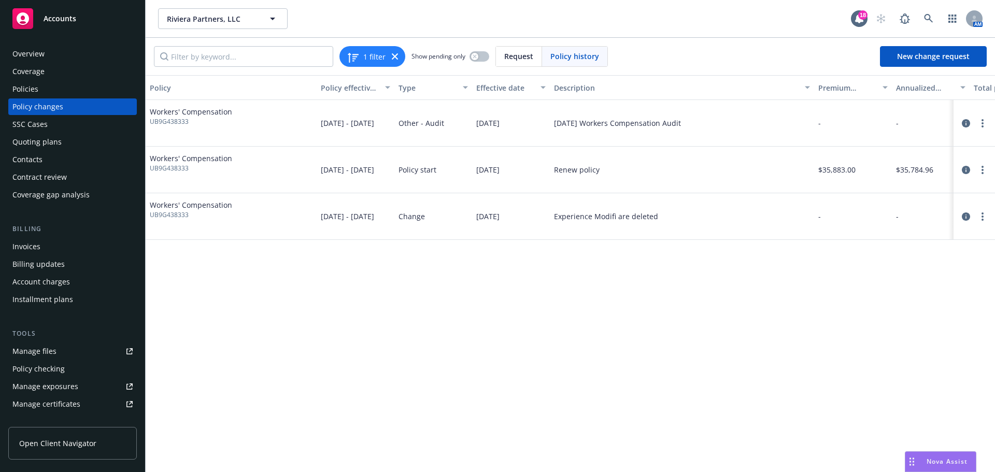
click at [167, 123] on span "UB9G438333" at bounding box center [191, 121] width 82 height 9
click at [176, 118] on span "UB9G438333" at bounding box center [191, 121] width 82 height 9
click at [38, 242] on div "Invoices" at bounding box center [26, 246] width 28 height 17
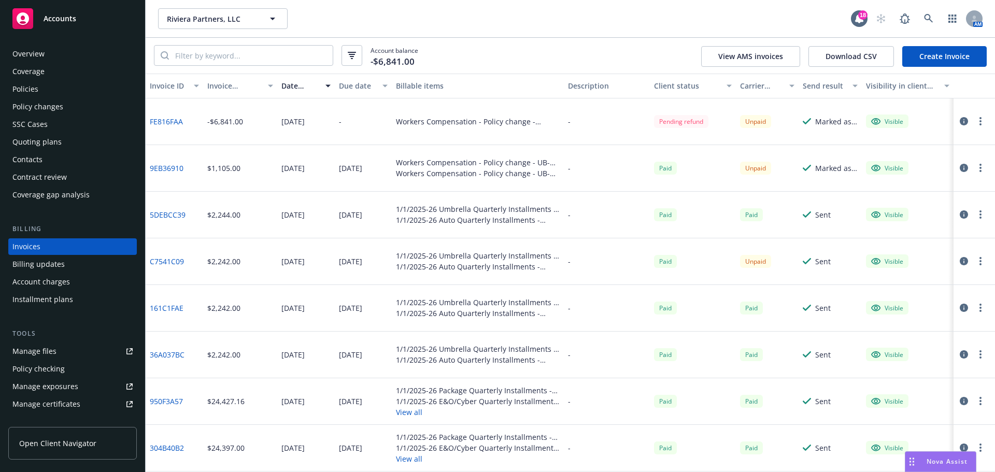
click at [29, 103] on div "Policy changes" at bounding box center [37, 106] width 51 height 17
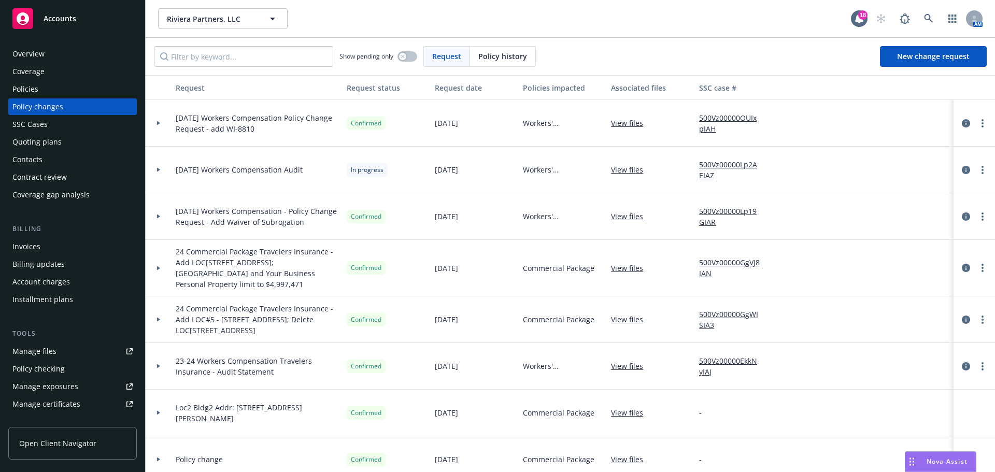
click at [157, 169] on icon at bounding box center [158, 170] width 3 height 4
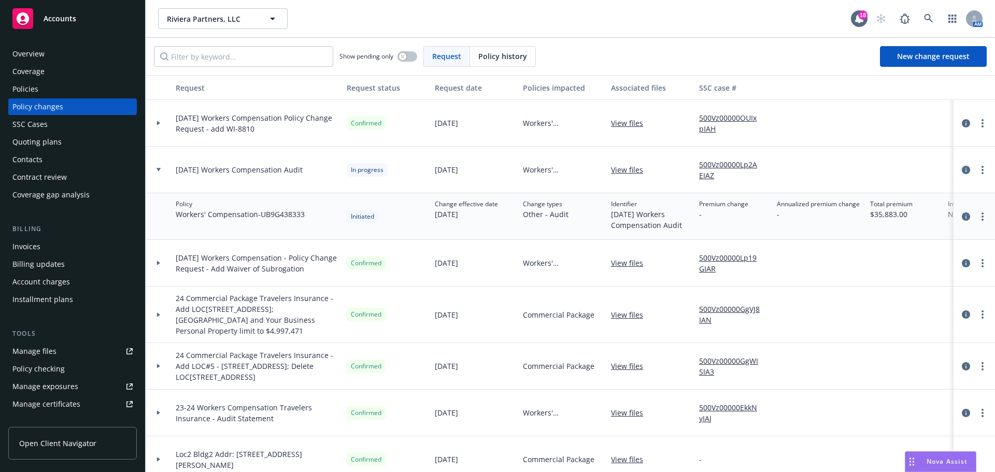
click at [962, 168] on icon "circleInformation" at bounding box center [966, 170] width 8 height 8
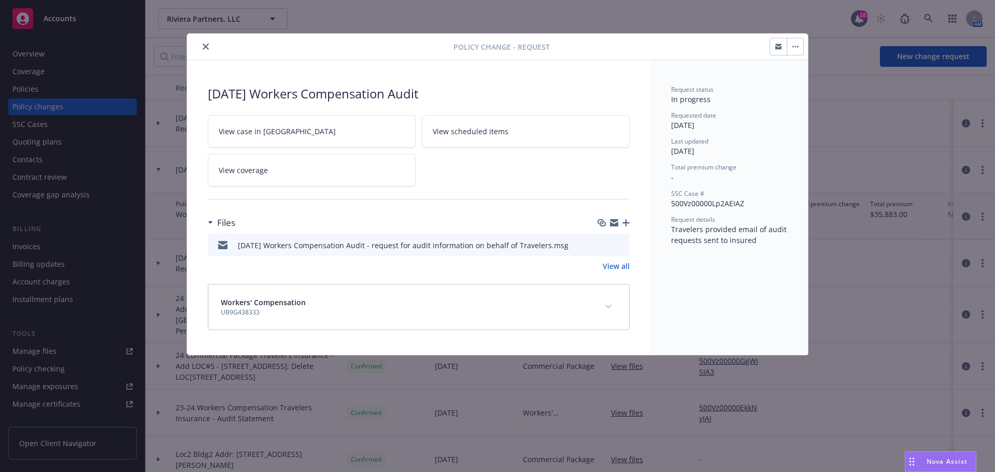
click at [599, 242] on div "1/1/2024 Workers Compensation Audit - request for audit information on behalf o…" at bounding box center [419, 245] width 422 height 23
click at [605, 243] on icon "download file" at bounding box center [602, 244] width 8 height 8
click at [205, 47] on icon "close" at bounding box center [206, 47] width 6 height 6
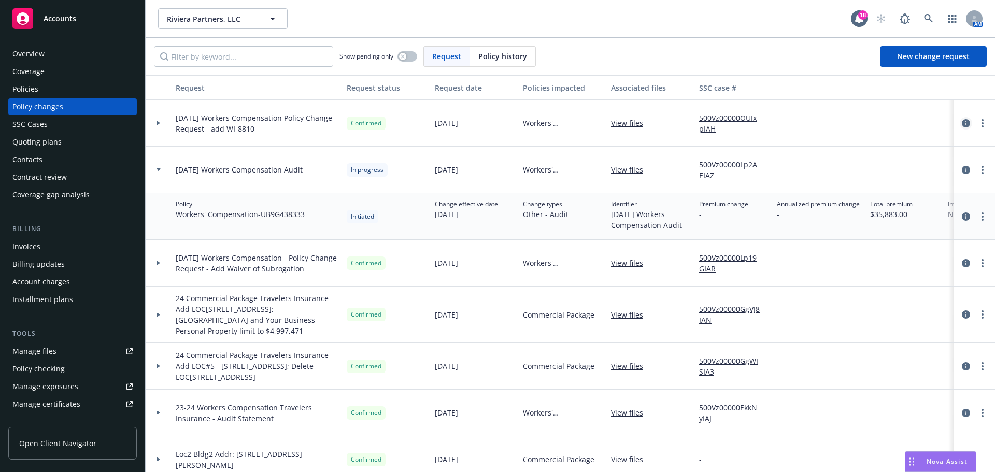
click at [962, 122] on icon "circleInformation" at bounding box center [966, 123] width 8 height 8
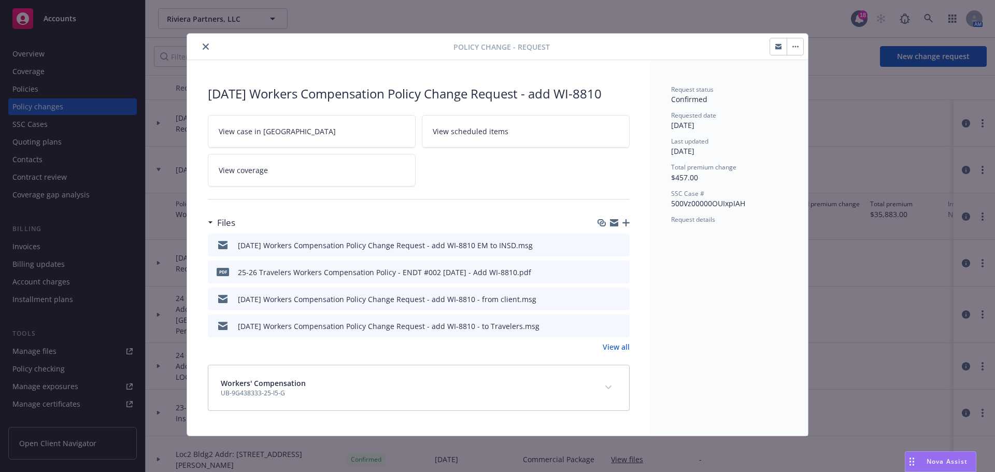
click at [206, 41] on button "close" at bounding box center [205, 46] width 12 height 12
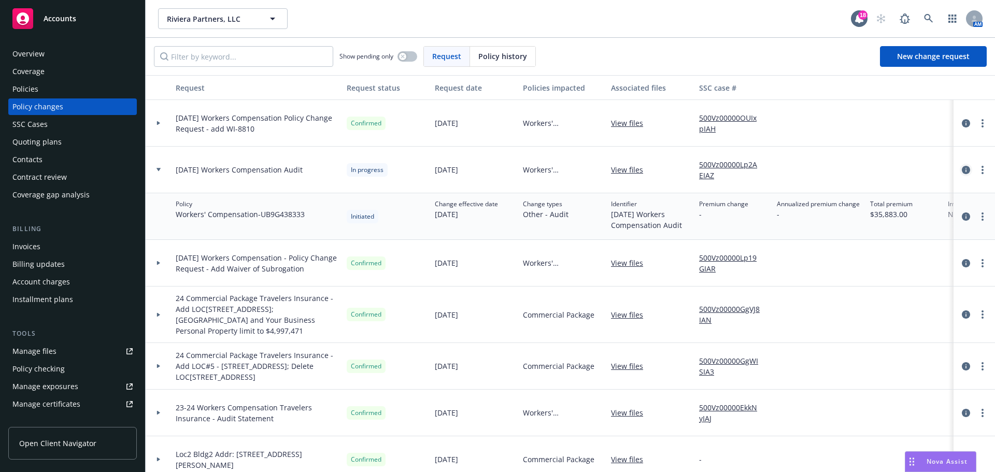
click at [960, 172] on link "circleInformation" at bounding box center [966, 170] width 12 height 12
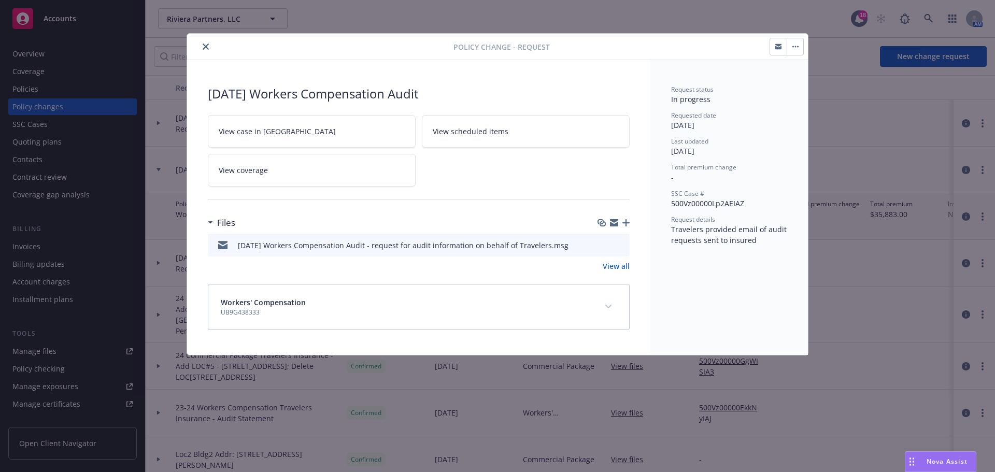
drag, startPoint x: 627, startPoint y: 218, endPoint x: 627, endPoint y: 210, distance: 7.8
click at [627, 217] on div "Files" at bounding box center [419, 223] width 422 height 22
click at [625, 220] on icon "button" at bounding box center [625, 222] width 7 height 7
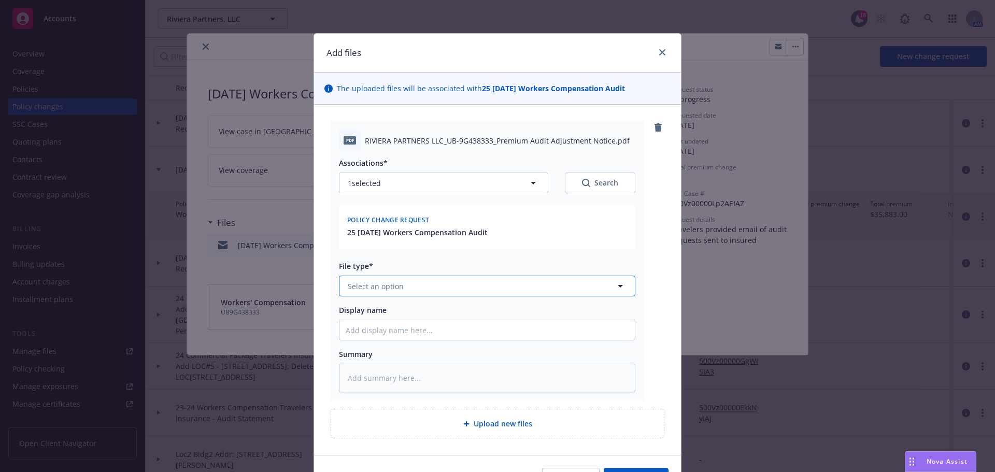
click at [375, 281] on span "Select an option" at bounding box center [376, 286] width 56 height 11
type input "audi"
click at [376, 319] on div "Audits" at bounding box center [485, 314] width 283 height 15
click at [369, 336] on input "Display name" at bounding box center [486, 330] width 295 height 20
type textarea "x"
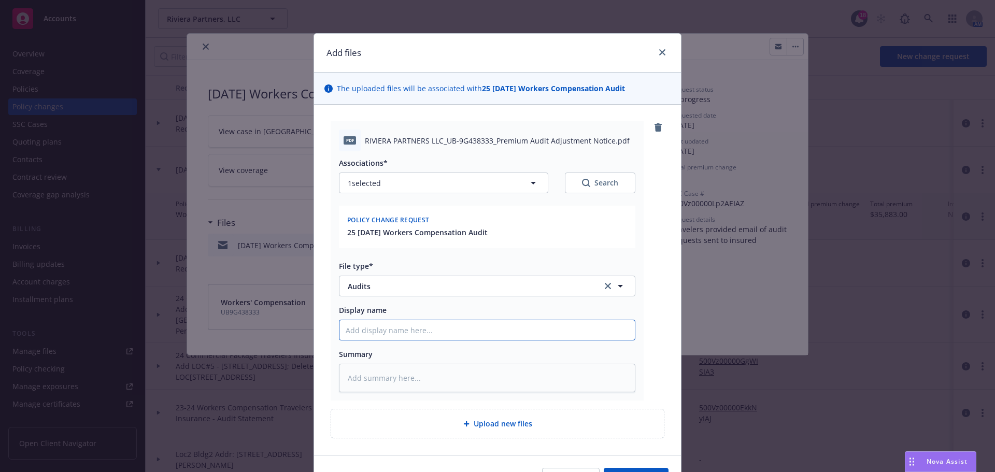
type input "1"
type textarea "x"
type input "1/"
type textarea "x"
type input "1/1"
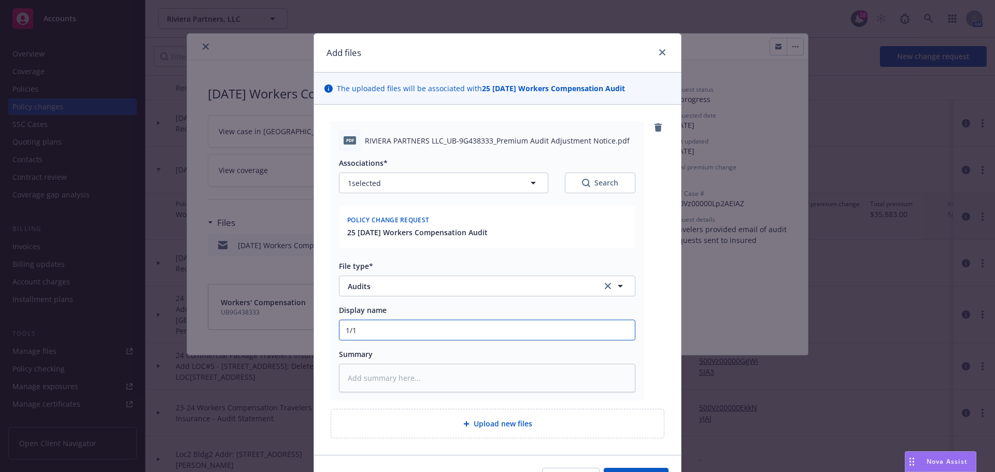
type textarea "x"
type input "1/1/"
type textarea "x"
type input "1/1/2"
type textarea "x"
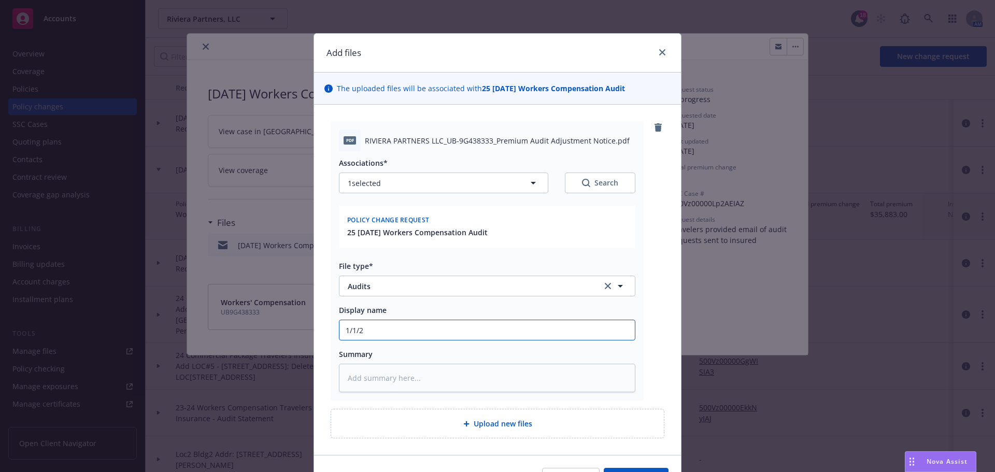
type input "1/1/20"
type textarea "x"
type input "1/1/202"
type textarea "x"
type input "1/1/2024"
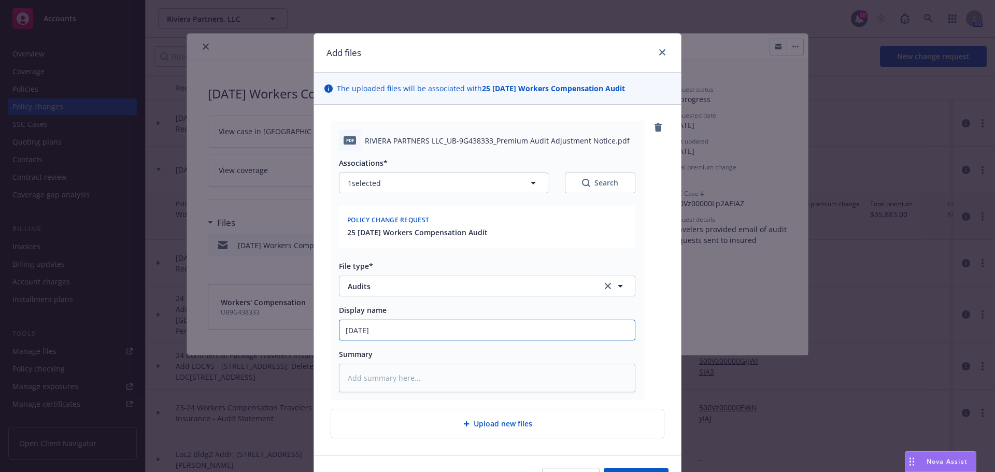
type textarea "x"
type input "1/1/2024"
type textarea "x"
type input "1/1/2024 W"
type textarea "x"
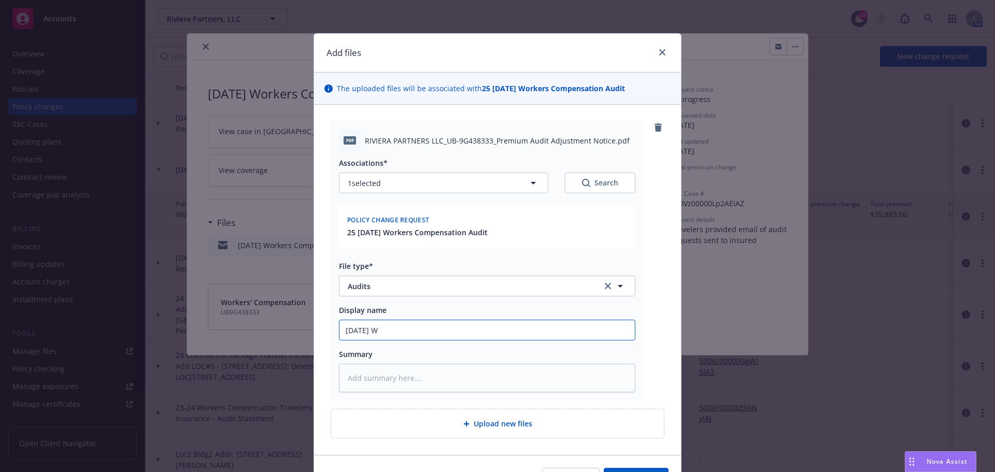
type input "1/1/2024 Wo"
type textarea "x"
type input "1/1/2024 Wor"
type textarea "x"
type input "1/1/2024 Worke"
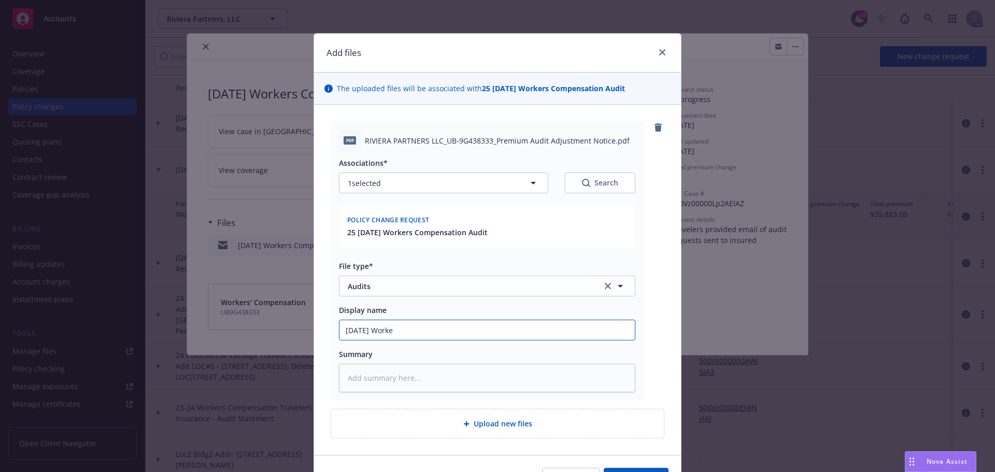
type textarea "x"
type input "1/1/2024 Worker"
type textarea "x"
type input "1/1/2024 Workers"
type textarea "x"
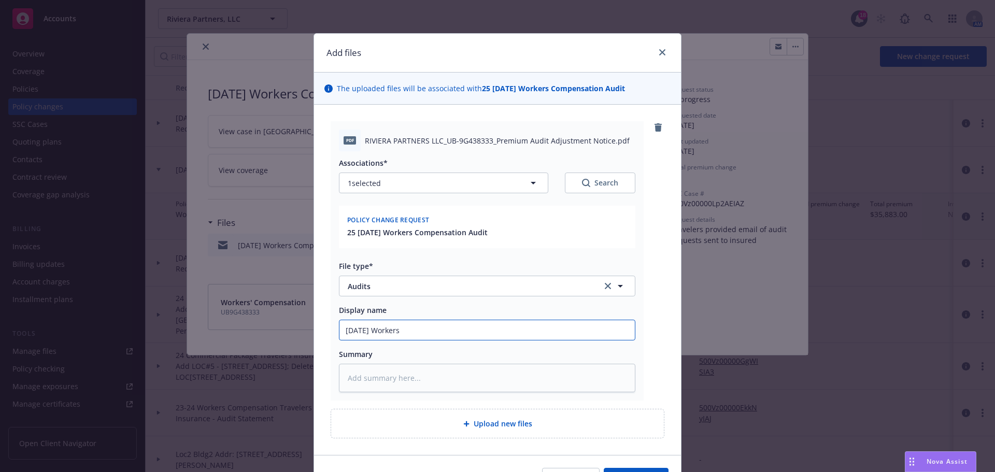
type input "1/1/2024 Workers"
type textarea "x"
type input "1/1/2024 Workers C"
type textarea "x"
type input "1/1/2024 Workers Co"
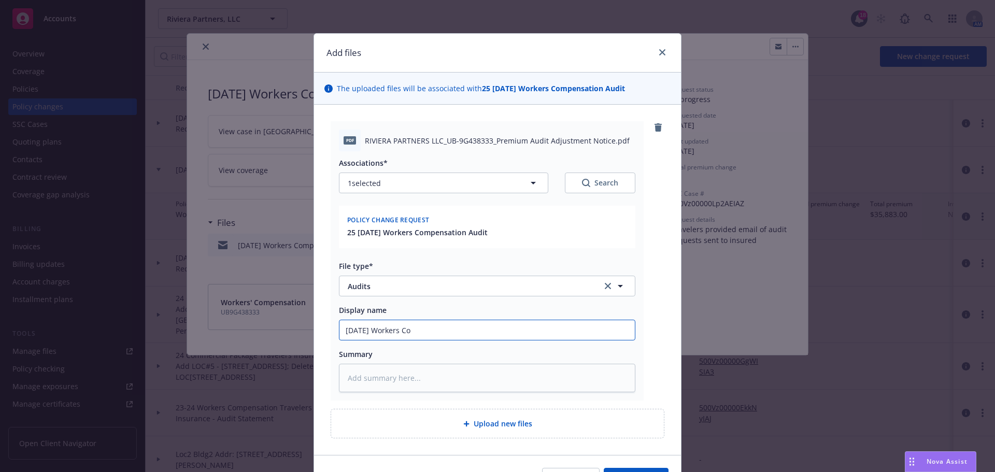
type textarea "x"
type input "1/1/2024 Workers Com"
type textarea "x"
type input "1/1/2024 Workers Comp"
type textarea "x"
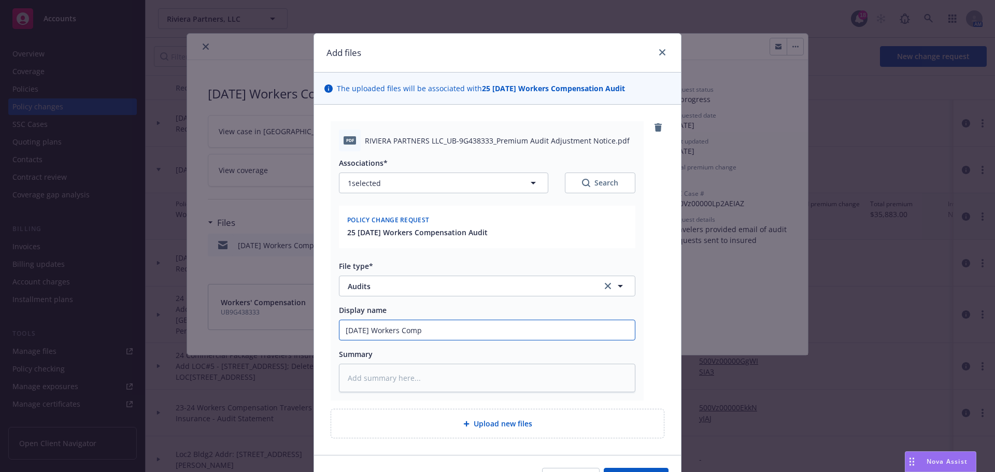
type input "1/1/2024 Workers Compe"
type textarea "x"
type input "1/1/2024 Workers Compen"
type textarea "x"
type input "1/1/2024 Workers Compens"
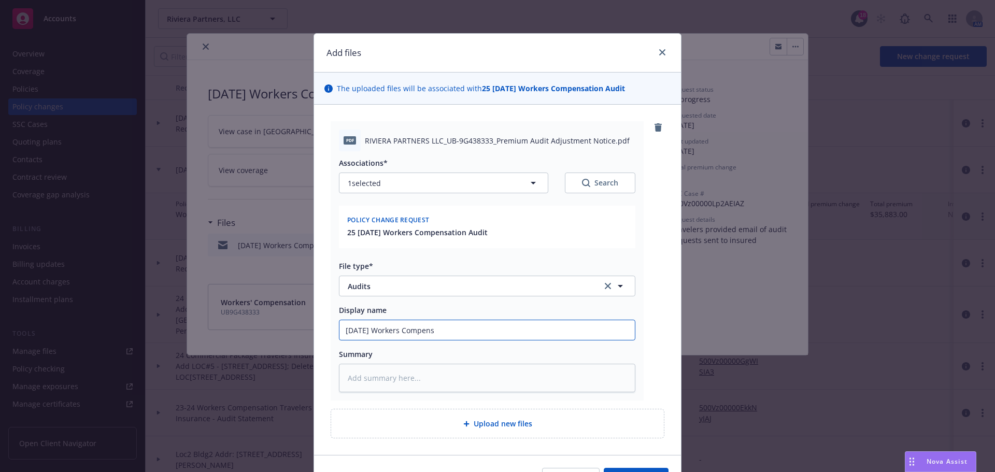
type textarea "x"
type input "1/1/2024 Workers Compensat"
type textarea "x"
type input "1/1/2024 Workers Compensati"
type textarea "x"
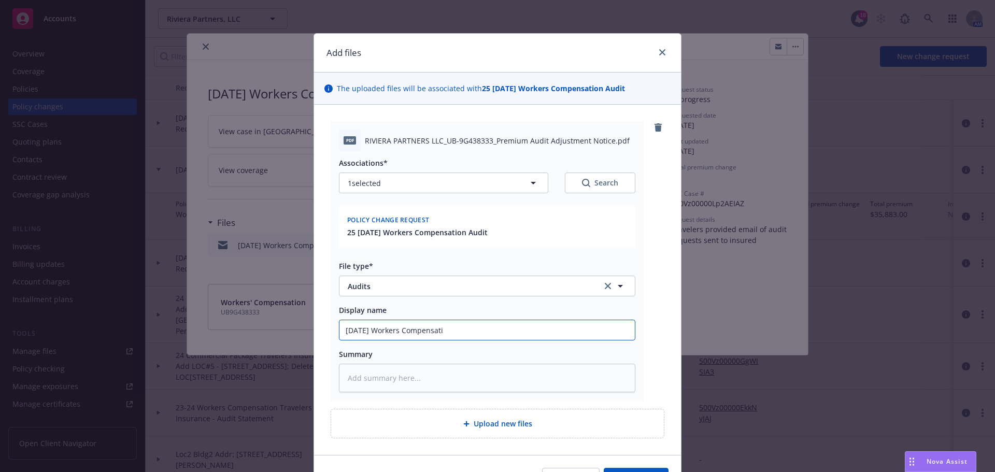
type input "1/1/2024 Workers Compensatio"
type textarea "x"
type input "1/1/2024 Workers Compensation"
type textarea "x"
type input "1/1/2024 Workers Compensation"
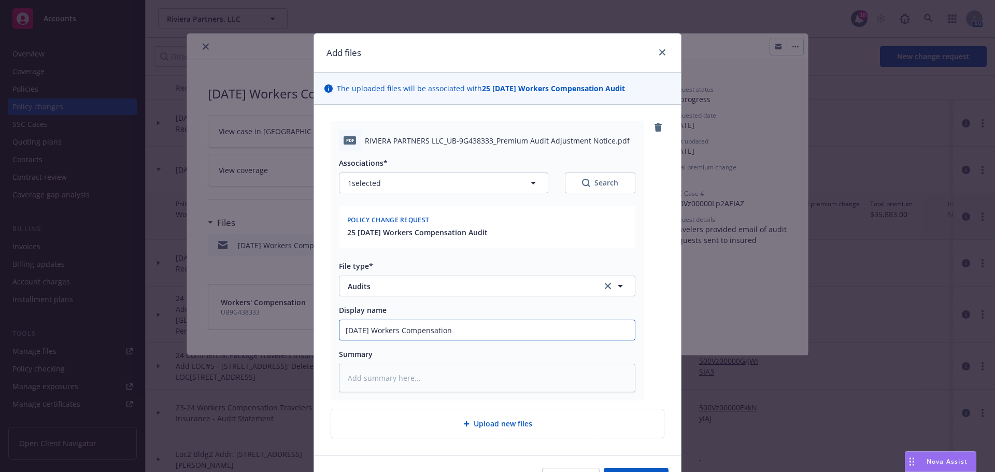
type textarea "x"
type input "1/1/2024 Workers Compensation A"
type textarea "x"
type input "1/1/2024 Workers Compensation Au"
type textarea "x"
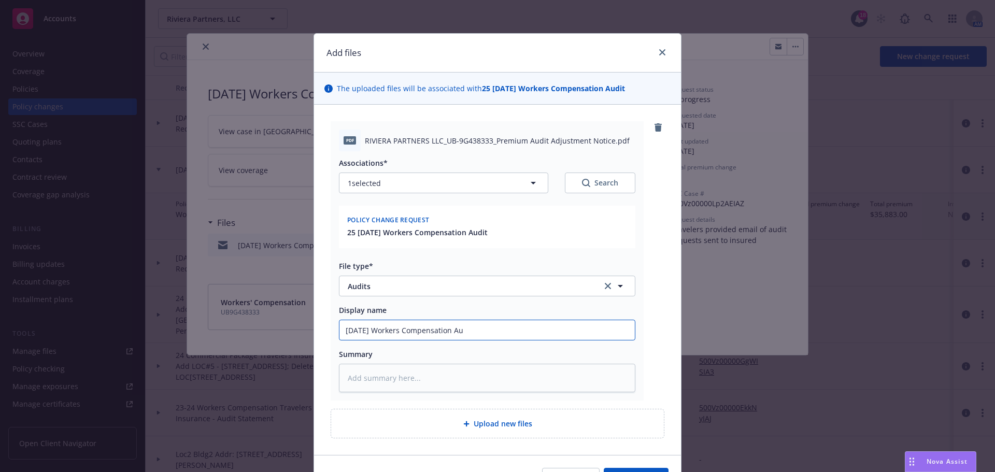
type input "1/1/2024 Workers Compensation Aud"
type textarea "x"
type input "1/1/2024 Workers Compensation Audi"
type textarea "x"
type input "1/1/2024 Workers Compensation Audit"
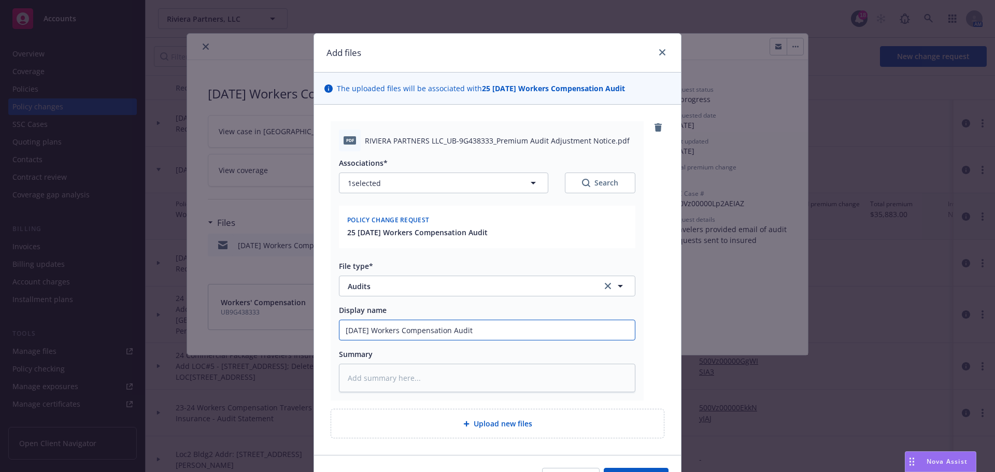
type textarea "x"
type input "1/1/2024 Workers Compensation Audit"
type textarea "x"
type input "1/1/2024 Workers Compensation Audit T"
type textarea "x"
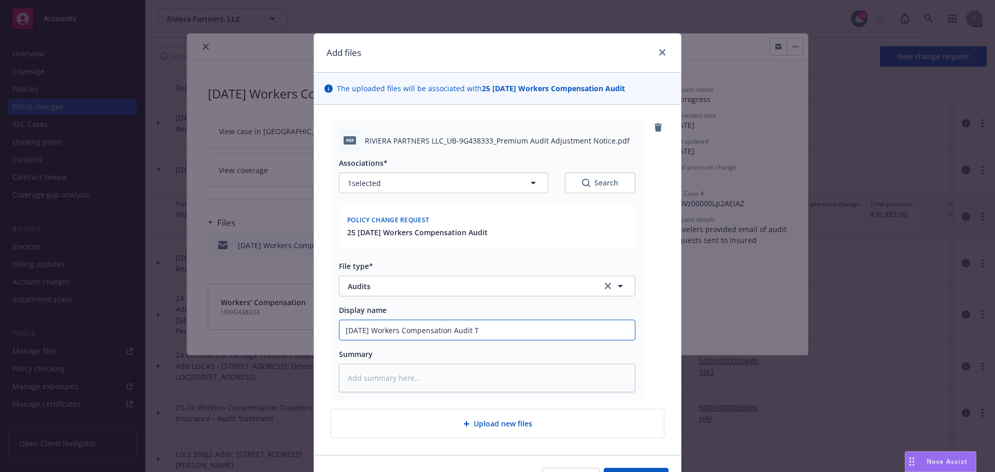
type input "1/1/2024 Workers Compensation Audit Tr"
type textarea "x"
type input "1/1/2024 Workers Compensation Audit Tra"
type textarea "x"
type input "1/1/2024 Workers Compensation Audit Trav"
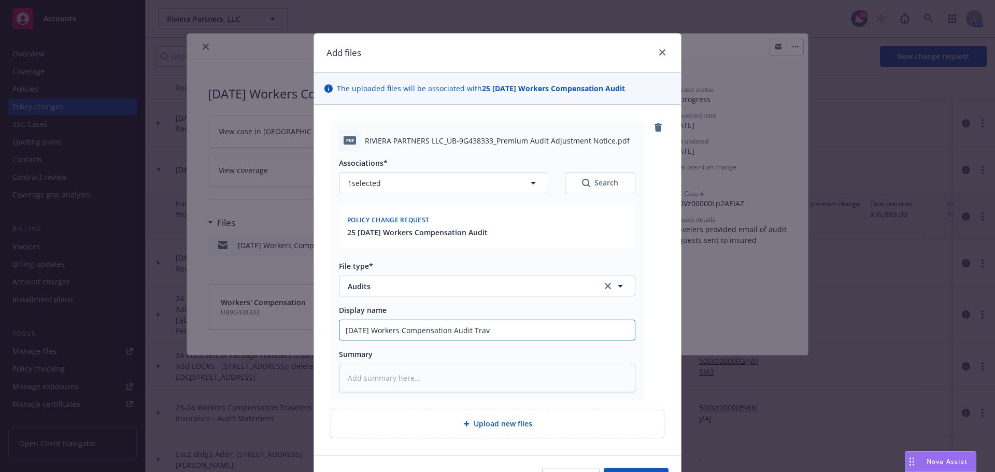
type textarea "x"
type input "1/1/2024 Workers Compensation Audit Trave"
type textarea "x"
type input "1/1/2024 Workers Compensation Audit Travel"
type textarea "x"
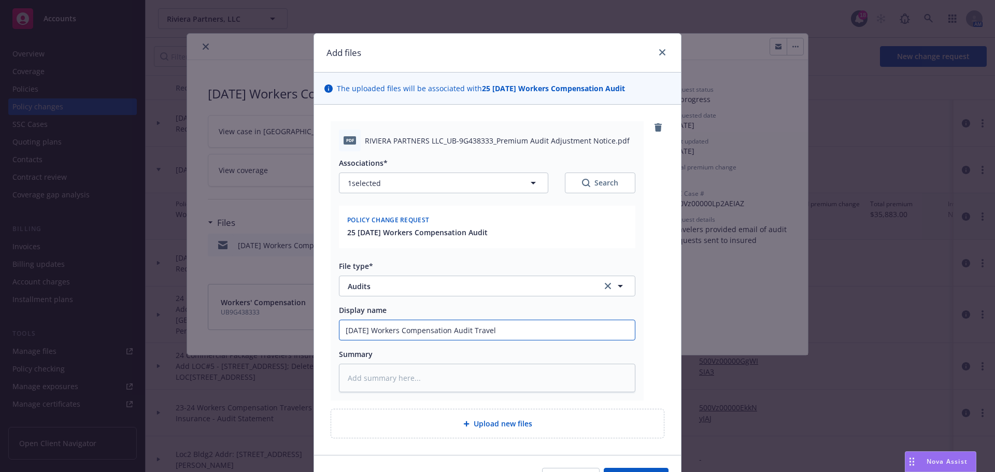
type input "1/1/2024 Workers Compensation Audit Travele"
type textarea "x"
type input "1/1/2024 Workers Compensation Audit Traveler"
type textarea "x"
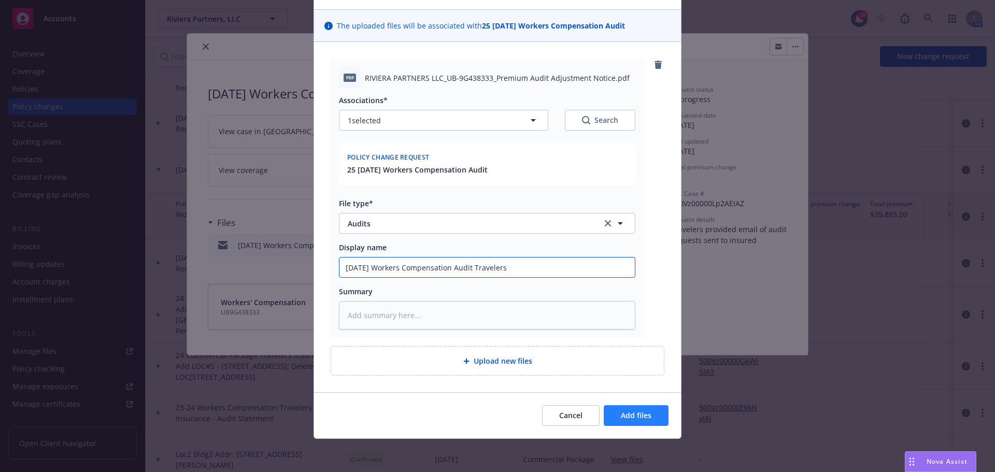
type input "1/1/2024 Workers Compensation Audit Travelers"
drag, startPoint x: 636, startPoint y: 420, endPoint x: 607, endPoint y: 418, distance: 29.1
click at [635, 419] on span "Add files" at bounding box center [636, 415] width 31 height 10
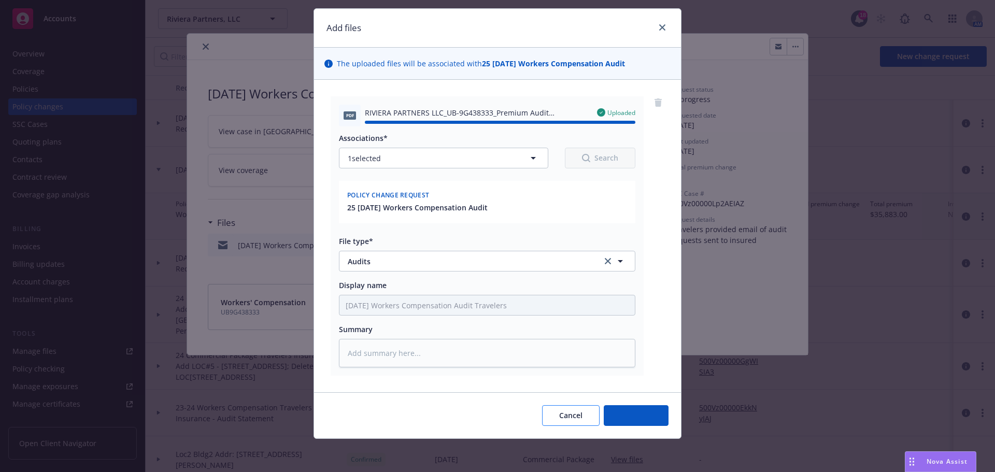
type textarea "x"
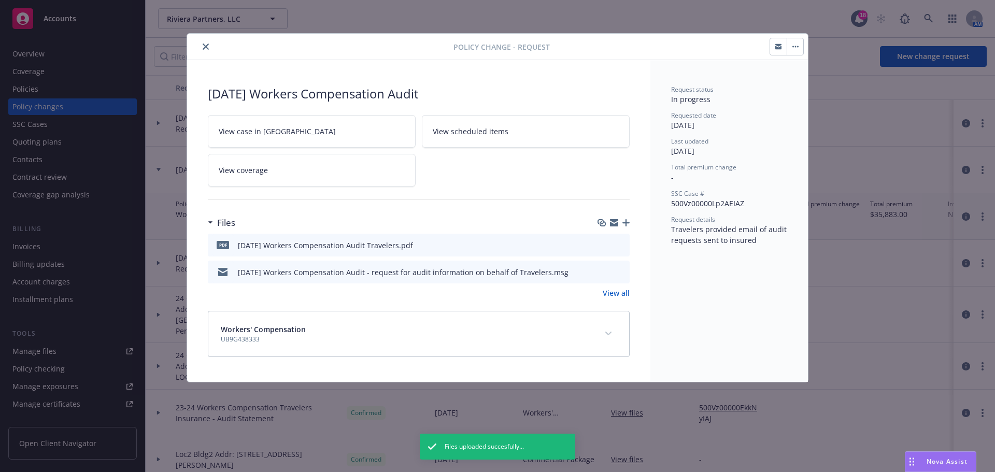
click at [256, 136] on link "View case in SSC" at bounding box center [312, 131] width 208 height 33
click at [202, 46] on button "close" at bounding box center [205, 46] width 12 height 12
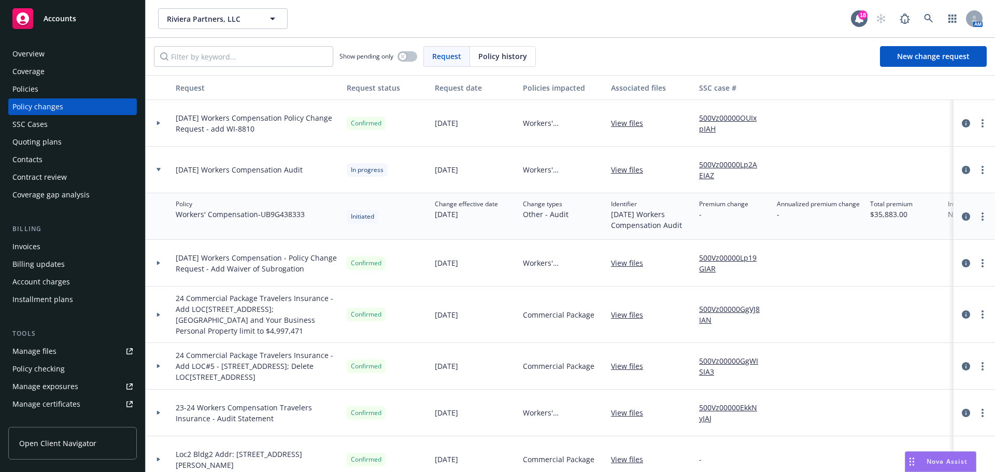
click at [21, 124] on div "SSC Cases" at bounding box center [29, 124] width 35 height 17
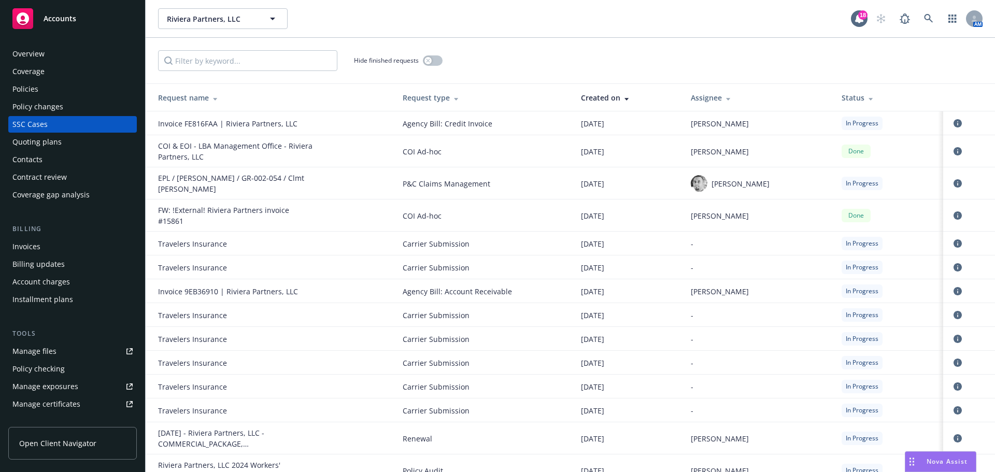
scroll to position [104, 0]
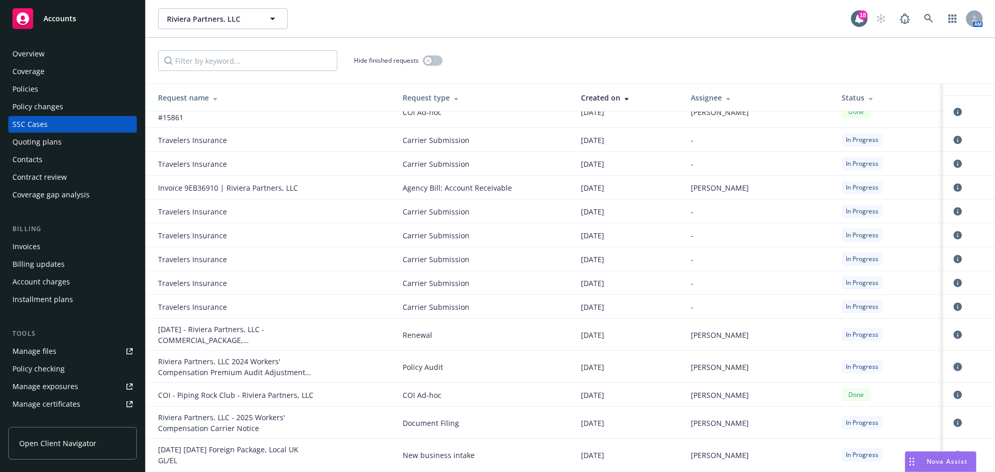
click at [953, 363] on icon "circleInformation" at bounding box center [957, 367] width 8 height 8
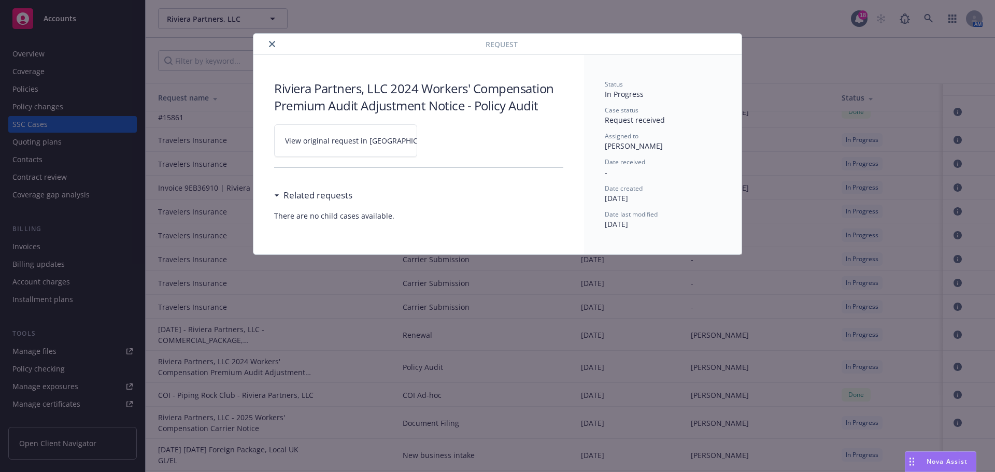
click at [311, 144] on span "View original request in SSC" at bounding box center [363, 140] width 157 height 11
click at [273, 43] on icon "close" at bounding box center [272, 44] width 6 height 6
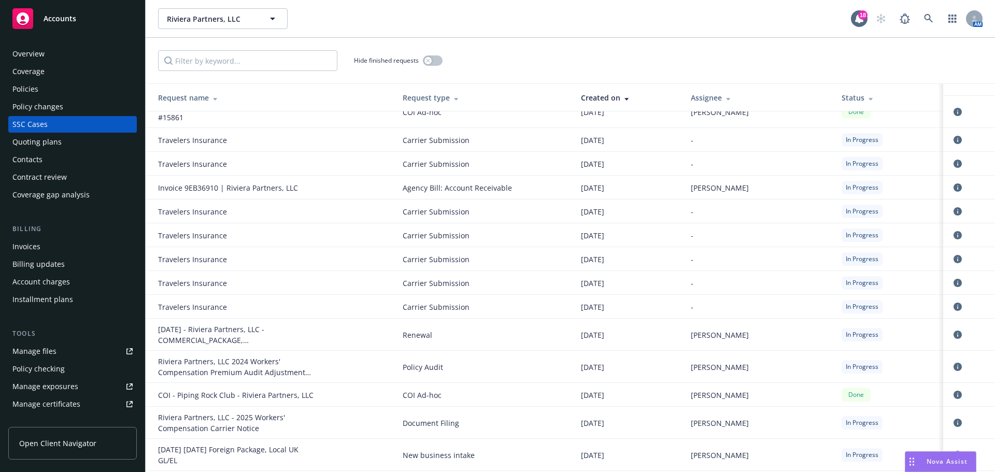
click at [16, 92] on div "Policies" at bounding box center [25, 89] width 26 height 17
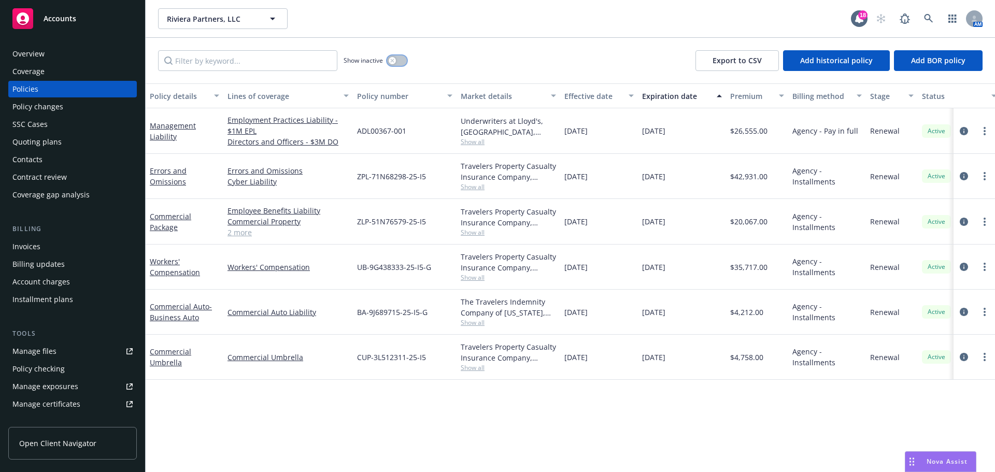
click at [398, 59] on button "button" at bounding box center [397, 60] width 20 height 10
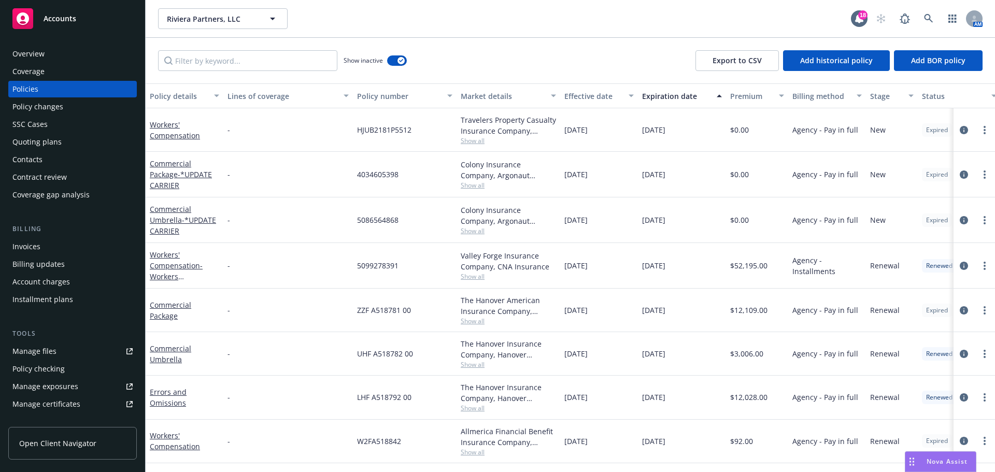
click at [173, 91] on div "Policy details" at bounding box center [179, 96] width 58 height 11
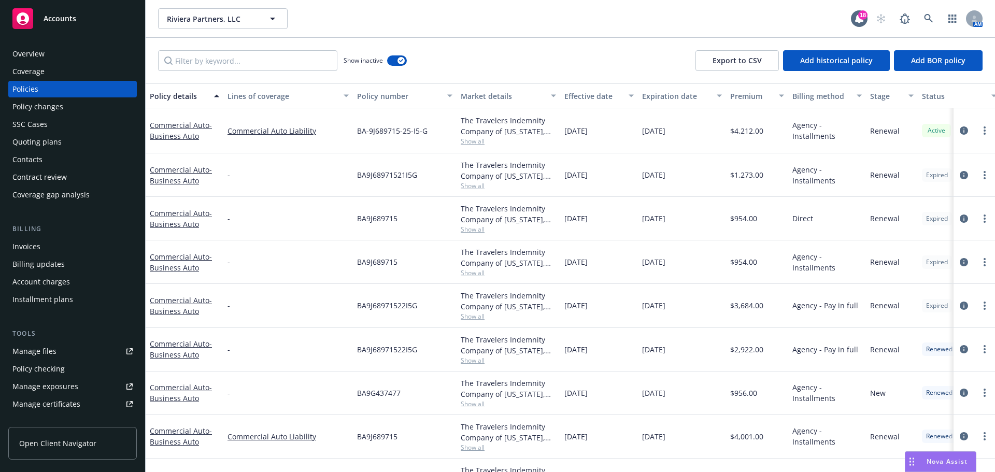
click at [174, 91] on div "Policy details" at bounding box center [179, 96] width 58 height 11
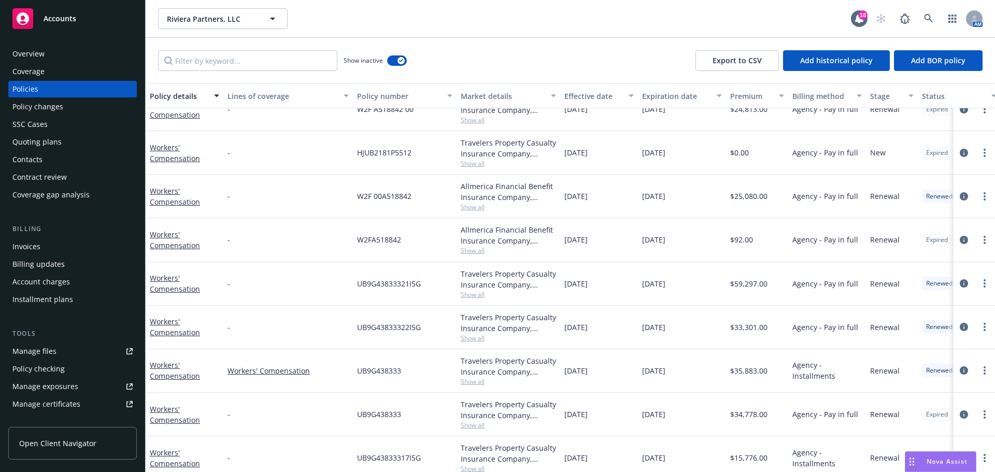
scroll to position [155, 0]
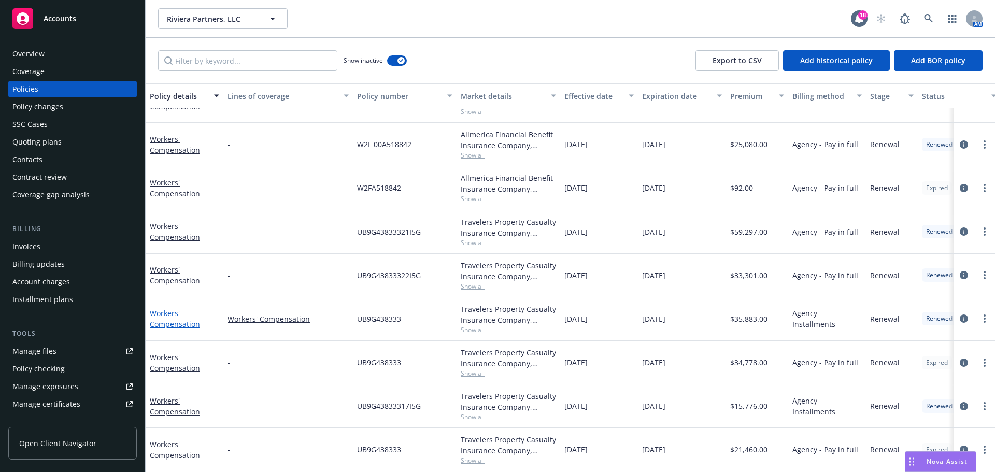
click at [180, 322] on link "Workers' Compensation" at bounding box center [175, 318] width 50 height 21
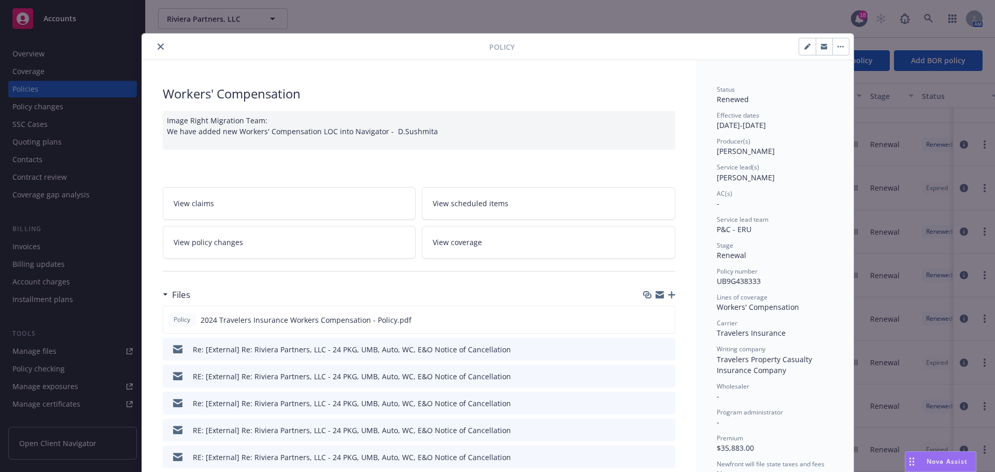
scroll to position [31, 0]
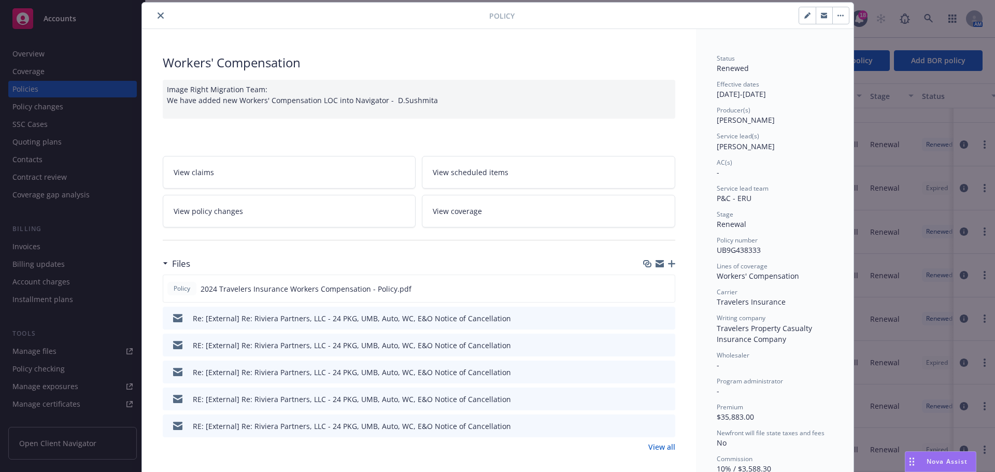
click at [242, 212] on link "View policy changes" at bounding box center [289, 211] width 253 height 33
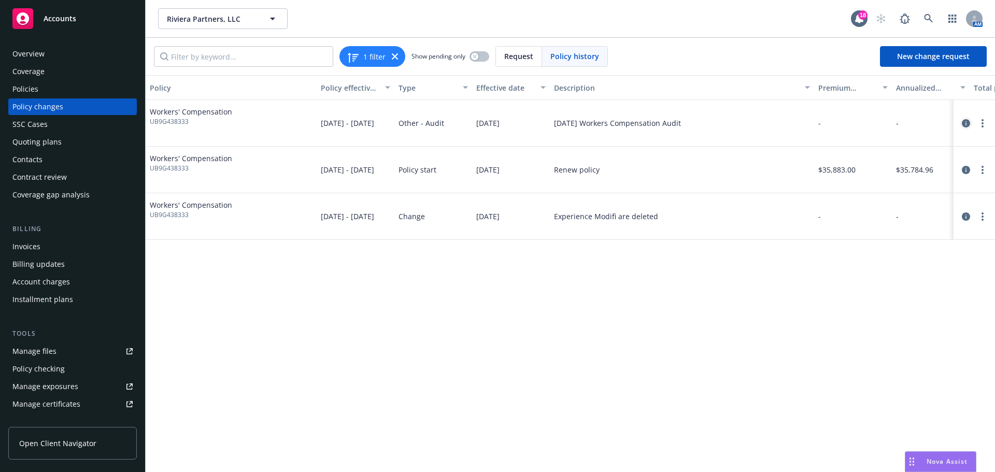
click at [963, 121] on icon "circleInformation" at bounding box center [966, 123] width 8 height 8
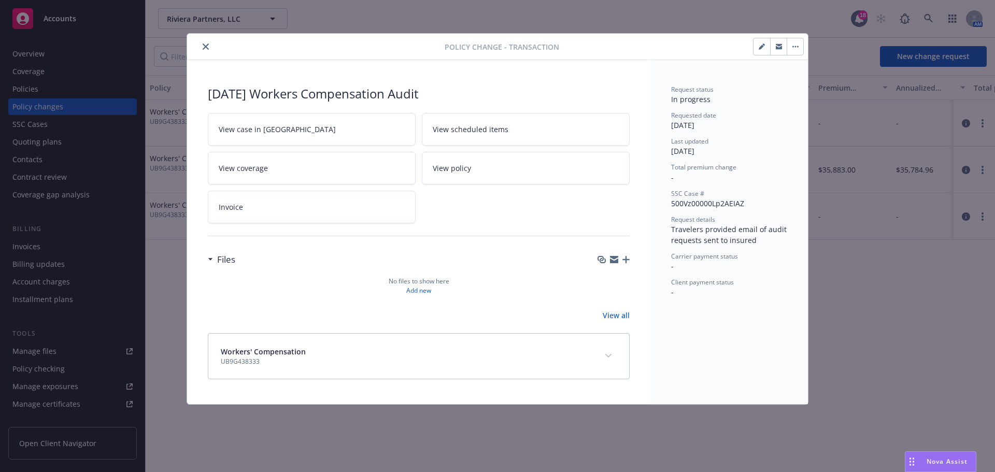
click at [270, 134] on span "View case in SSC" at bounding box center [277, 129] width 117 height 11
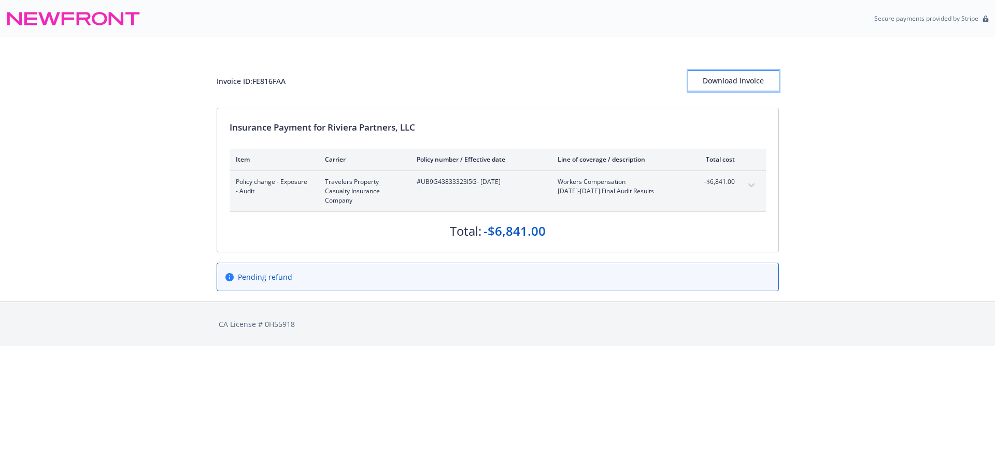
click at [726, 77] on div "Download Invoice" at bounding box center [733, 81] width 91 height 20
